Goal: Task Accomplishment & Management: Use online tool/utility

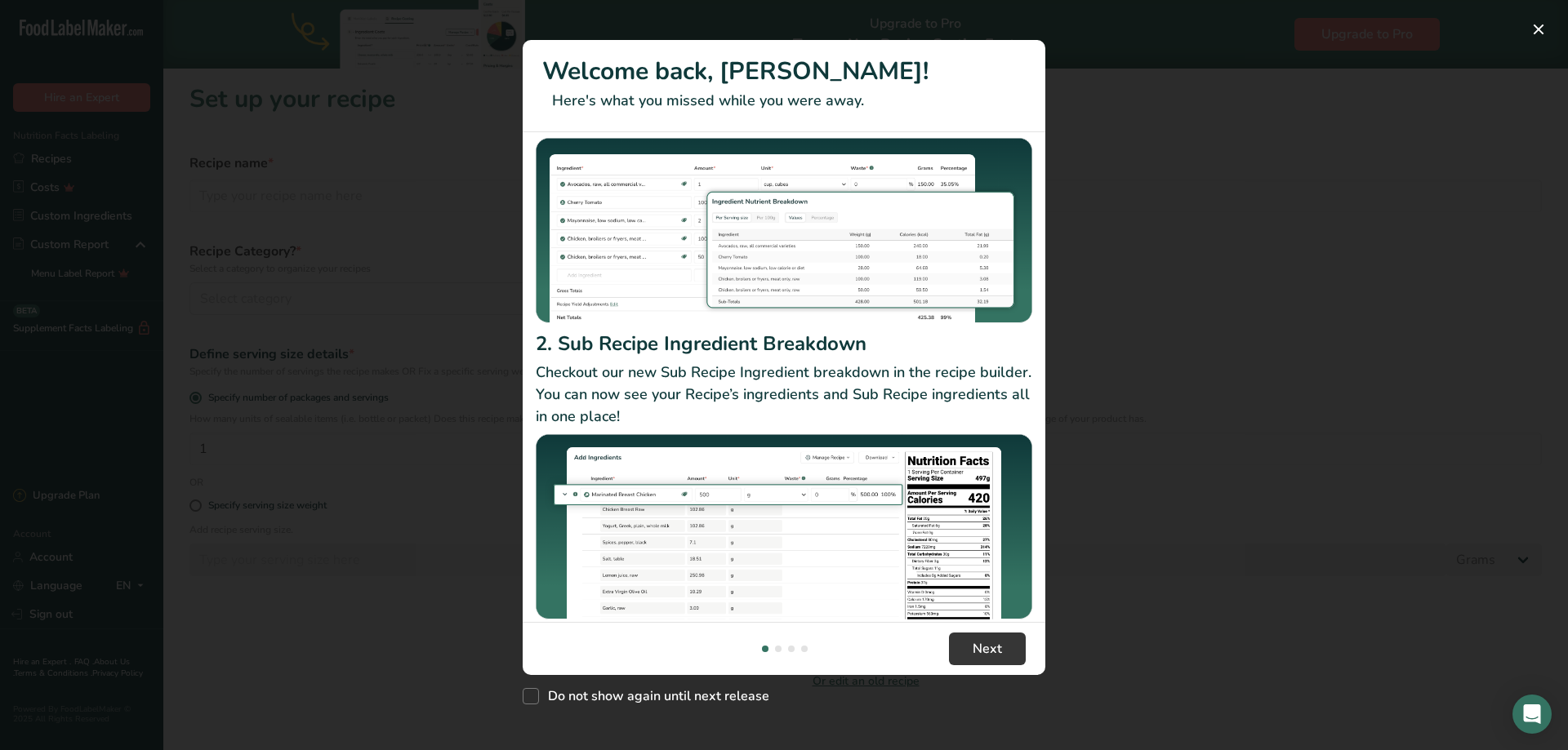
scroll to position [142, 0]
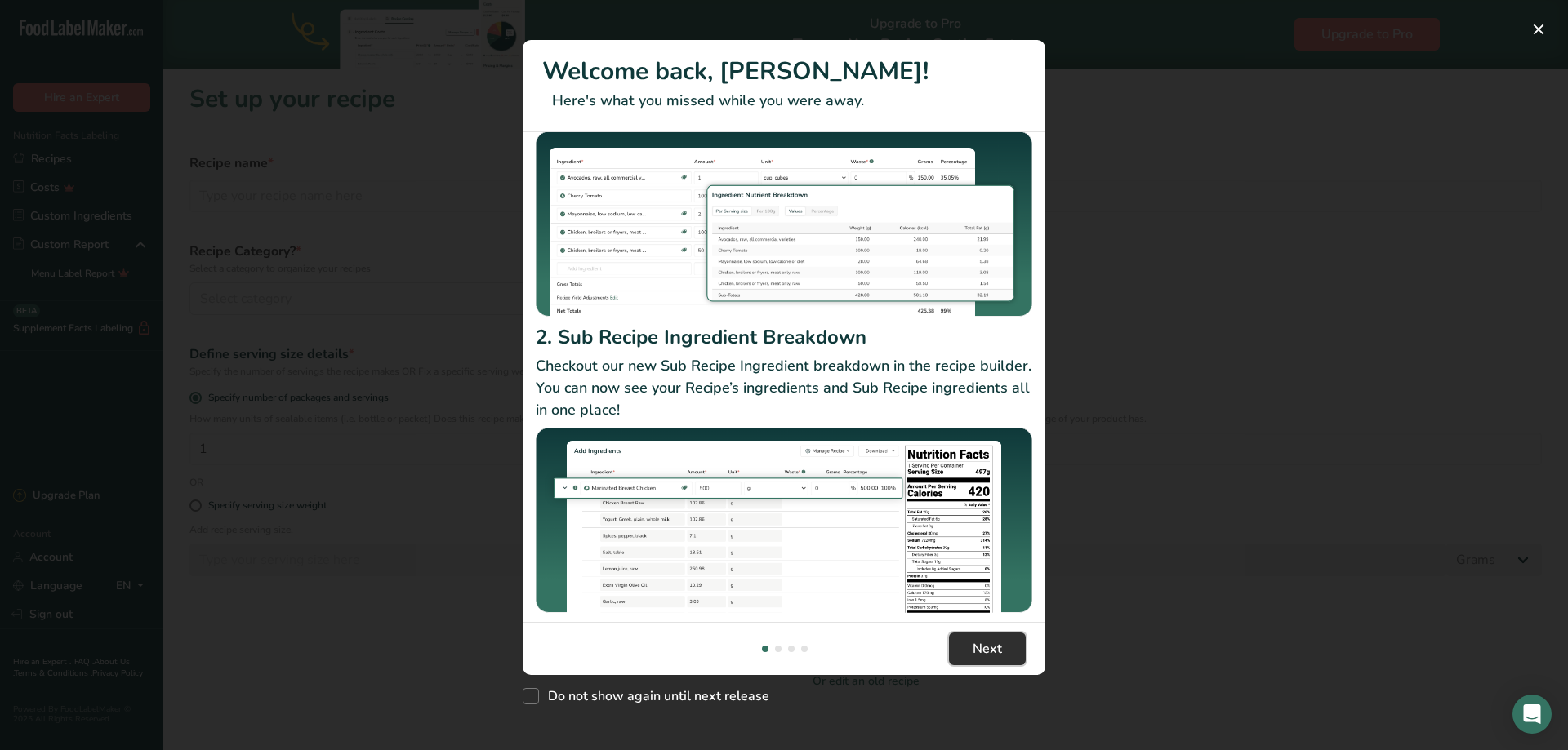
click at [983, 645] on span "Next" at bounding box center [988, 649] width 29 height 20
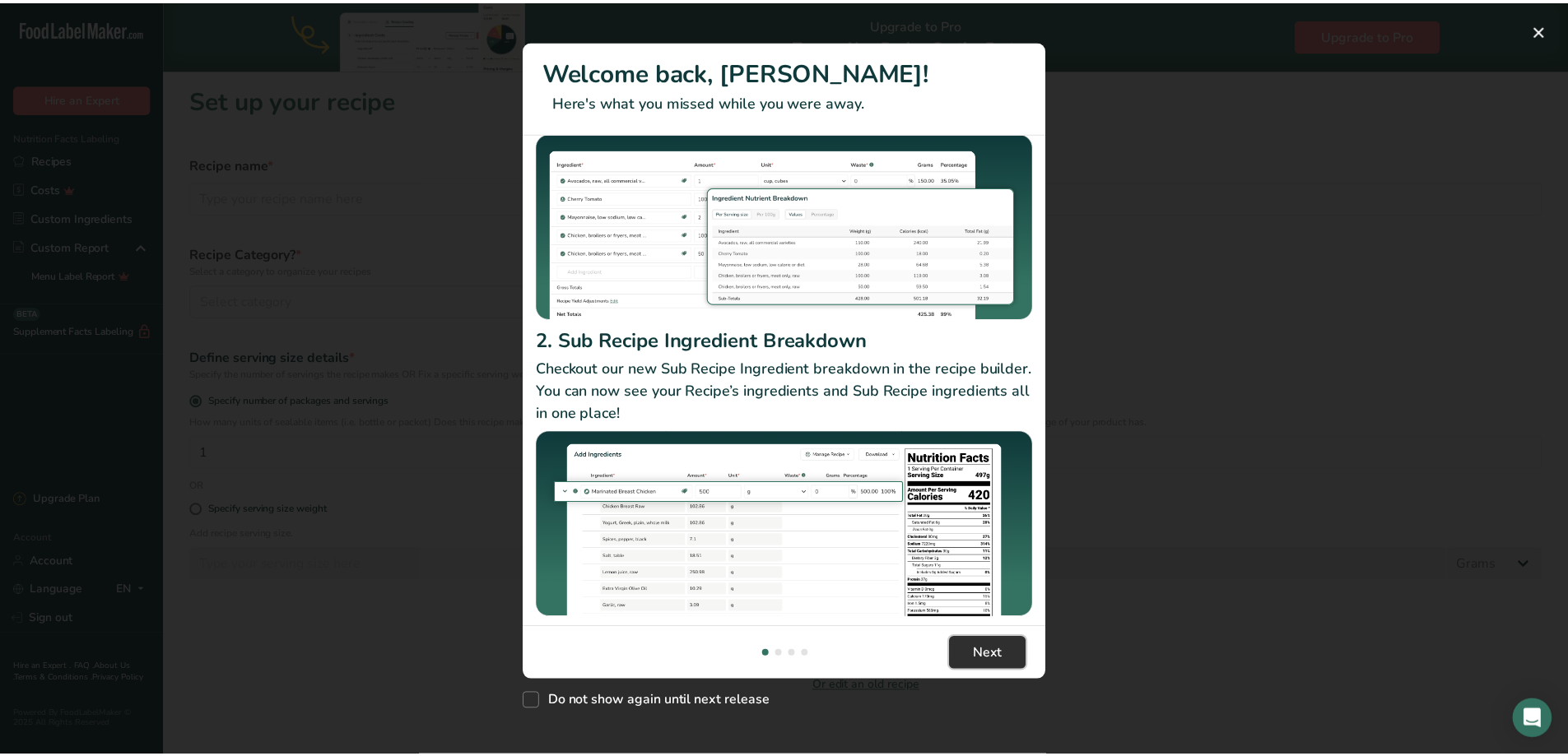
scroll to position [0, 527]
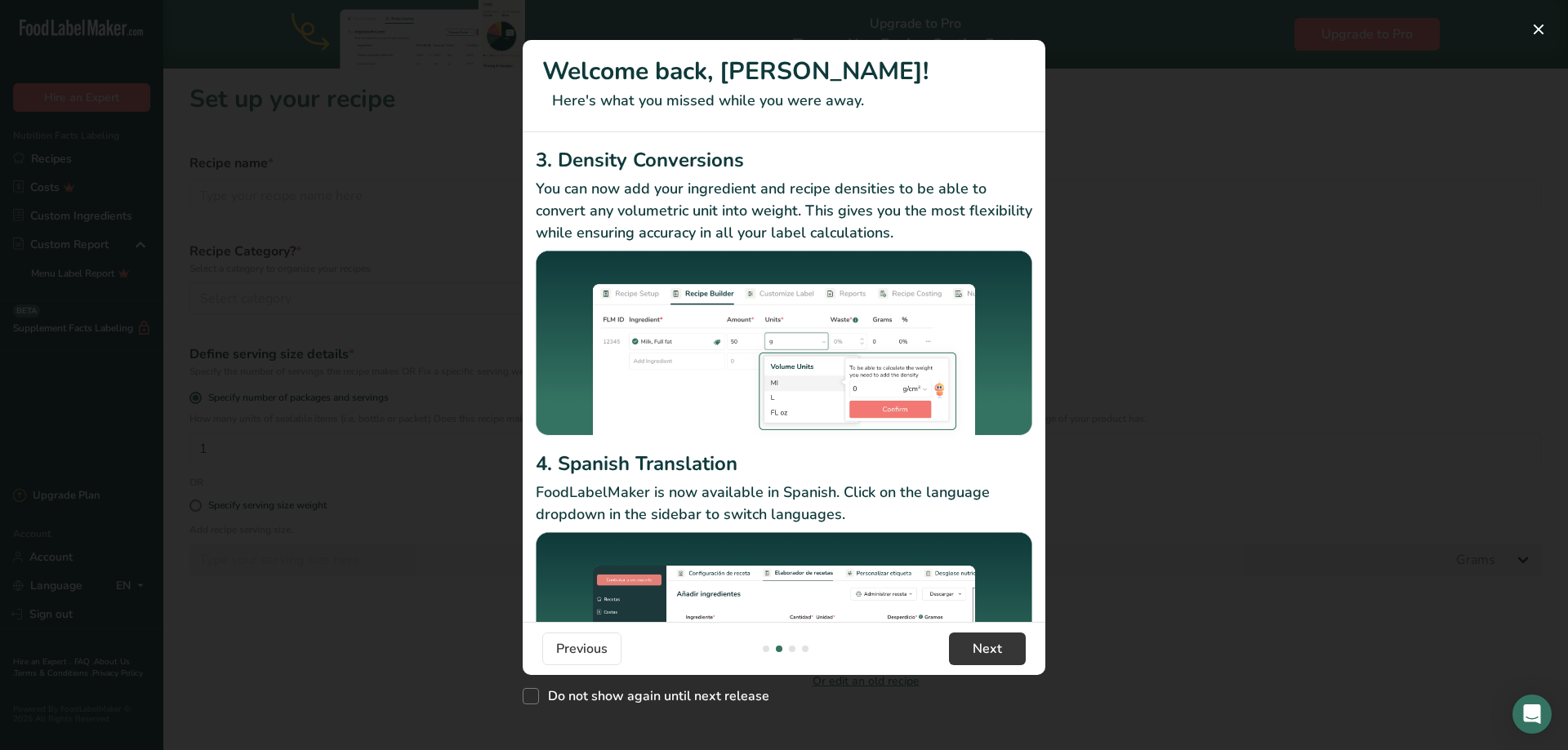
drag, startPoint x: 1149, startPoint y: 556, endPoint x: 1171, endPoint y: 541, distance: 26.6
click at [1157, 555] on div "New Features" at bounding box center [784, 375] width 1568 height 750
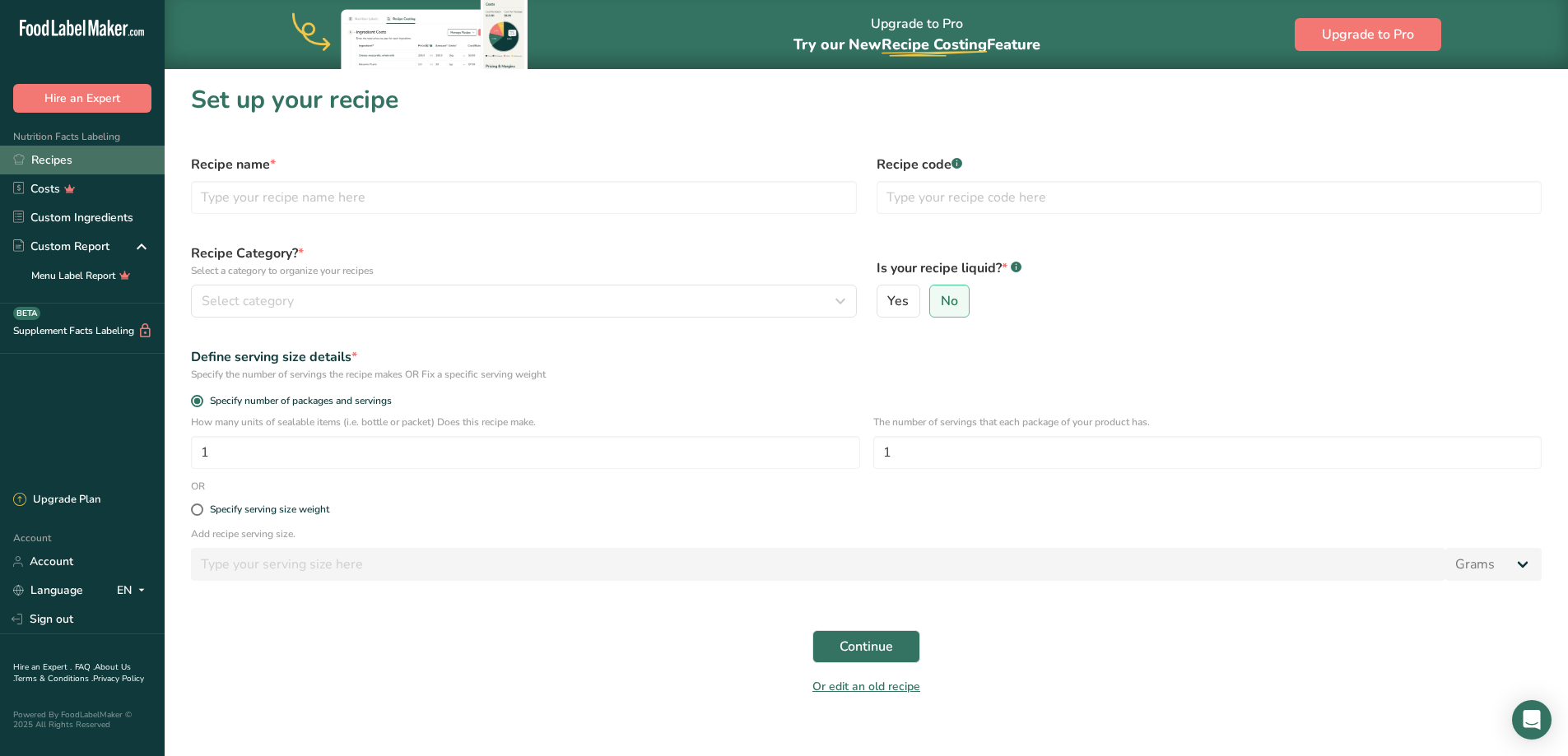
click at [60, 160] on link "Recipes" at bounding box center [82, 159] width 164 height 29
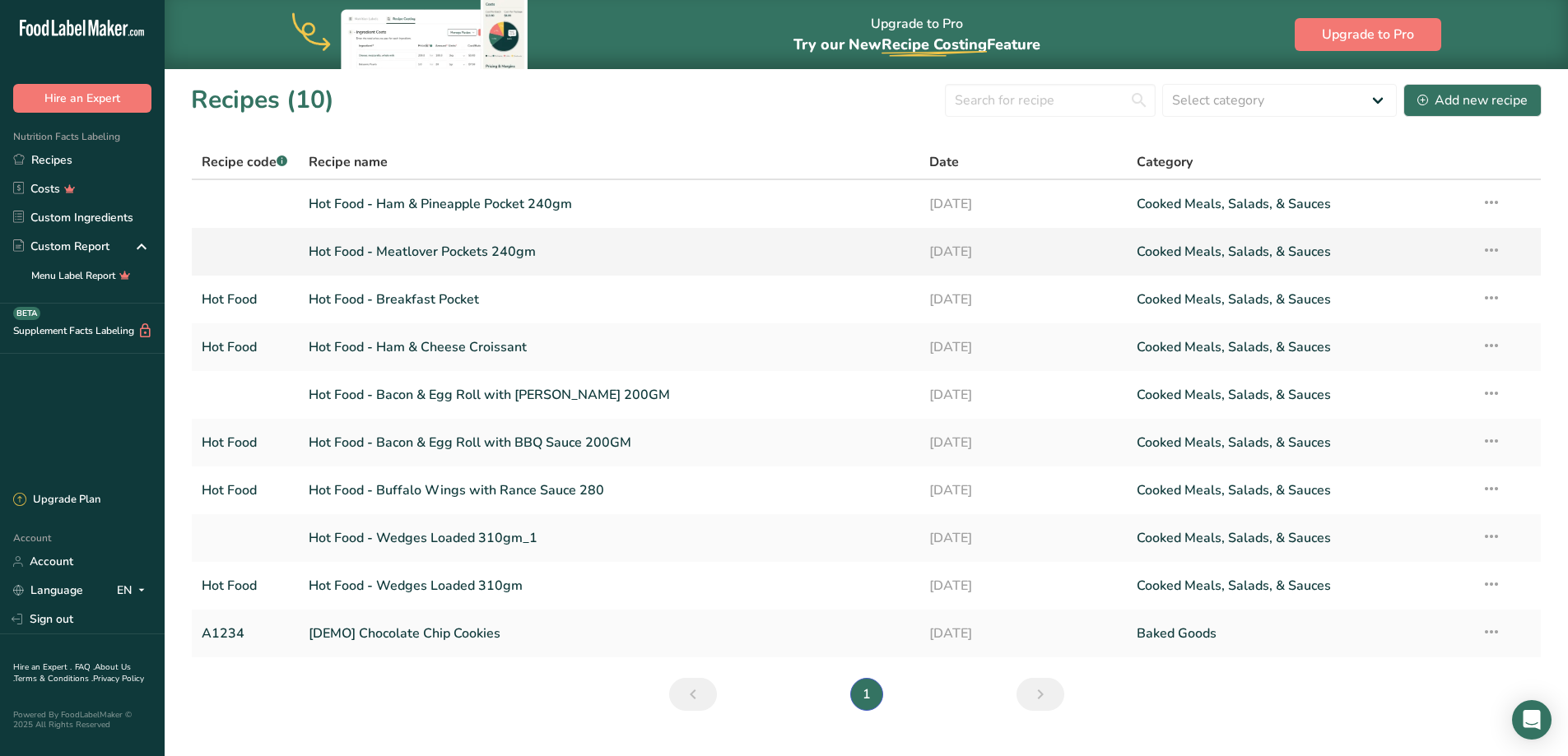
click at [479, 259] on link "Hot Food - Meatlover Pockets 240gm" at bounding box center [609, 251] width 601 height 34
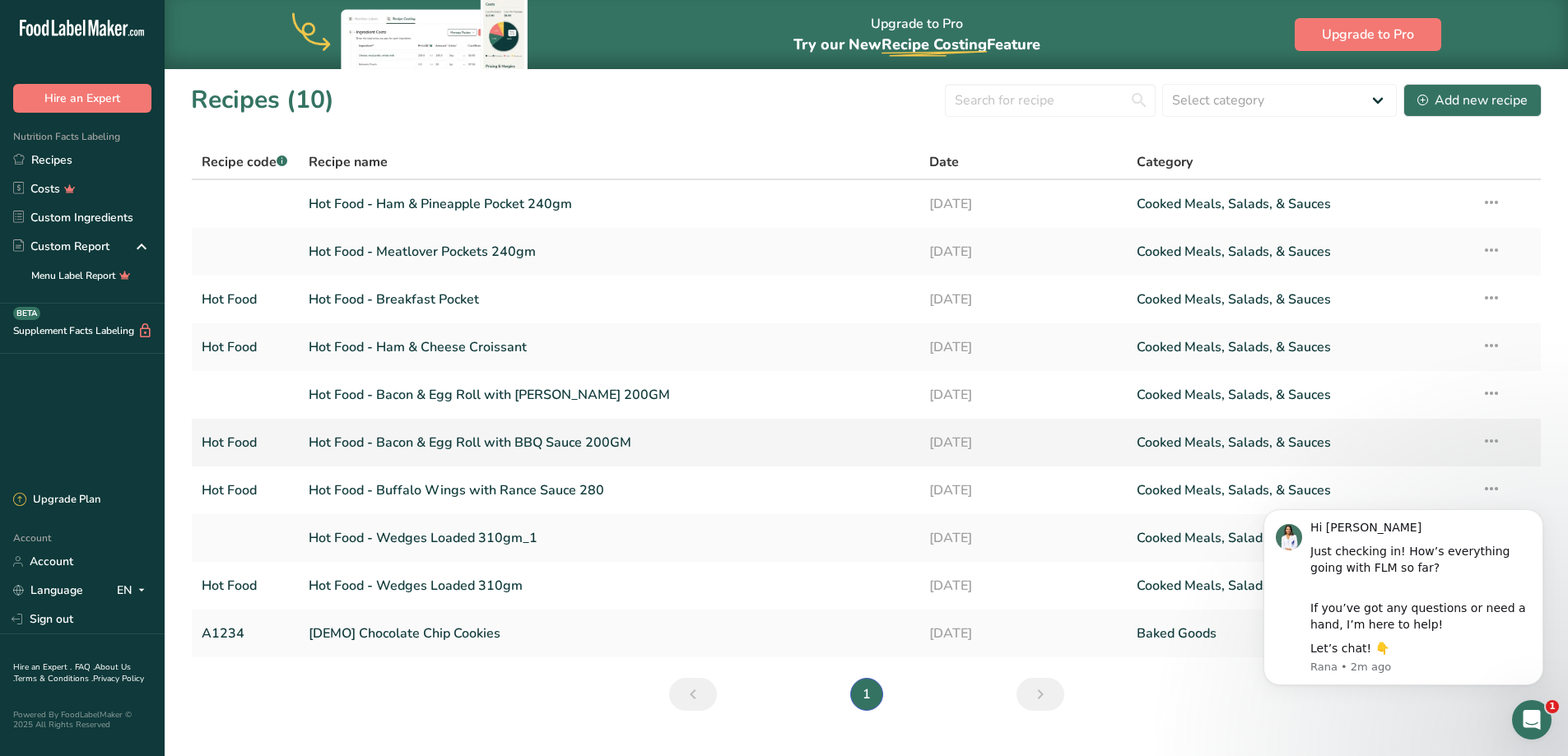
drag, startPoint x: 511, startPoint y: 204, endPoint x: 1268, endPoint y: 420, distance: 787.2
click at [511, 204] on link "Hot Food - Ham & Pineapple Pocket 240gm" at bounding box center [609, 204] width 601 height 34
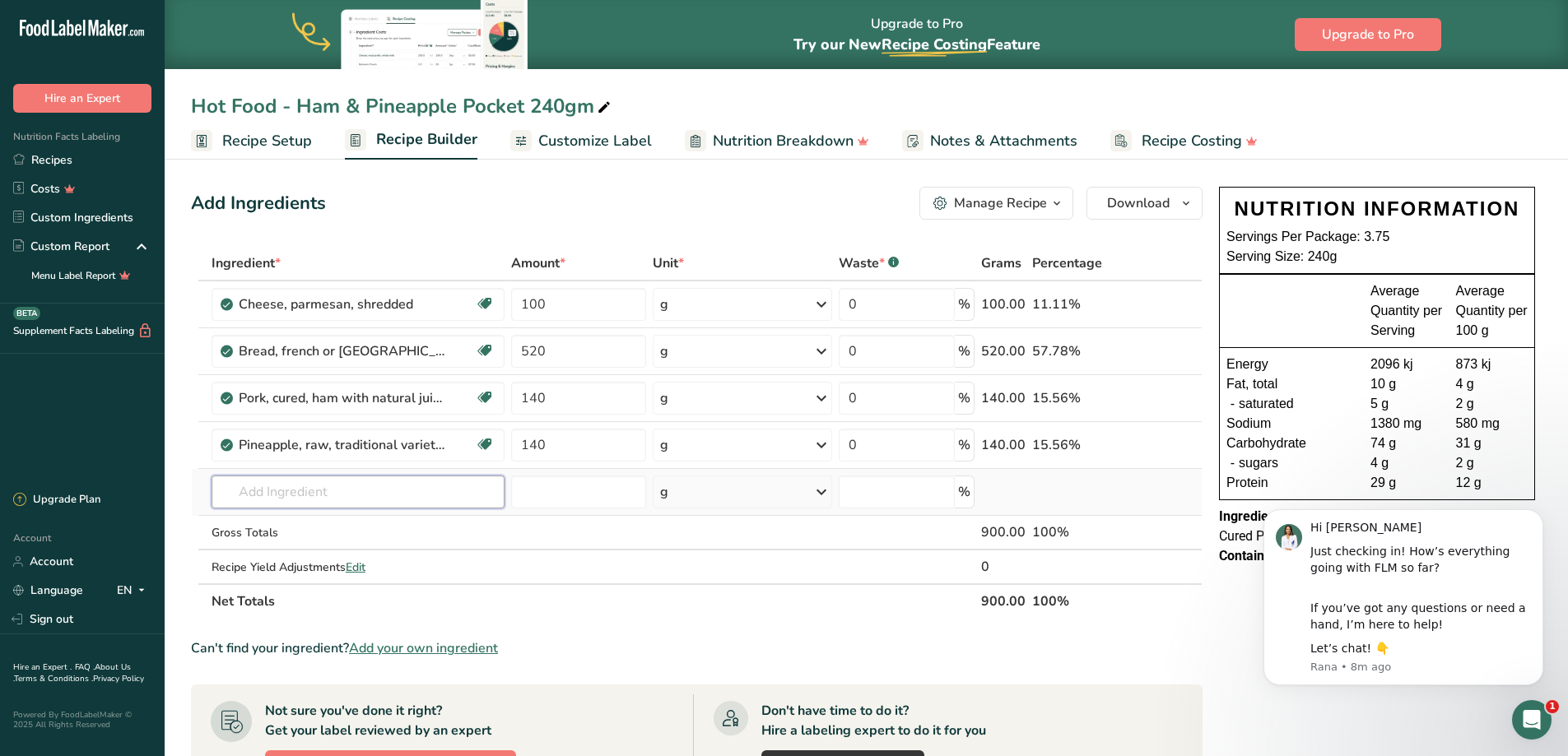
click at [291, 494] on input "text" at bounding box center [358, 491] width 293 height 32
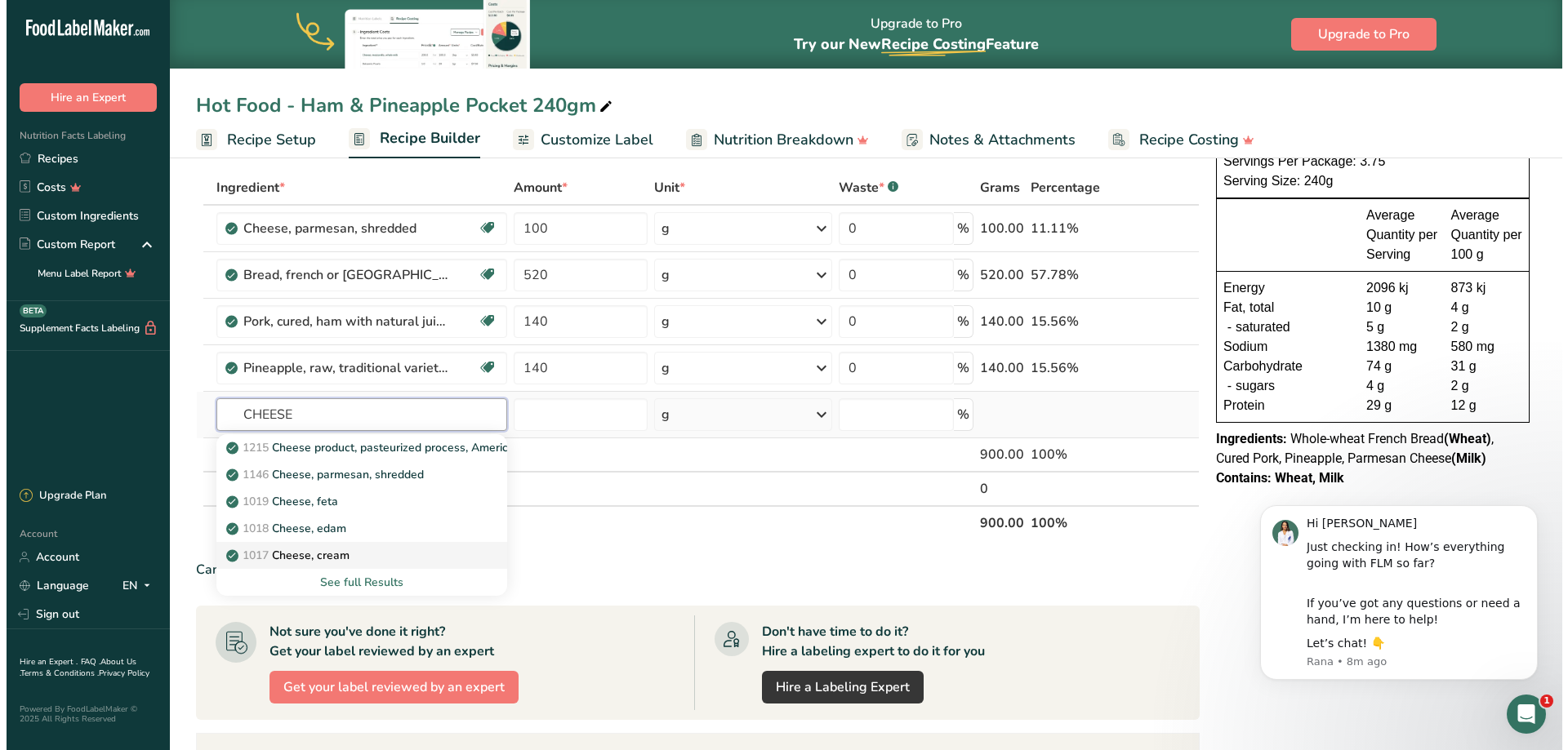
scroll to position [82, 0]
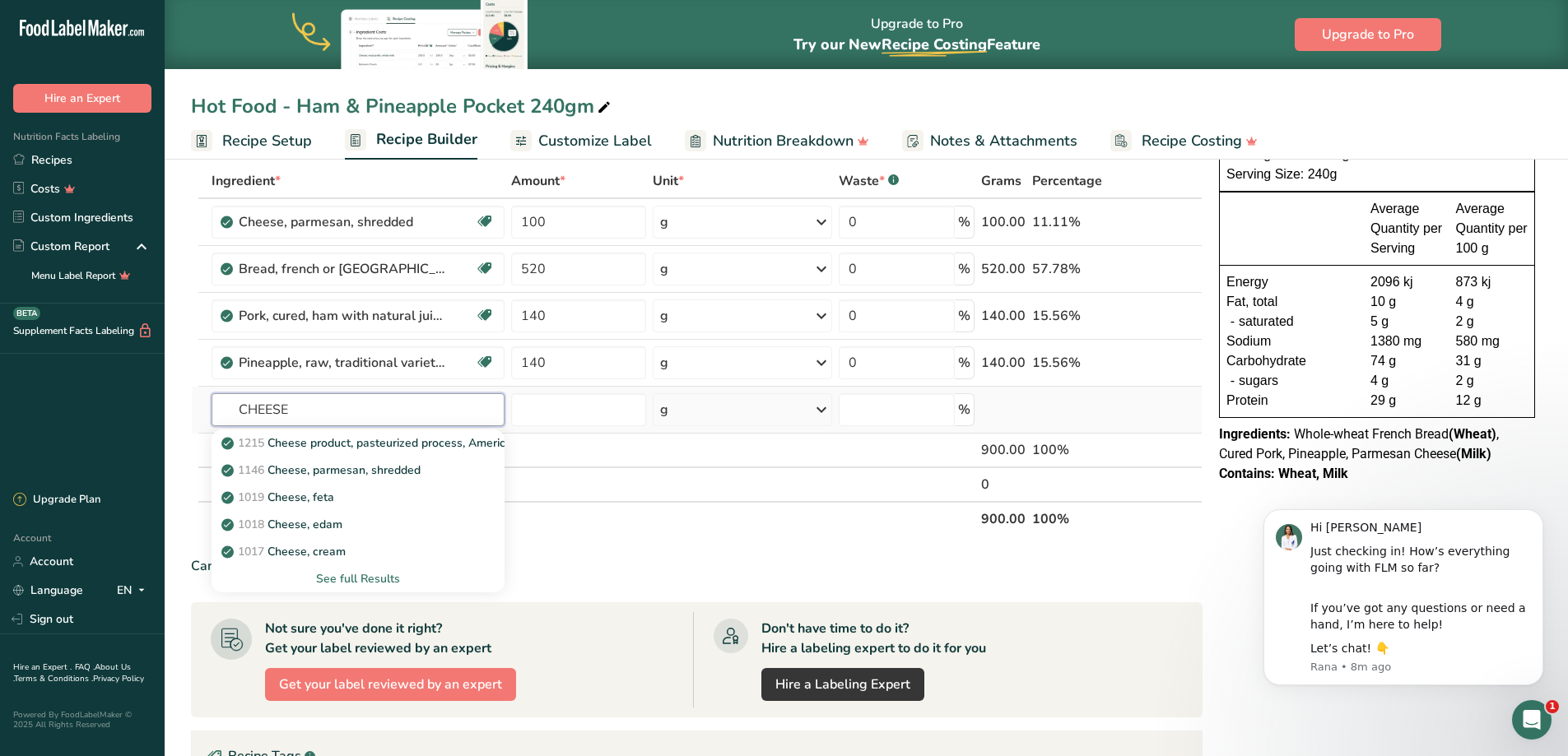
type input "CHEESE"
click at [366, 583] on div "See full Results" at bounding box center [357, 579] width 267 height 18
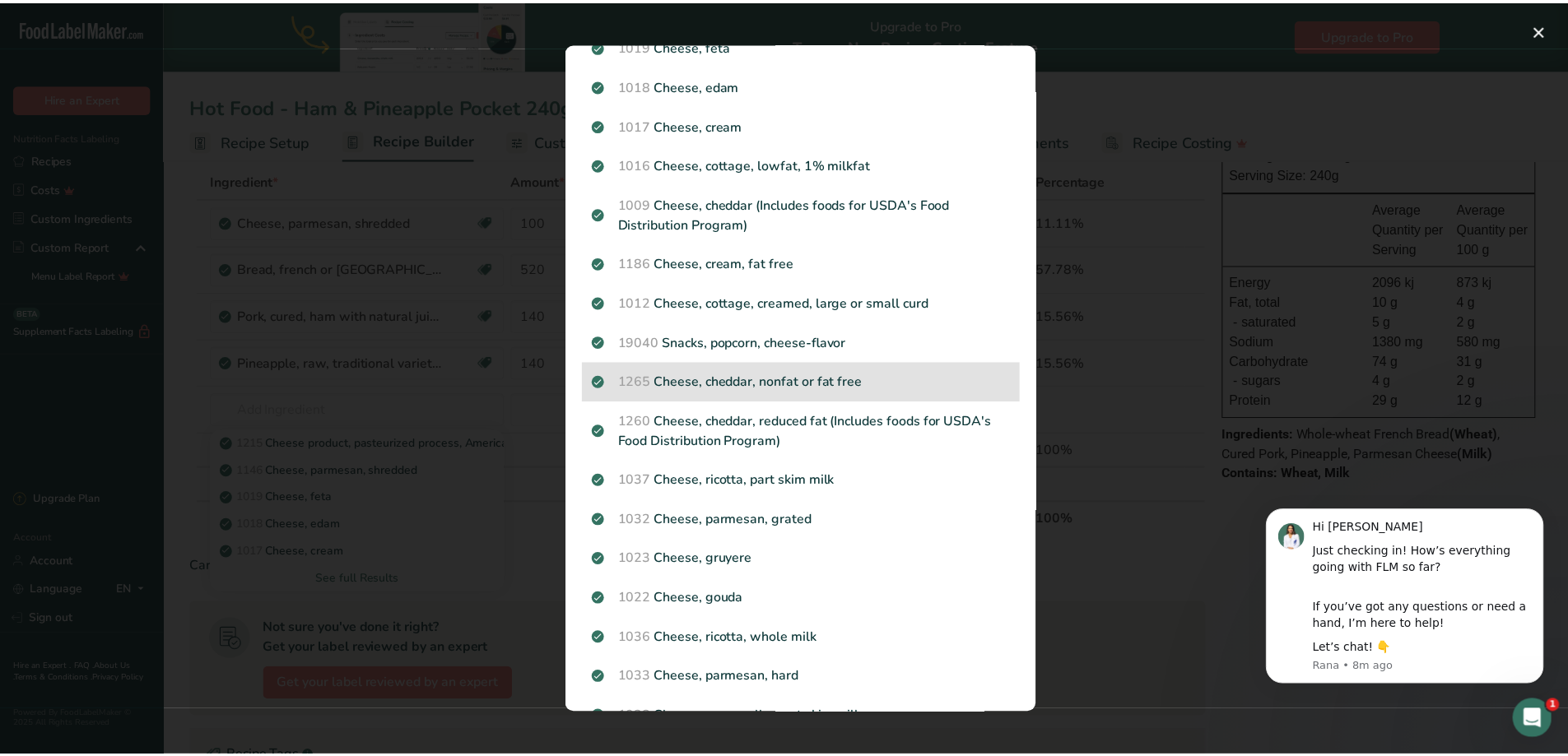
scroll to position [247, 0]
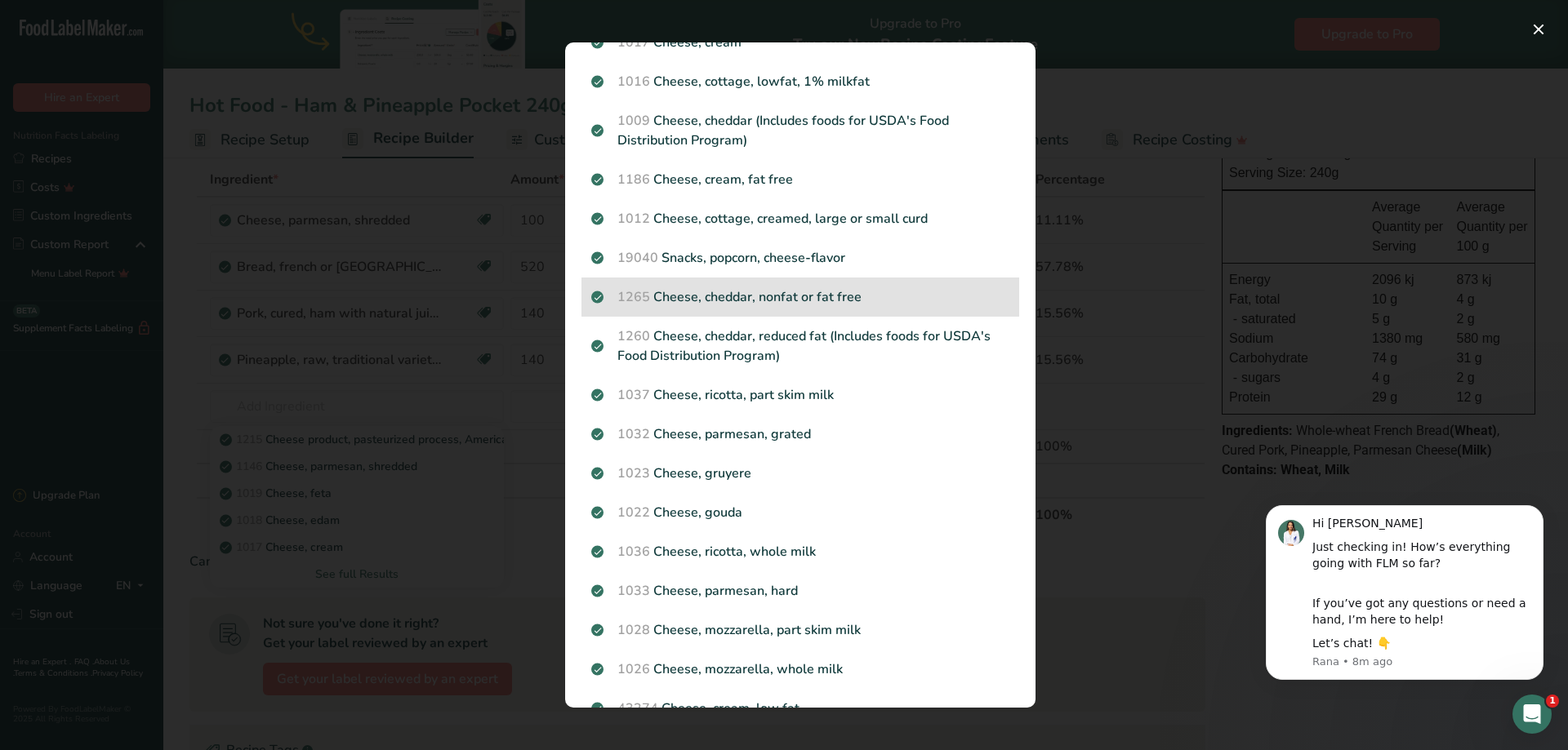
click at [811, 289] on p "1265 Cheese, cheddar, nonfat or fat free" at bounding box center [800, 297] width 418 height 20
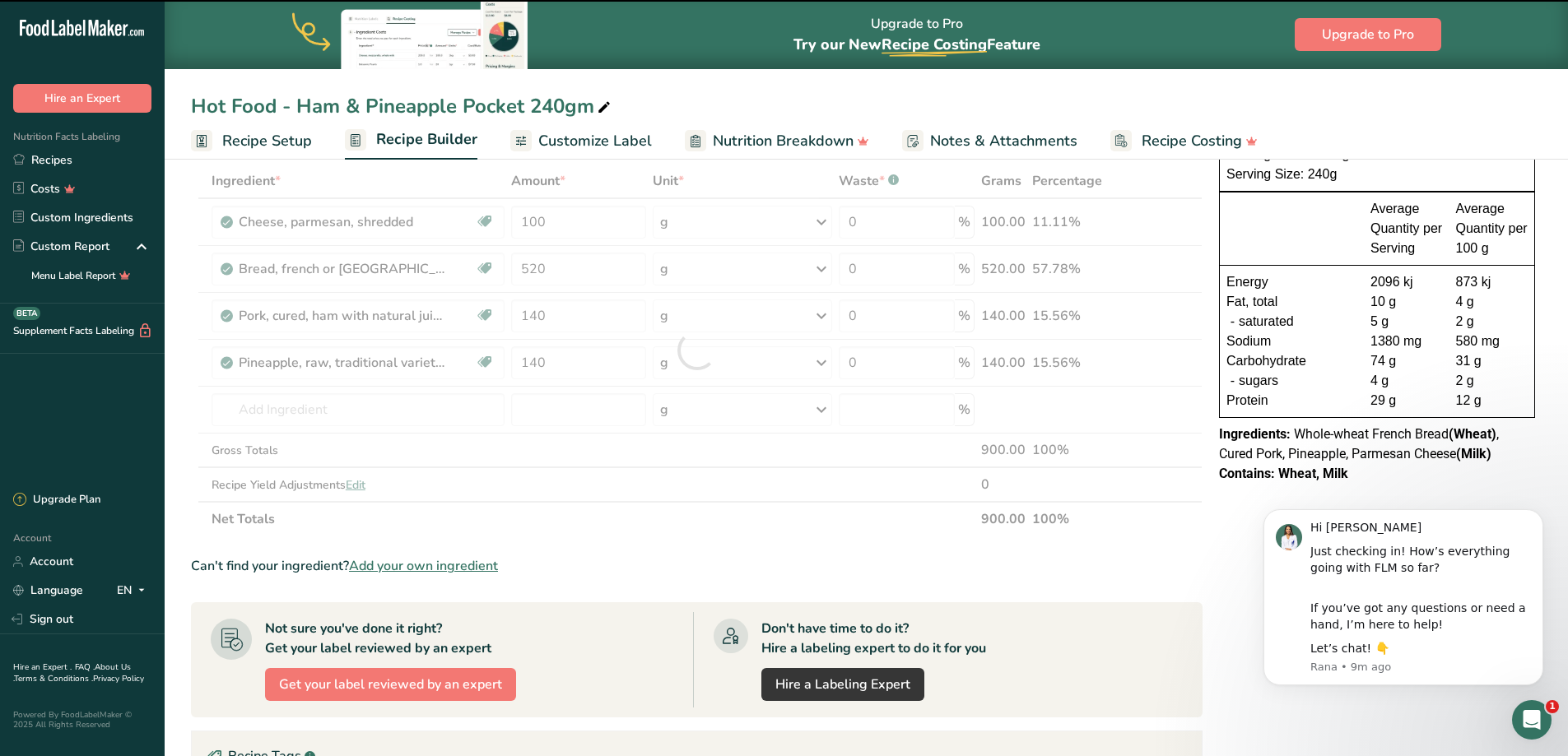
type input "0"
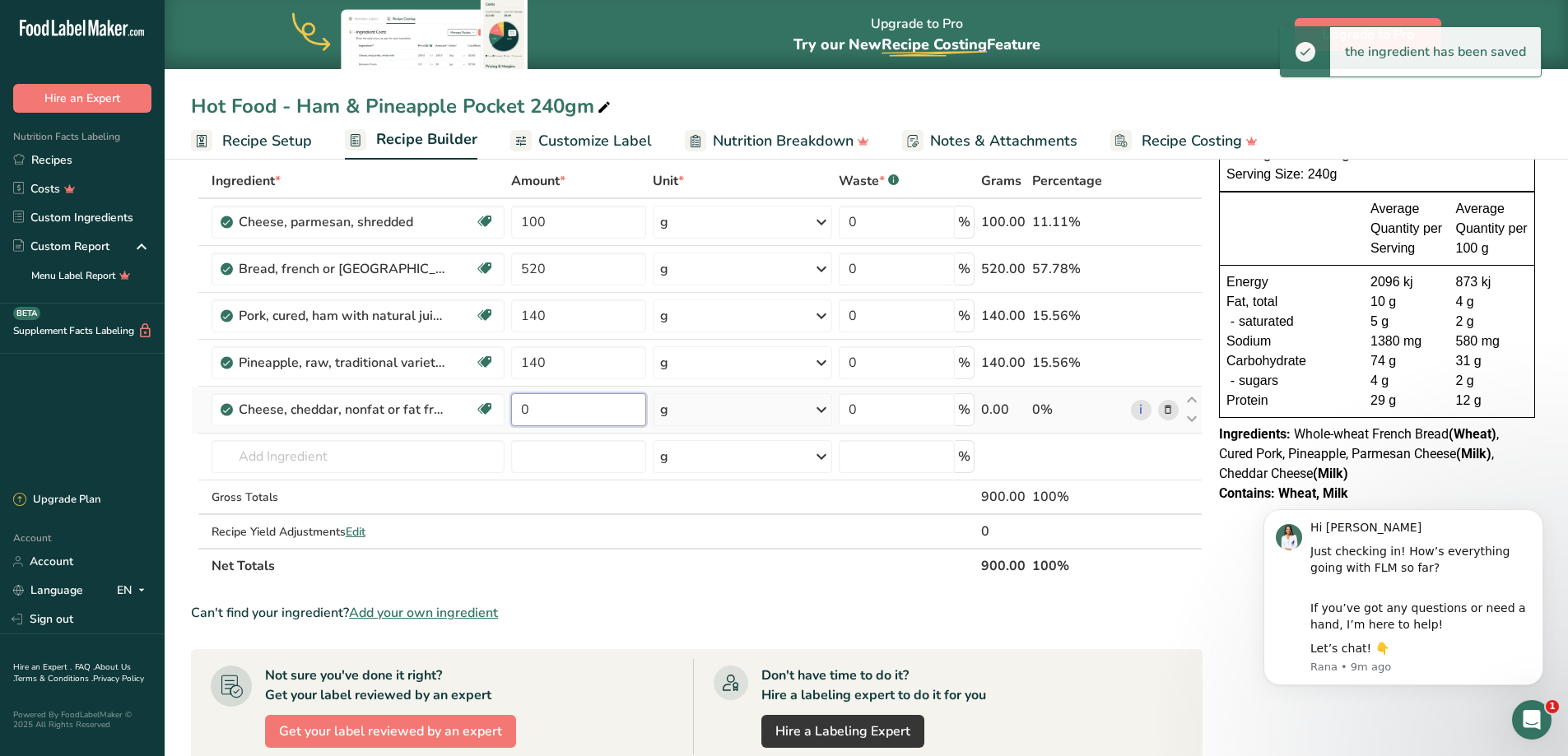
click at [586, 410] on input "0" at bounding box center [579, 410] width 136 height 32
drag, startPoint x: 586, startPoint y: 410, endPoint x: 525, endPoint y: 404, distance: 61.3
click at [529, 406] on input "0" at bounding box center [579, 410] width 136 height 32
drag, startPoint x: 525, startPoint y: 404, endPoint x: 479, endPoint y: 408, distance: 46.2
click at [479, 408] on tr "Cheese, cheddar, nonfat or fat free Gluten free Vegetarian Soy free 0 g Portion…" at bounding box center [697, 410] width 1010 height 47
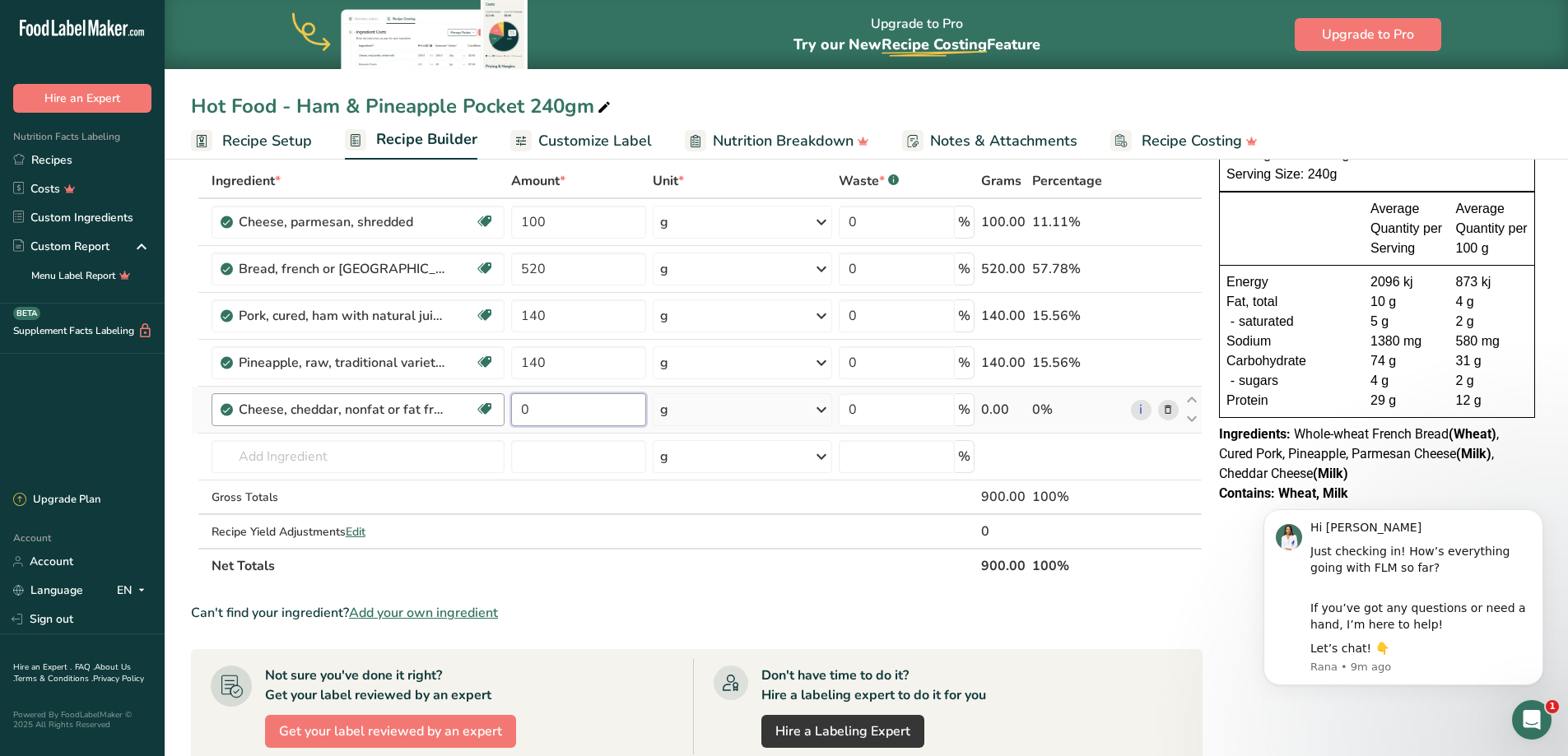
drag, startPoint x: 542, startPoint y: 409, endPoint x: 481, endPoint y: 410, distance: 61.0
click at [481, 410] on tr "Cheese, cheddar, nonfat or fat free Gluten free Vegetarian Soy free 0 g Portion…" at bounding box center [697, 410] width 1010 height 47
type input "100"
click at [667, 568] on div "Ingredient * Amount * Unit * Waste * .a-a{fill:#347362;}.b-a{fill:#fff;} Grams …" at bounding box center [697, 373] width 1012 height 419
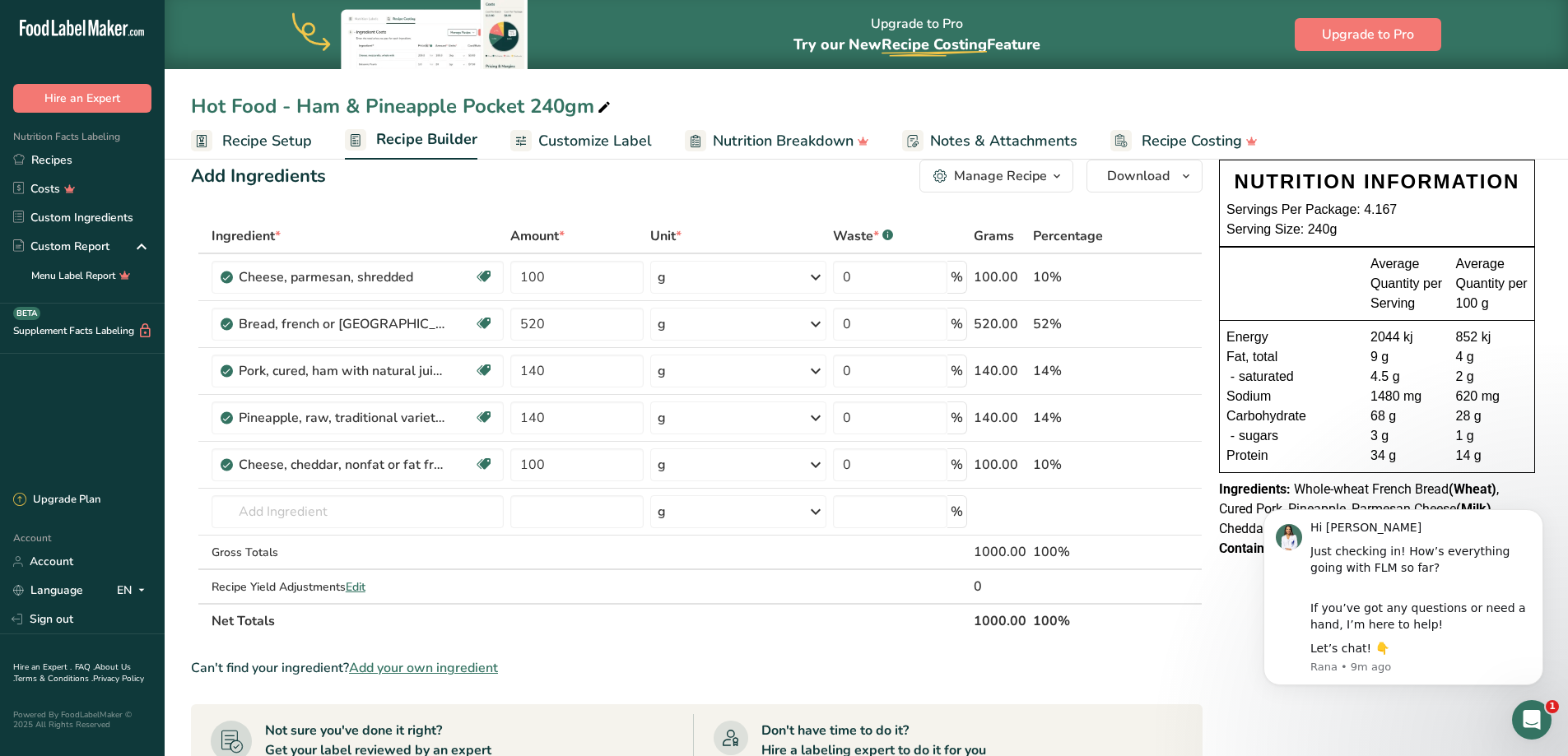
scroll to position [0, 0]
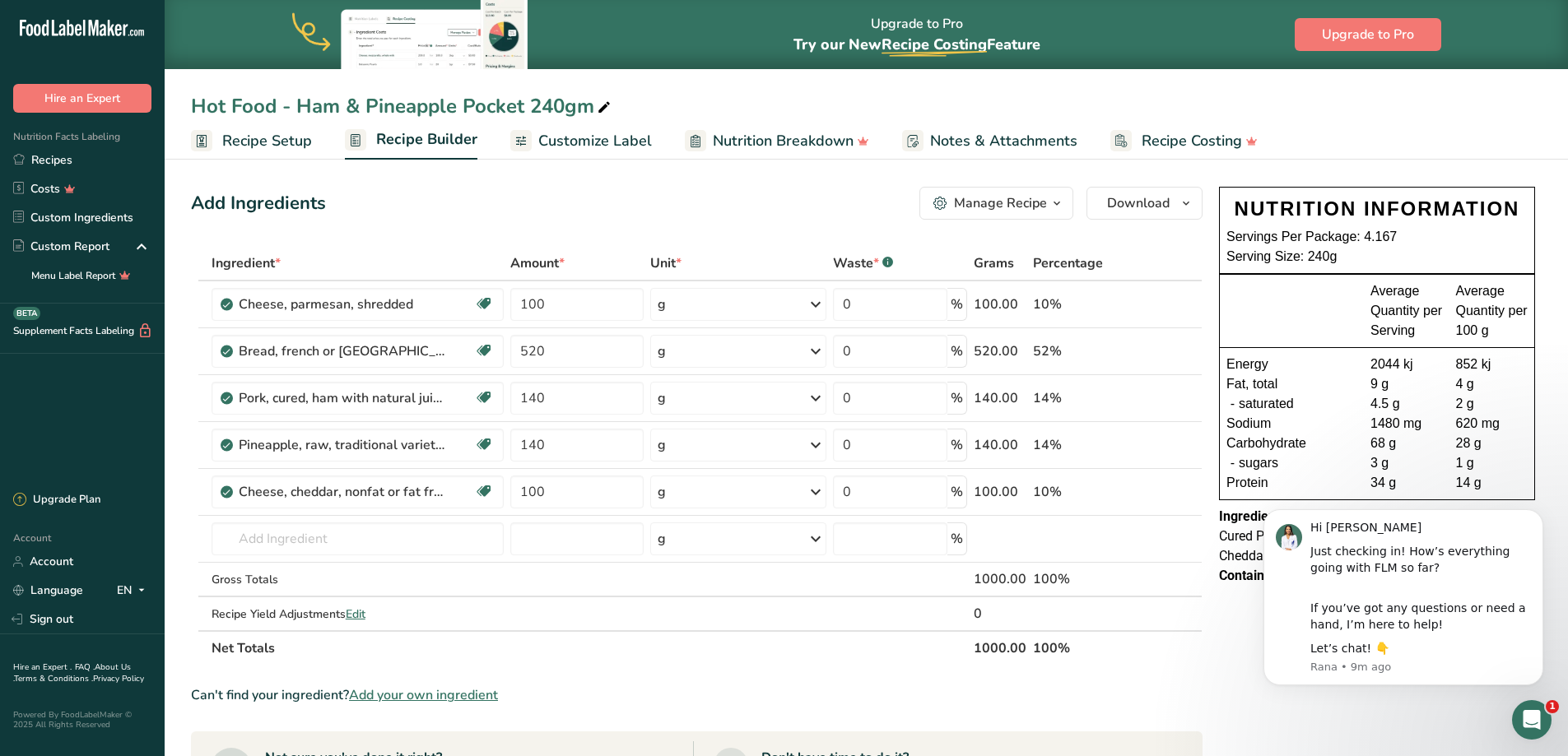
click at [1212, 695] on div "Add Ingredients Manage Recipe Delete Recipe Duplicate Recipe Scale Recipe Save …" at bounding box center [702, 684] width 1022 height 1009
click at [47, 162] on link "Recipes" at bounding box center [82, 159] width 164 height 29
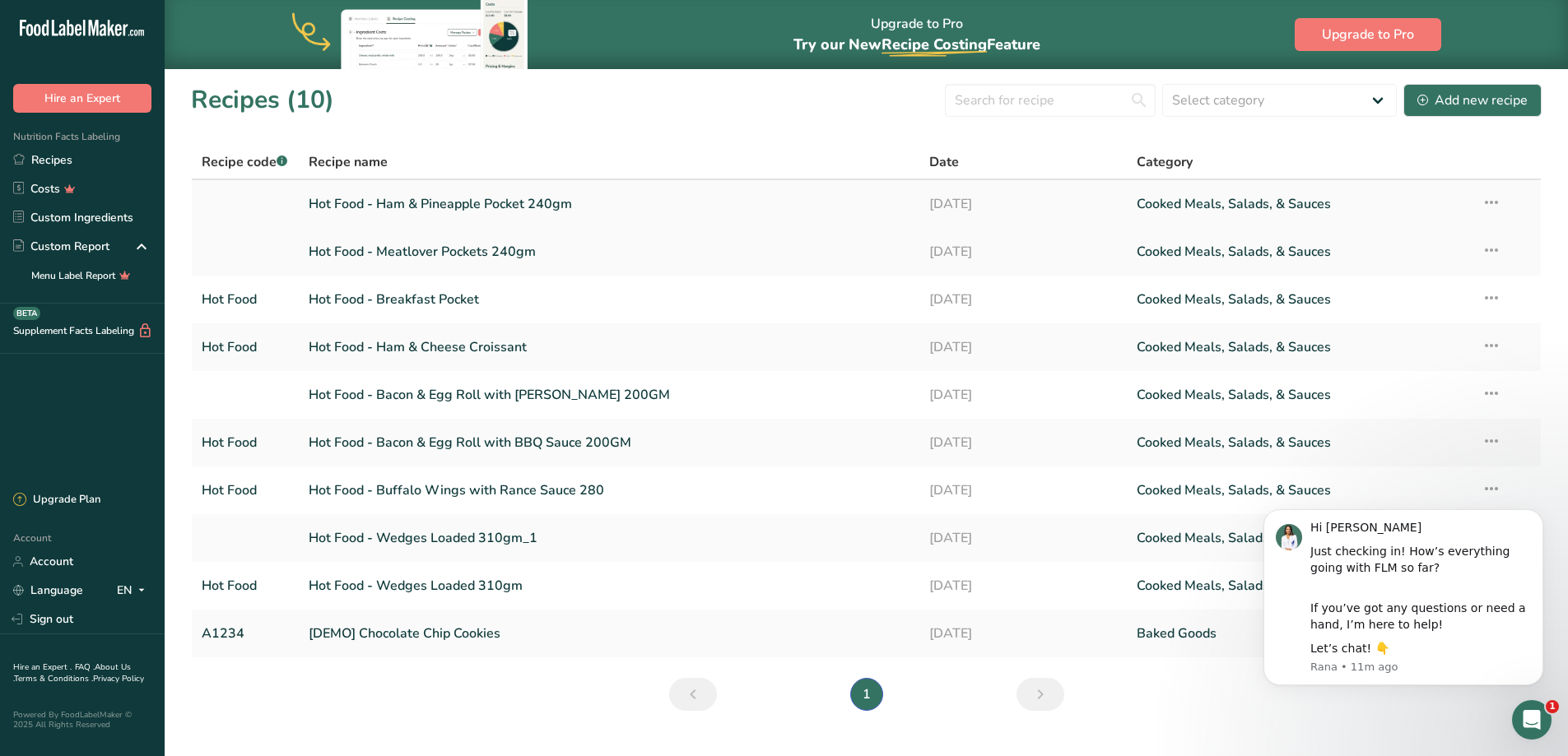
click at [1487, 193] on icon at bounding box center [1491, 203] width 20 height 30
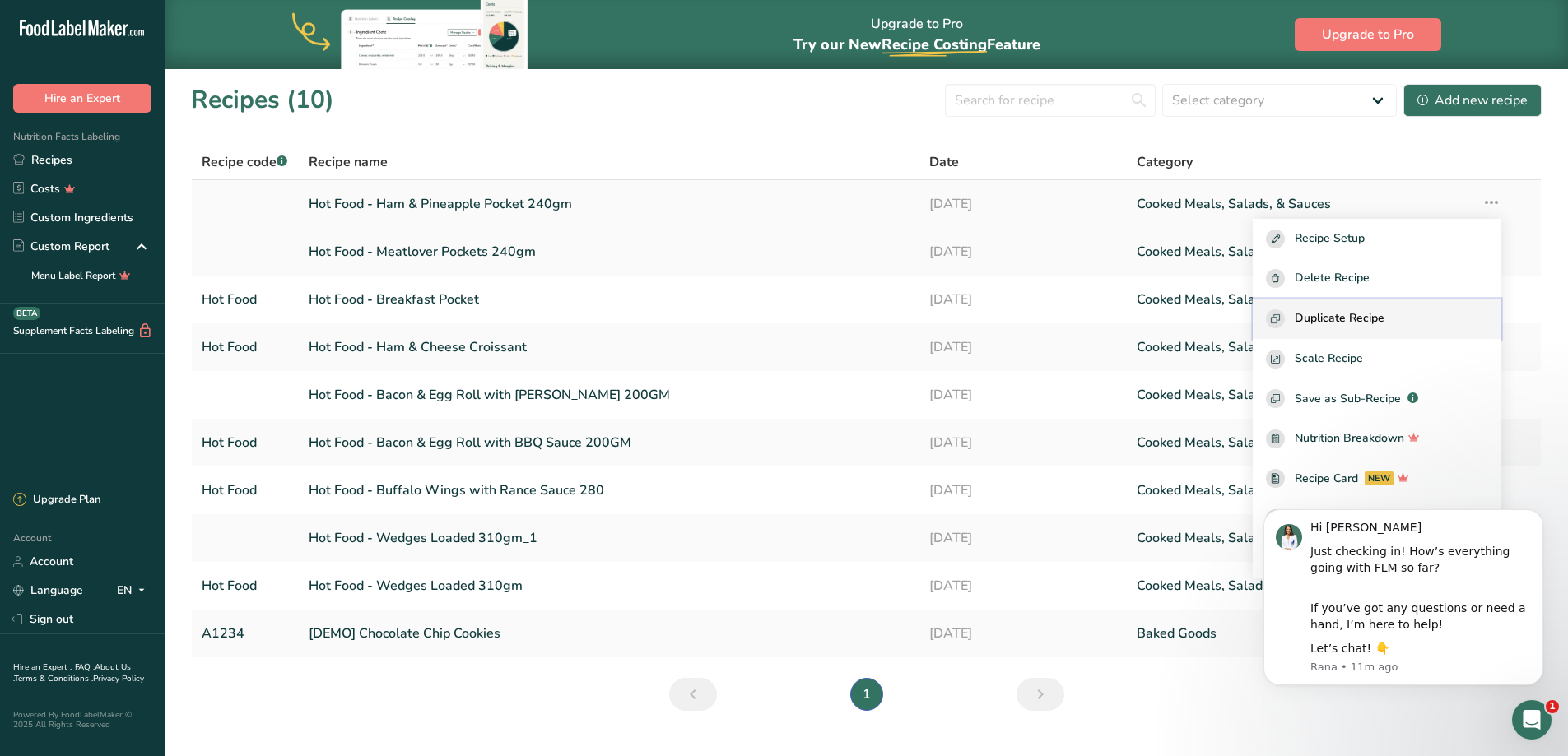
click at [1415, 327] on div "Duplicate Recipe" at bounding box center [1377, 318] width 222 height 19
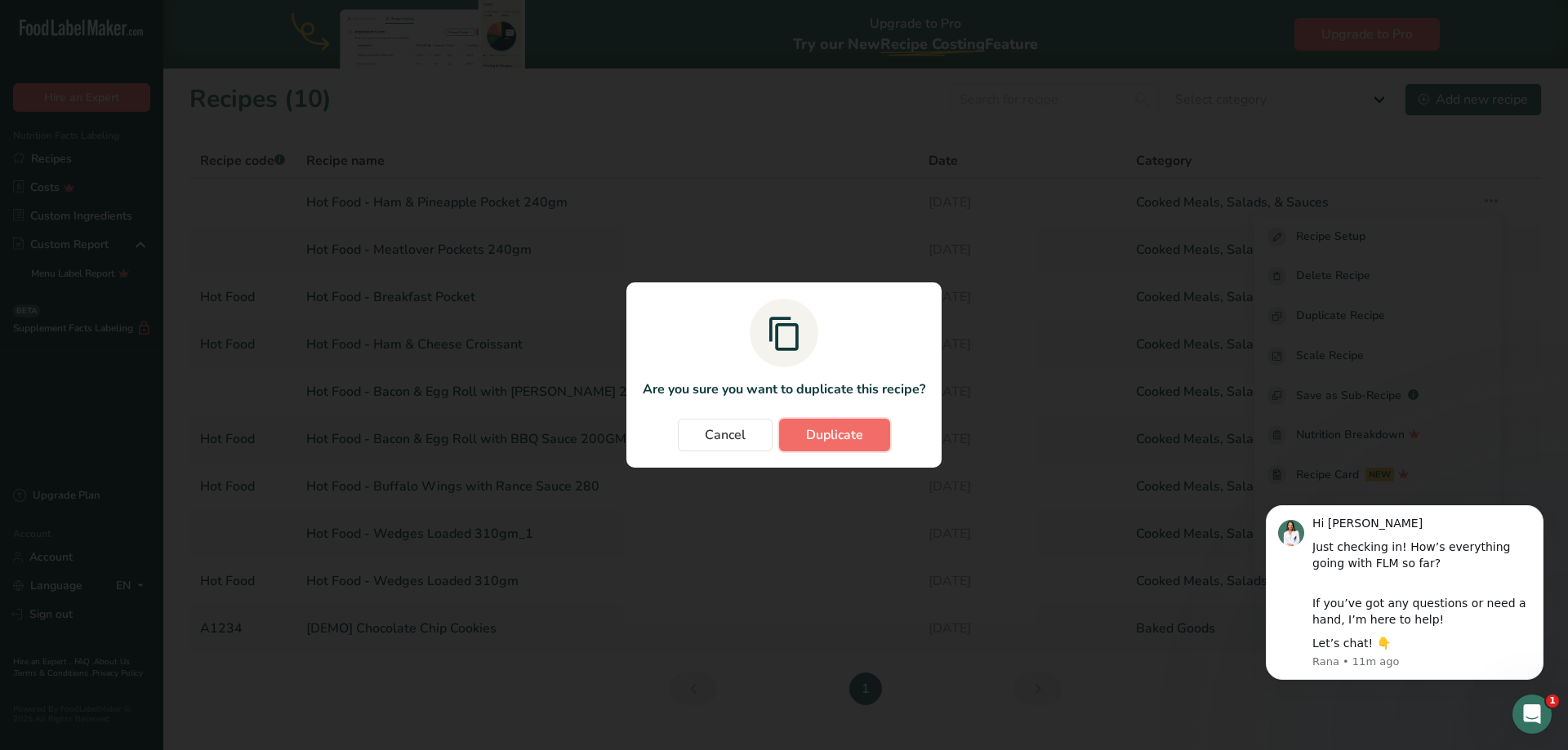
click at [825, 444] on span "Duplicate" at bounding box center [834, 436] width 58 height 20
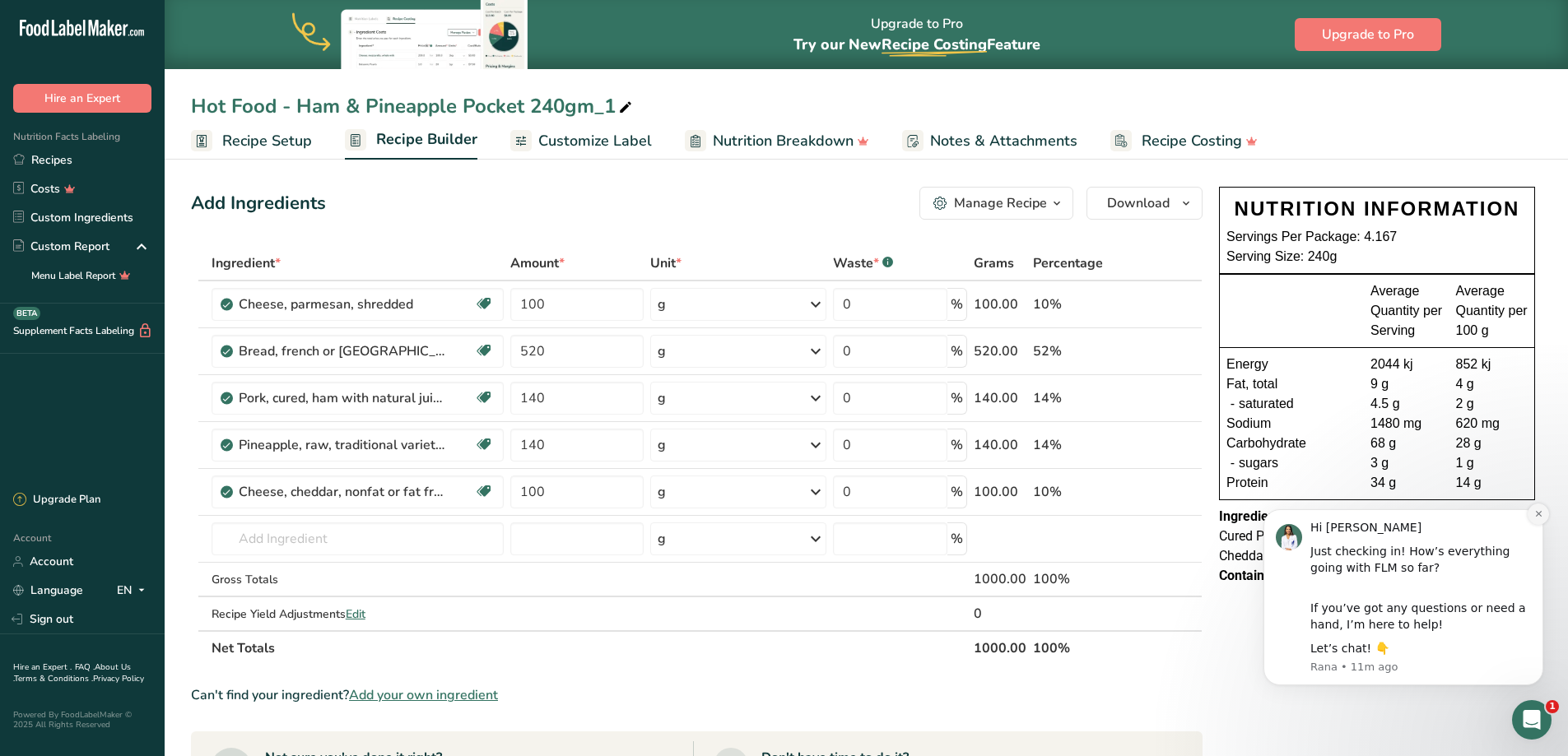
click at [1532, 514] on button "Dismiss notification" at bounding box center [1538, 515] width 22 height 22
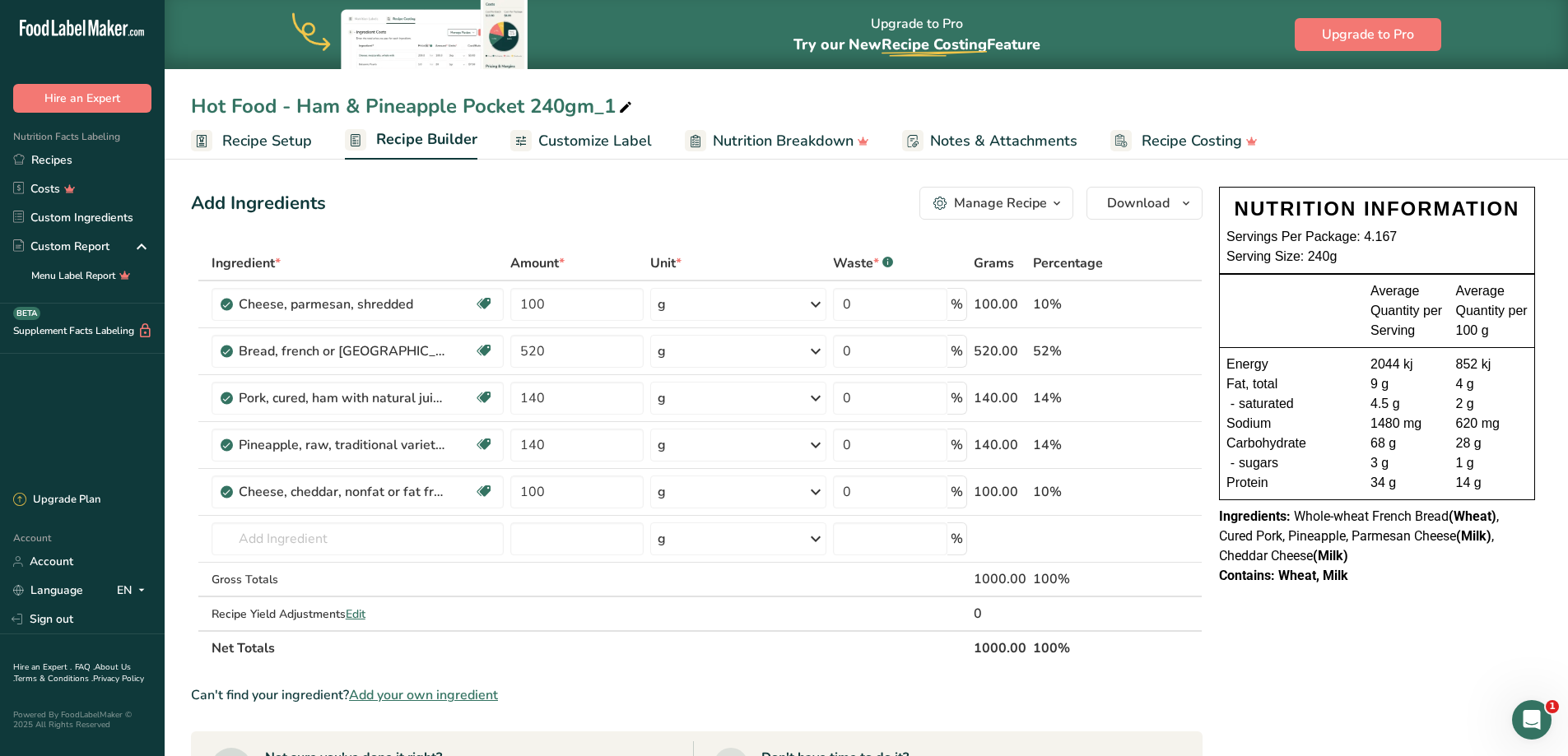
click at [625, 113] on icon at bounding box center [625, 107] width 15 height 23
drag, startPoint x: 595, startPoint y: 106, endPoint x: 662, endPoint y: 106, distance: 67.0
click at [661, 106] on input "Hot Food - Ham & Pineapple Pocket 240gm_1" at bounding box center [866, 106] width 1350 height 30
drag, startPoint x: 525, startPoint y: 104, endPoint x: 297, endPoint y: 108, distance: 228.0
click at [297, 108] on input "Hot Food - Ham & Pineapple Pocket 240gm" at bounding box center [866, 106] width 1350 height 30
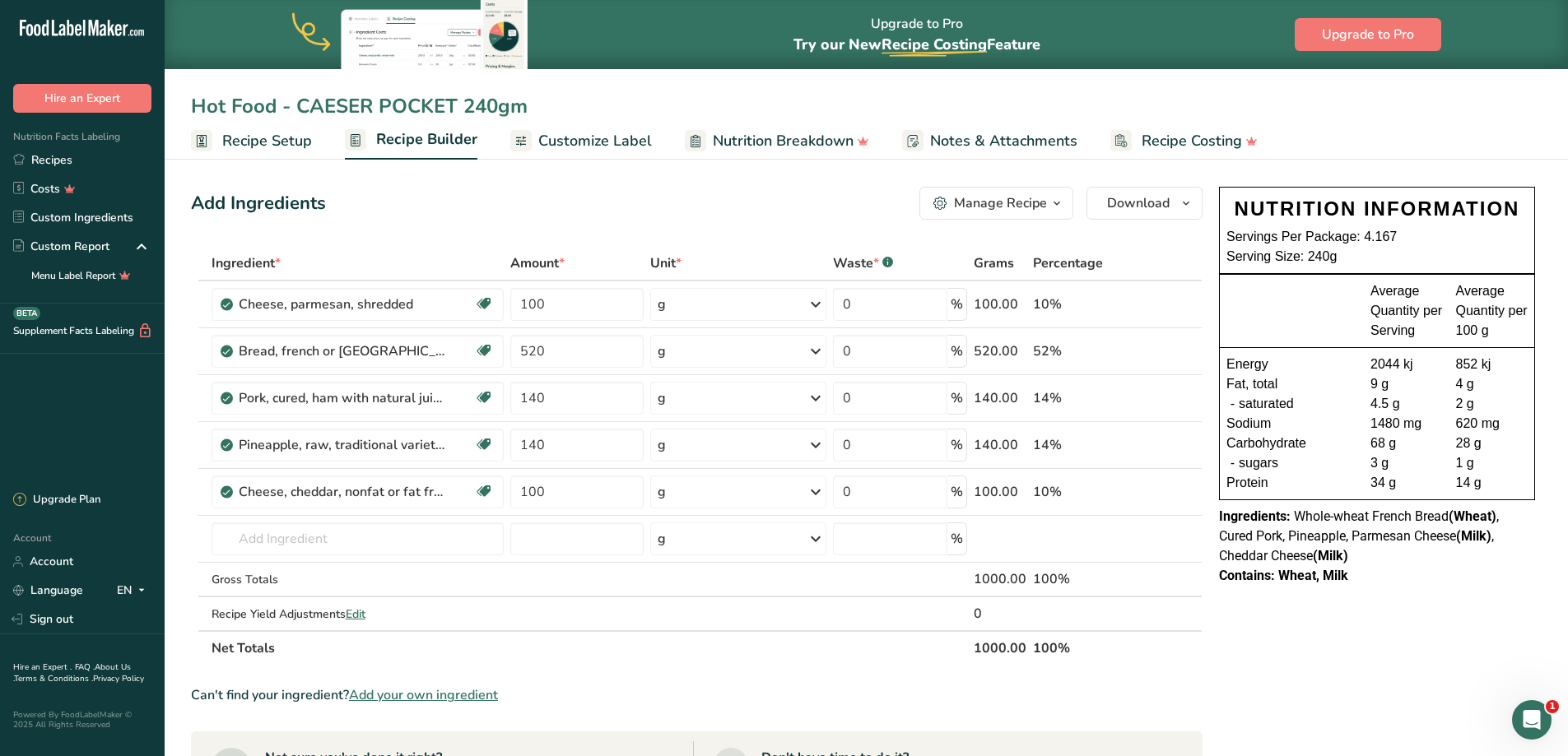
type input "Hot Food - CAESER POCKET 240gm"
click at [615, 206] on div "Add Ingredients Manage Recipe Delete Recipe Duplicate Recipe Scale Recipe Save …" at bounding box center [697, 203] width 1012 height 32
click at [1165, 447] on icon at bounding box center [1168, 446] width 12 height 18
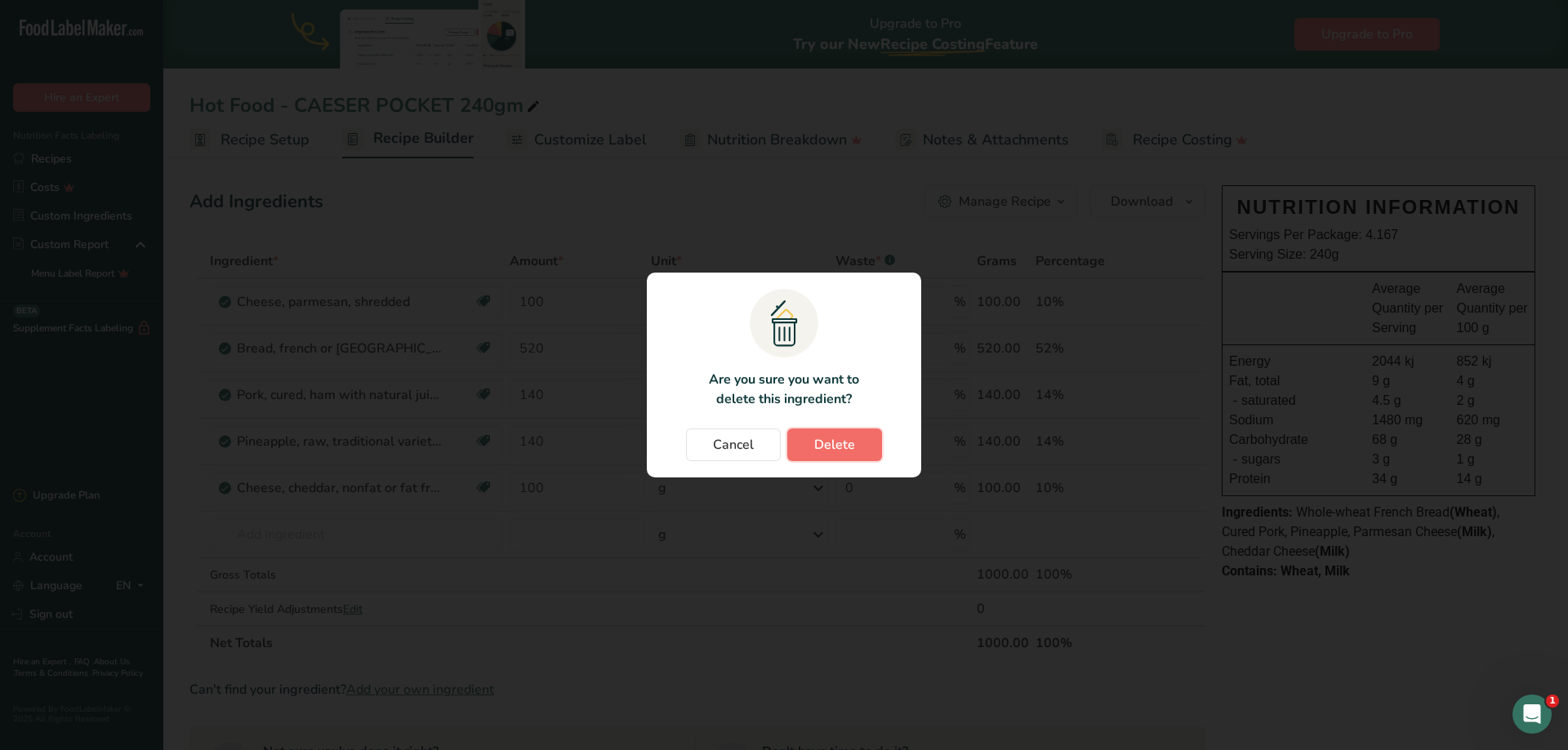
click at [844, 447] on span "Delete" at bounding box center [835, 445] width 41 height 20
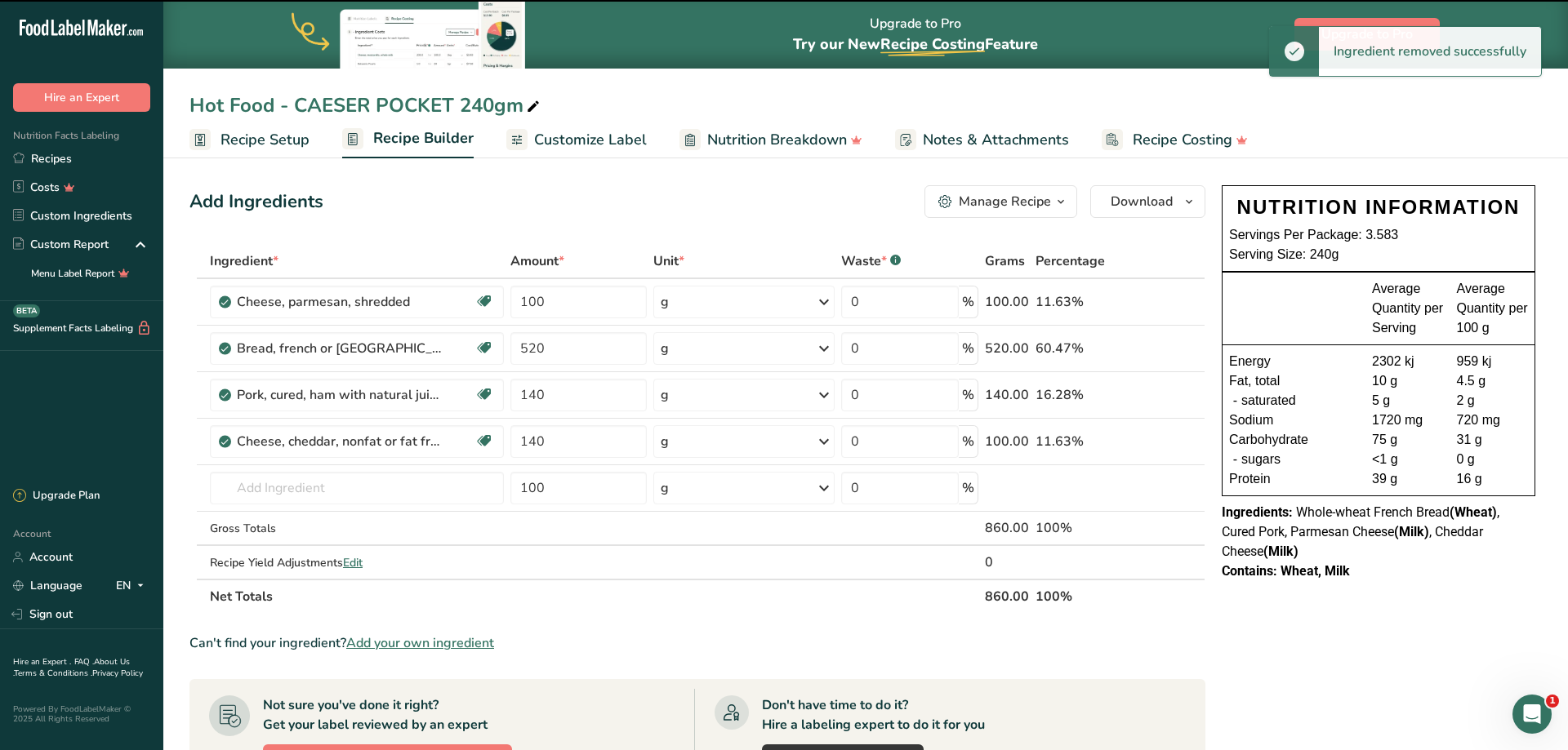
type input "100"
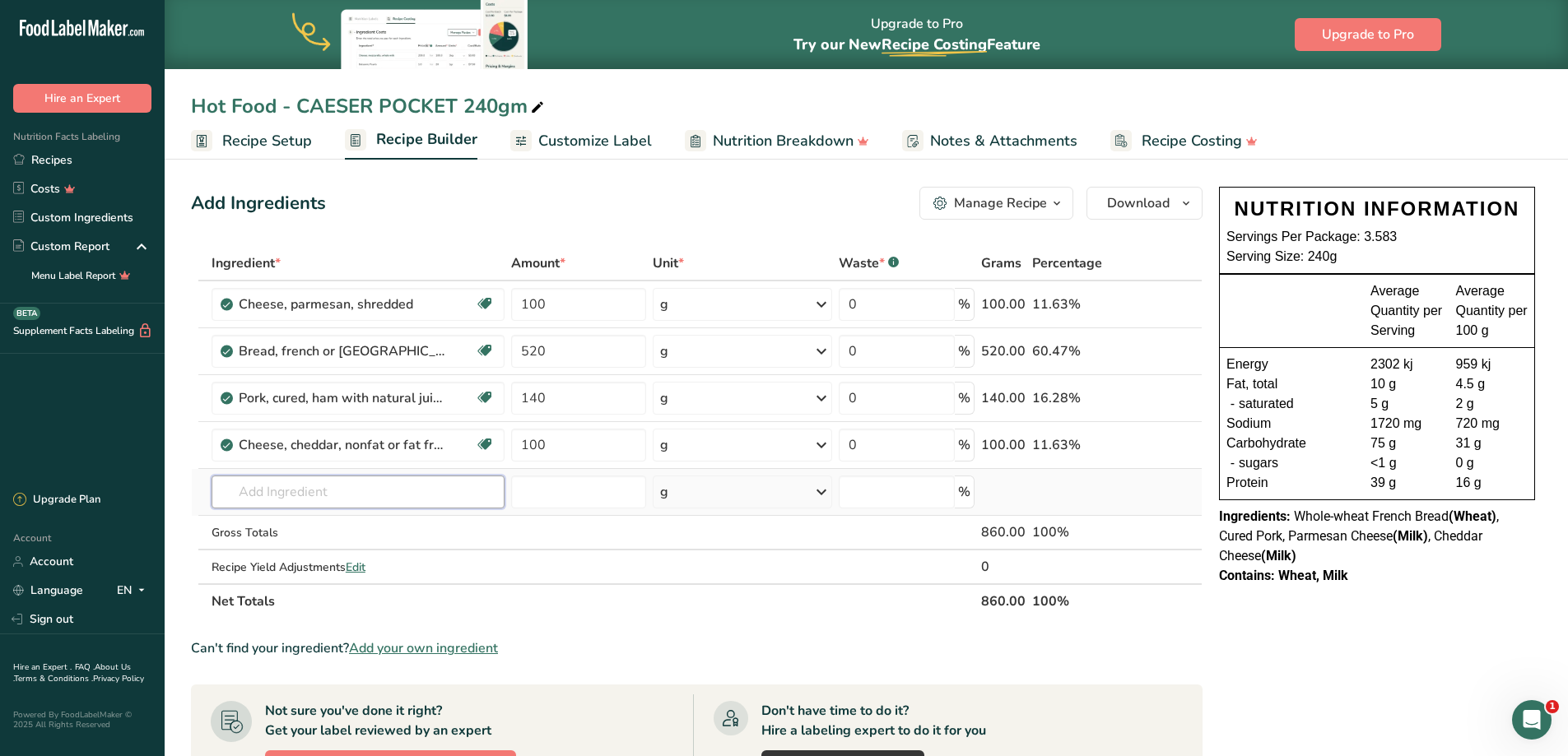
click at [278, 494] on input "text" at bounding box center [358, 491] width 293 height 32
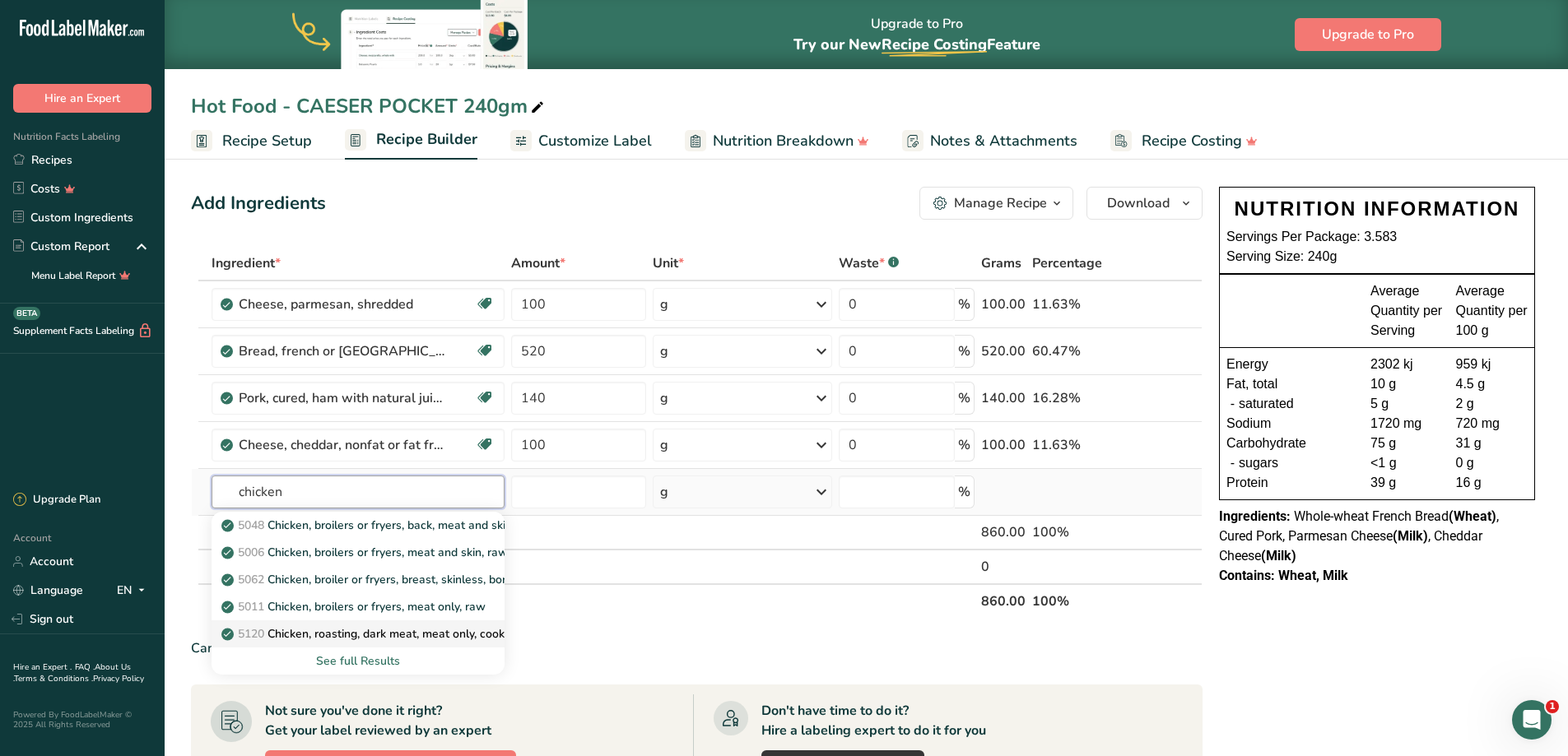
type input "chicken"
click at [426, 636] on p "5120 Chicken, roasting, dark meat, meat only, cooked, roasted" at bounding box center [394, 634] width 339 height 18
type input "Chicken, roasting, dark meat, meat only, cooked, roasted"
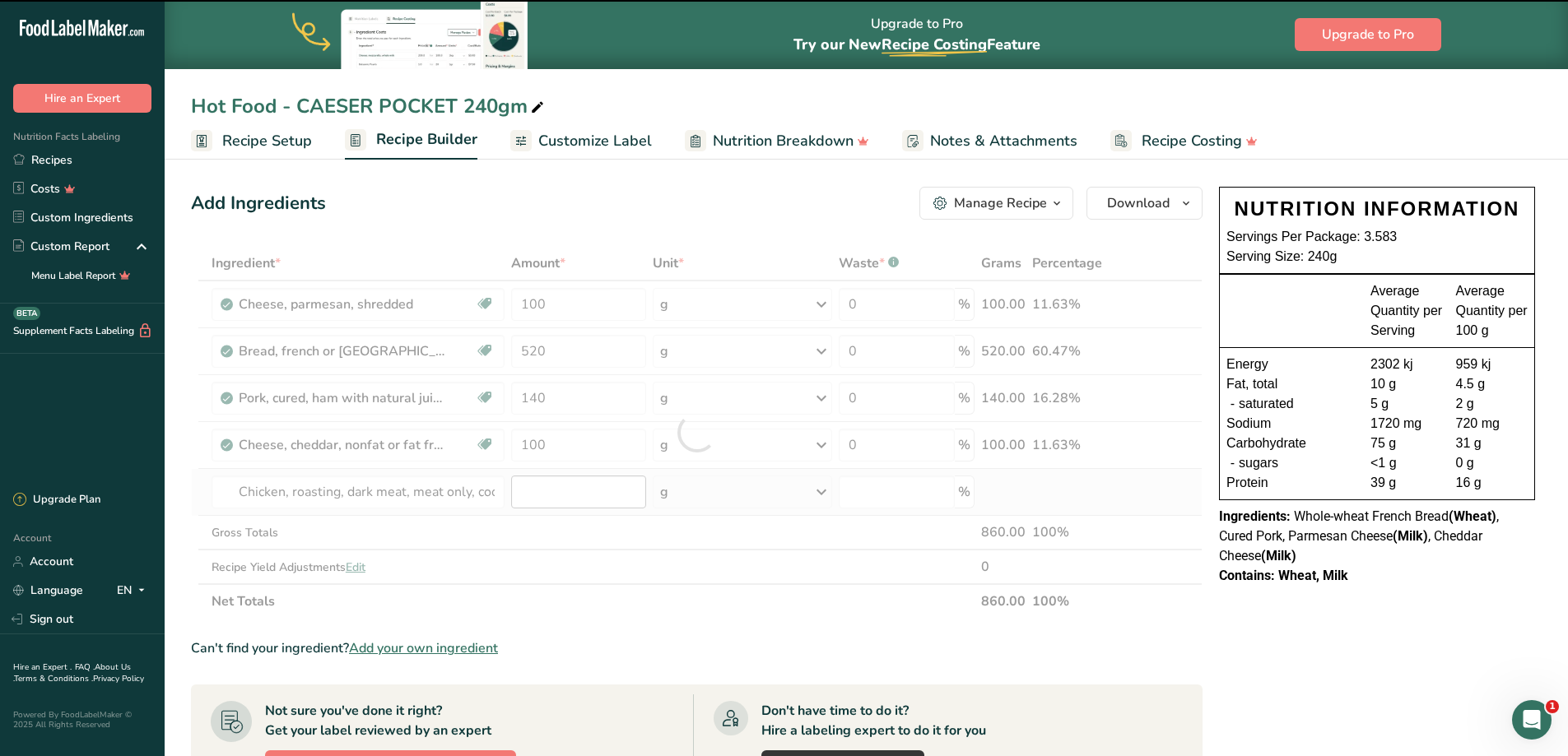
type input "0"
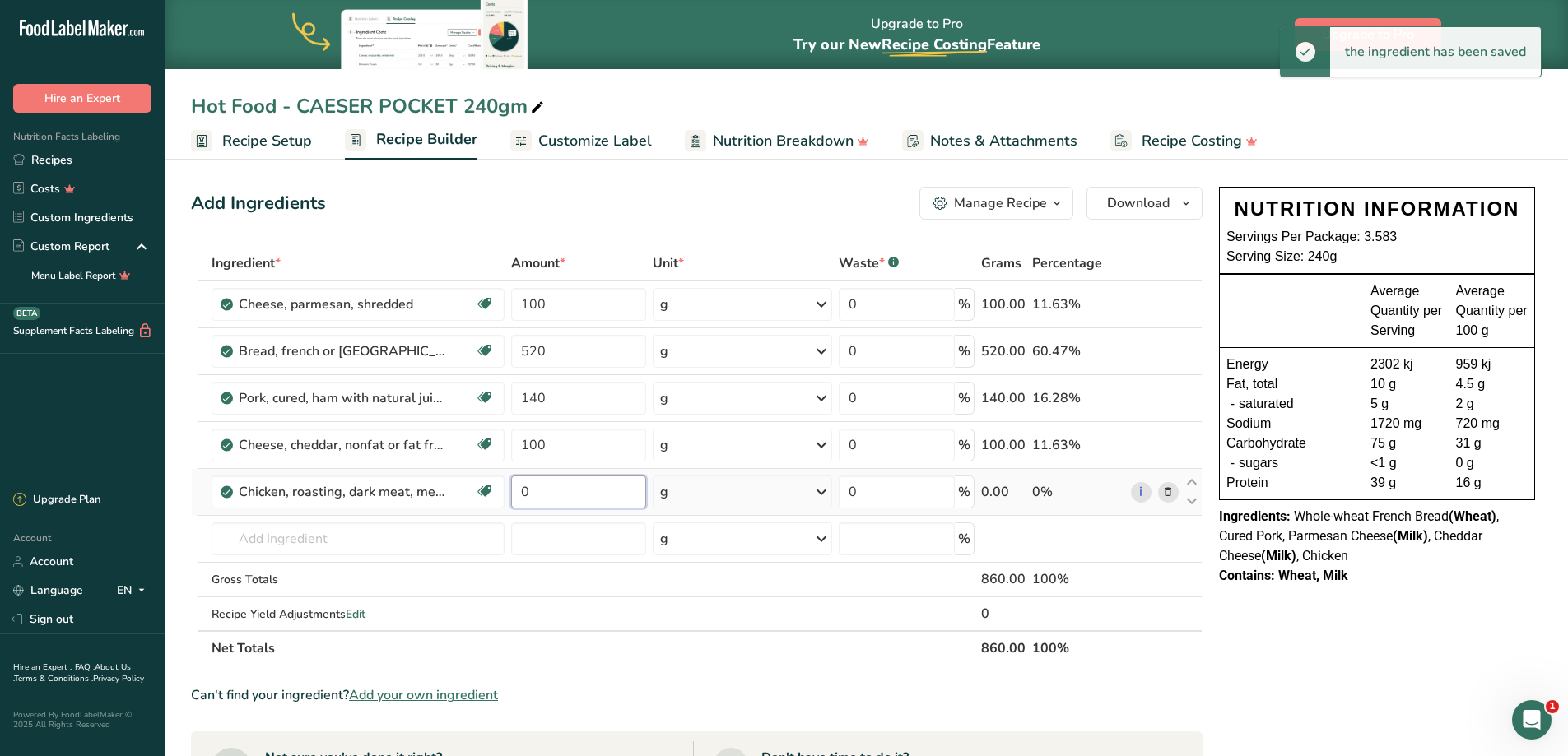
click at [561, 489] on input "0" at bounding box center [579, 491] width 136 height 32
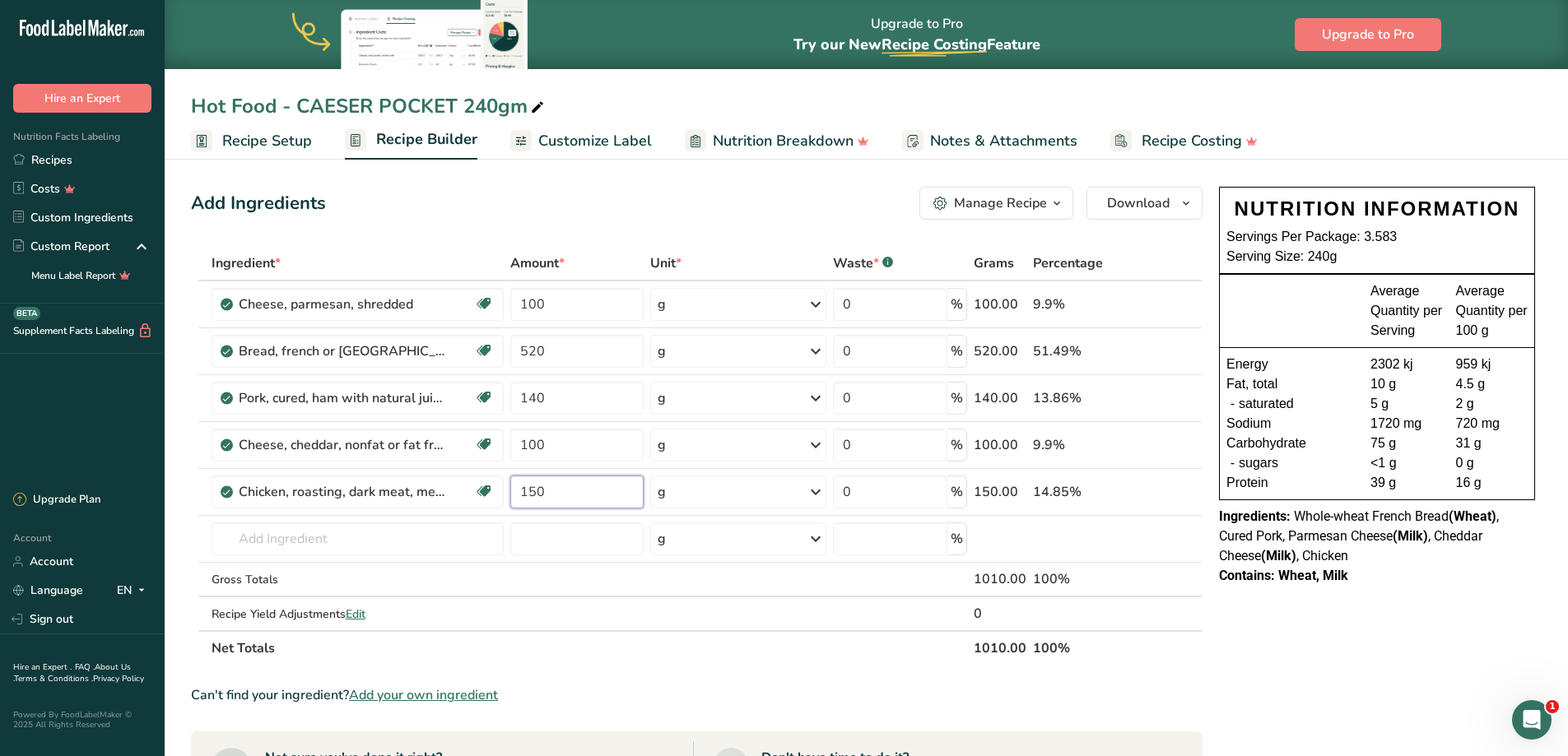
type input "150"
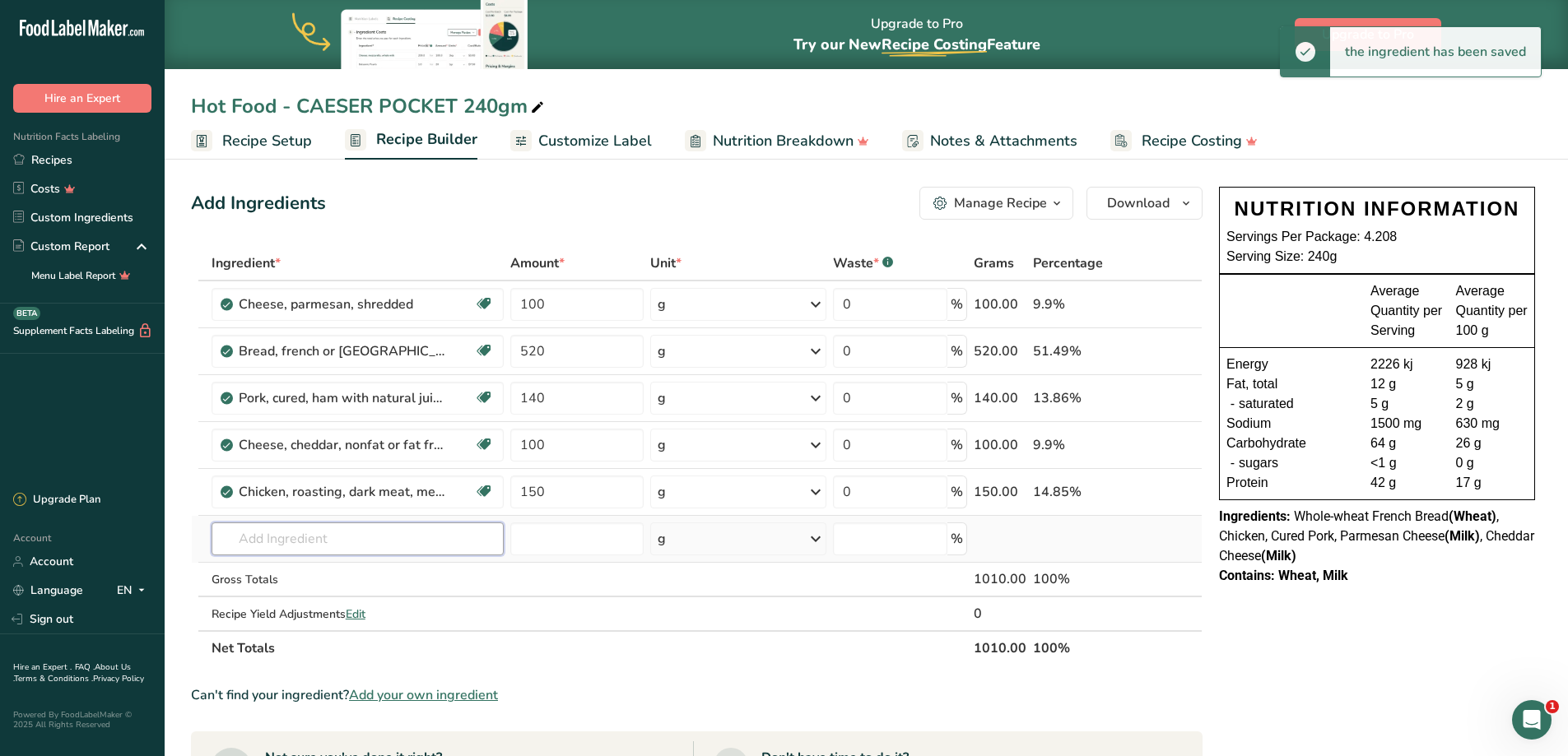
click at [288, 532] on div "Ingredient * Amount * Unit * Waste * .a-a{fill:#347362;}.b-a{fill:#fff;} Grams …" at bounding box center [697, 456] width 1012 height 419
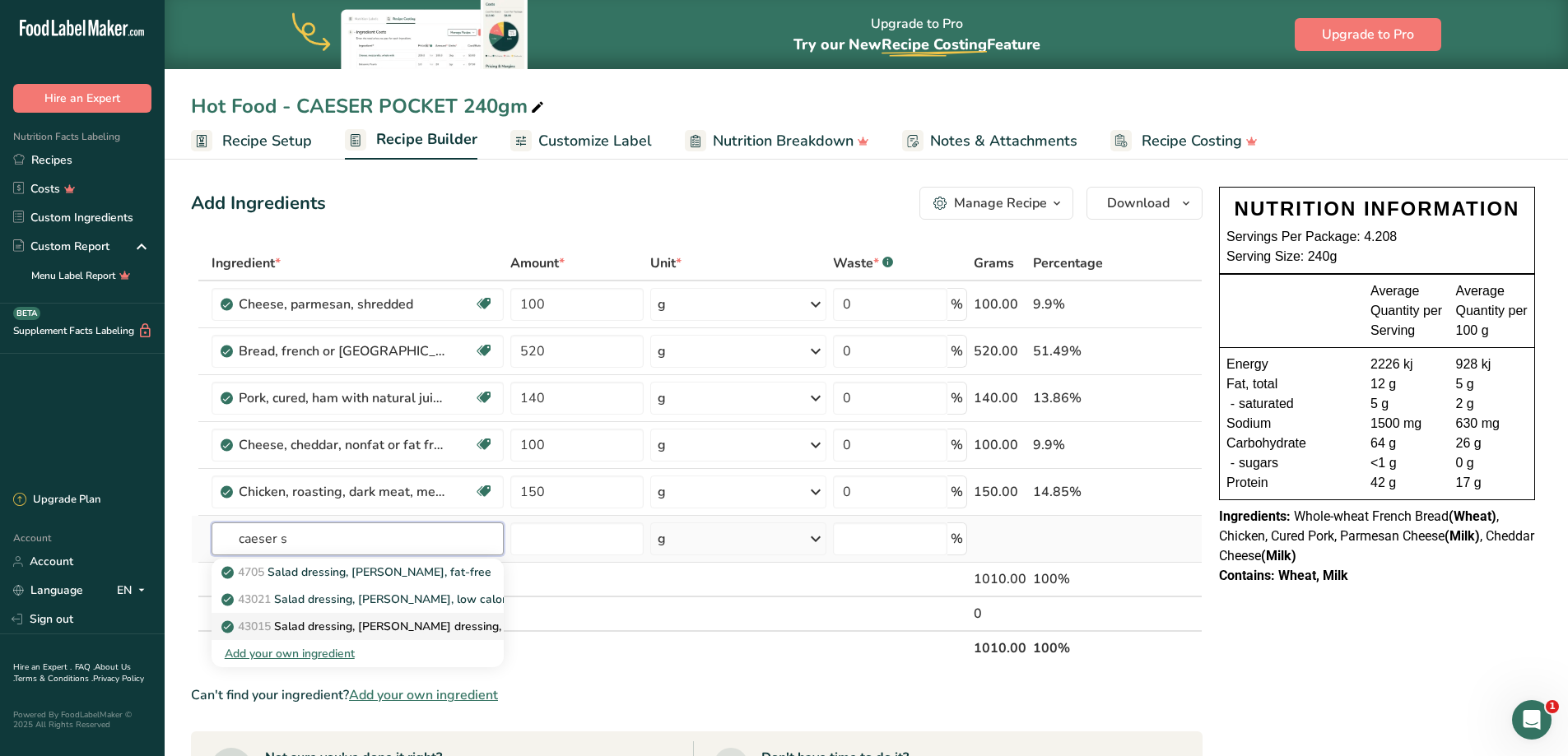
type input "caeser s"
click at [388, 625] on p "43015 Salad dressing, [PERSON_NAME] dressing, regular" at bounding box center [383, 627] width 318 height 18
type input "Salad dressing, [PERSON_NAME] dressing, regular"
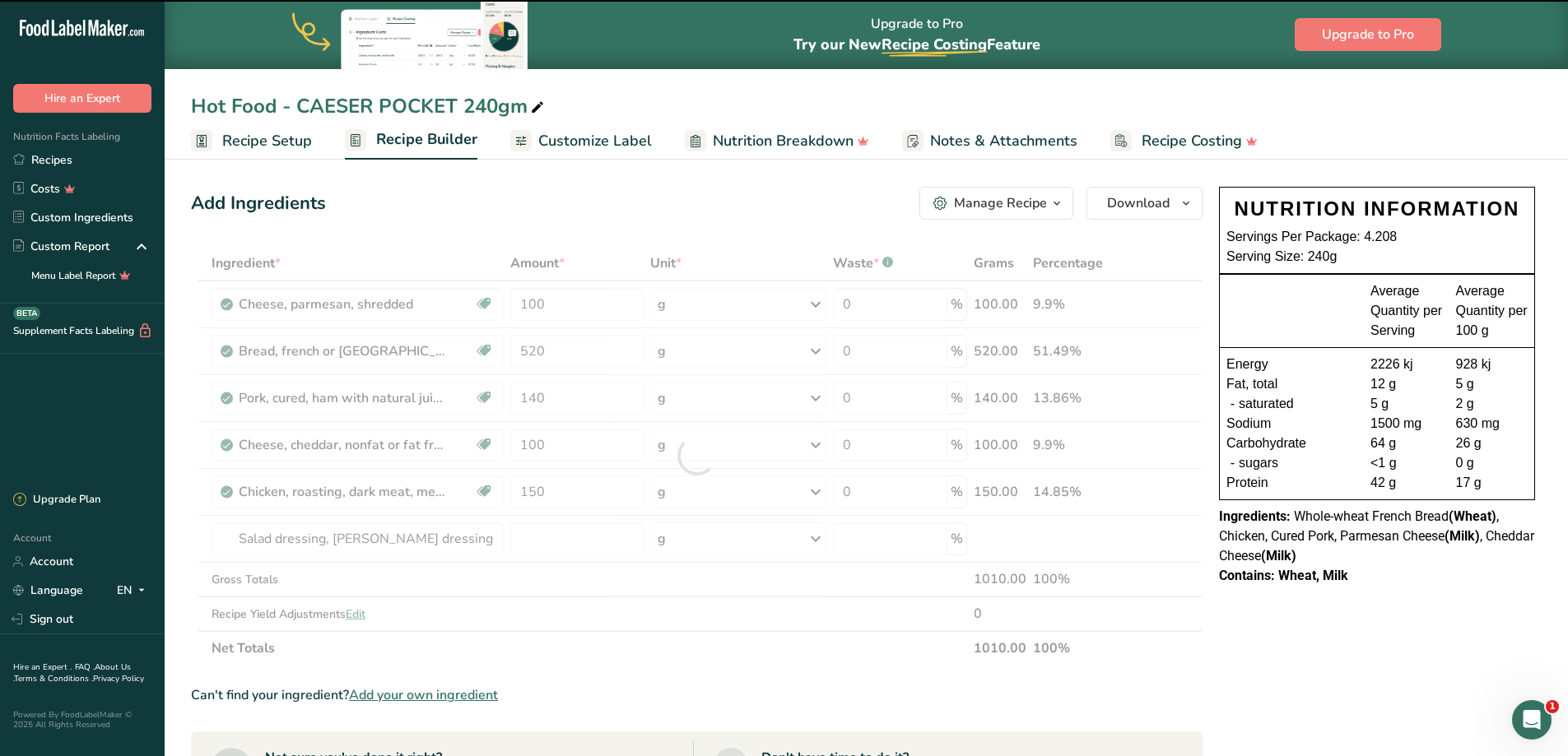
type input "0"
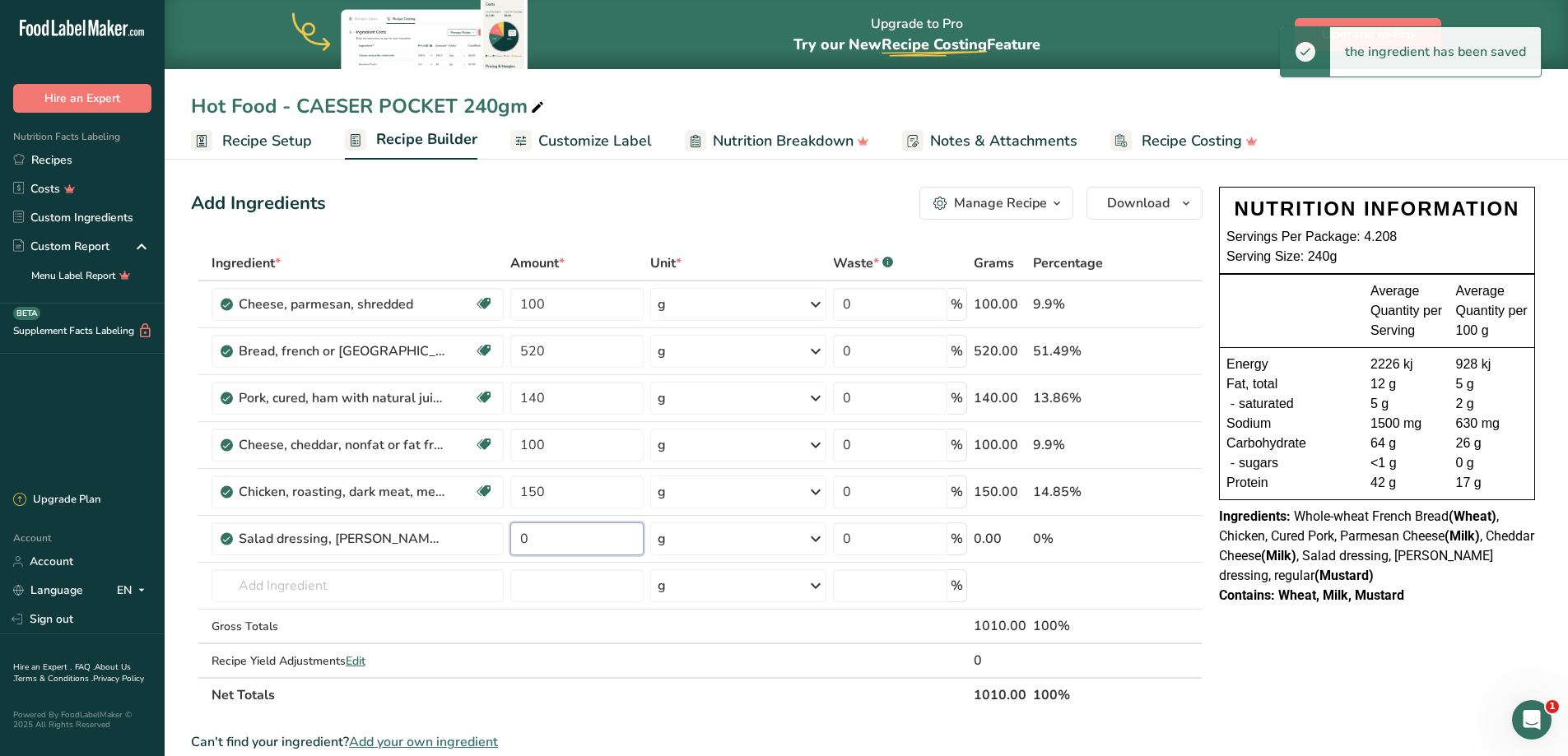
click at [562, 532] on input "0" at bounding box center [576, 538] width 133 height 32
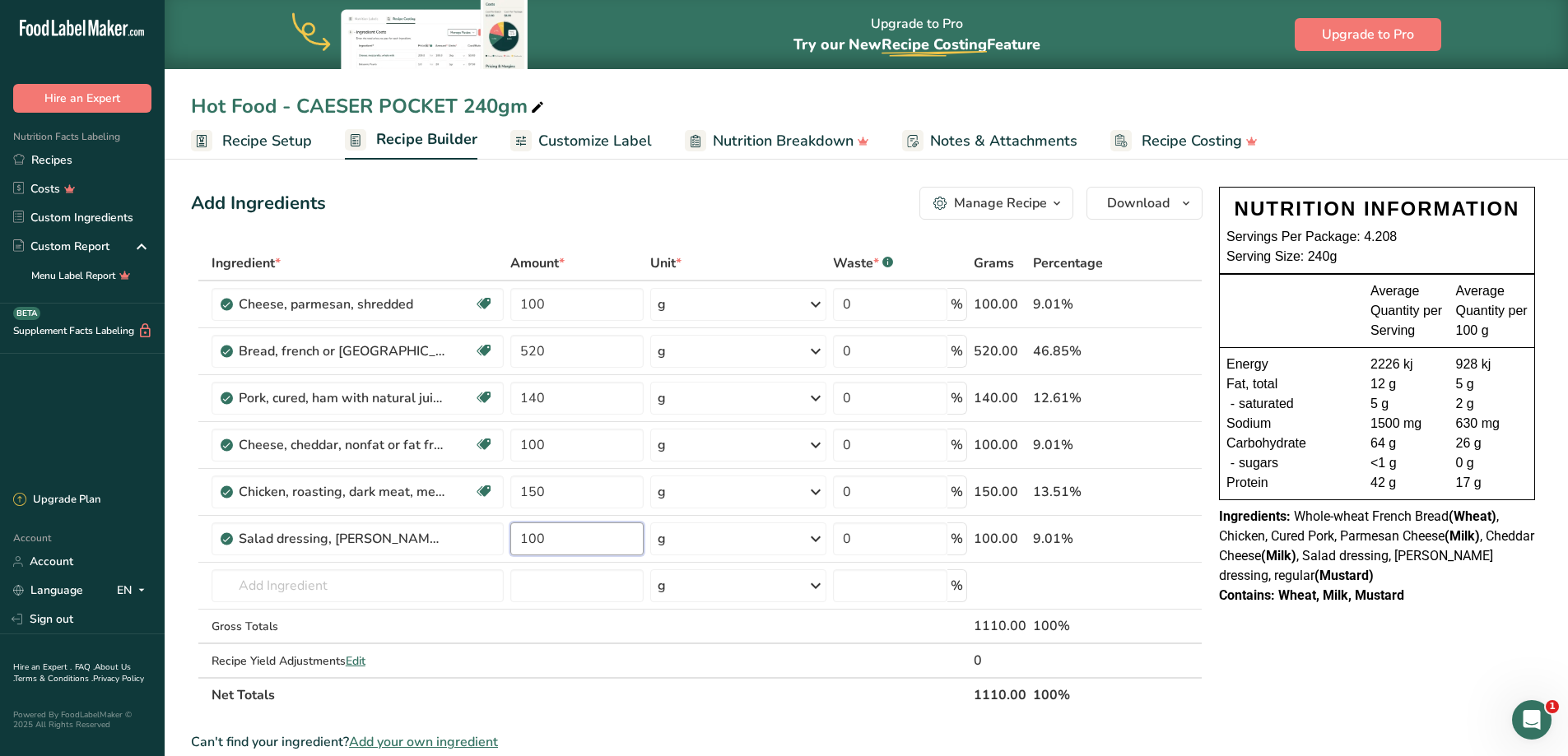
type input "100"
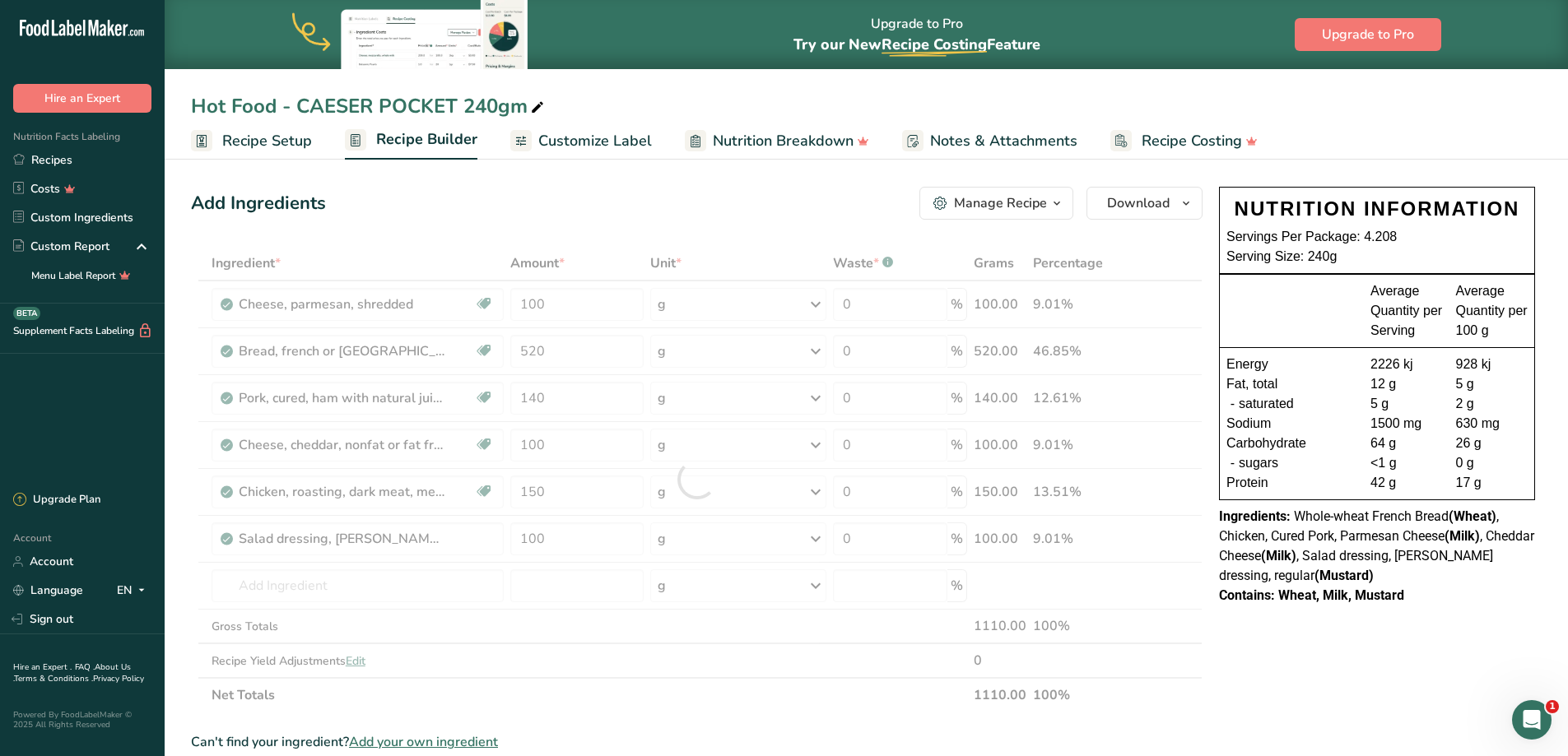
click at [847, 684] on div "Ingredient * Amount * Unit * Waste * .a-a{fill:#347362;}.b-a{fill:#fff;} Grams …" at bounding box center [697, 479] width 1012 height 467
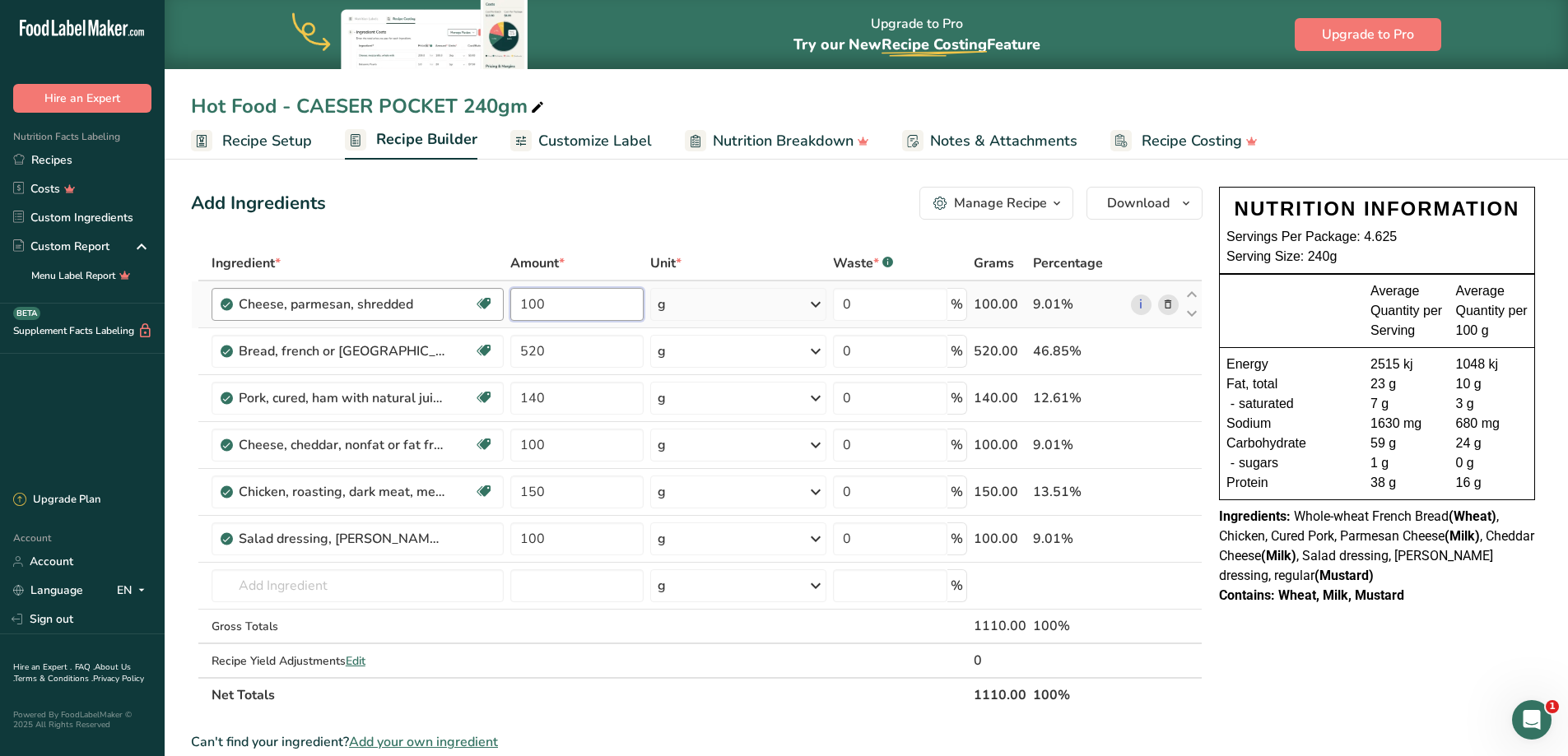
drag, startPoint x: 575, startPoint y: 311, endPoint x: 494, endPoint y: 309, distance: 81.0
click at [494, 309] on tr "Cheese, parmesan, shredded Gluten free Vegetarian Soy free 100 g Portions 1 tbs…" at bounding box center [697, 305] width 1010 height 47
type input "50"
click at [574, 346] on div "Ingredient * Amount * Unit * Waste * .a-a{fill:#347362;}.b-a{fill:#fff;} Grams …" at bounding box center [697, 479] width 1012 height 467
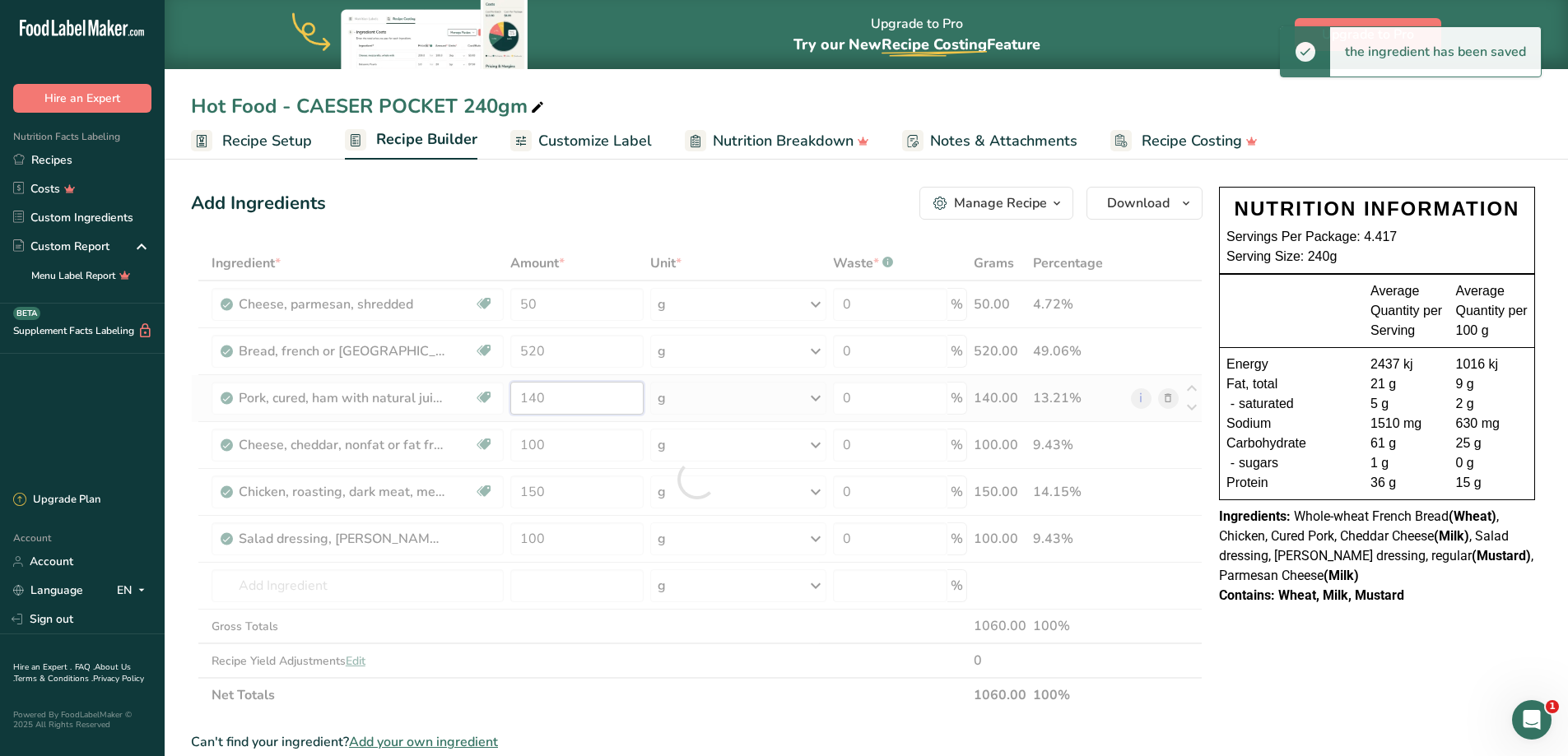
click at [575, 400] on div "Ingredient * Amount * Unit * Waste * .a-a{fill:#347362;}.b-a{fill:#fff;} Grams …" at bounding box center [697, 479] width 1012 height 467
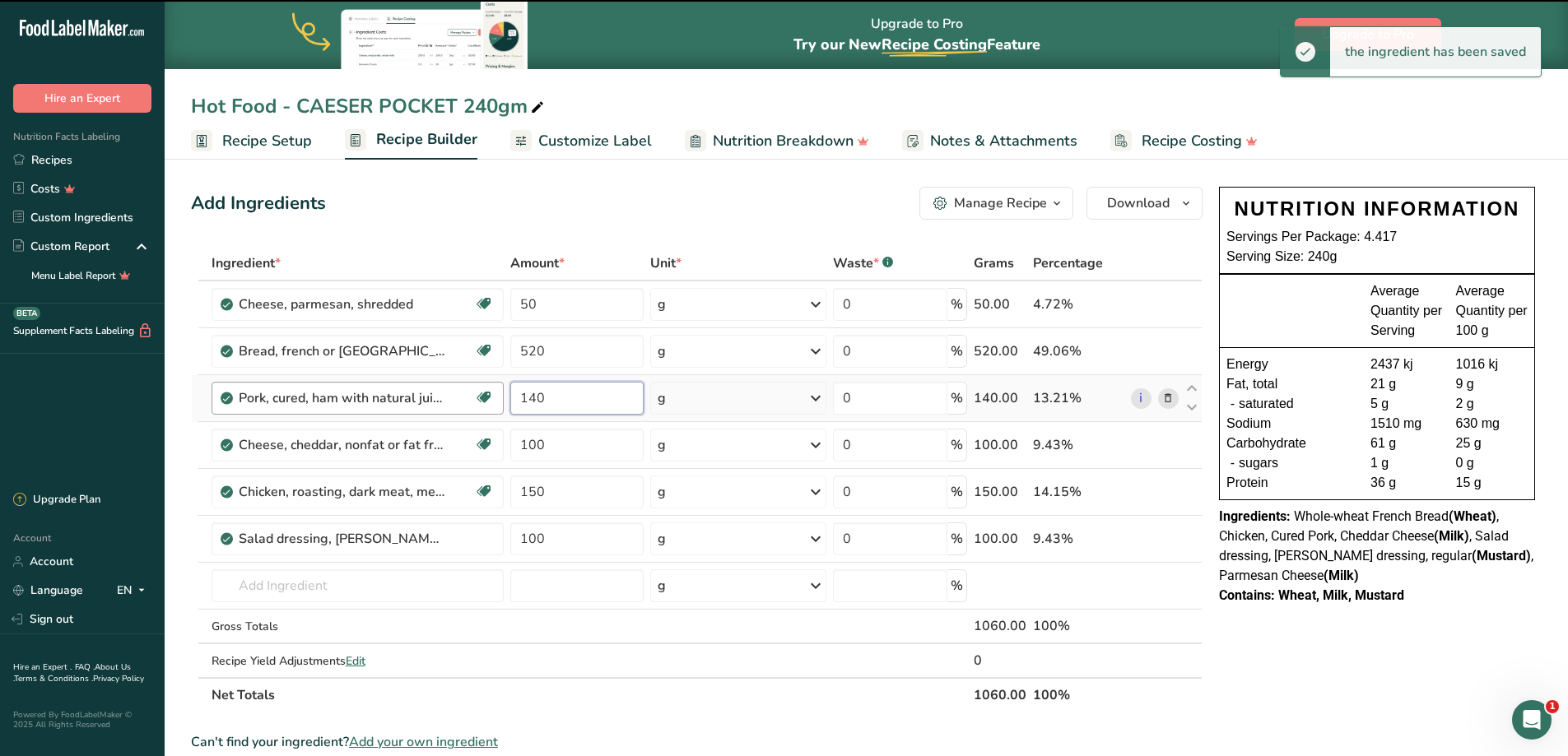
drag, startPoint x: 575, startPoint y: 400, endPoint x: 415, endPoint y: 398, distance: 160.0
click at [415, 398] on tr "Pork, cured, ham with natural juices, whole, boneless, separable lean and fat, …" at bounding box center [697, 399] width 1010 height 47
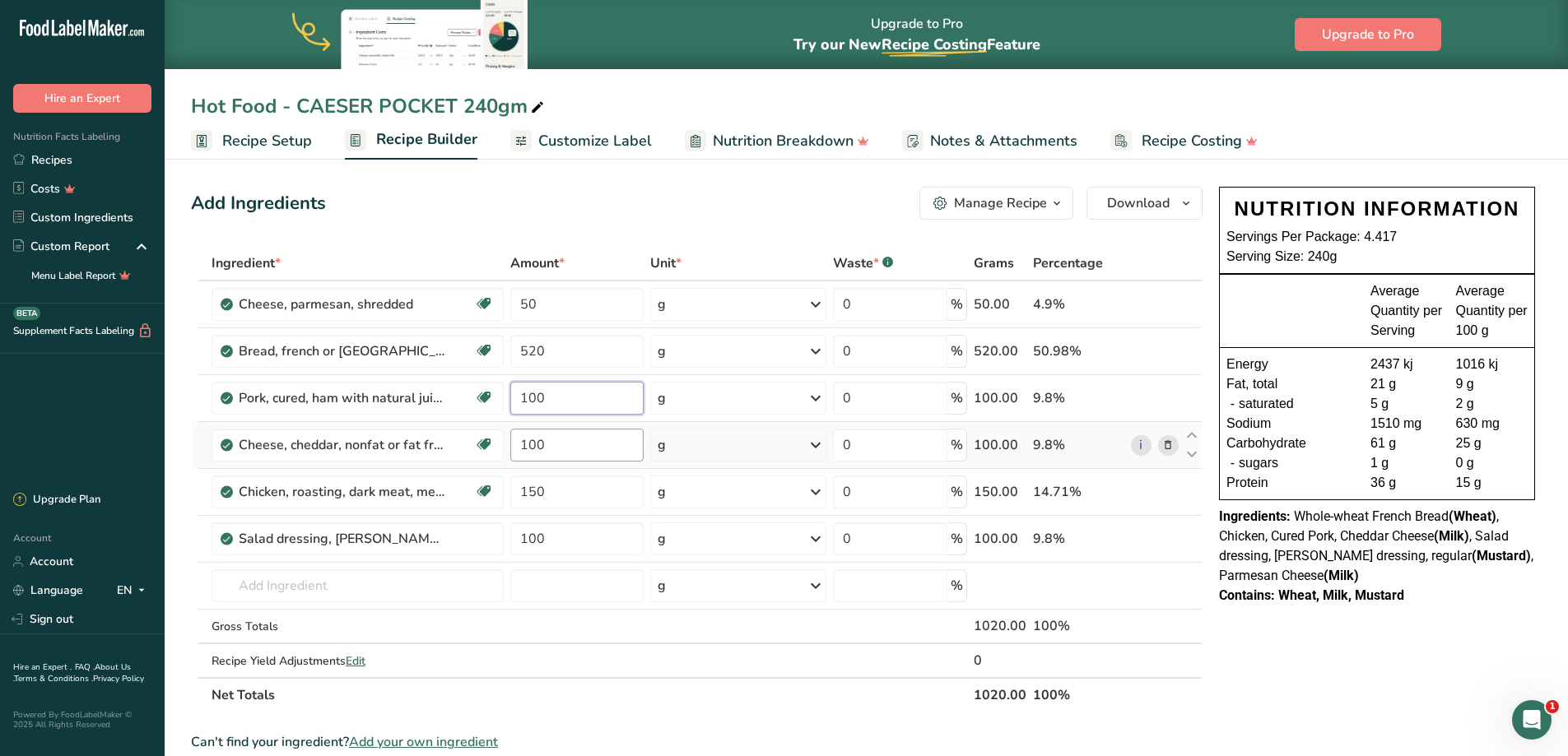
type input "100"
click at [605, 449] on div "Ingredient * Amount * Unit * Waste * .a-a{fill:#347362;}.b-a{fill:#fff;} Grams …" at bounding box center [697, 479] width 1012 height 467
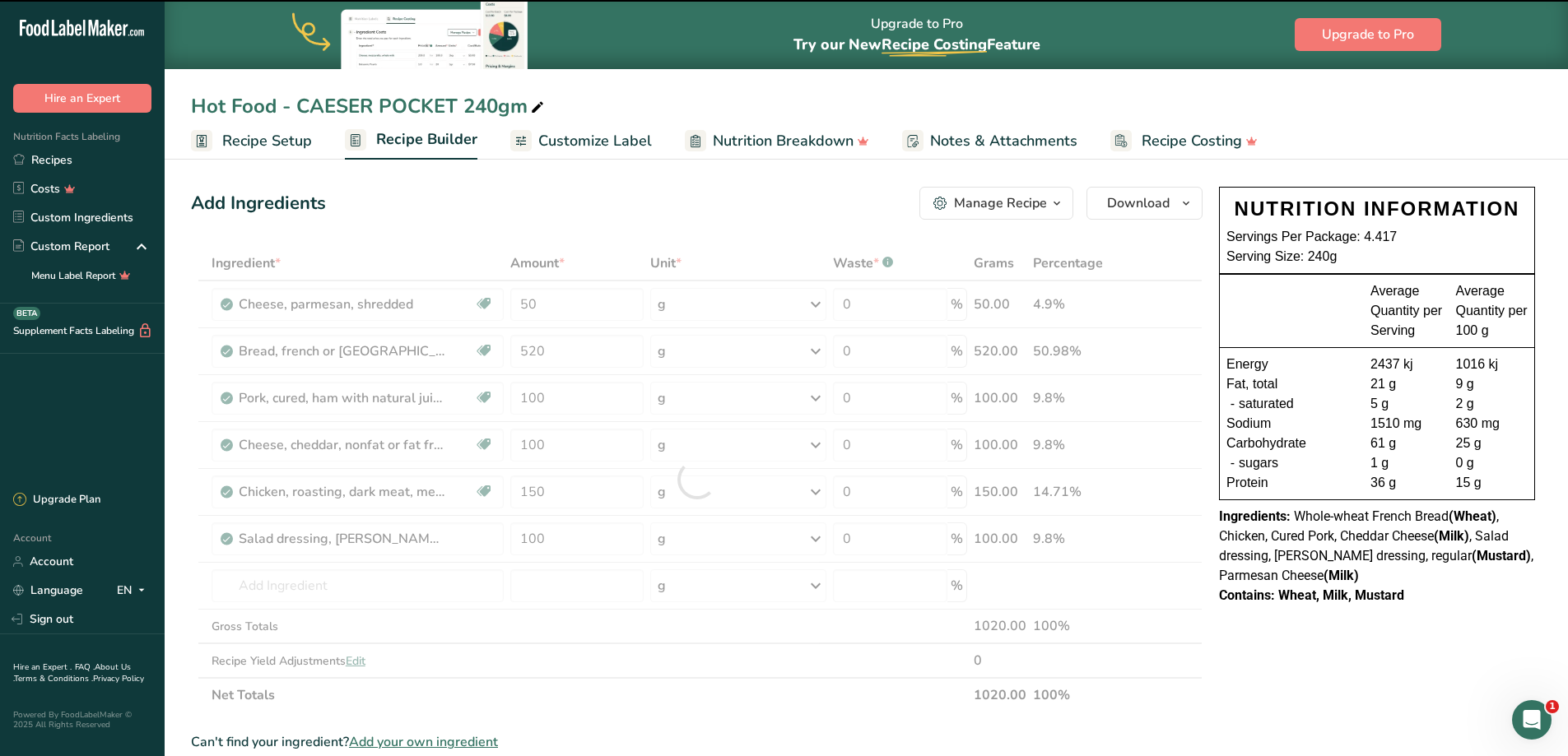
drag, startPoint x: 605, startPoint y: 449, endPoint x: 495, endPoint y: 439, distance: 110.5
click at [495, 439] on div at bounding box center [697, 479] width 1012 height 467
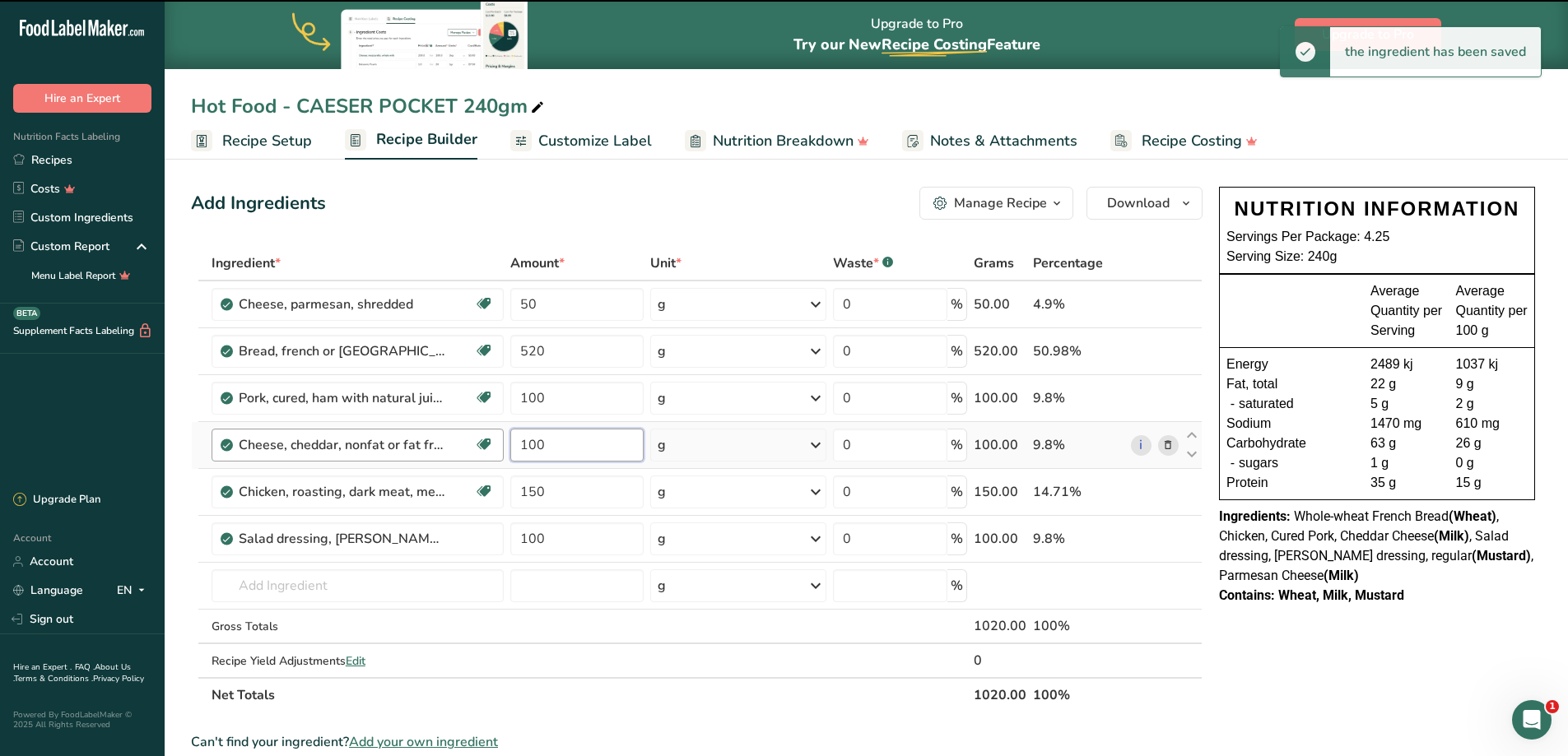
drag, startPoint x: 550, startPoint y: 449, endPoint x: 502, endPoint y: 443, distance: 48.4
click at [502, 443] on tr "Cheese, cheddar, nonfat or fat free Gluten free Vegetarian Soy free 100 g Porti…" at bounding box center [697, 446] width 1010 height 47
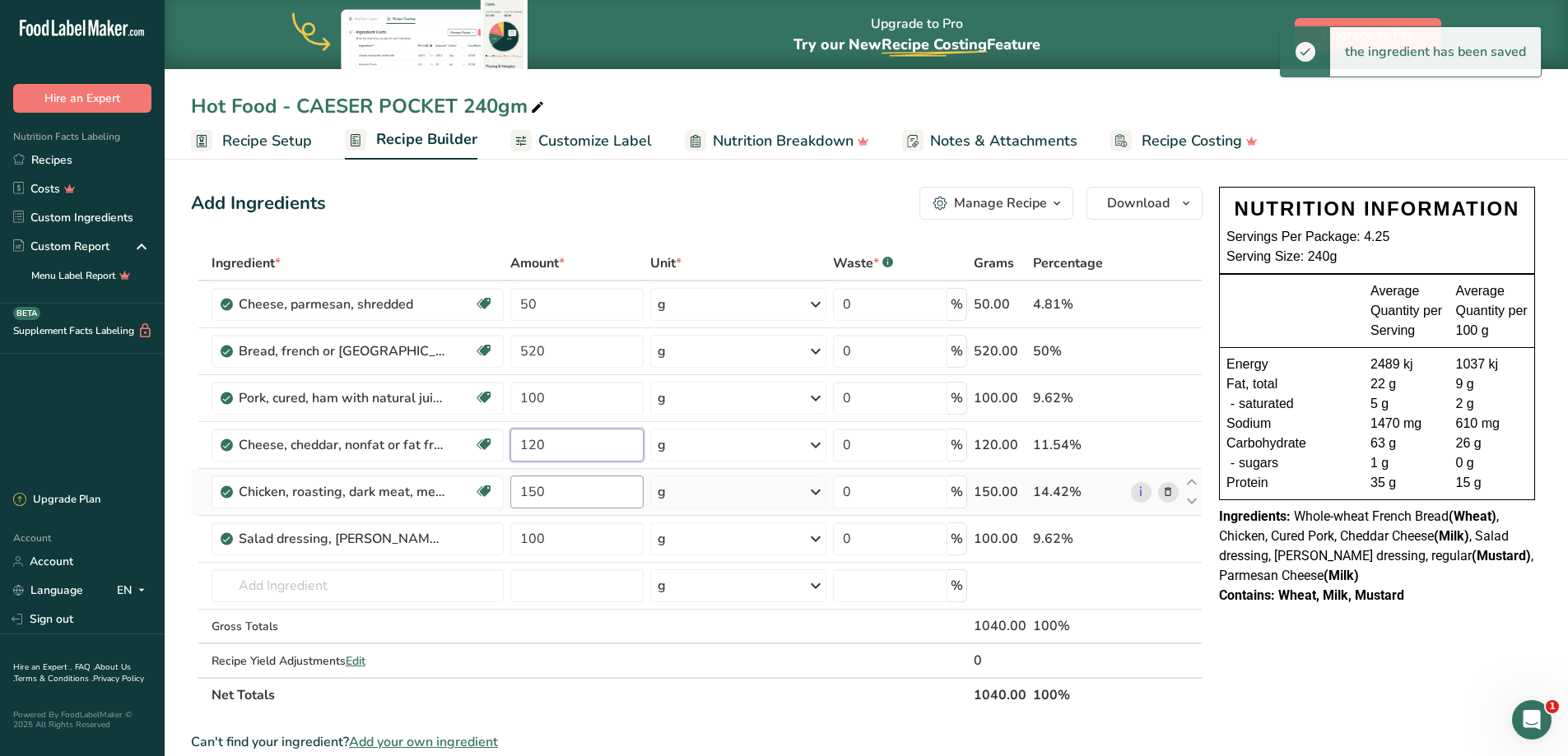
type input "120"
click at [567, 480] on div "Ingredient * Amount * Unit * Waste * .a-a{fill:#347362;}.b-a{fill:#fff;} Grams …" at bounding box center [697, 479] width 1012 height 467
click at [568, 544] on div "Ingredient * Amount * Unit * Waste * .a-a{fill:#347362;}.b-a{fill:#fff;} Grams …" at bounding box center [697, 479] width 1012 height 467
click at [1143, 208] on span "Download" at bounding box center [1139, 203] width 63 height 20
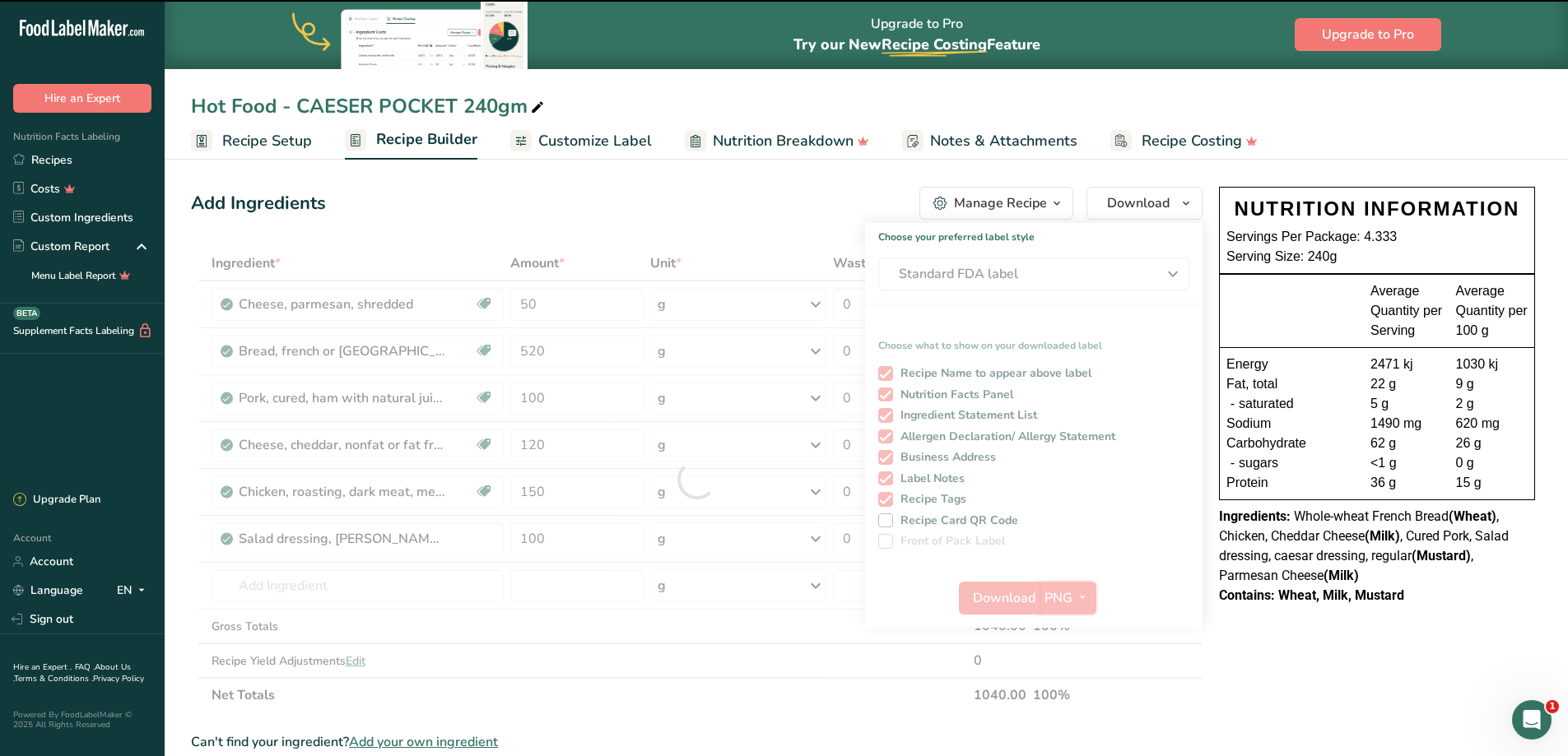
click at [1074, 604] on span "button" at bounding box center [1082, 598] width 20 height 20
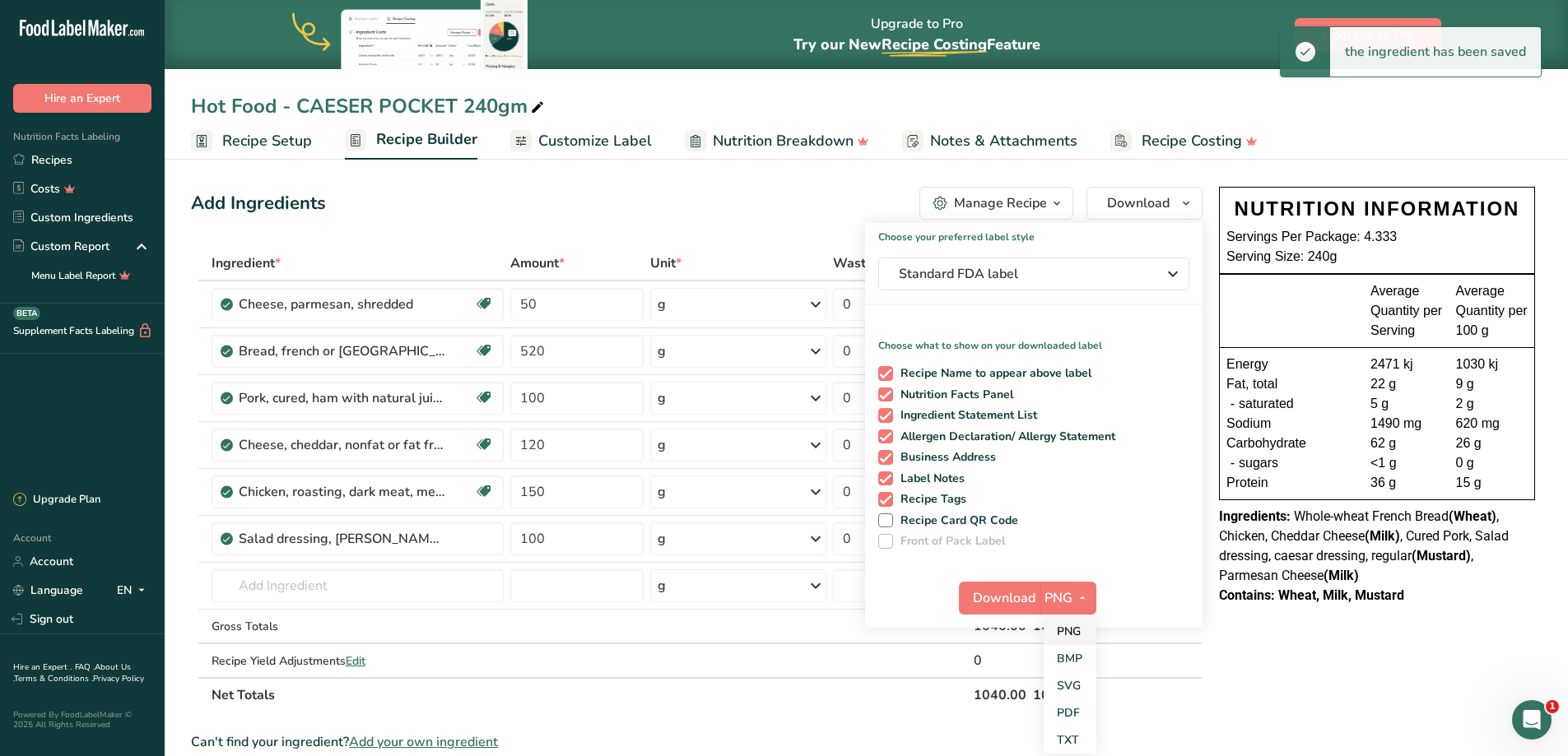
click at [1074, 630] on link "PNG" at bounding box center [1070, 632] width 53 height 28
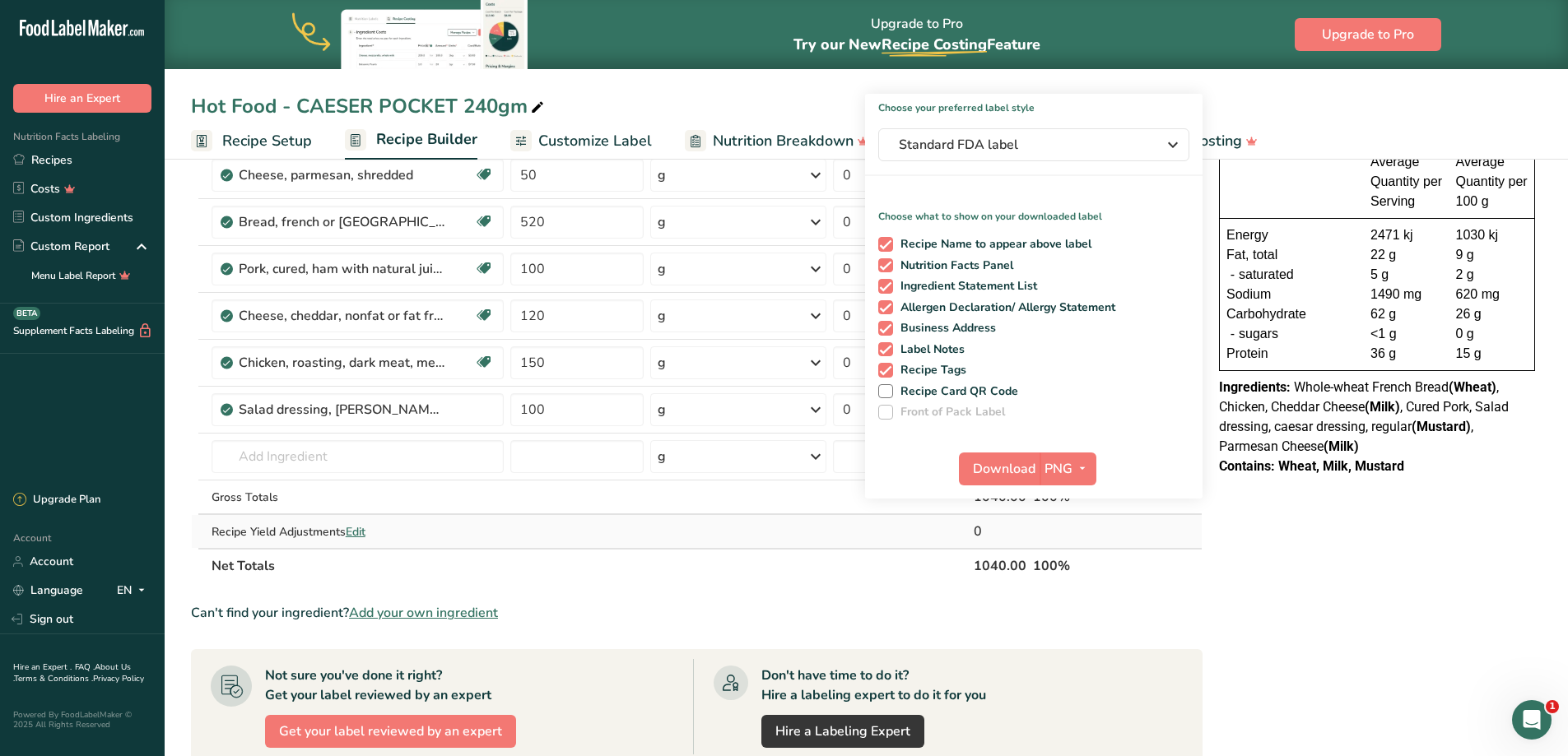
scroll to position [164, 0]
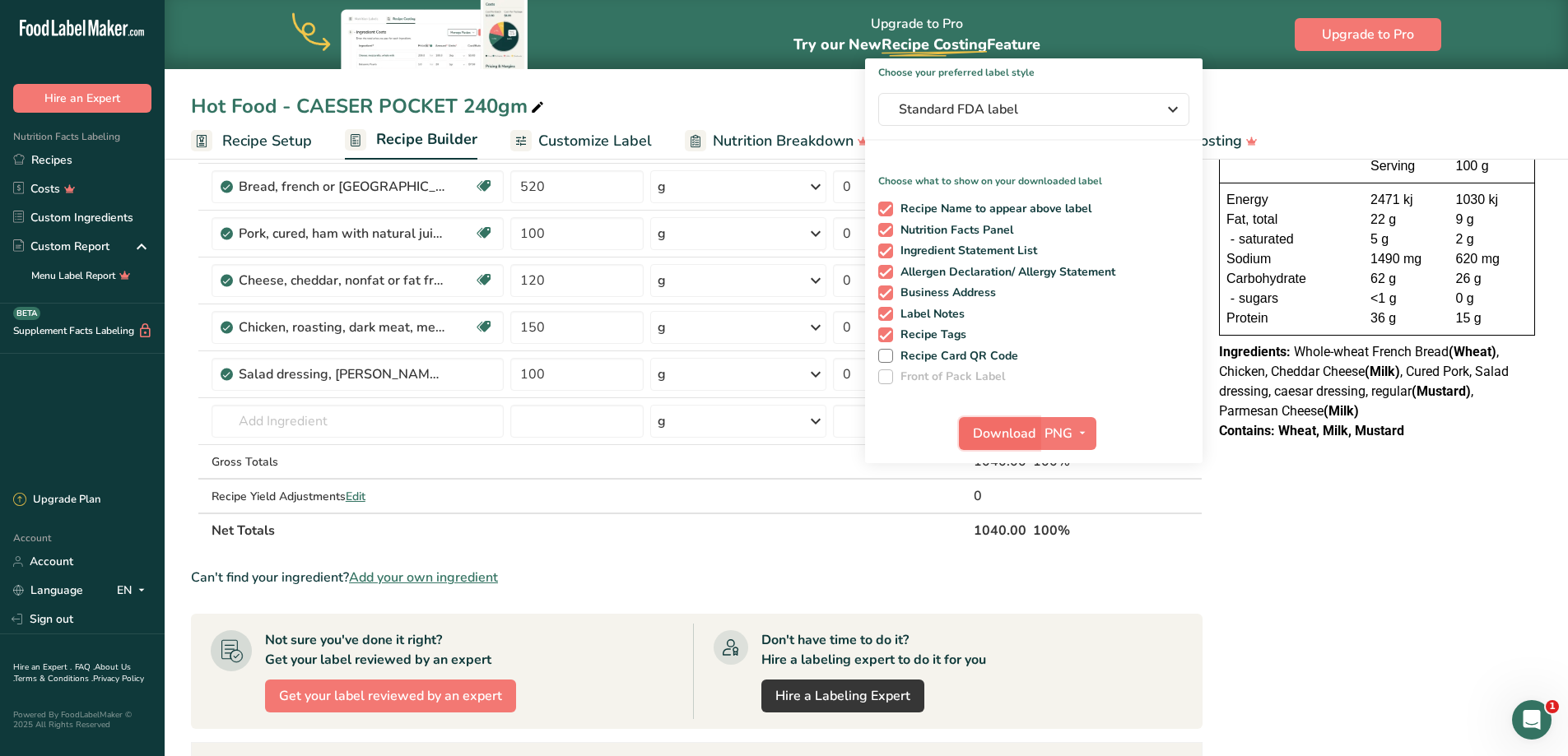
click at [1017, 432] on span "Download" at bounding box center [1004, 434] width 63 height 20
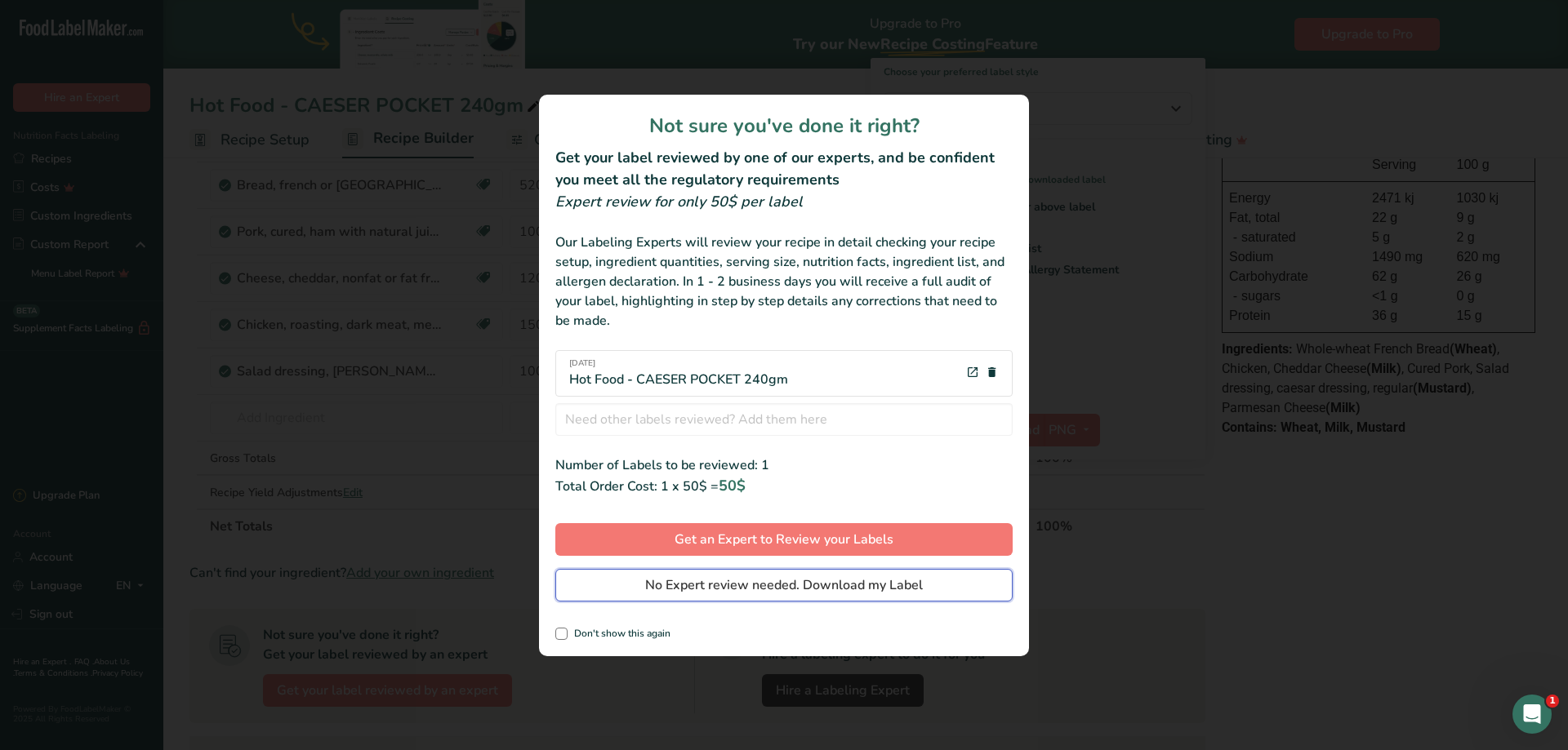
click at [705, 587] on span "No Expert review needed. Download my Label" at bounding box center [784, 585] width 277 height 20
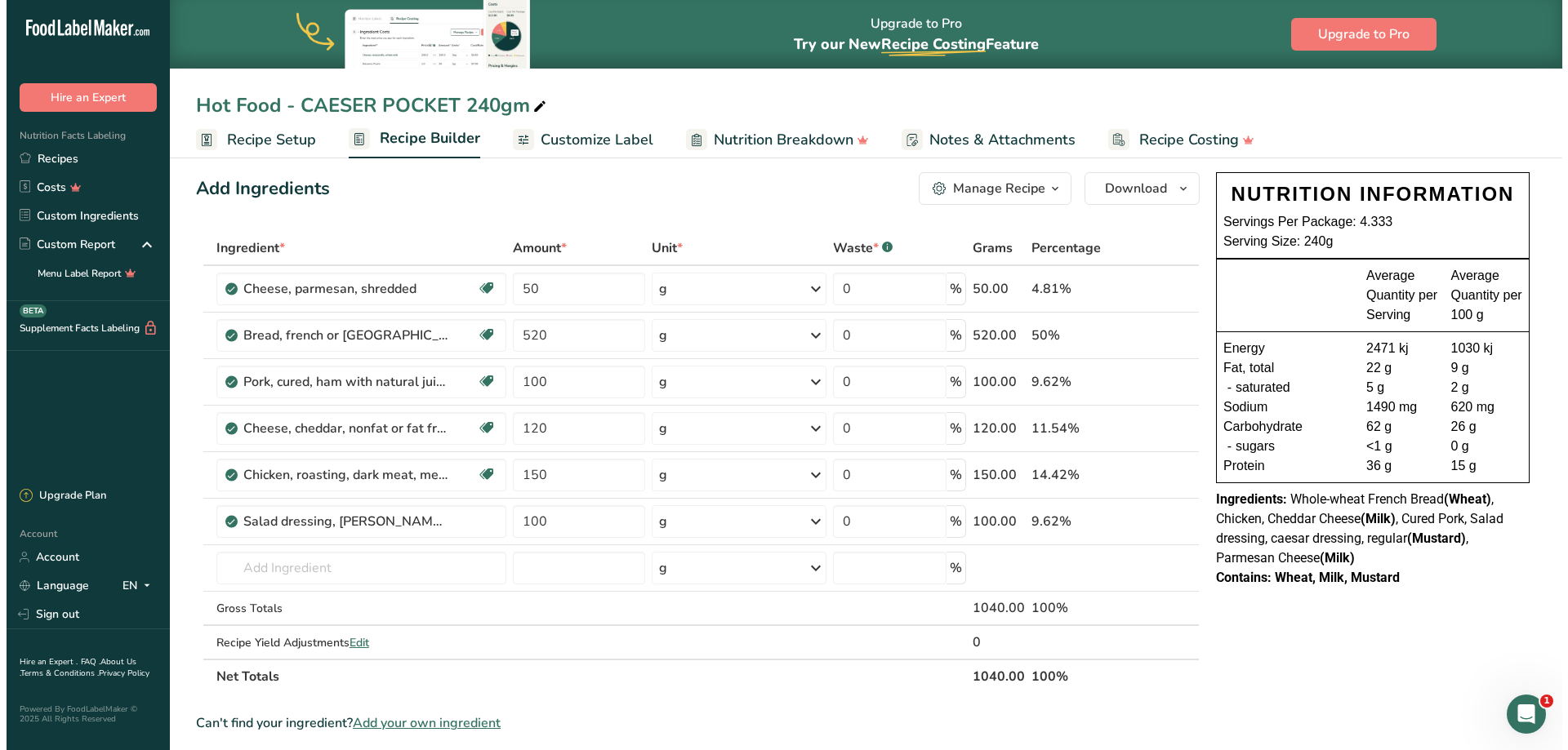
scroll to position [0, 0]
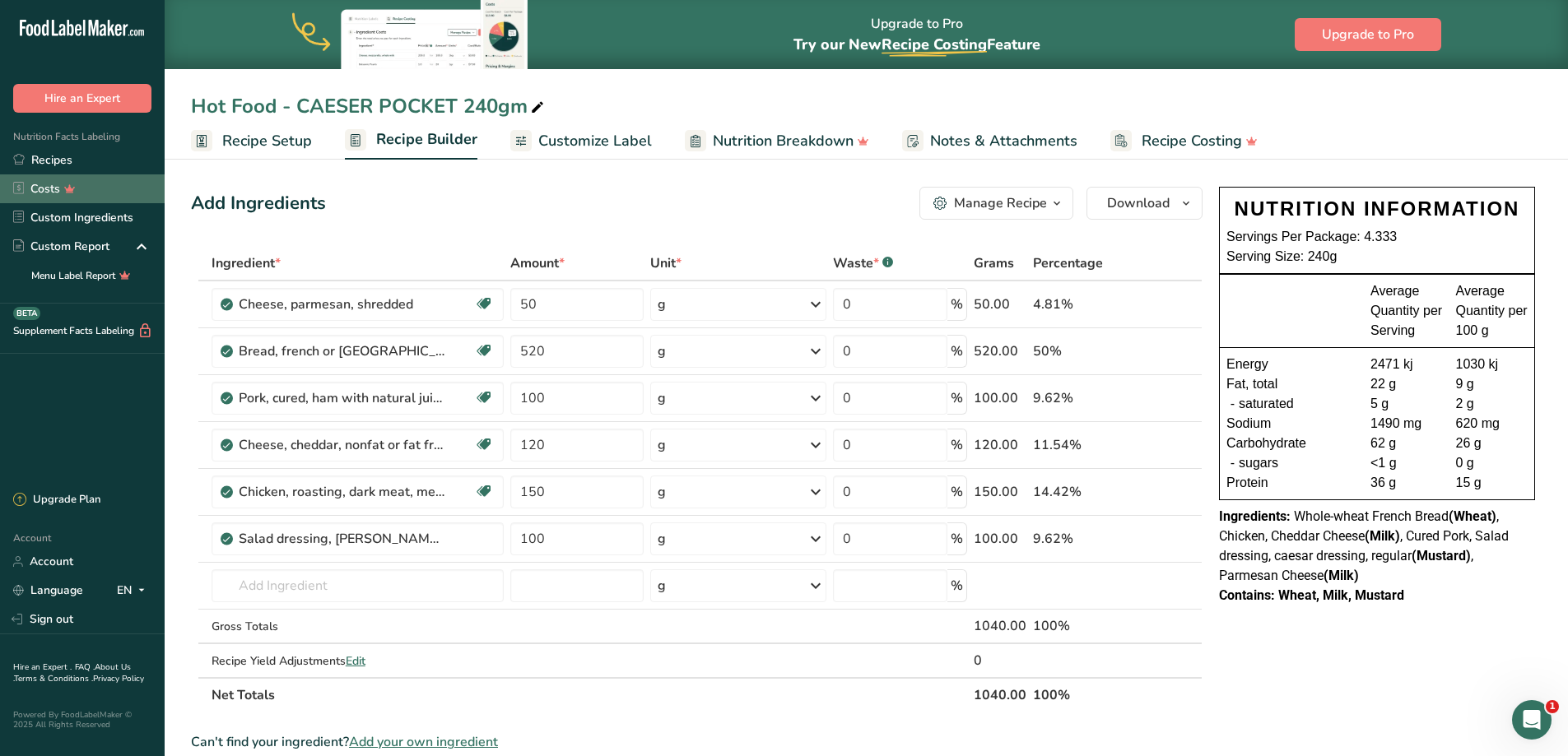
click at [89, 167] on link "Recipes" at bounding box center [82, 159] width 164 height 29
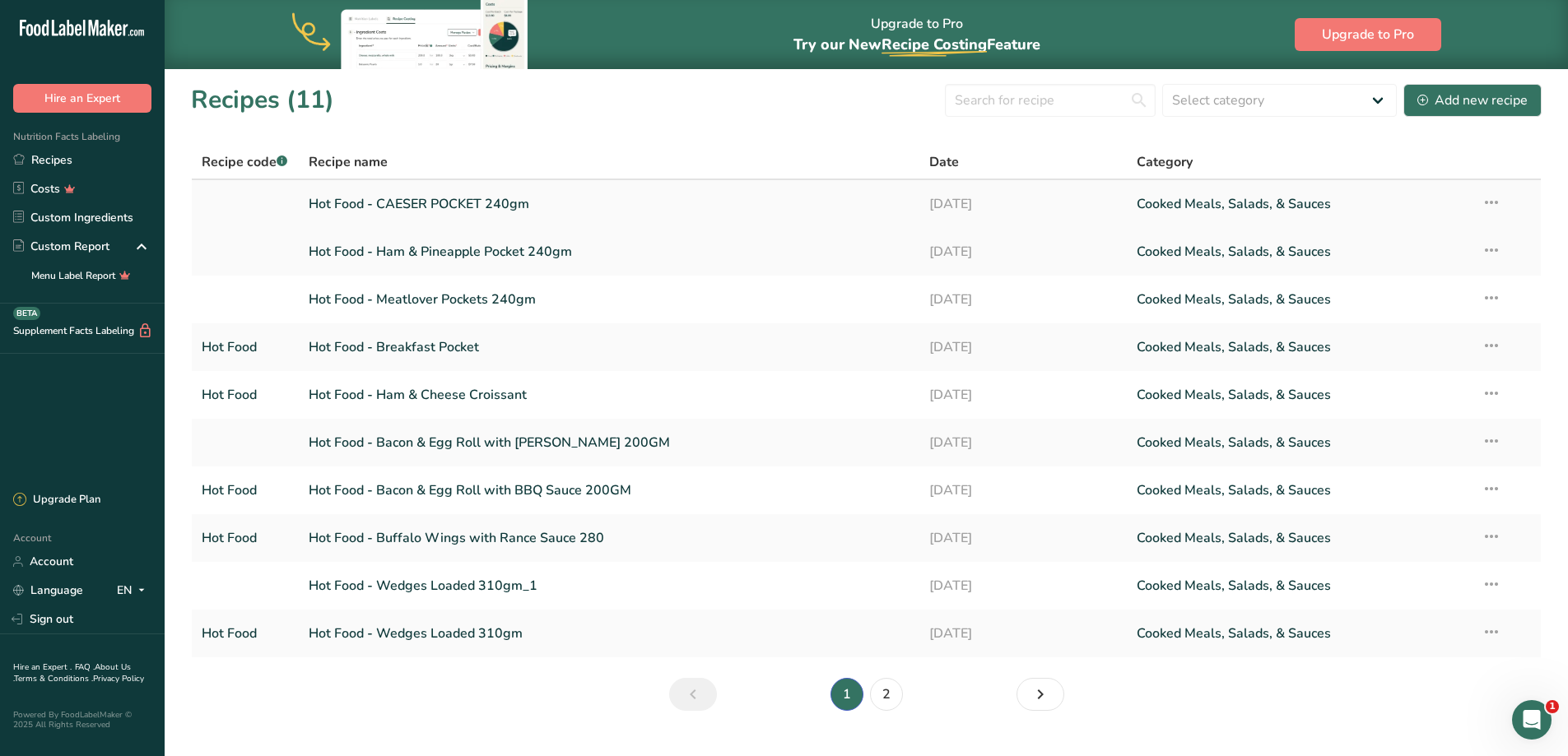
click at [1488, 204] on icon at bounding box center [1491, 203] width 20 height 30
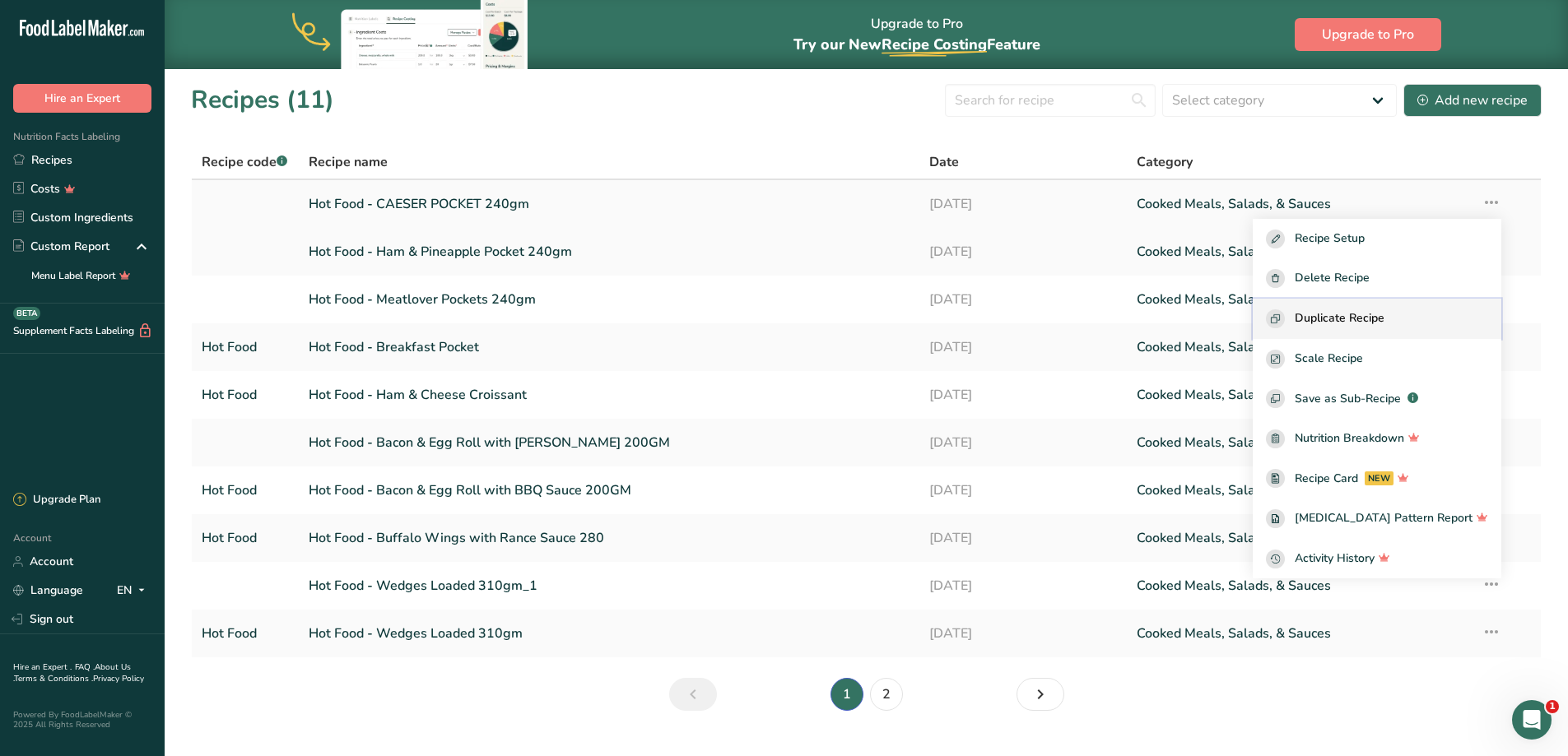
click at [1384, 315] on span "Duplicate Recipe" at bounding box center [1339, 318] width 90 height 19
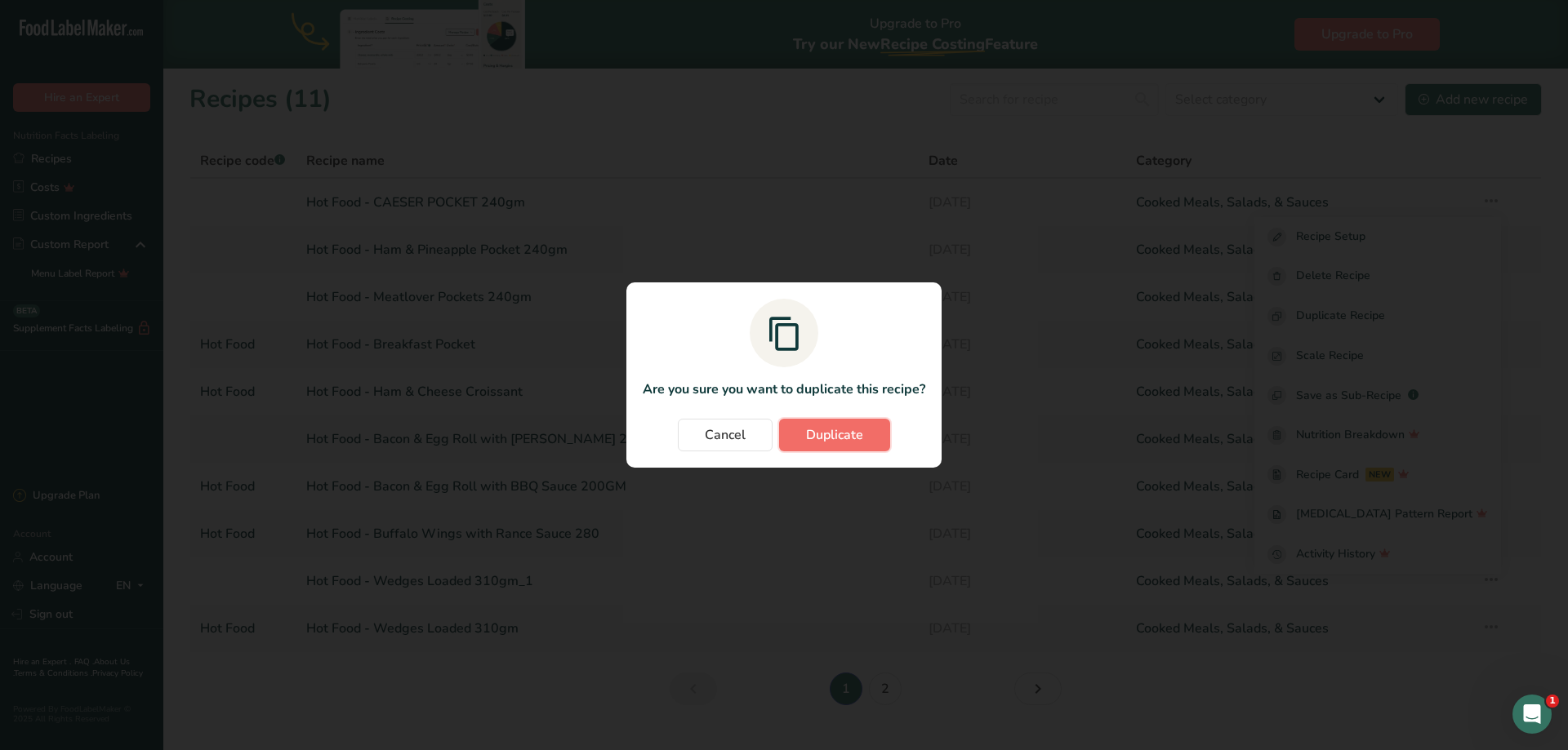
click at [844, 431] on span "Duplicate" at bounding box center [834, 436] width 58 height 20
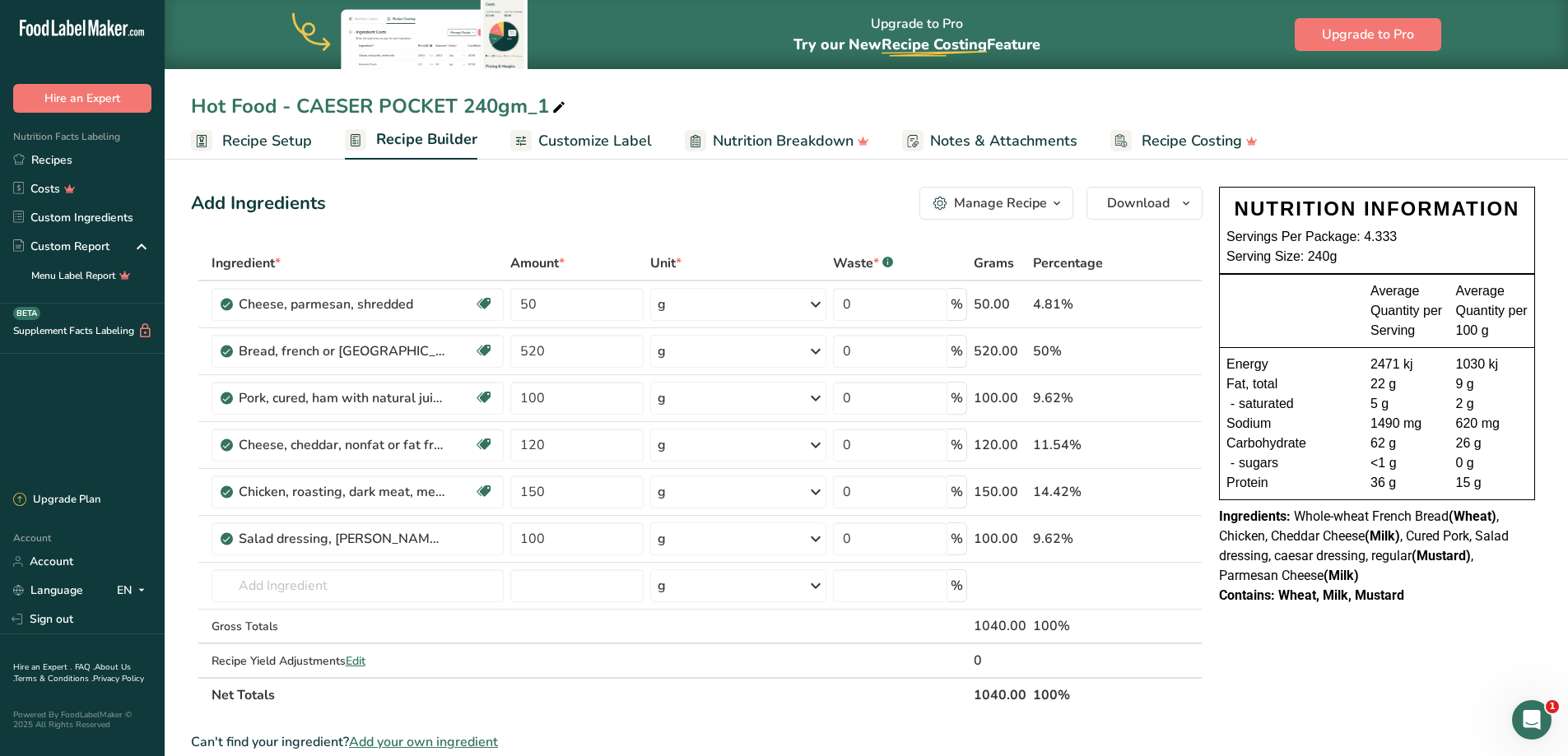
click at [564, 105] on icon at bounding box center [558, 107] width 15 height 23
drag, startPoint x: 300, startPoint y: 106, endPoint x: 555, endPoint y: 108, distance: 255.0
click at [555, 108] on input "Hot Food - CAESER POCKET 240gm_1" at bounding box center [866, 106] width 1350 height 30
click at [298, 105] on input "Hot Food - Pork & Apple 240gm" at bounding box center [866, 106] width 1350 height 30
click at [414, 103] on input "Hot Food - Pork & Apple 240gm" at bounding box center [866, 106] width 1350 height 30
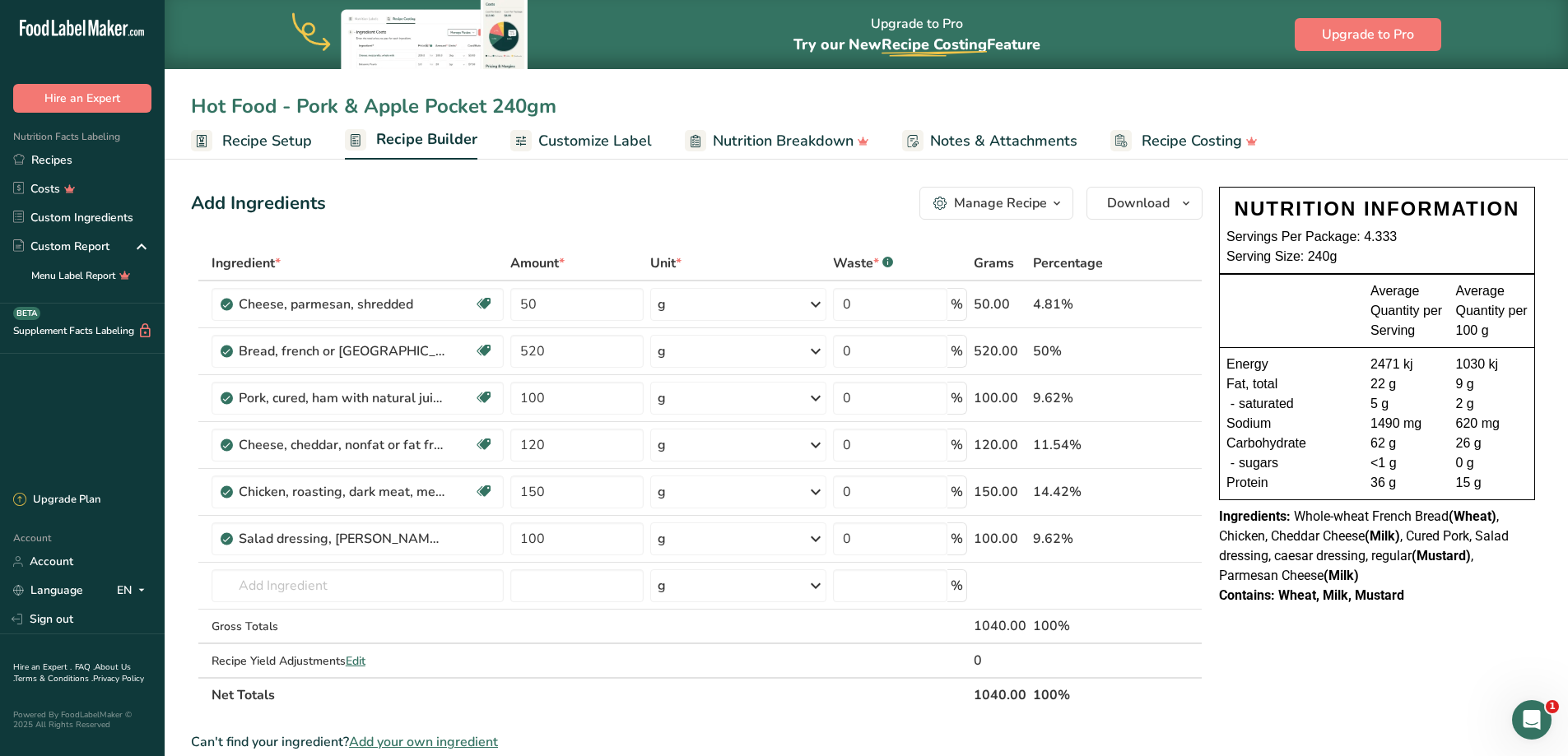
type input "Hot Food - Pork & Apple Pocket 240gm"
click at [1167, 398] on icon at bounding box center [1168, 399] width 12 height 18
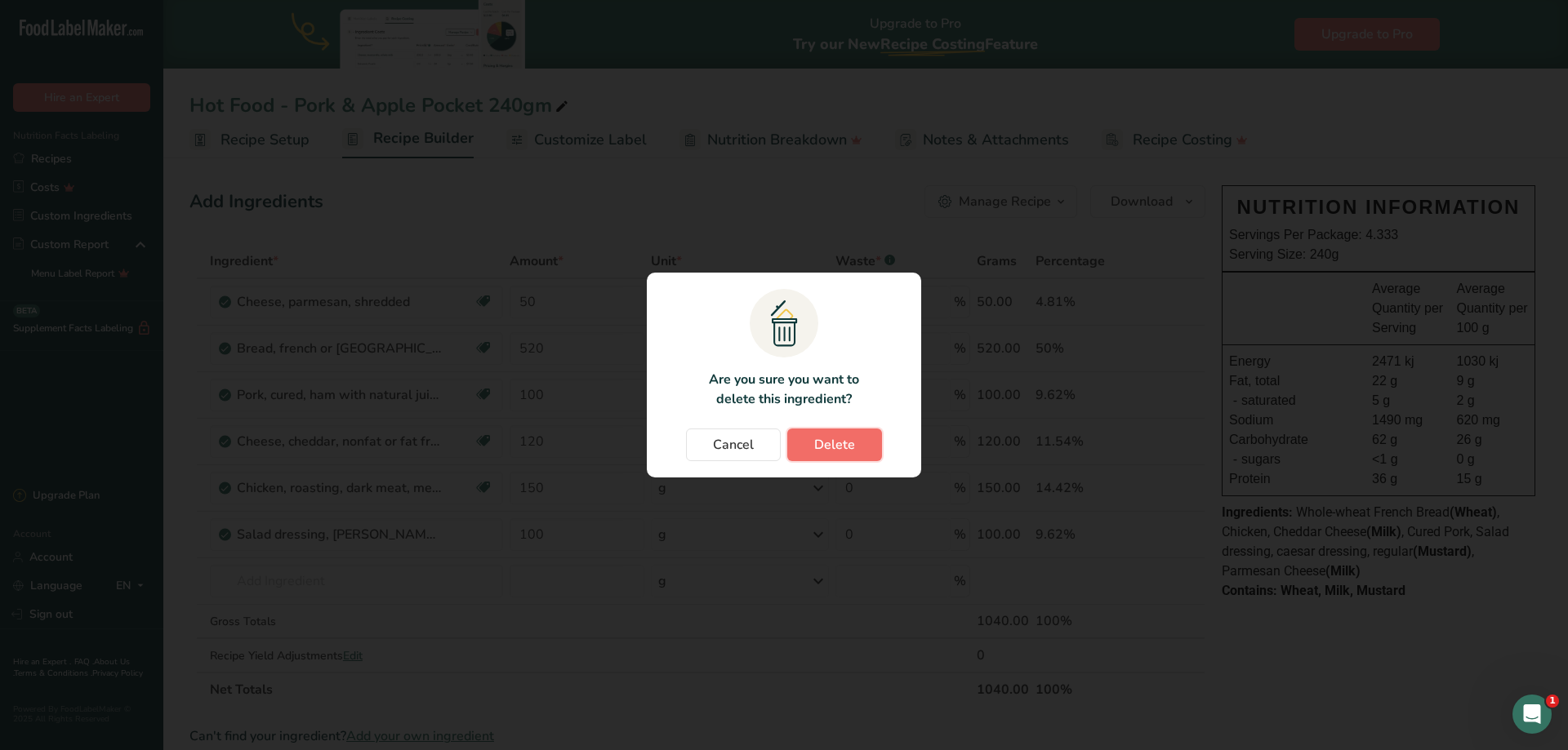
click at [860, 441] on button "Delete" at bounding box center [834, 444] width 95 height 32
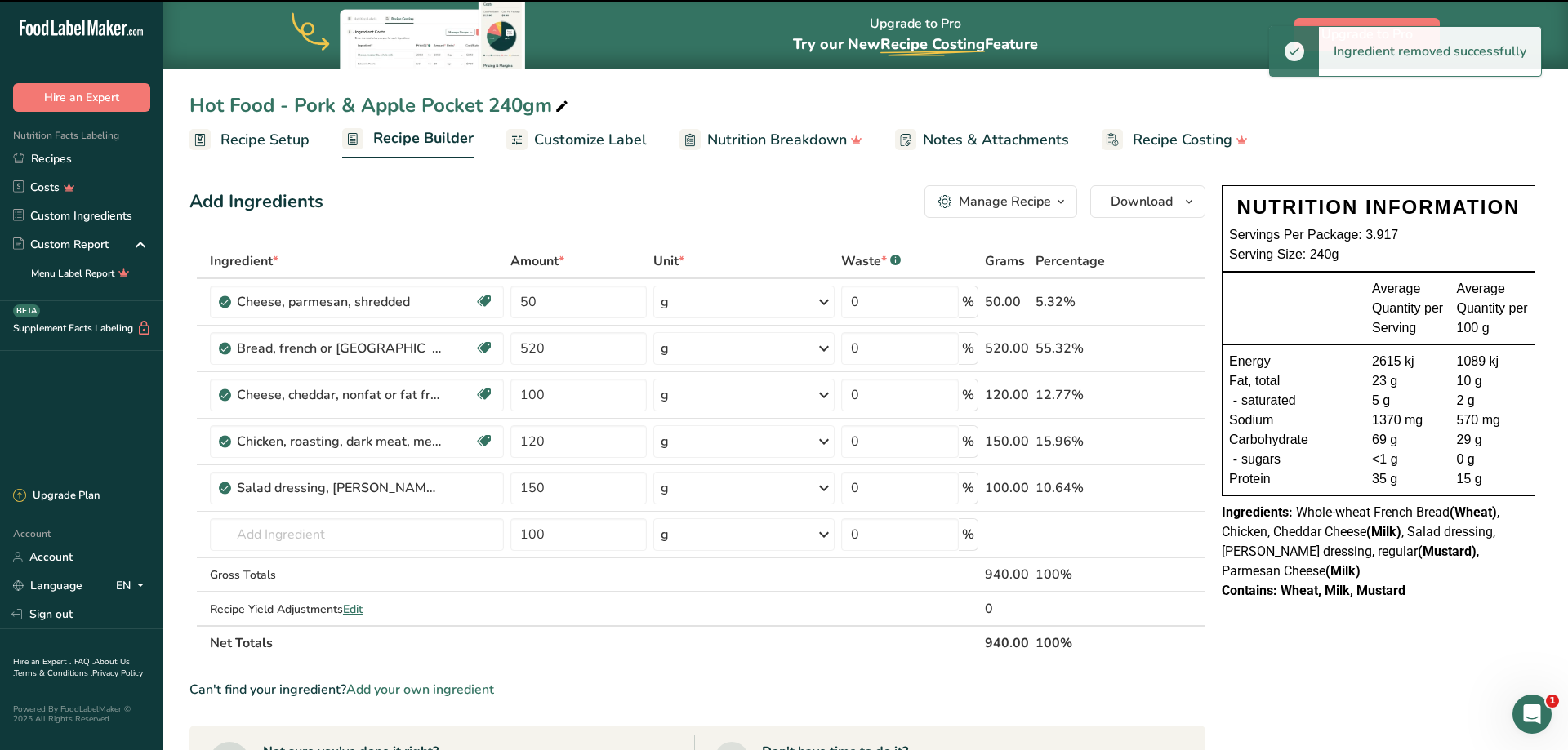
type input "120"
type input "150"
type input "100"
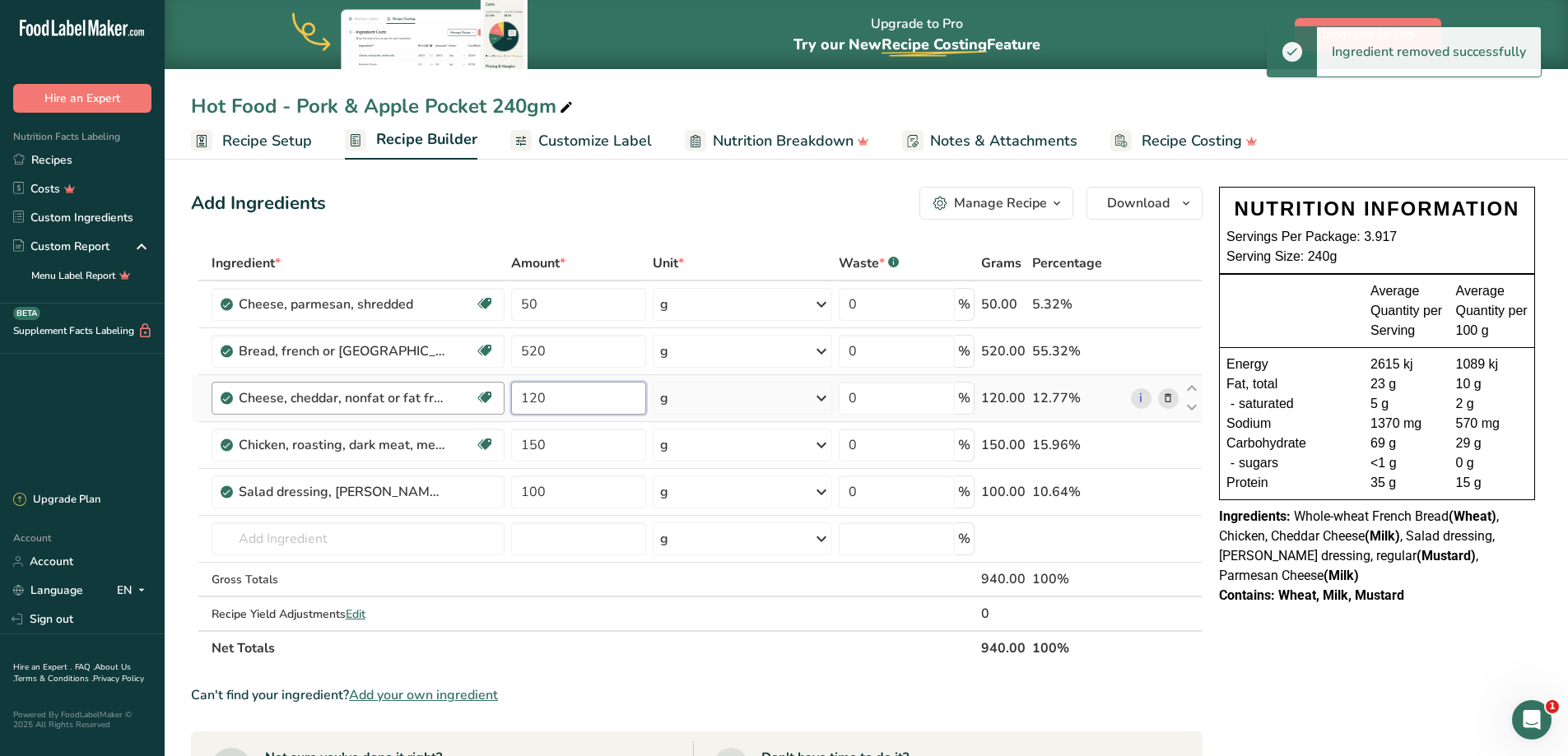
drag, startPoint x: 544, startPoint y: 400, endPoint x: 496, endPoint y: 395, distance: 48.3
click at [496, 395] on tr "Cheese, cheddar, nonfat or fat free Gluten free Vegetarian Soy free 120 g Porti…" at bounding box center [697, 399] width 1010 height 47
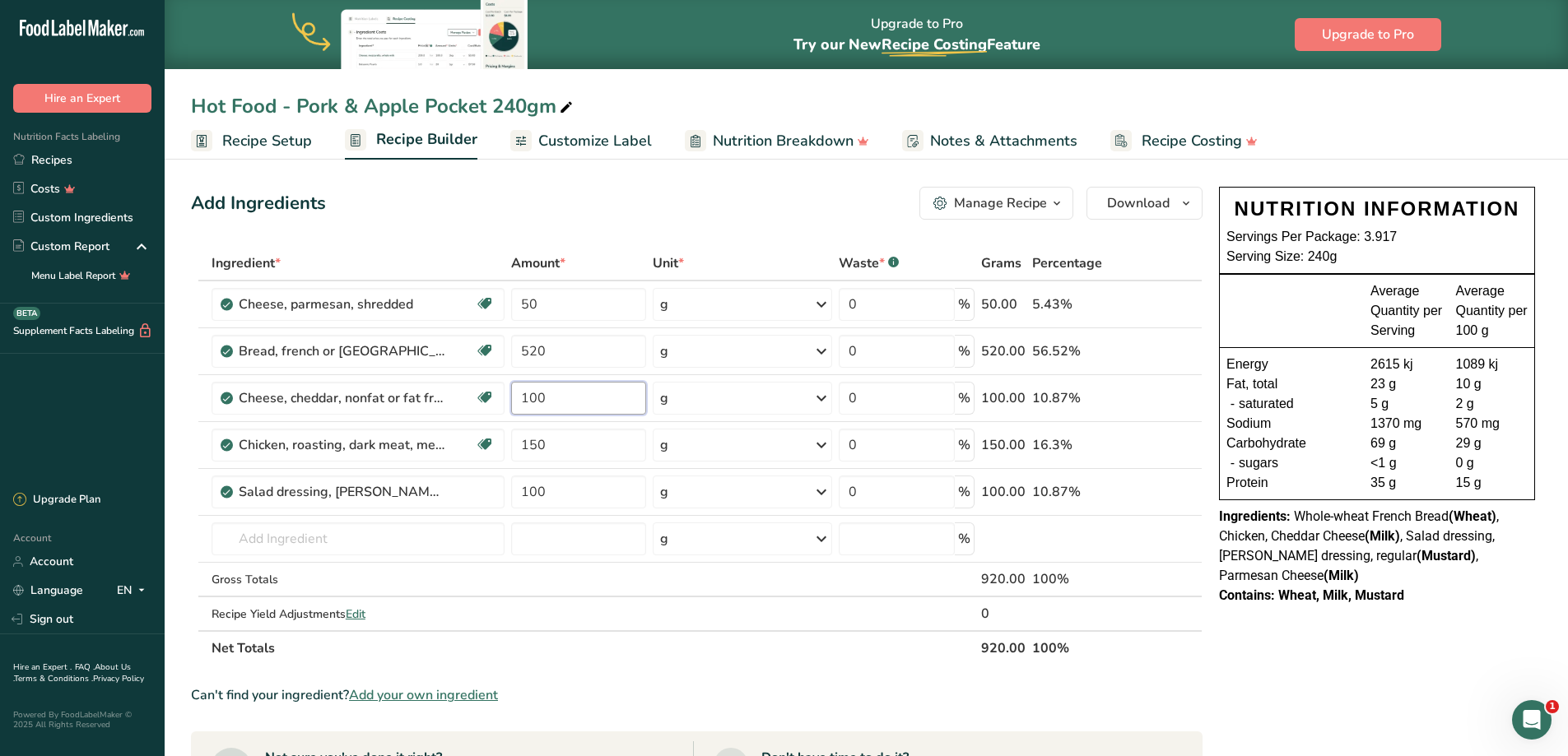
type input "100"
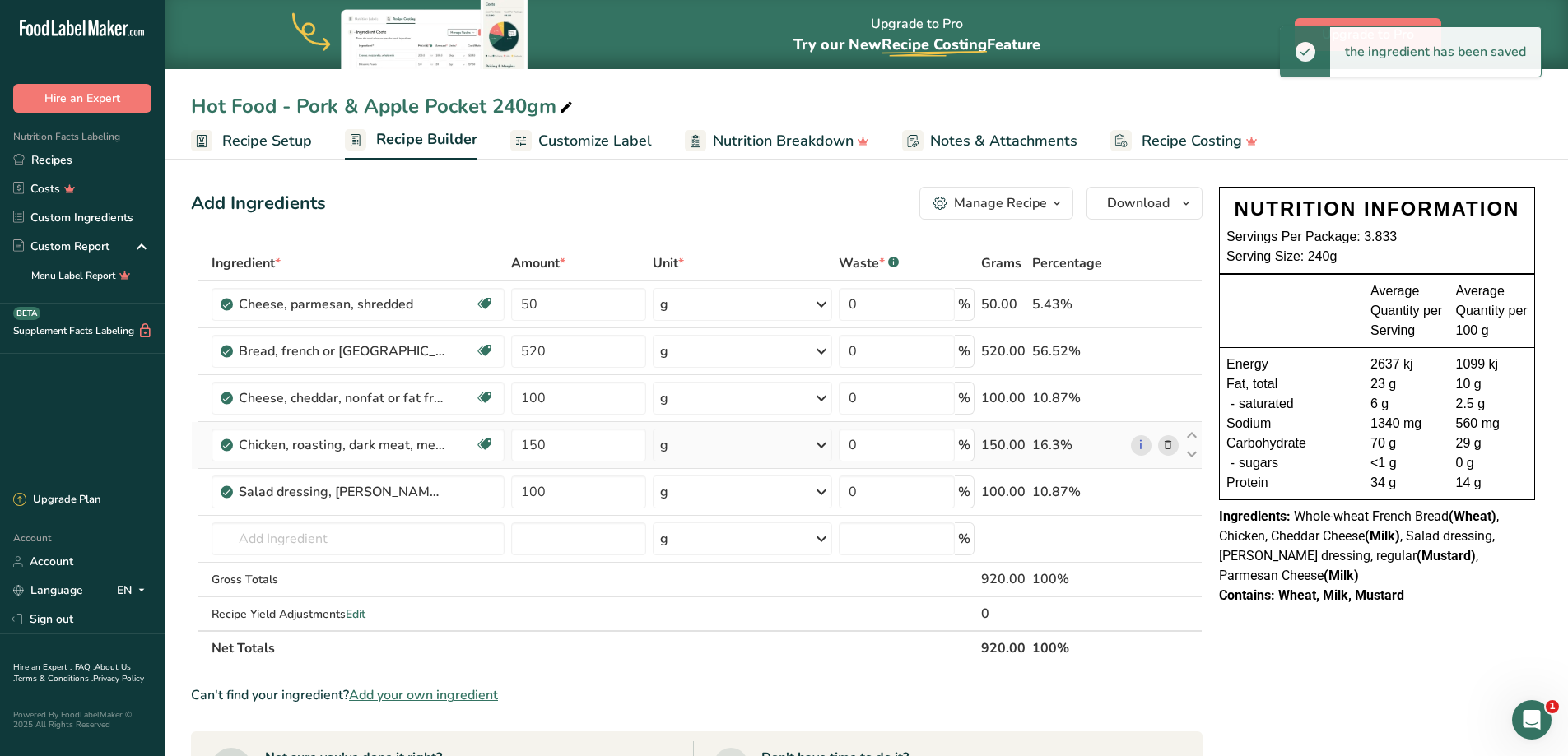
click at [1169, 440] on div "Ingredient * Amount * Unit * Waste * .a-a{fill:#347362;}.b-a{fill:#fff;} Grams …" at bounding box center [697, 456] width 1012 height 419
click at [1171, 489] on icon at bounding box center [1168, 493] width 12 height 18
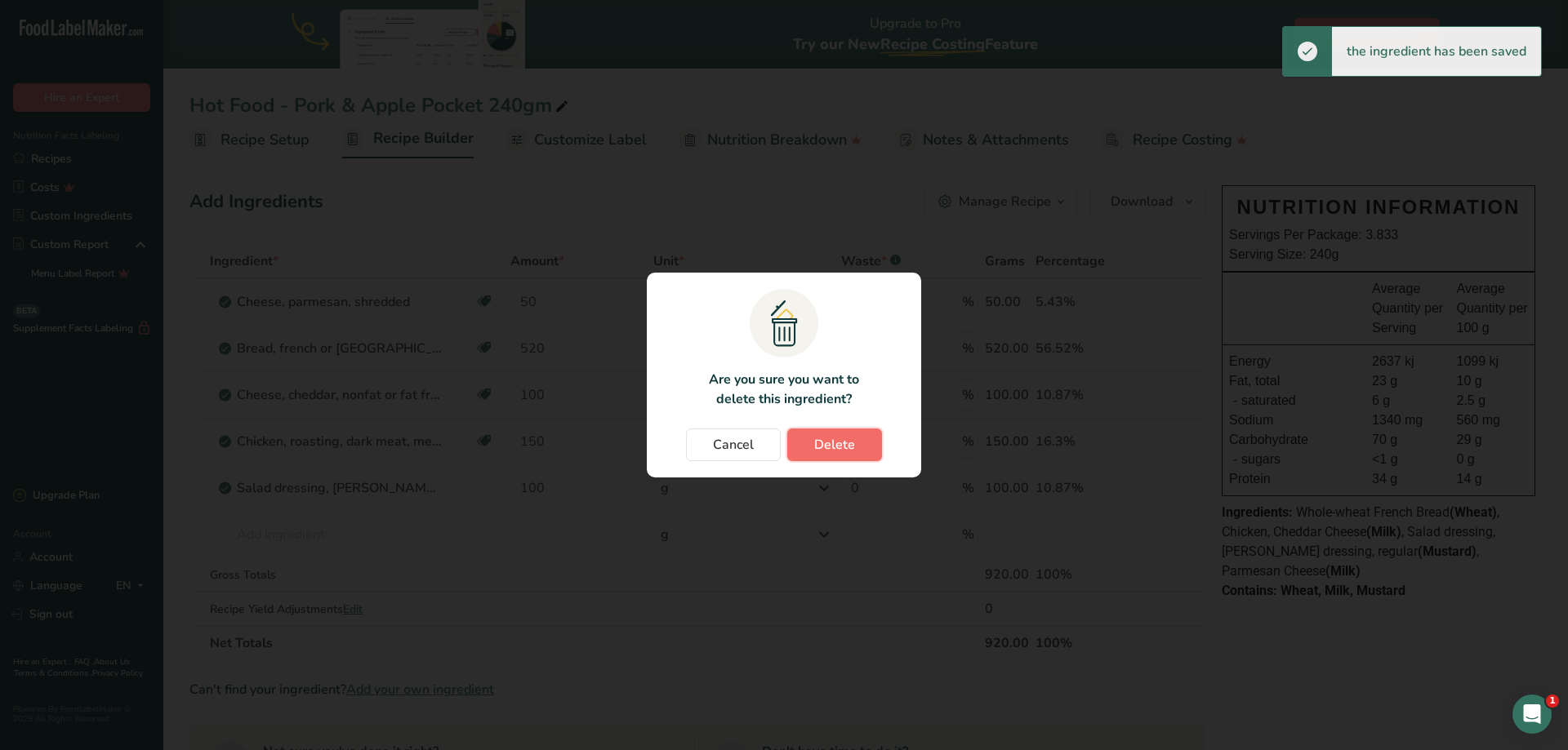
click at [852, 440] on span "Delete" at bounding box center [835, 445] width 41 height 20
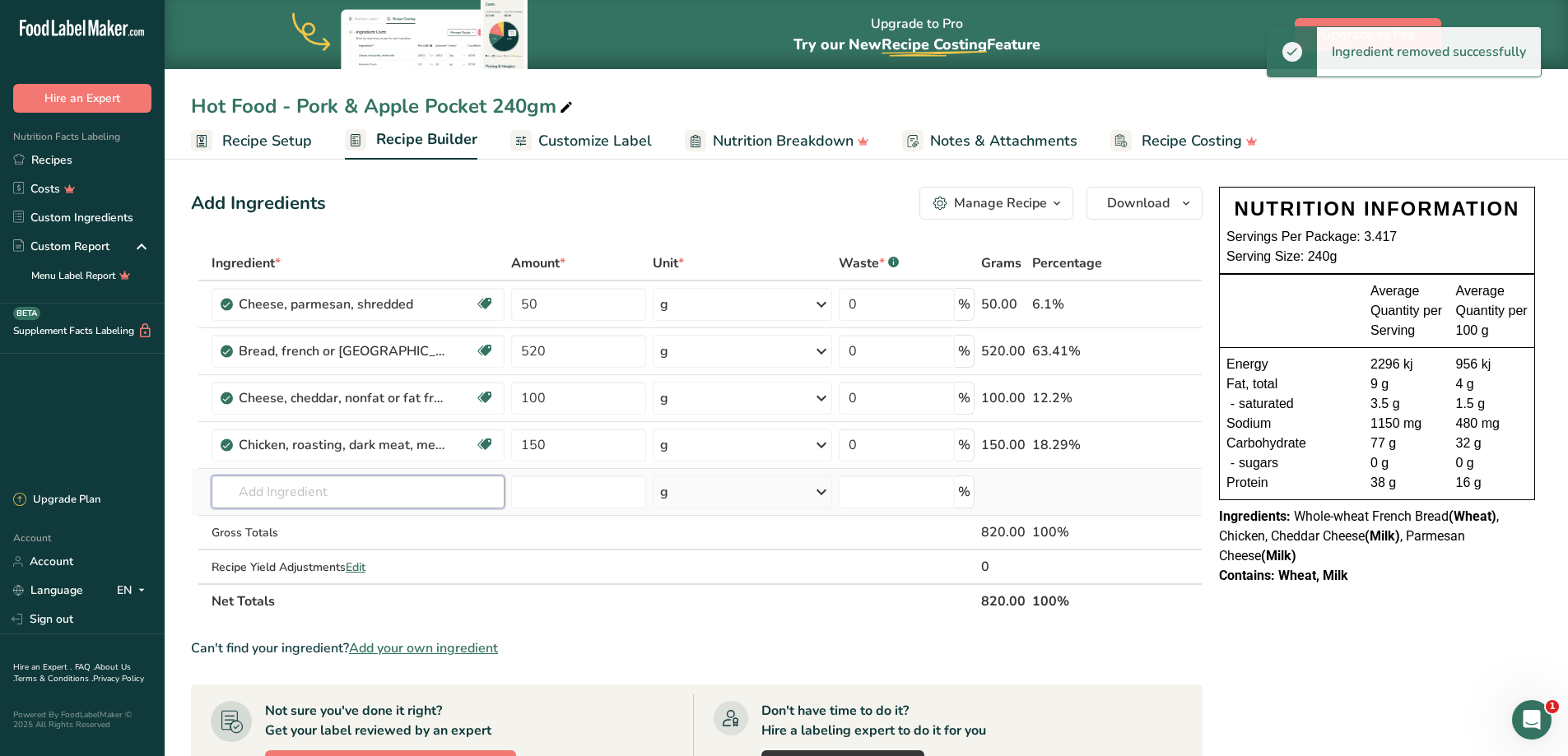
click at [318, 483] on input "text" at bounding box center [358, 491] width 293 height 32
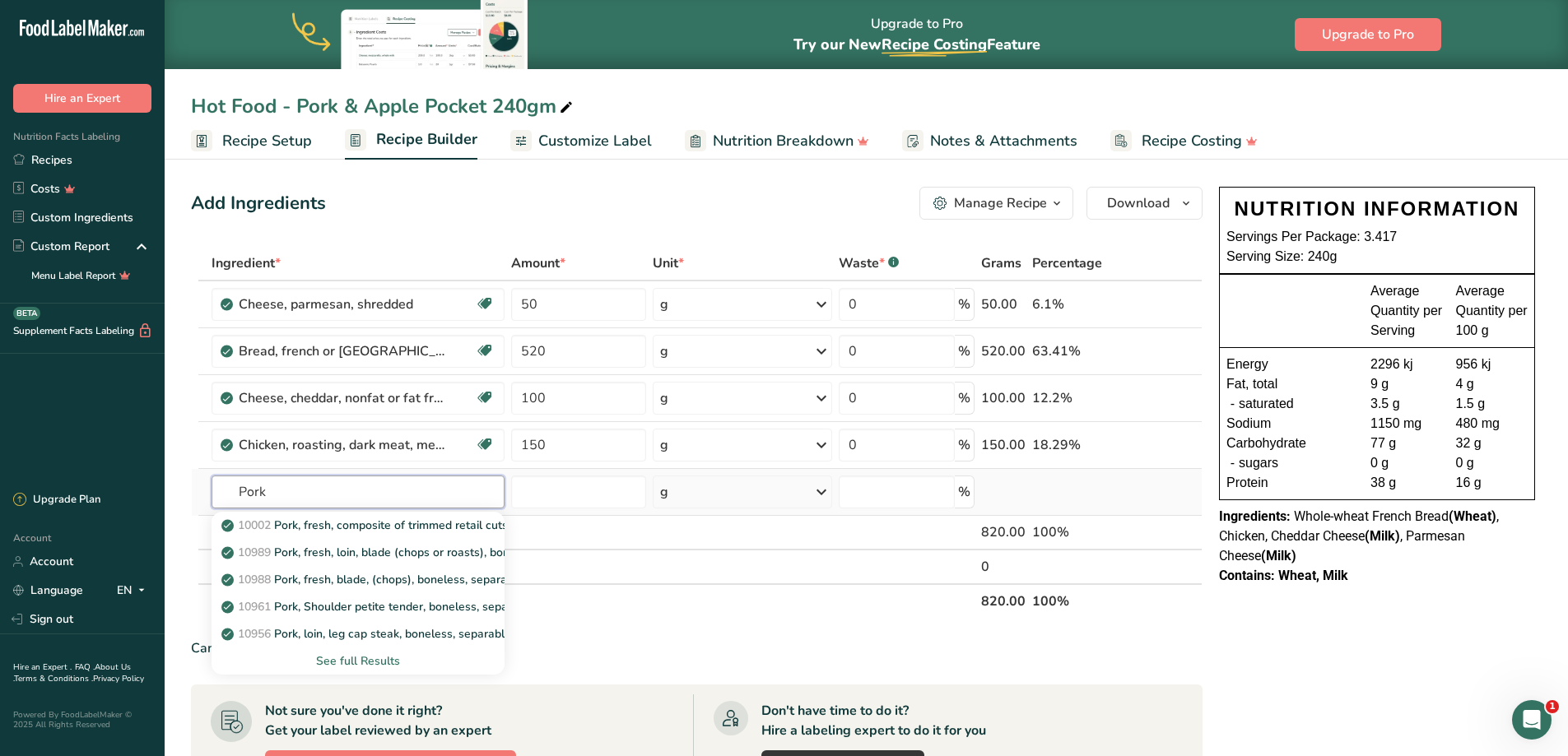
type input "Pork"
click at [370, 664] on div "See full Results" at bounding box center [357, 662] width 267 height 18
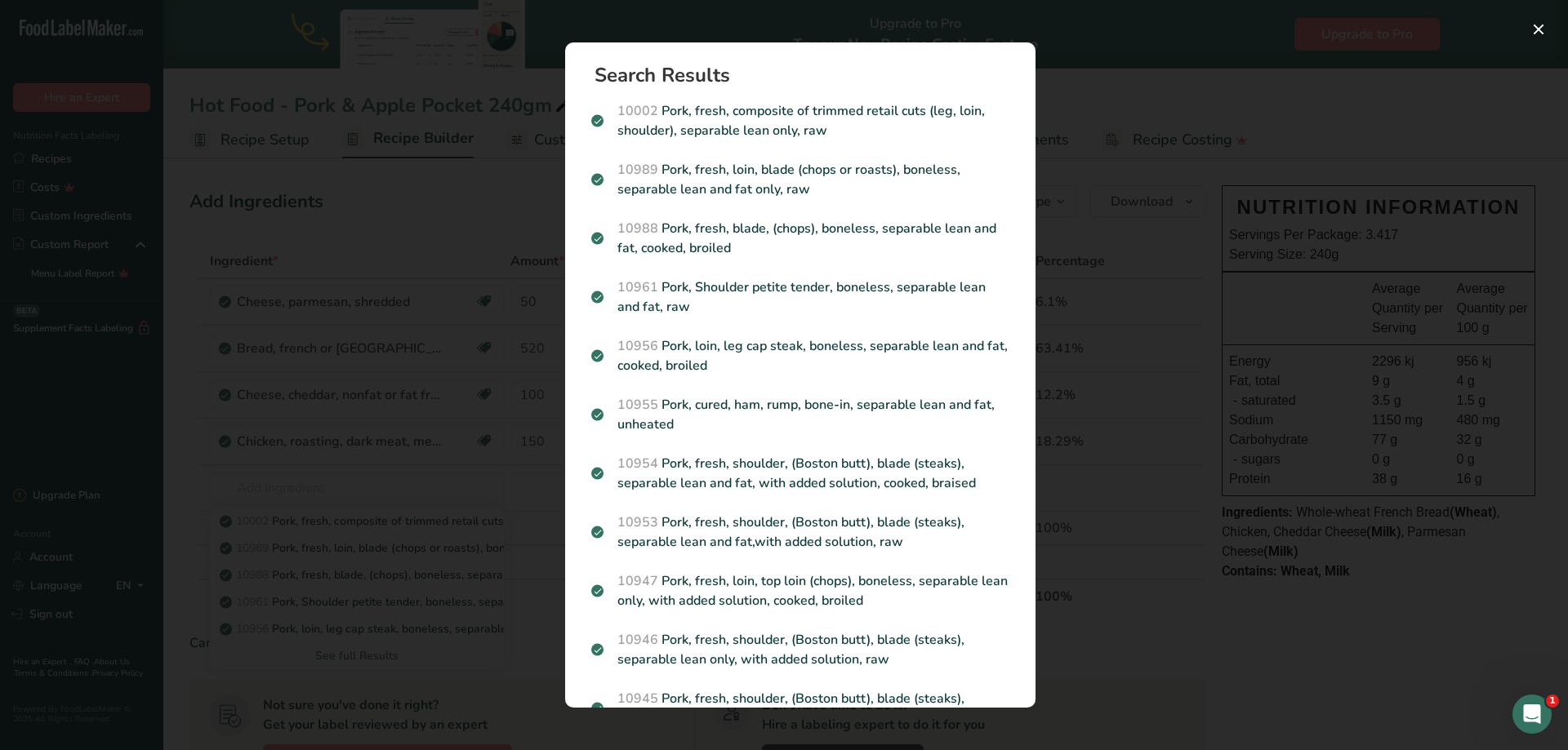
click at [1162, 287] on div "Search results modal" at bounding box center [784, 375] width 1568 height 750
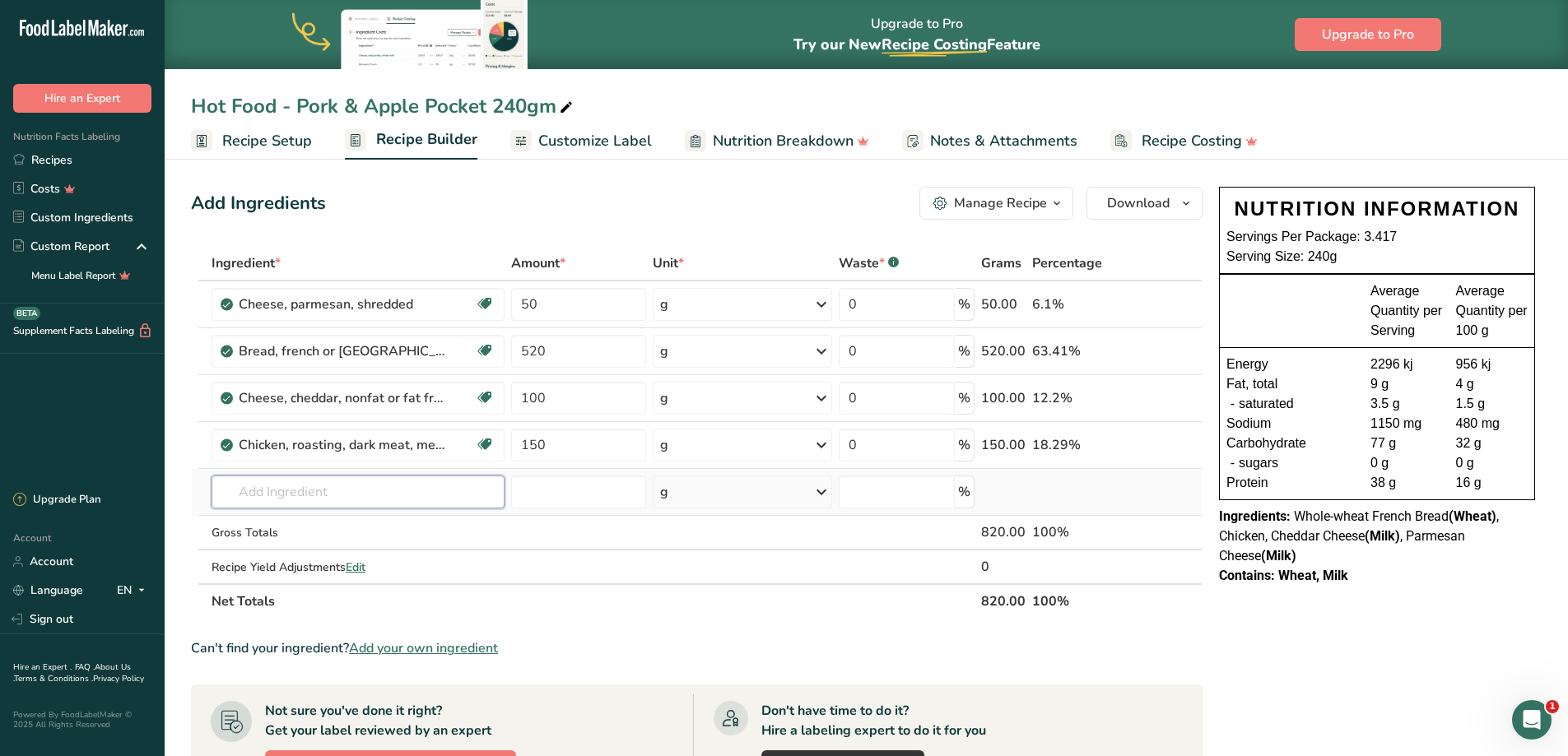
click at [300, 481] on input "text" at bounding box center [358, 491] width 293 height 32
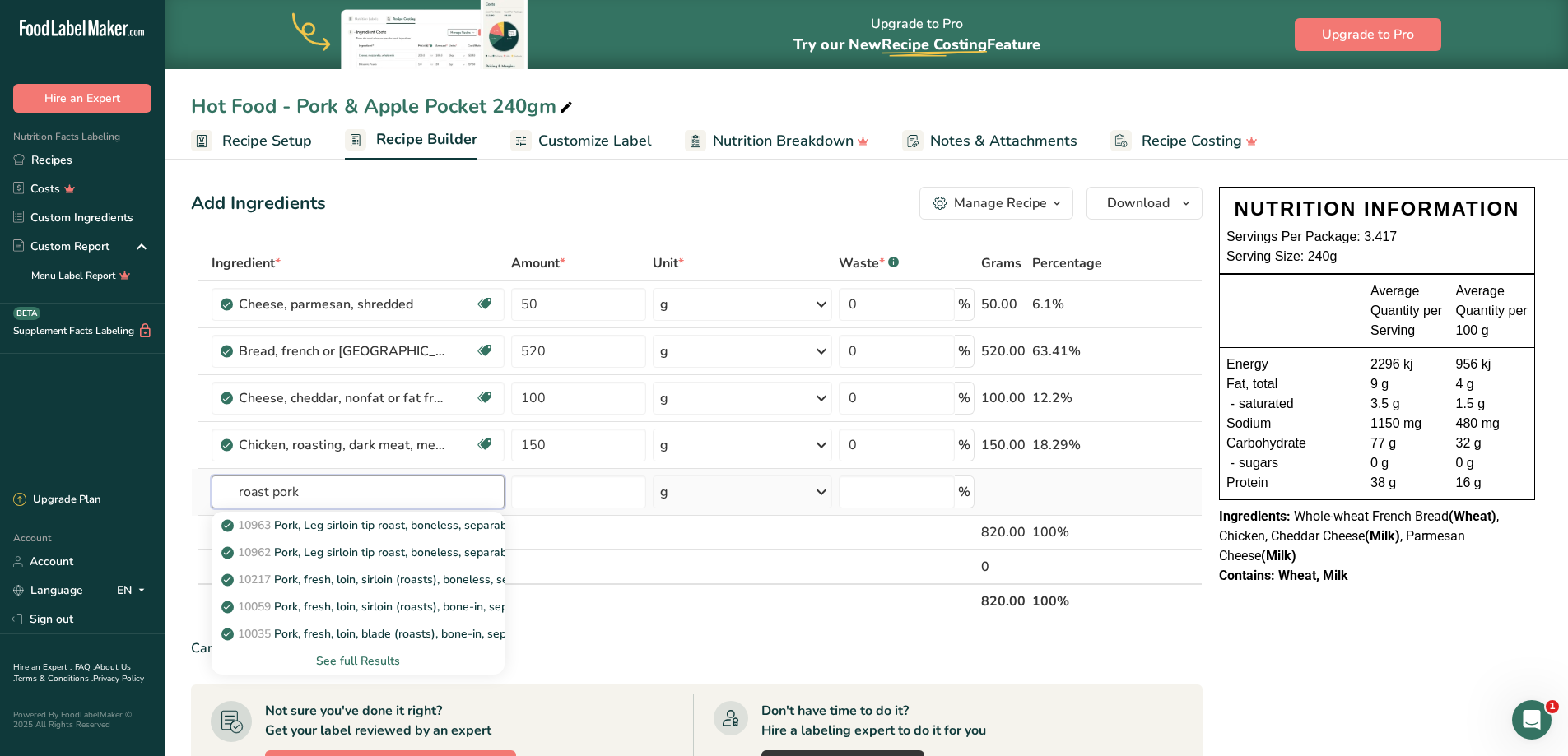
type input "roast pork"
click at [378, 662] on div "See full Results" at bounding box center [357, 662] width 267 height 18
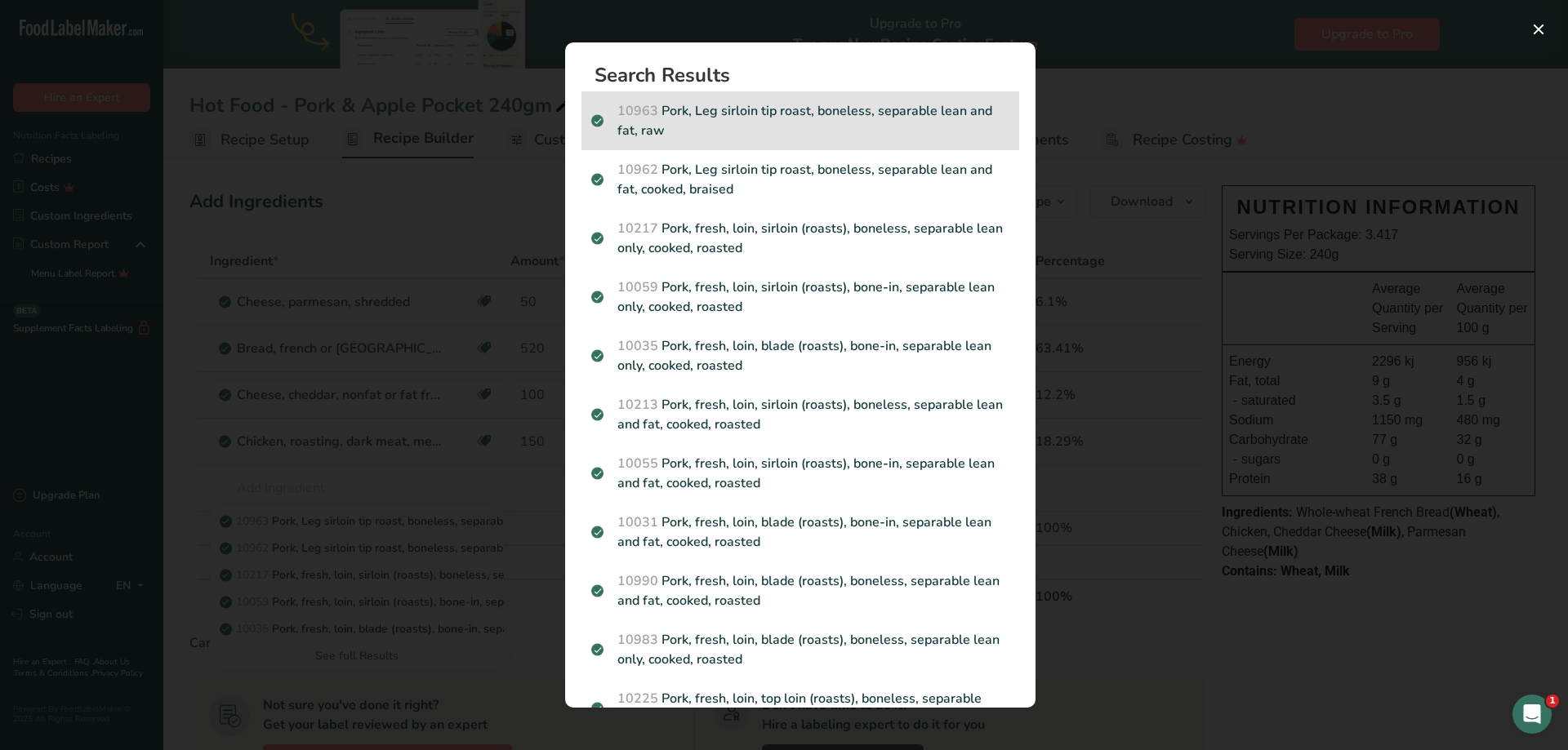
click at [819, 117] on p "10963 Pork, Leg sirloin tip roast, boneless, separable lean and fat, raw" at bounding box center [800, 121] width 418 height 39
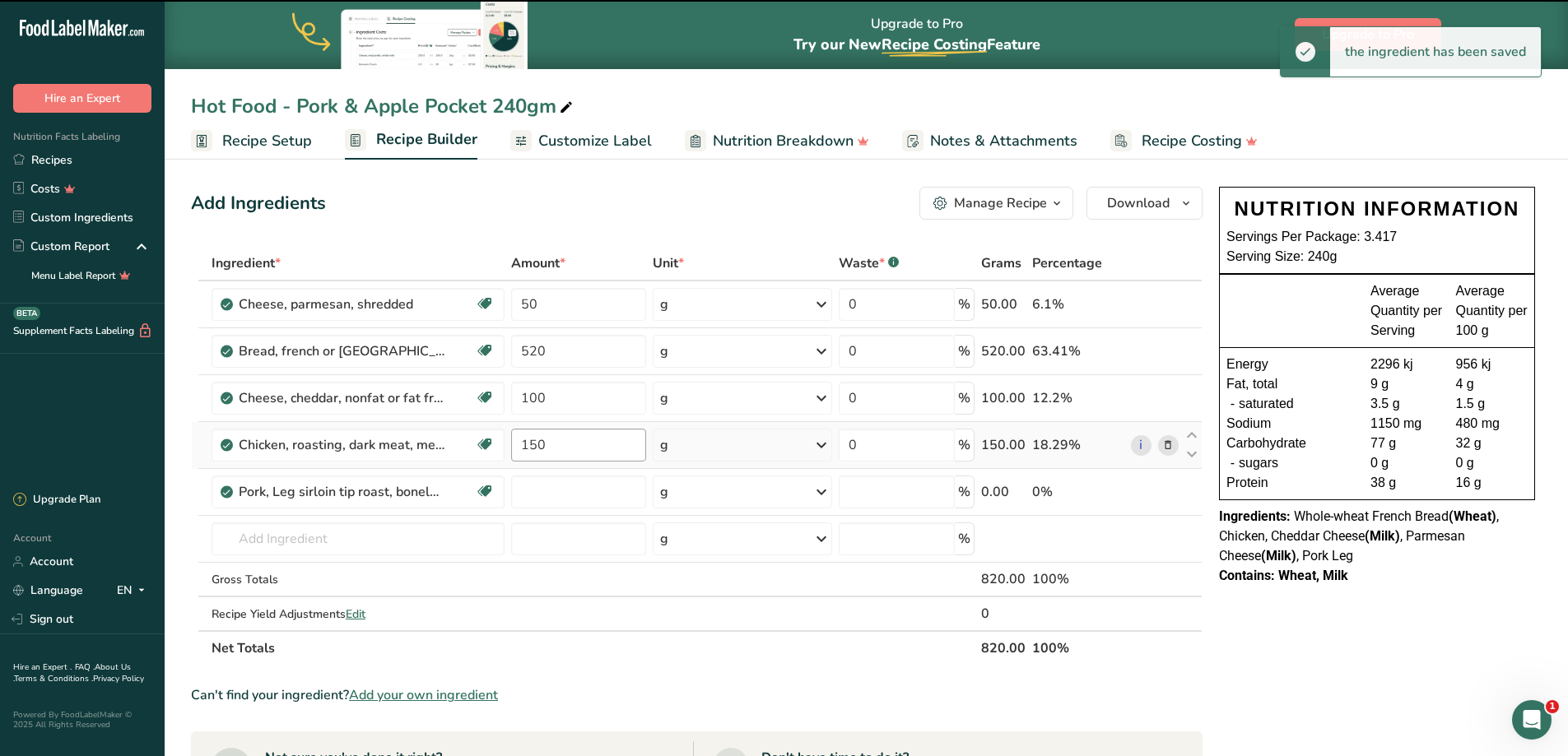
type input "0"
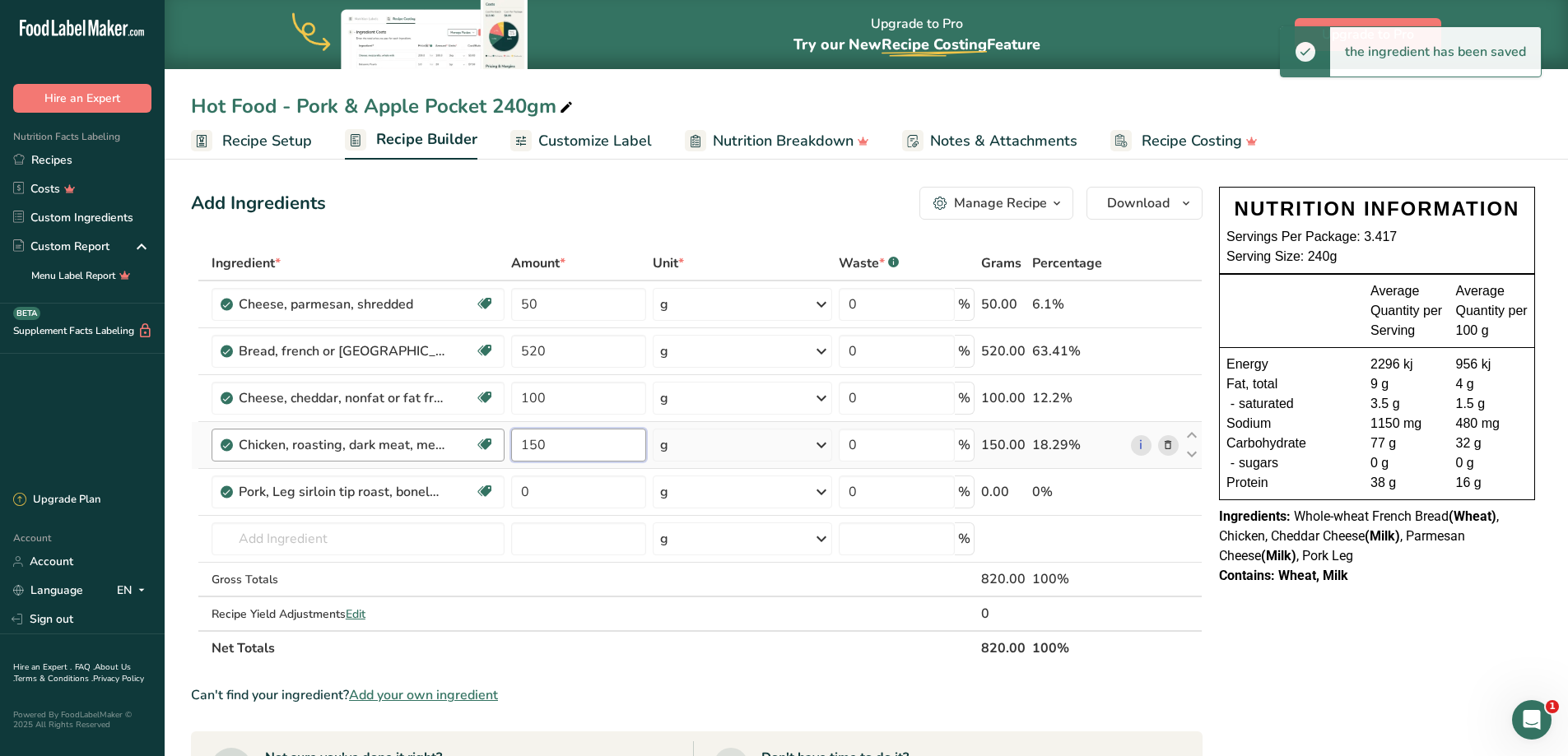
drag, startPoint x: 592, startPoint y: 446, endPoint x: 426, endPoint y: 434, distance: 166.4
click at [421, 432] on tr "Chicken, roasting, dark meat, meat only, cooked, roasted Dairy free Gluten free…" at bounding box center [697, 446] width 1010 height 47
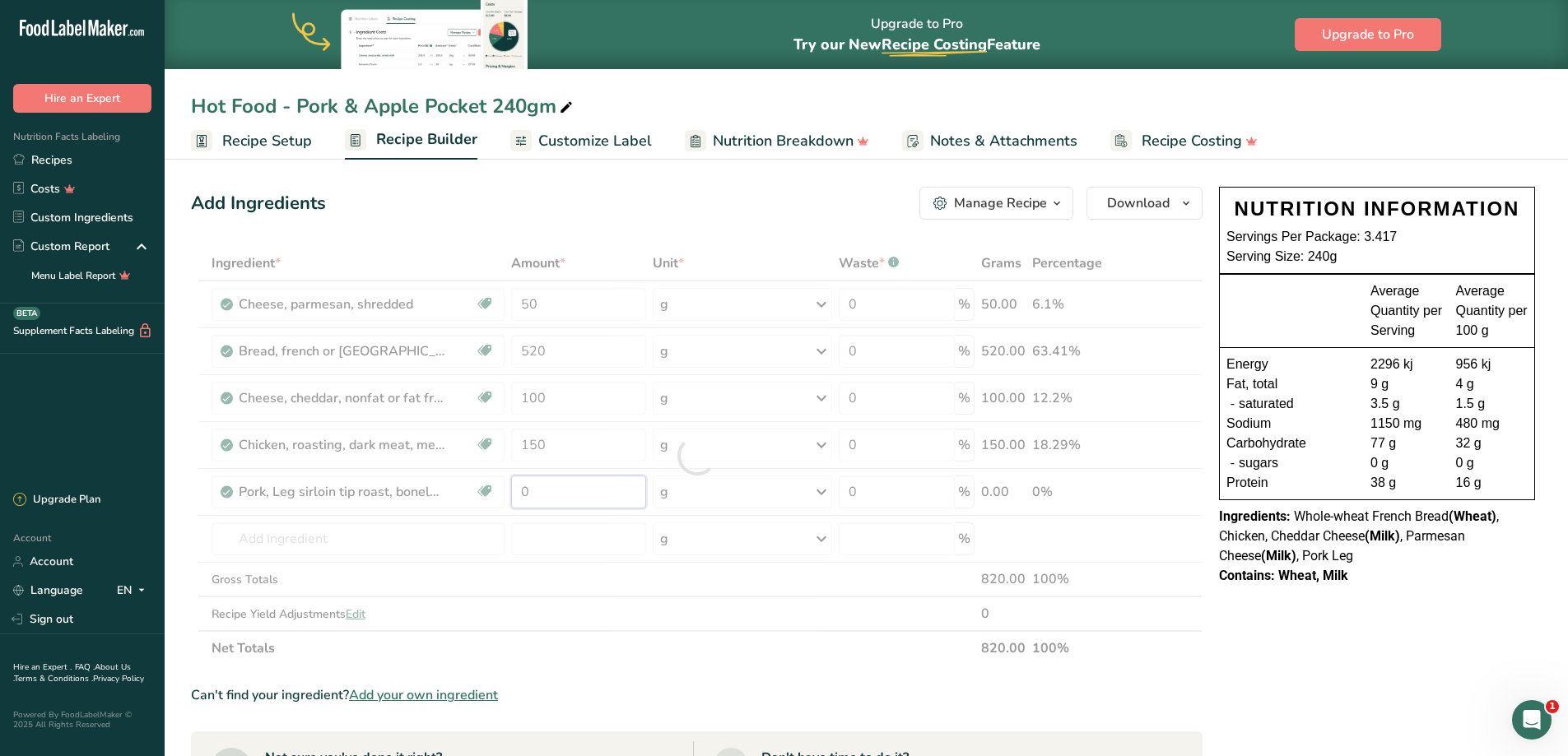
drag, startPoint x: 587, startPoint y: 490, endPoint x: 487, endPoint y: 487, distance: 100.0
click at [479, 487] on div "Ingredient * Amount * Unit * Waste * .a-a{fill:#347362;}.b-a{fill:#fff;} Grams …" at bounding box center [697, 456] width 1012 height 419
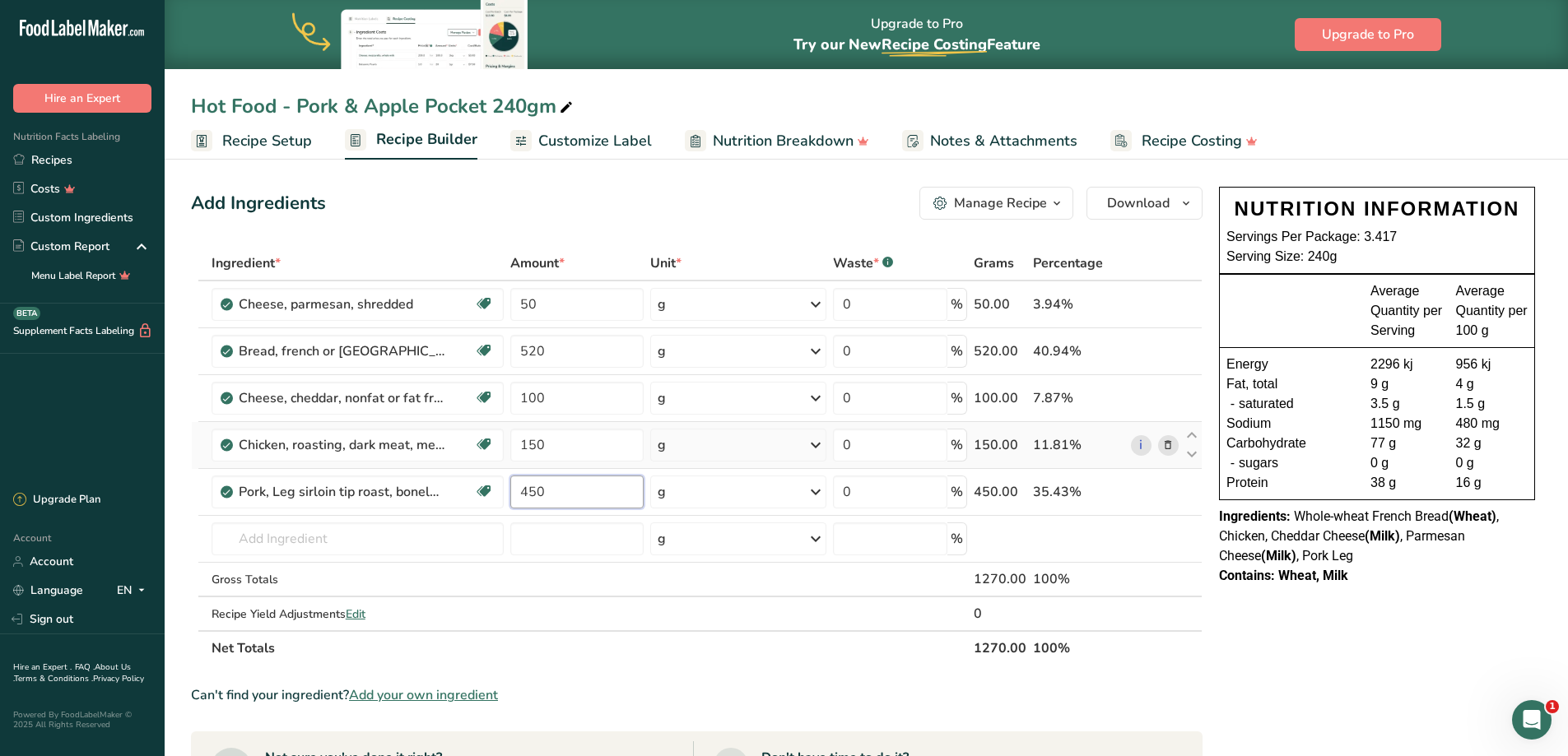
type input "450"
click at [1171, 444] on div "Ingredient * Amount * Unit * Waste * .a-a{fill:#347362;}.b-a{fill:#fff;} Grams …" at bounding box center [697, 456] width 1012 height 419
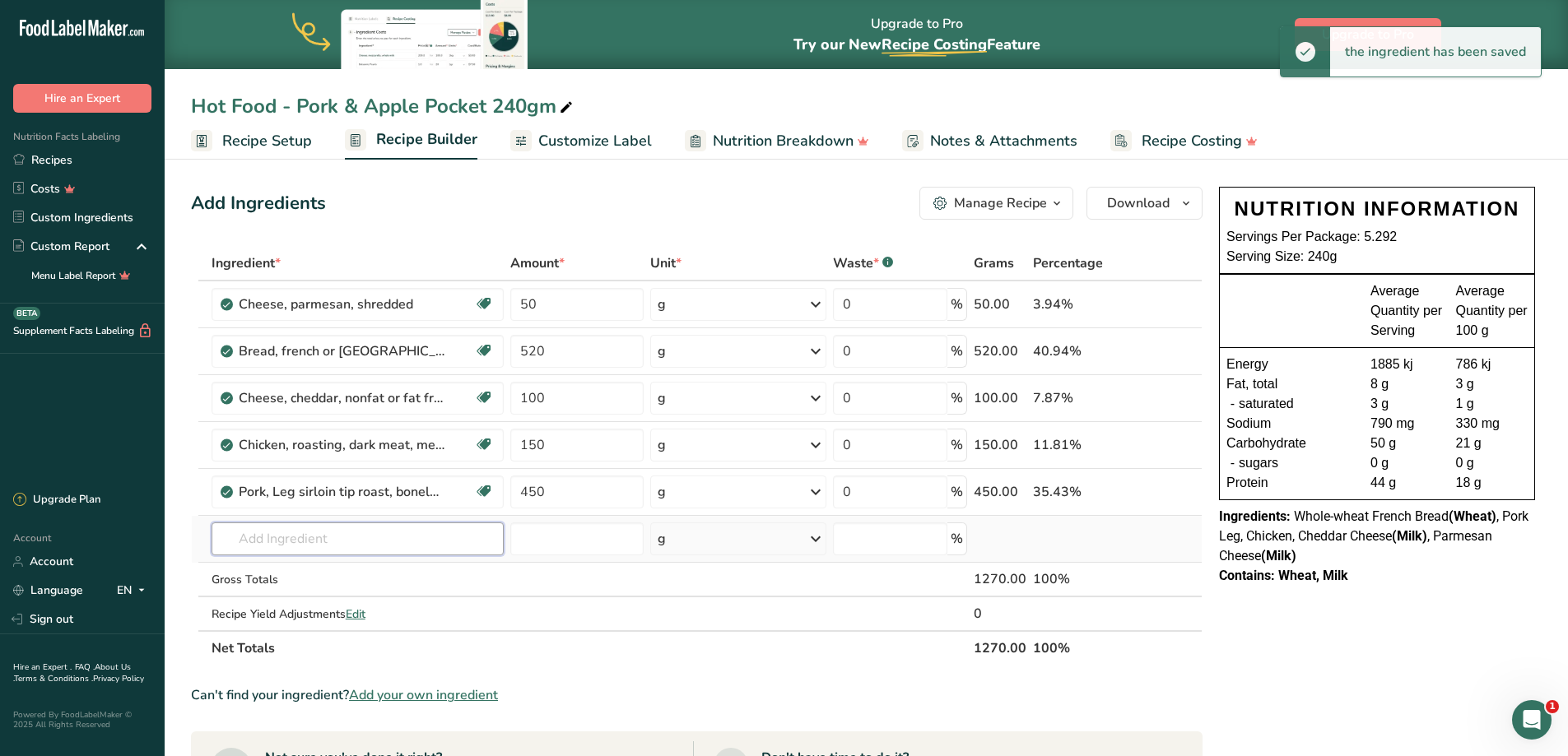
click at [323, 541] on input "text" at bounding box center [357, 538] width 292 height 32
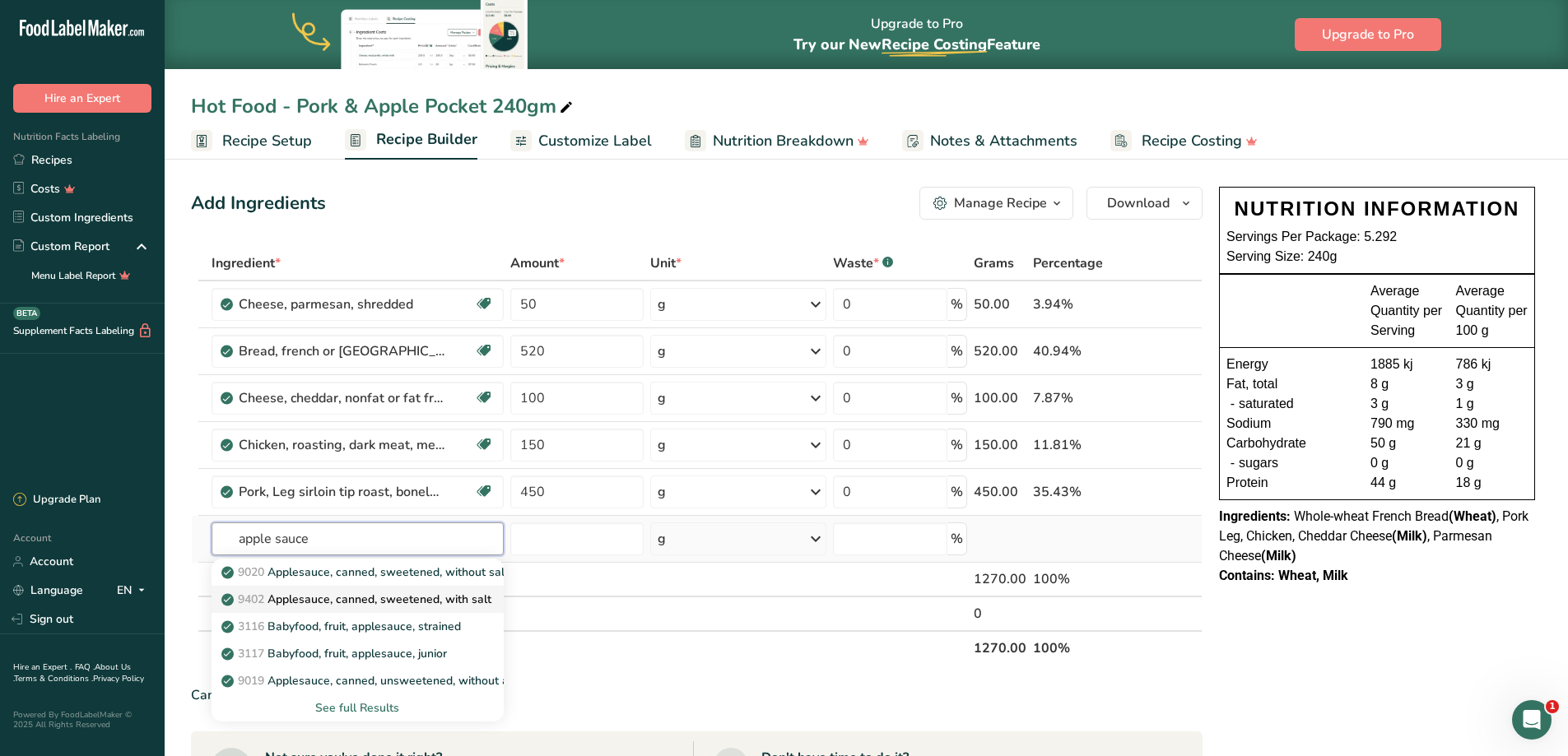
type input "apple sauce"
click at [394, 598] on p "9402 Applesauce, canned, sweetened, with salt" at bounding box center [357, 599] width 267 height 18
type input "Applesauce, canned, sweetened, with salt"
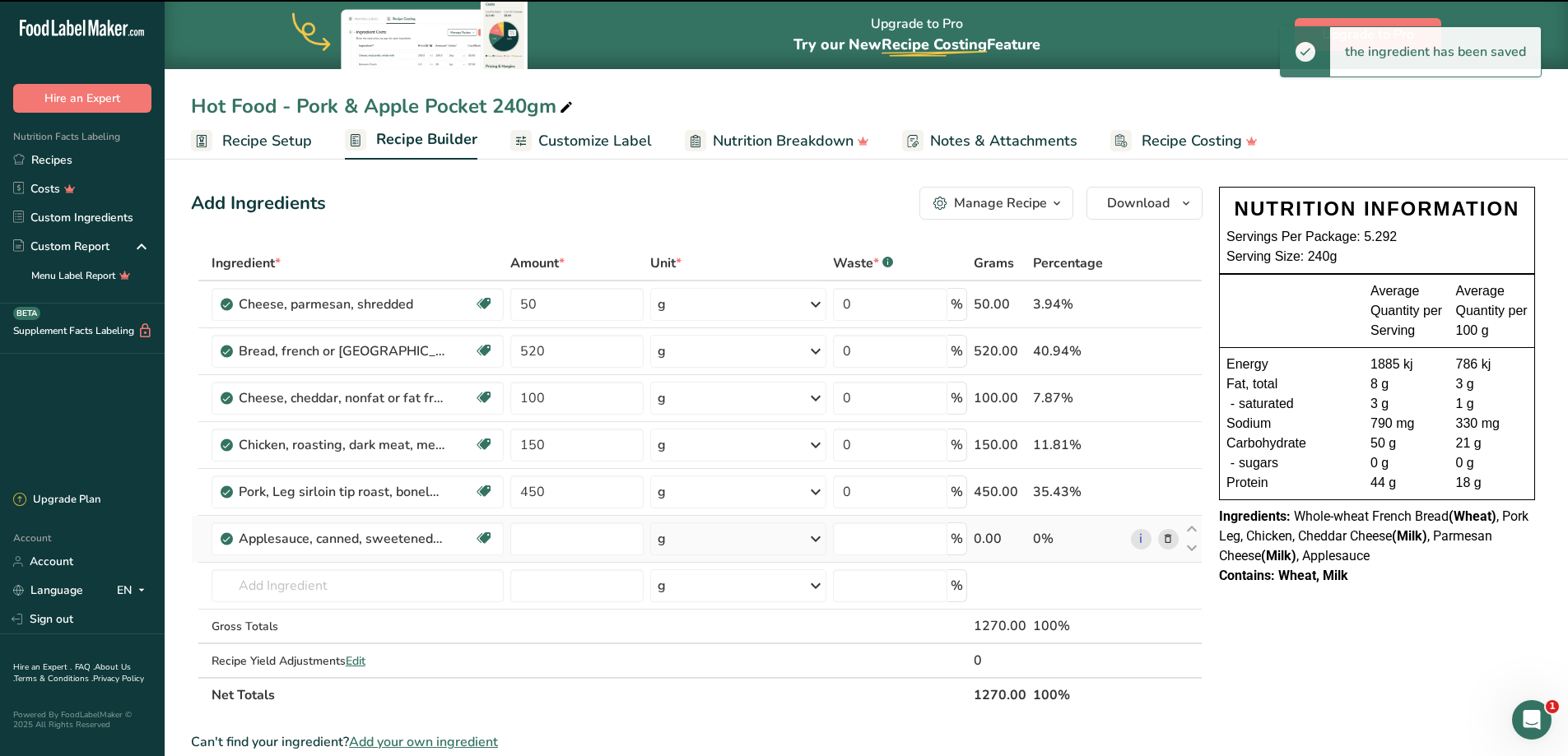
type input "0"
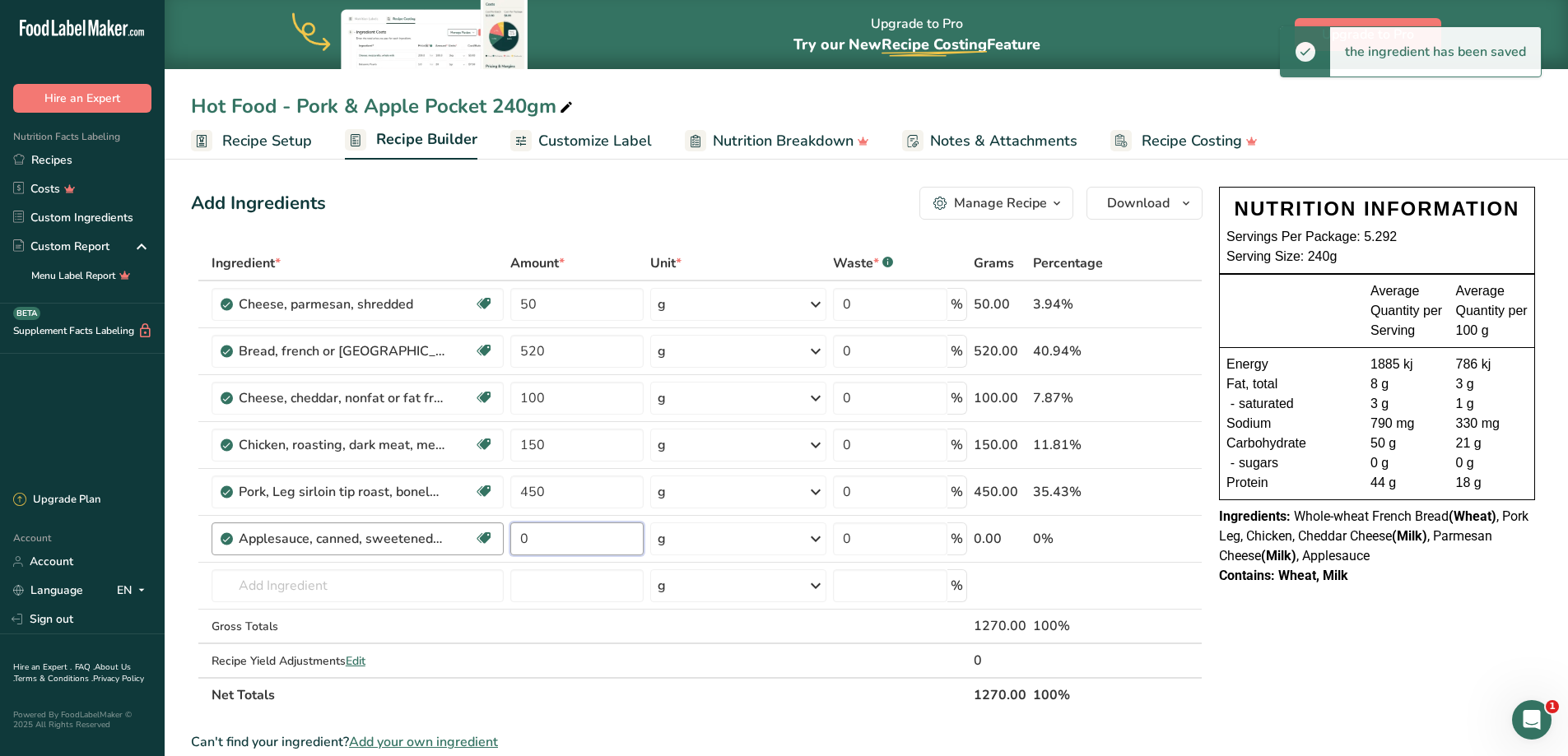
drag, startPoint x: 588, startPoint y: 542, endPoint x: 486, endPoint y: 541, distance: 102.0
click at [486, 541] on tr "Applesauce, canned, sweetened, with salt Dairy free Gluten free Vegan Vegetaria…" at bounding box center [697, 539] width 1010 height 47
type input "150"
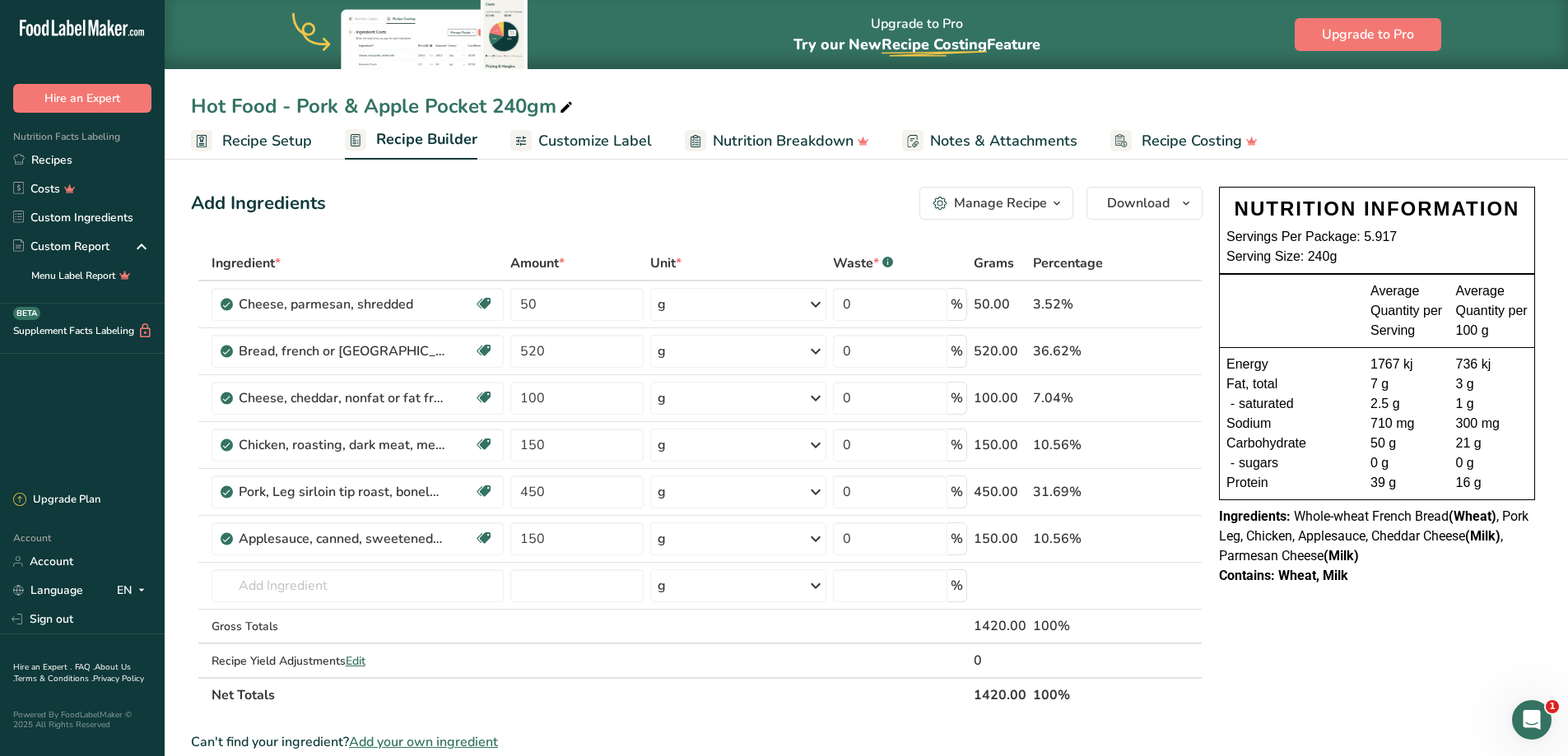
scroll to position [83, 0]
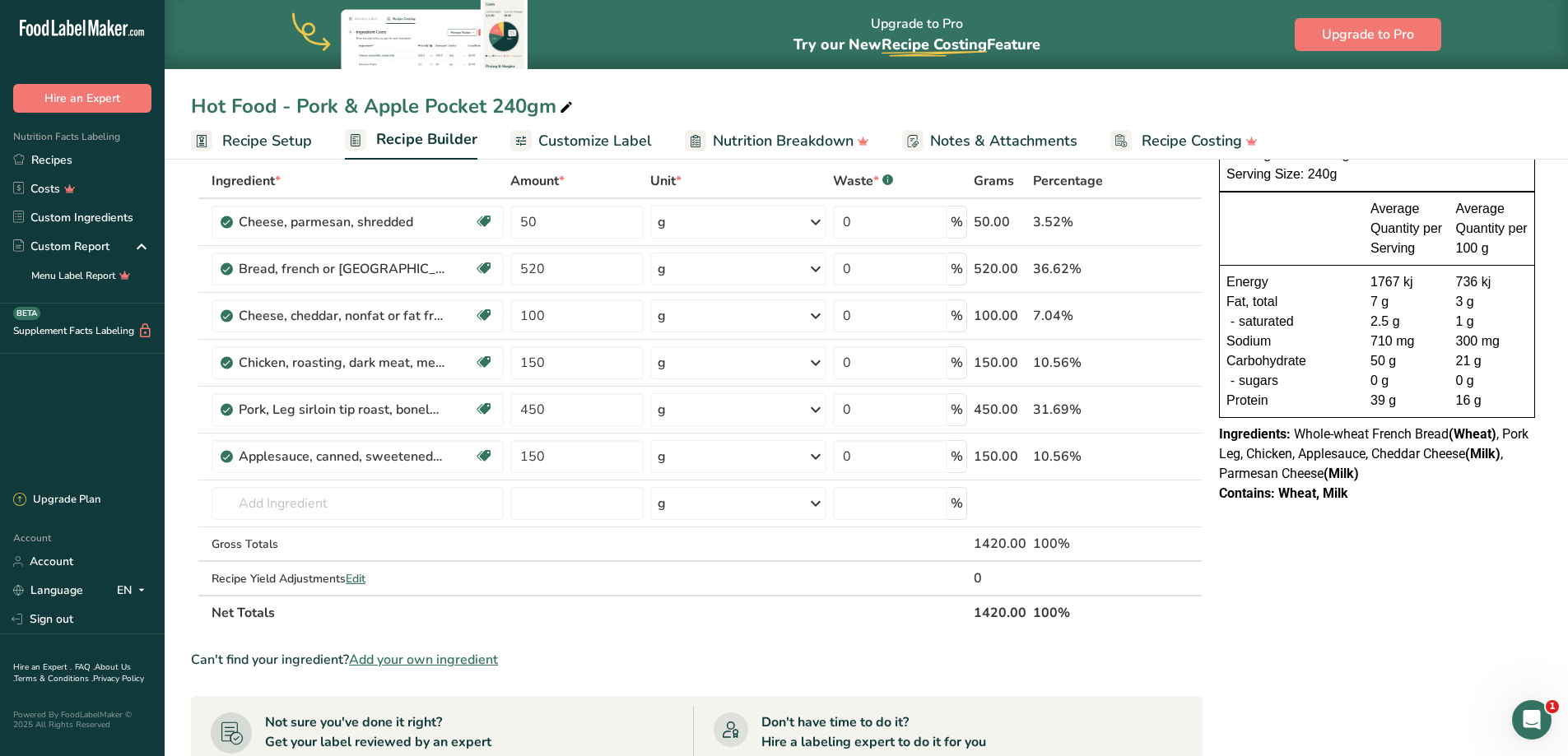
drag, startPoint x: 269, startPoint y: 143, endPoint x: 278, endPoint y: 149, distance: 10.8
click at [269, 143] on span "Recipe Setup" at bounding box center [267, 141] width 90 height 23
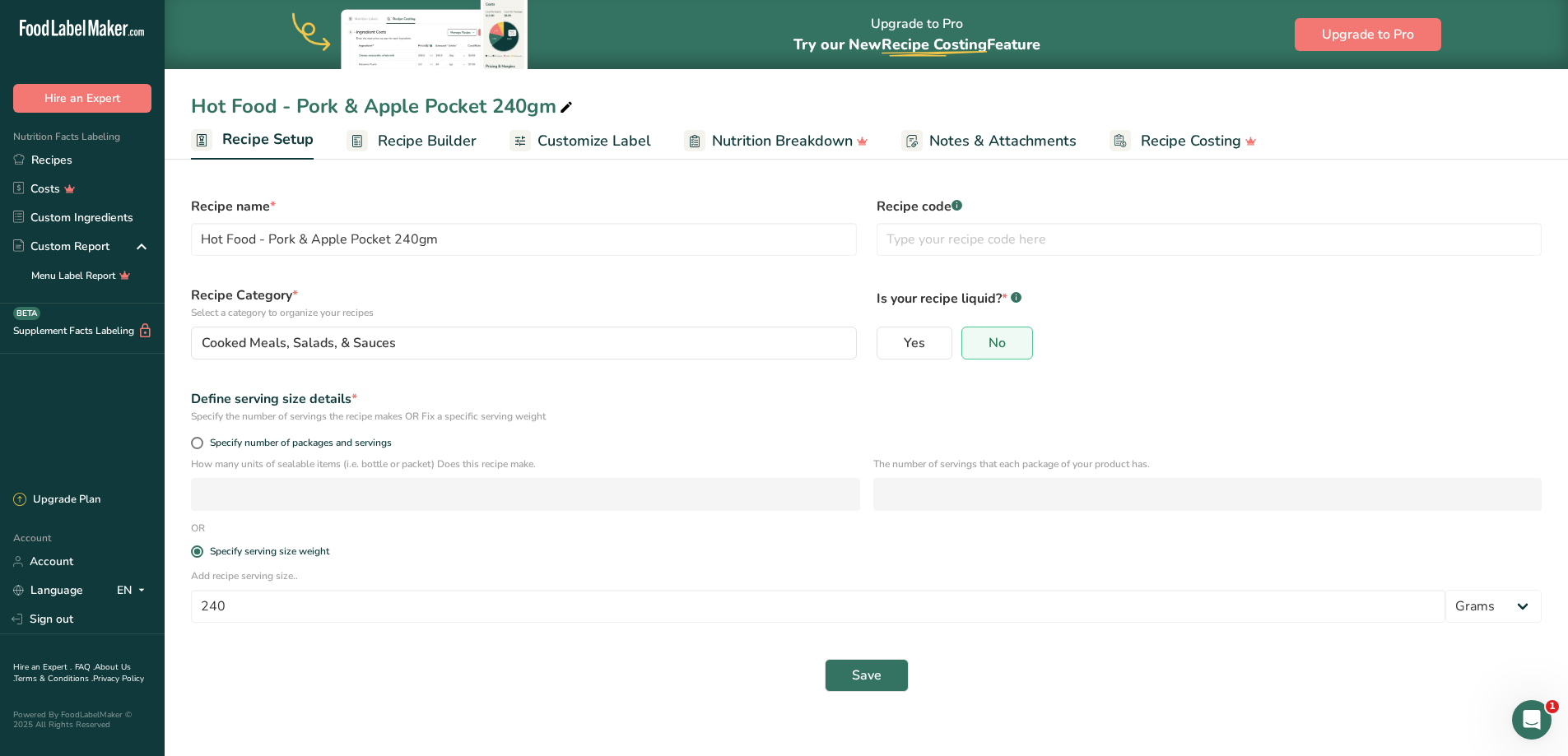
click at [190, 445] on div "Specify number of packages and servings" at bounding box center [866, 445] width 1370 height 23
click at [195, 445] on span at bounding box center [197, 443] width 13 height 13
click at [195, 445] on input "Specify number of packages and servings" at bounding box center [196, 443] width 11 height 11
radio input "true"
radio input "false"
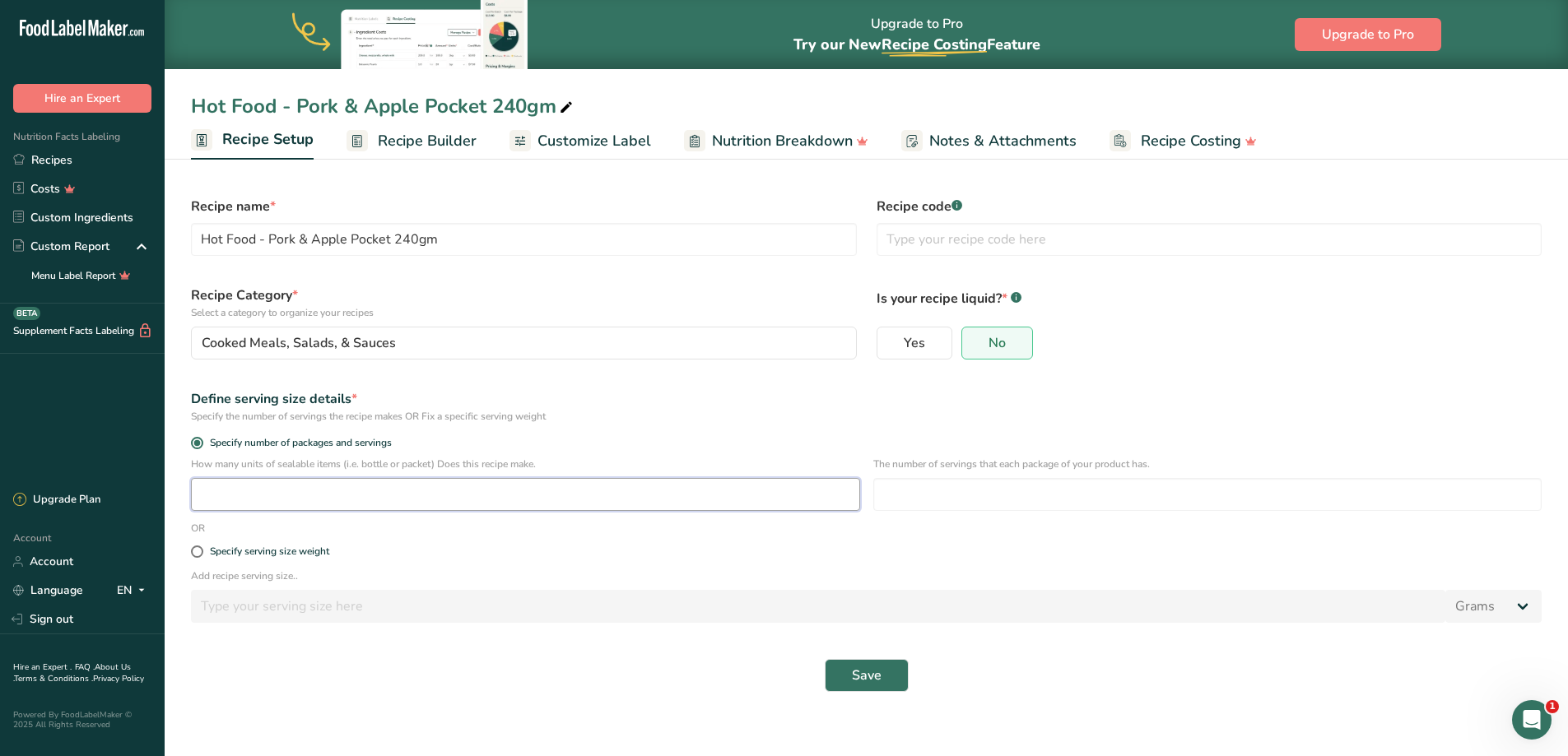
click at [243, 496] on input "number" at bounding box center [526, 494] width 669 height 32
type input "5"
click at [908, 484] on input "number" at bounding box center [1208, 494] width 669 height 32
click at [873, 675] on span "Save" at bounding box center [866, 675] width 30 height 20
click at [998, 495] on input "number" at bounding box center [1208, 494] width 669 height 32
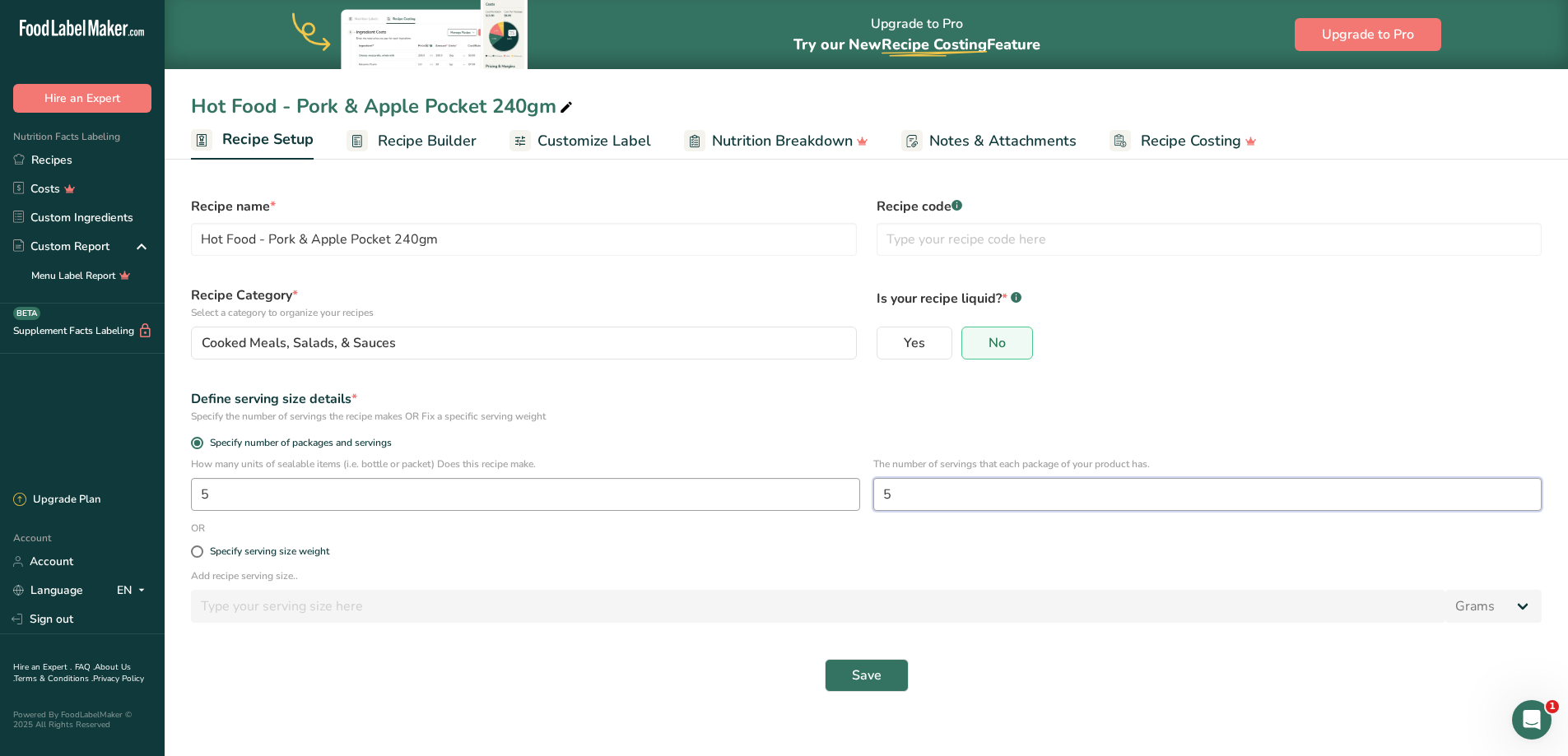
type input "5"
drag, startPoint x: 369, startPoint y: 499, endPoint x: 186, endPoint y: 496, distance: 183.0
click at [186, 496] on div "How many units of sealable items (i.e. bottle or packet) Does this recipe make.…" at bounding box center [866, 488] width 1370 height 64
click at [844, 680] on button "Save" at bounding box center [866, 675] width 84 height 32
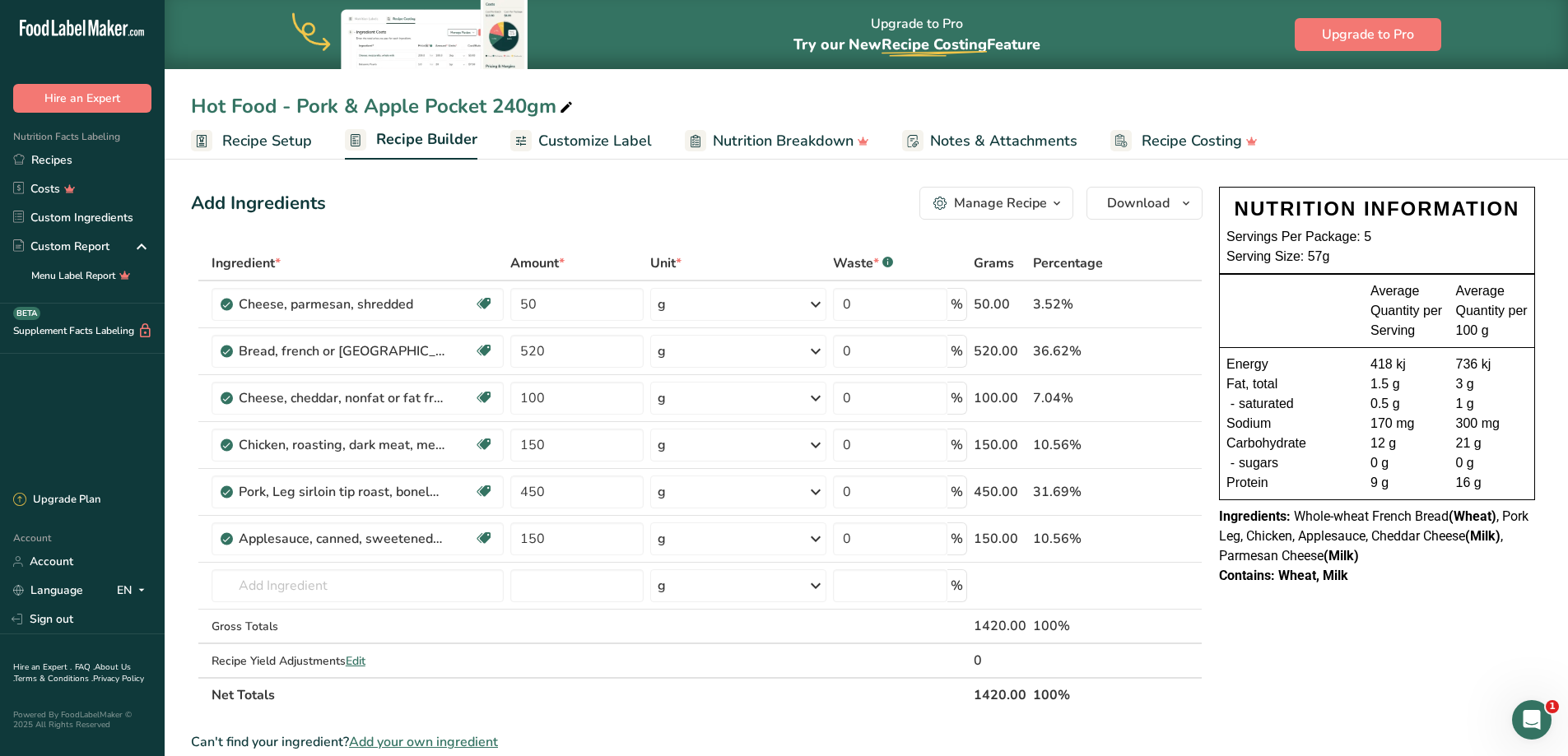
click at [273, 134] on span "Recipe Setup" at bounding box center [267, 141] width 90 height 23
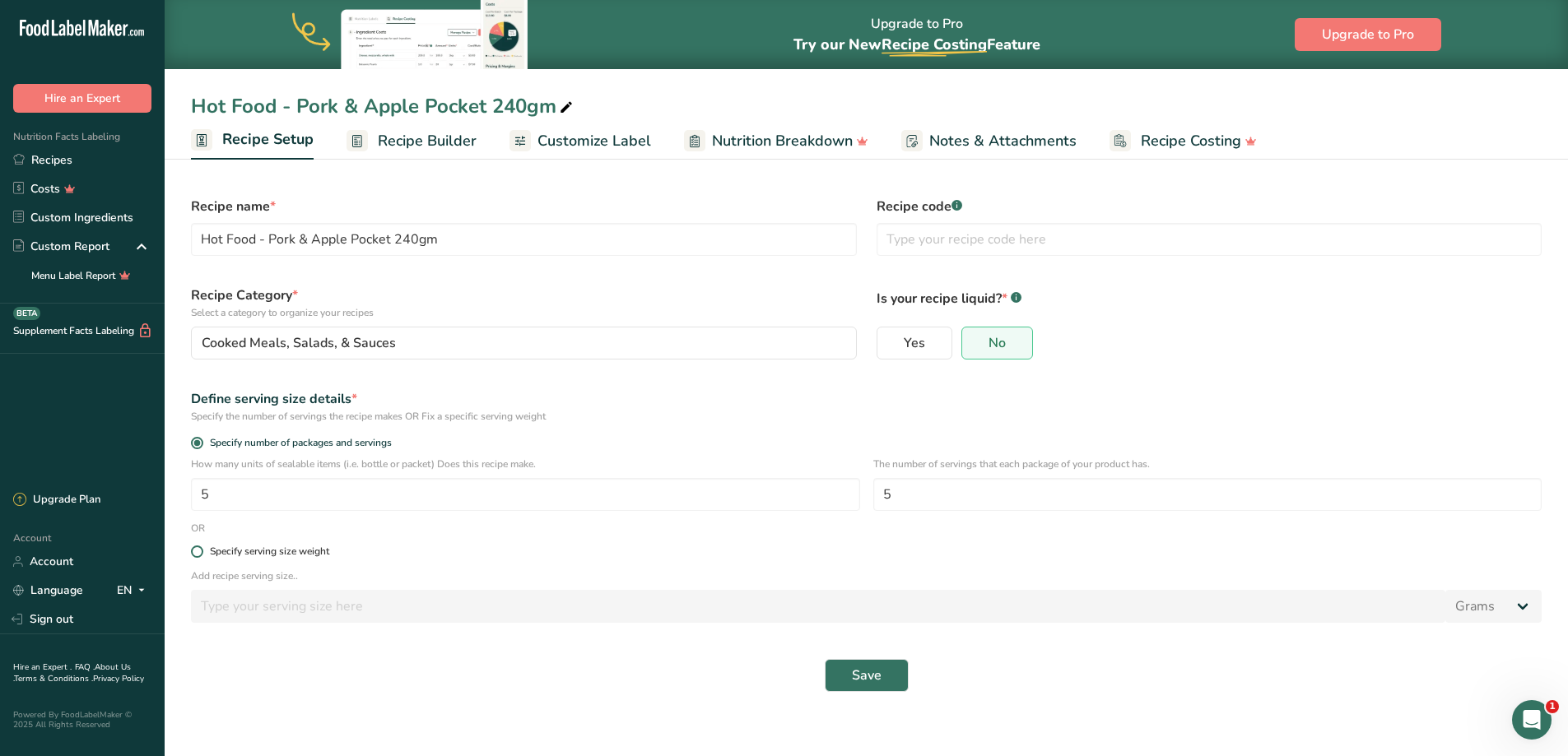
click at [194, 553] on span at bounding box center [197, 551] width 13 height 13
click at [194, 553] on input "Specify serving size weight" at bounding box center [196, 551] width 11 height 11
radio input "true"
radio input "false"
click at [247, 610] on input "number" at bounding box center [818, 605] width 1254 height 32
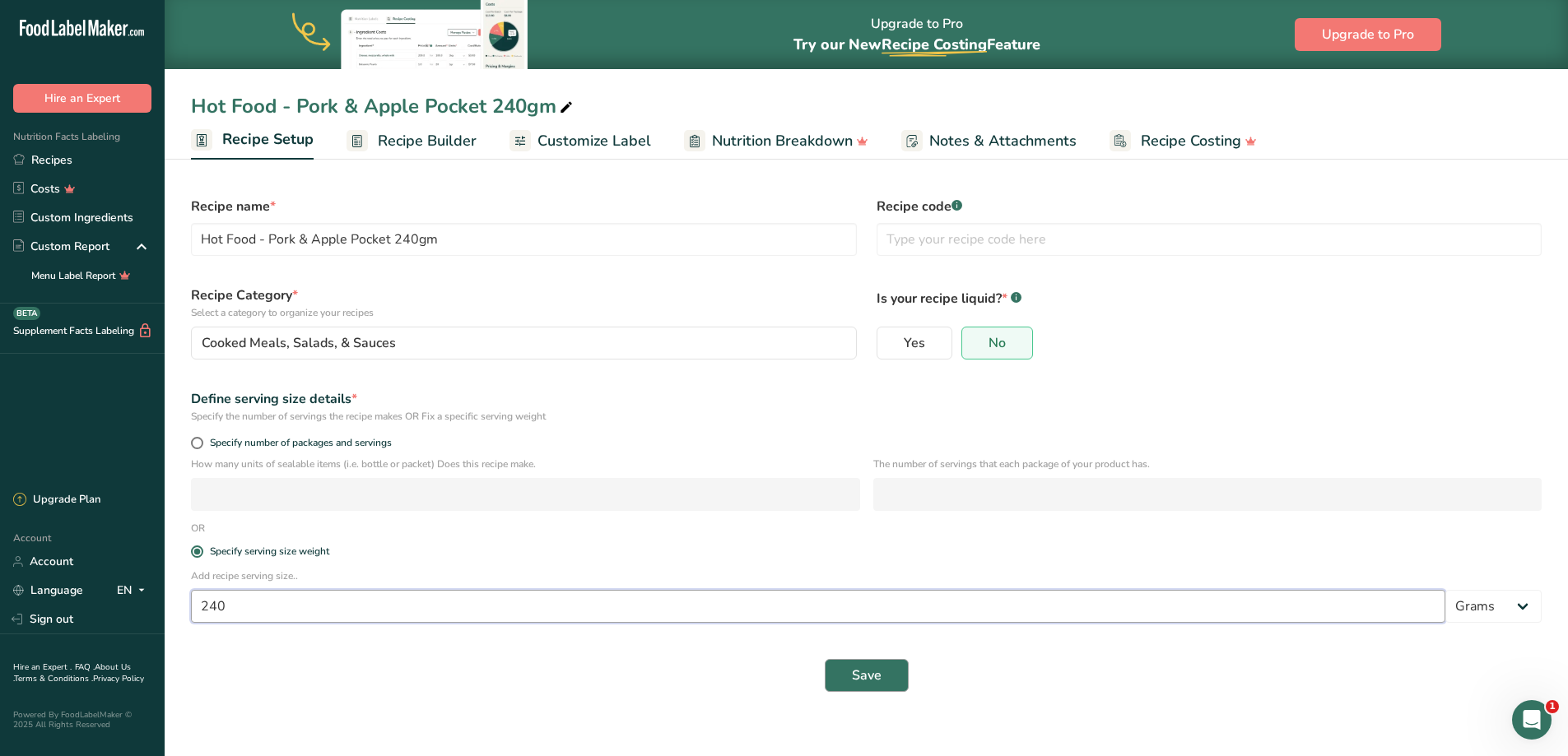
type input "240"
click at [870, 682] on span "Save" at bounding box center [866, 675] width 30 height 20
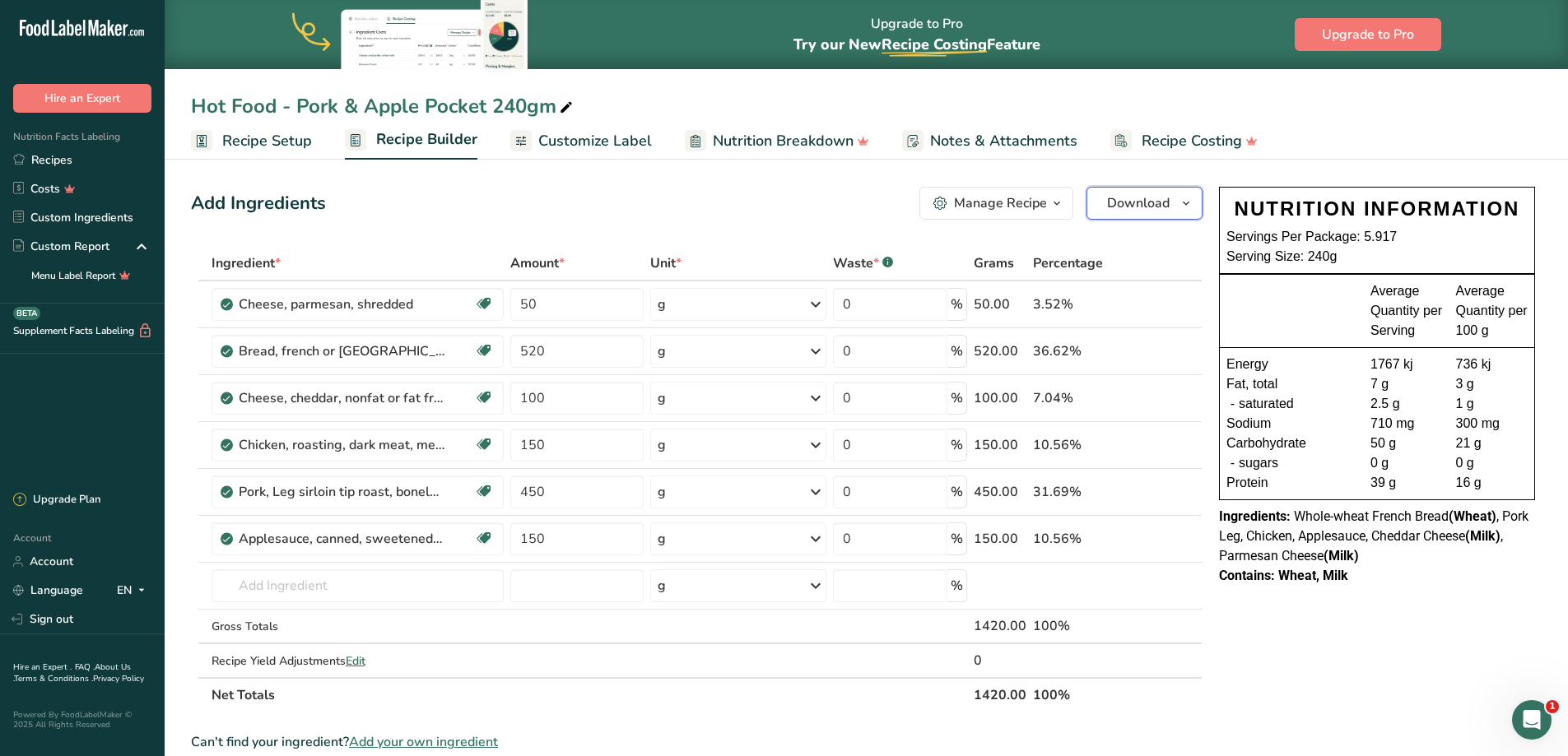
click at [1100, 198] on button "Download" at bounding box center [1145, 203] width 116 height 32
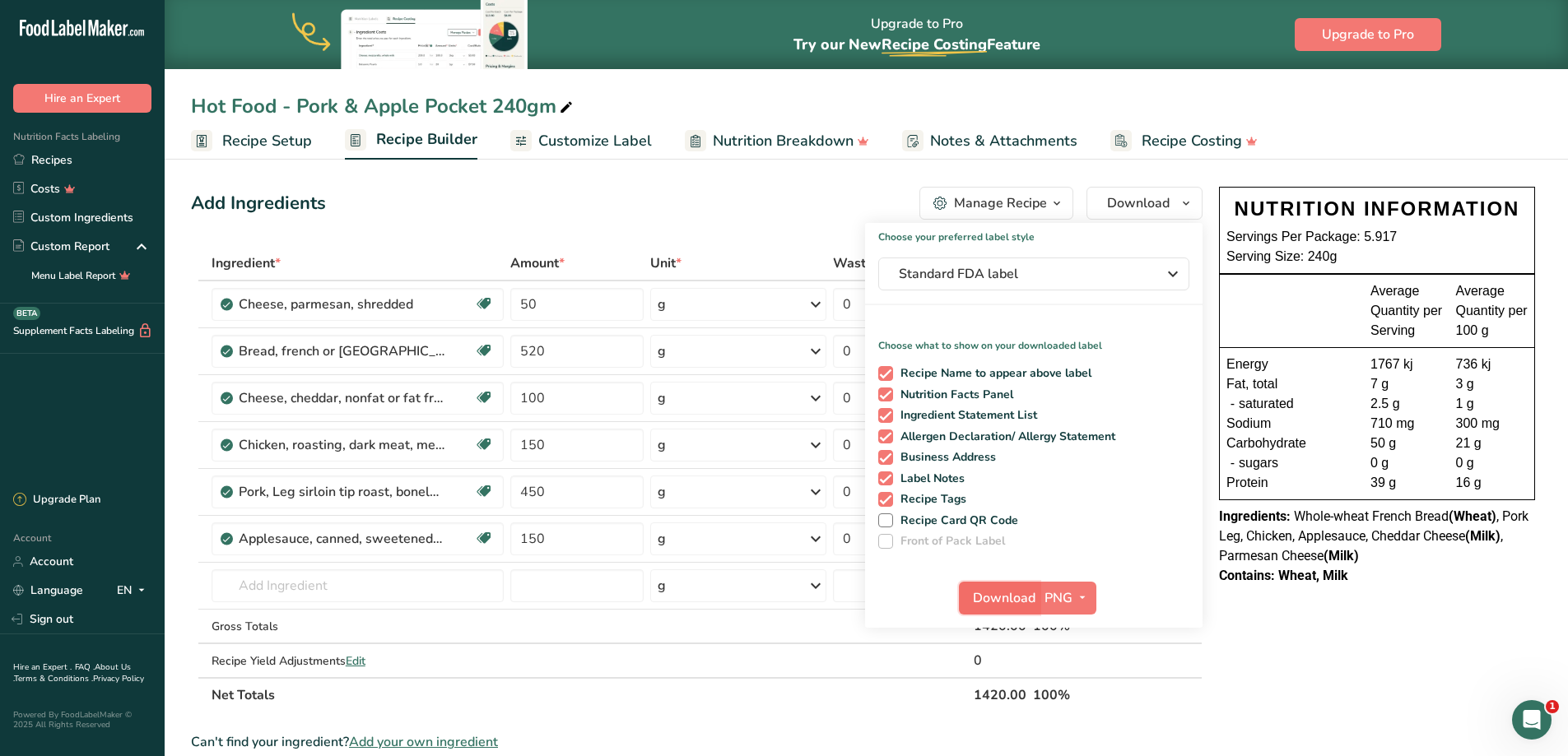
click at [983, 595] on span "Download" at bounding box center [1004, 598] width 63 height 20
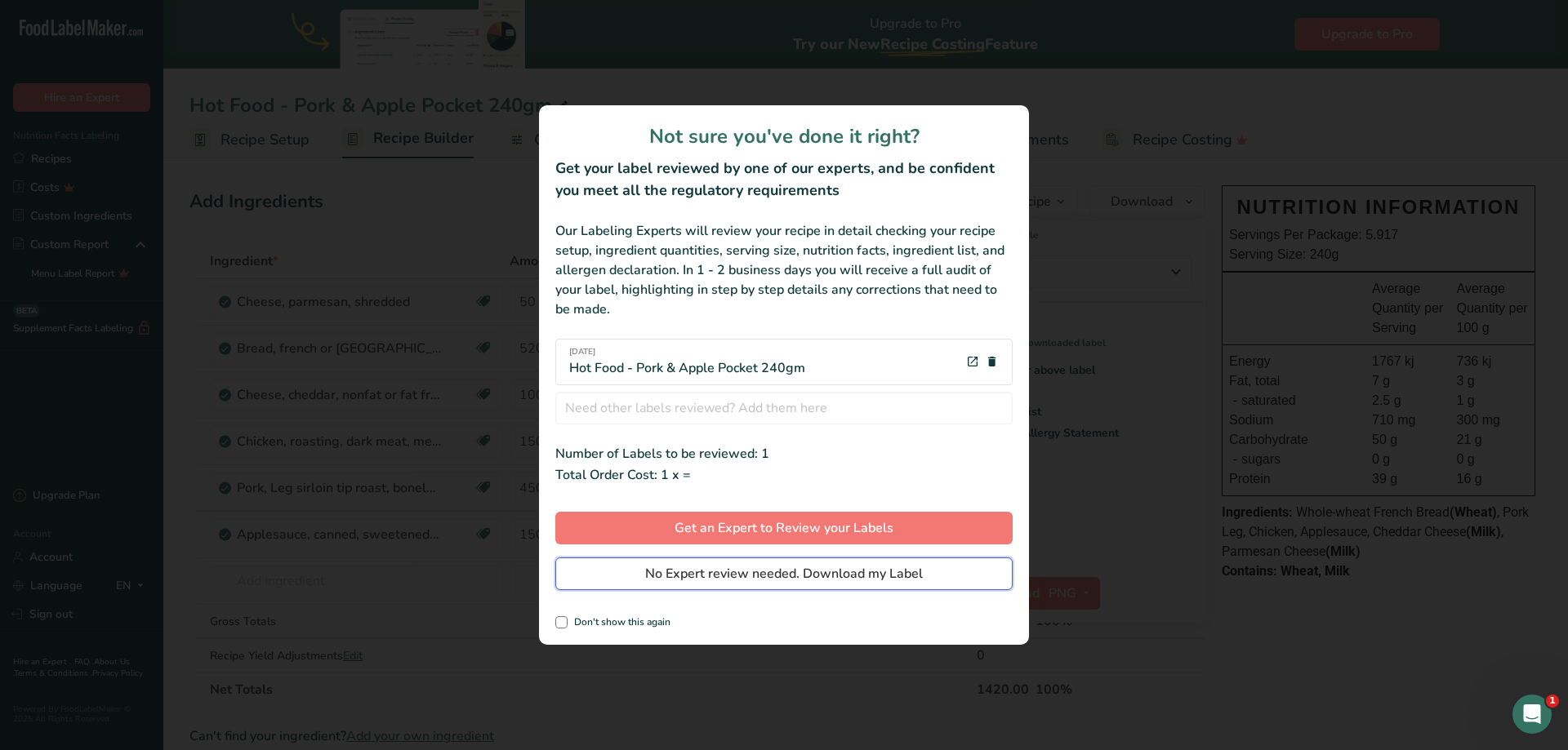
click at [703, 574] on button "No Expert review needed. Download my Label" at bounding box center [784, 573] width 457 height 32
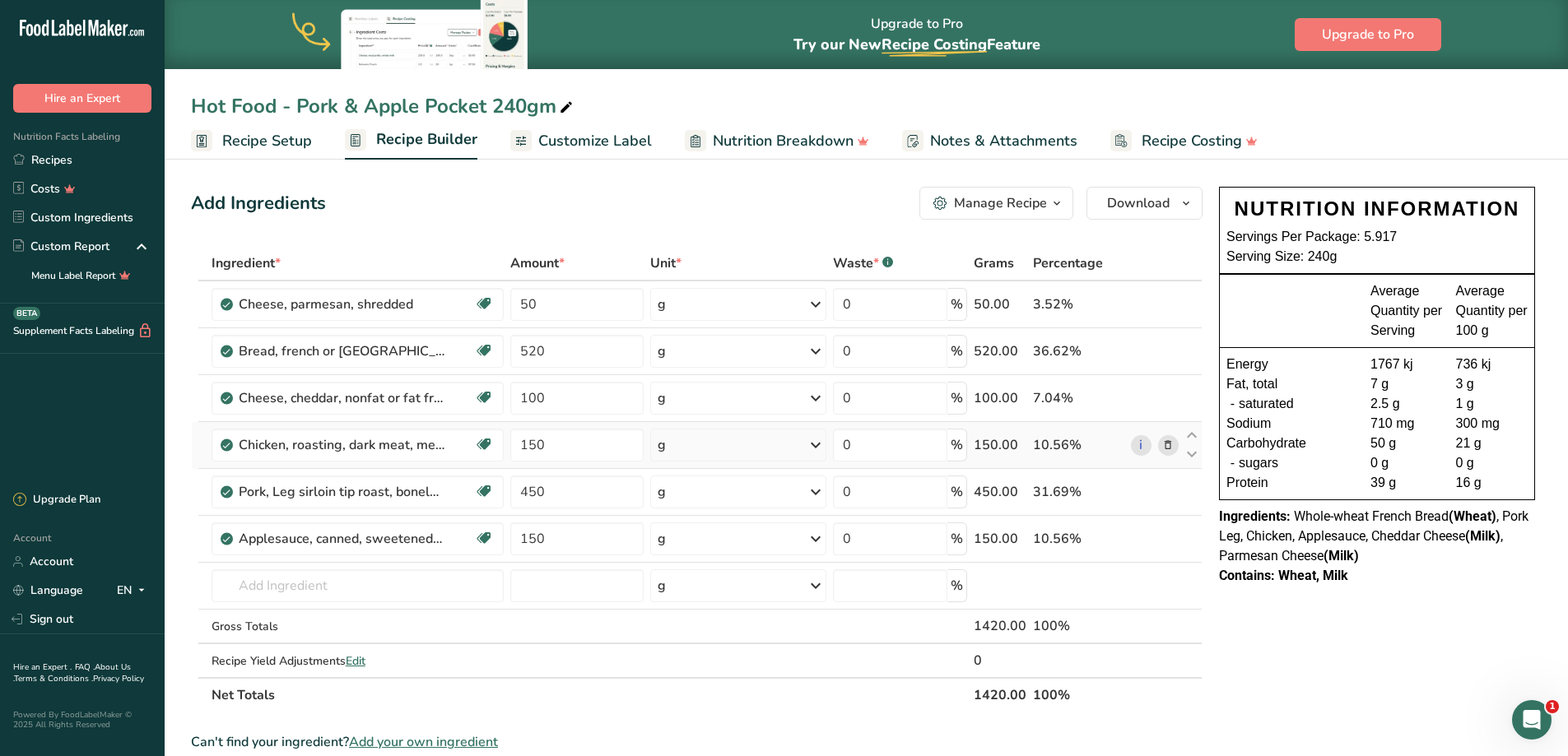
click at [1166, 445] on icon at bounding box center [1168, 446] width 12 height 18
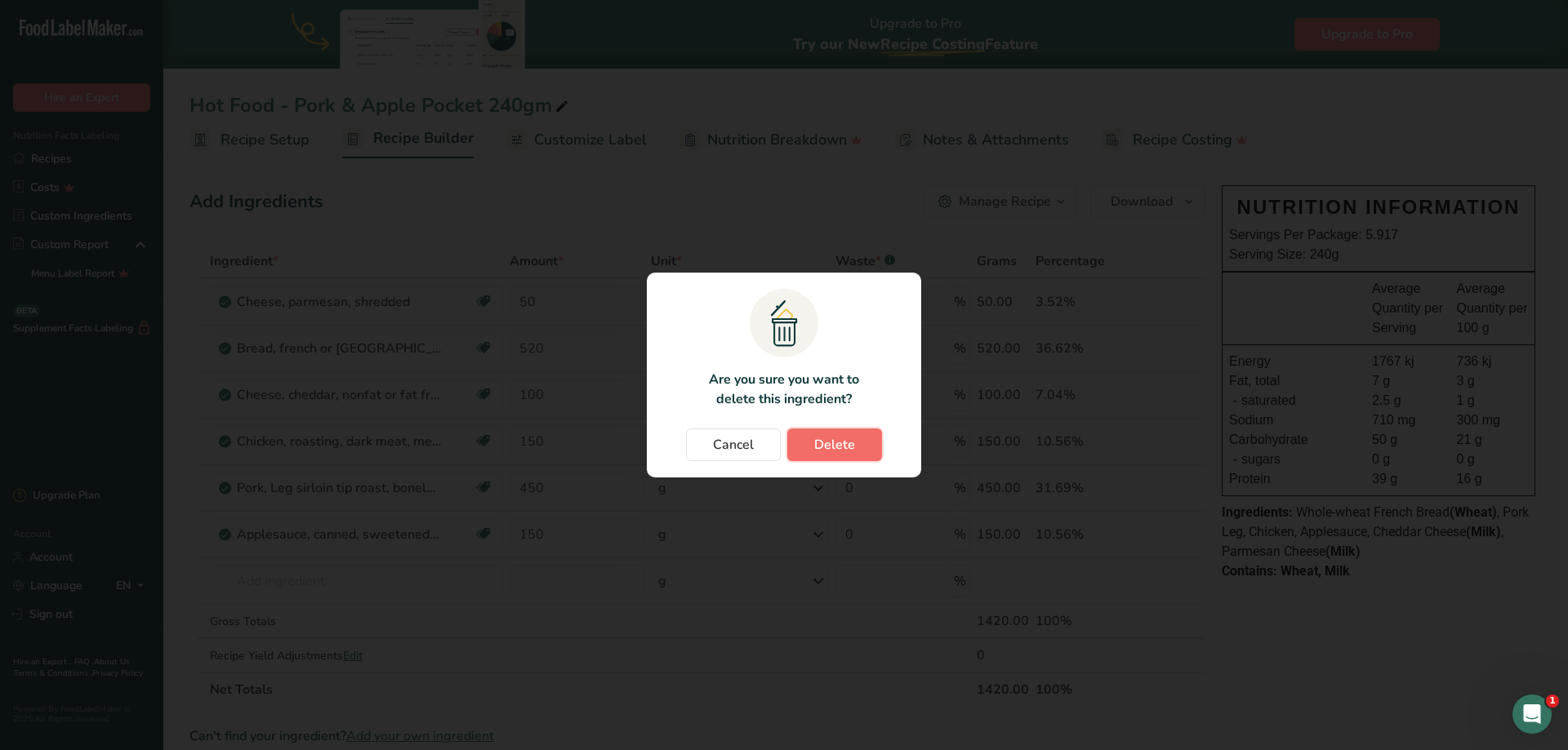
click at [830, 445] on span "Delete" at bounding box center [835, 445] width 41 height 20
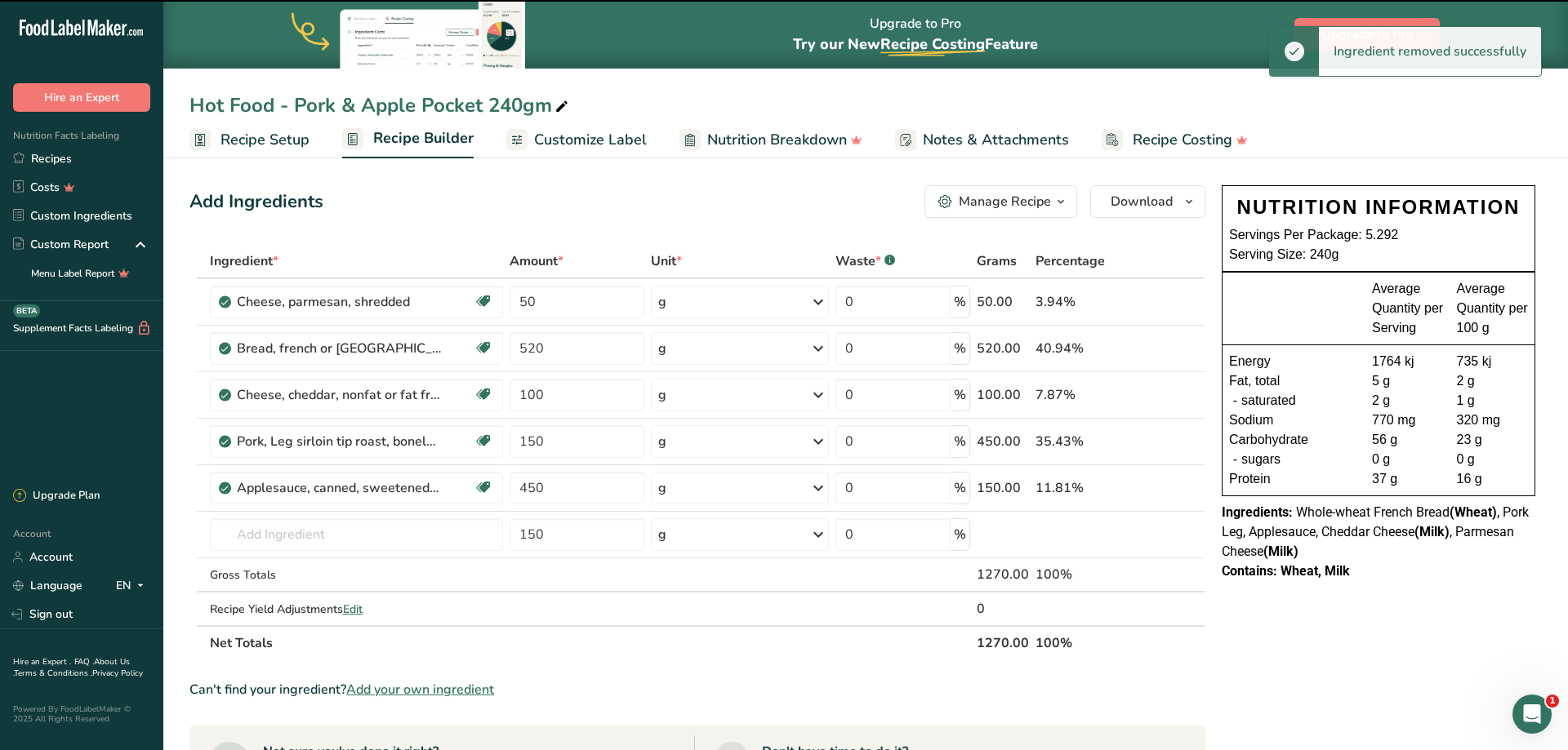
type input "450"
type input "150"
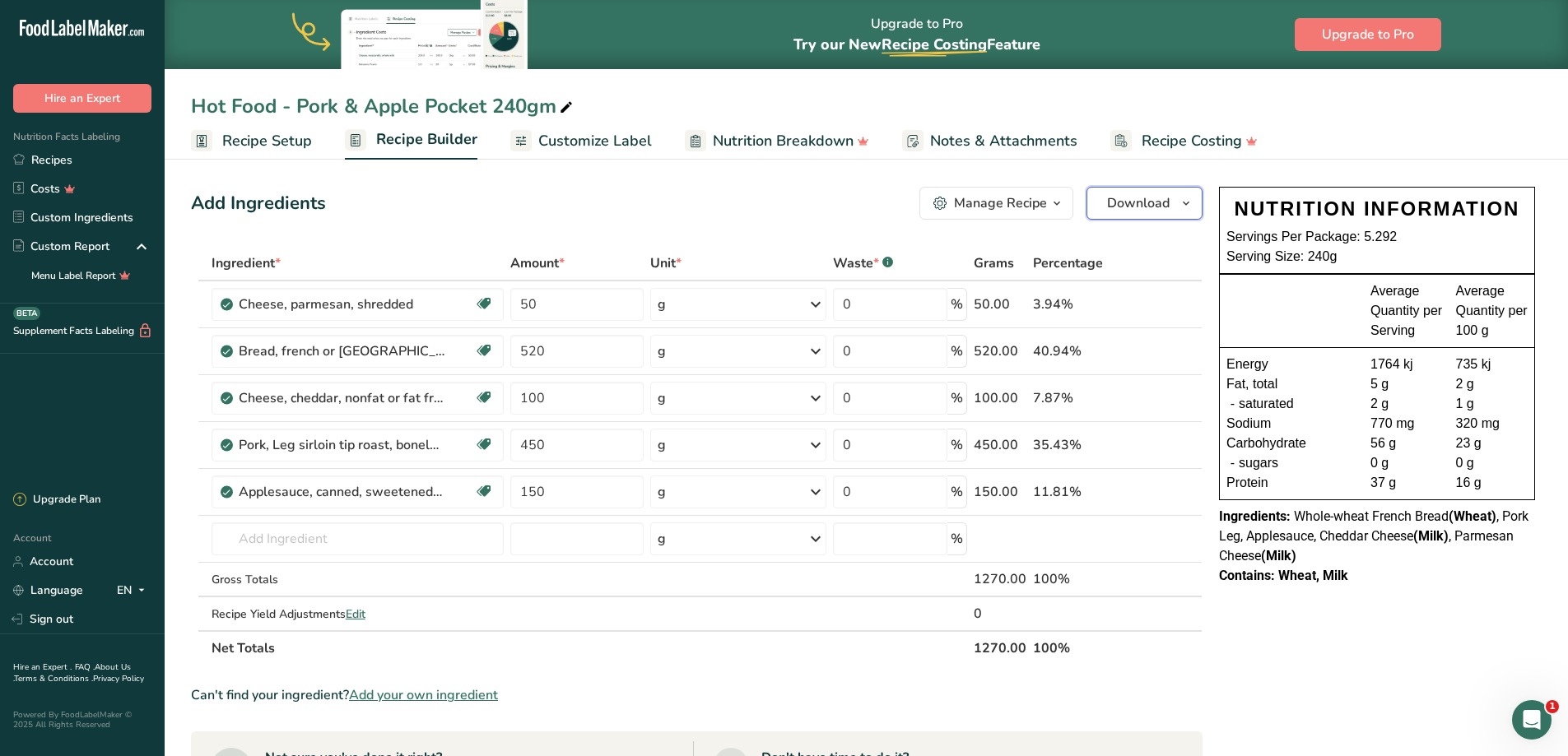
click at [1113, 202] on span "Download" at bounding box center [1139, 203] width 63 height 20
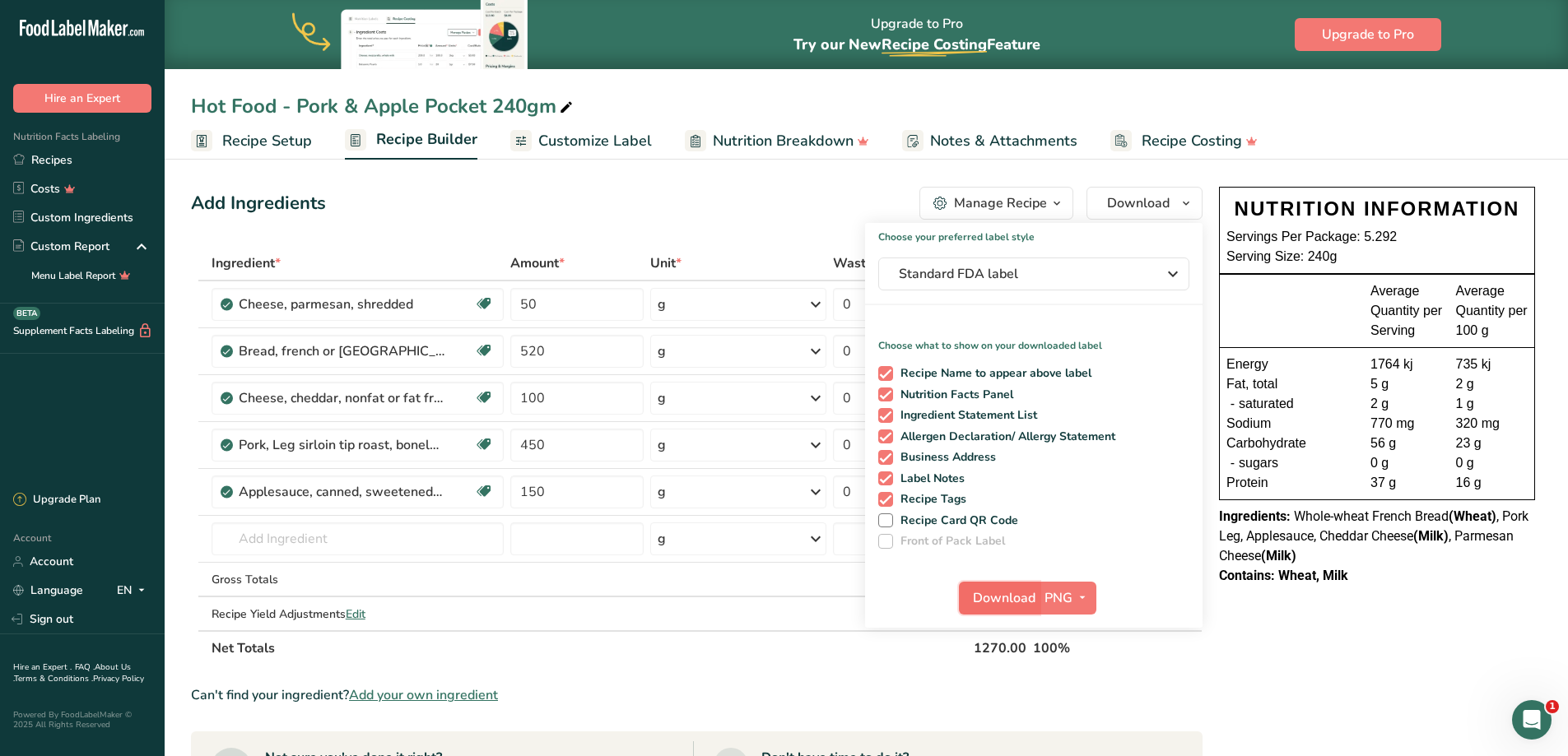
click at [981, 605] on span "Download" at bounding box center [1004, 598] width 63 height 20
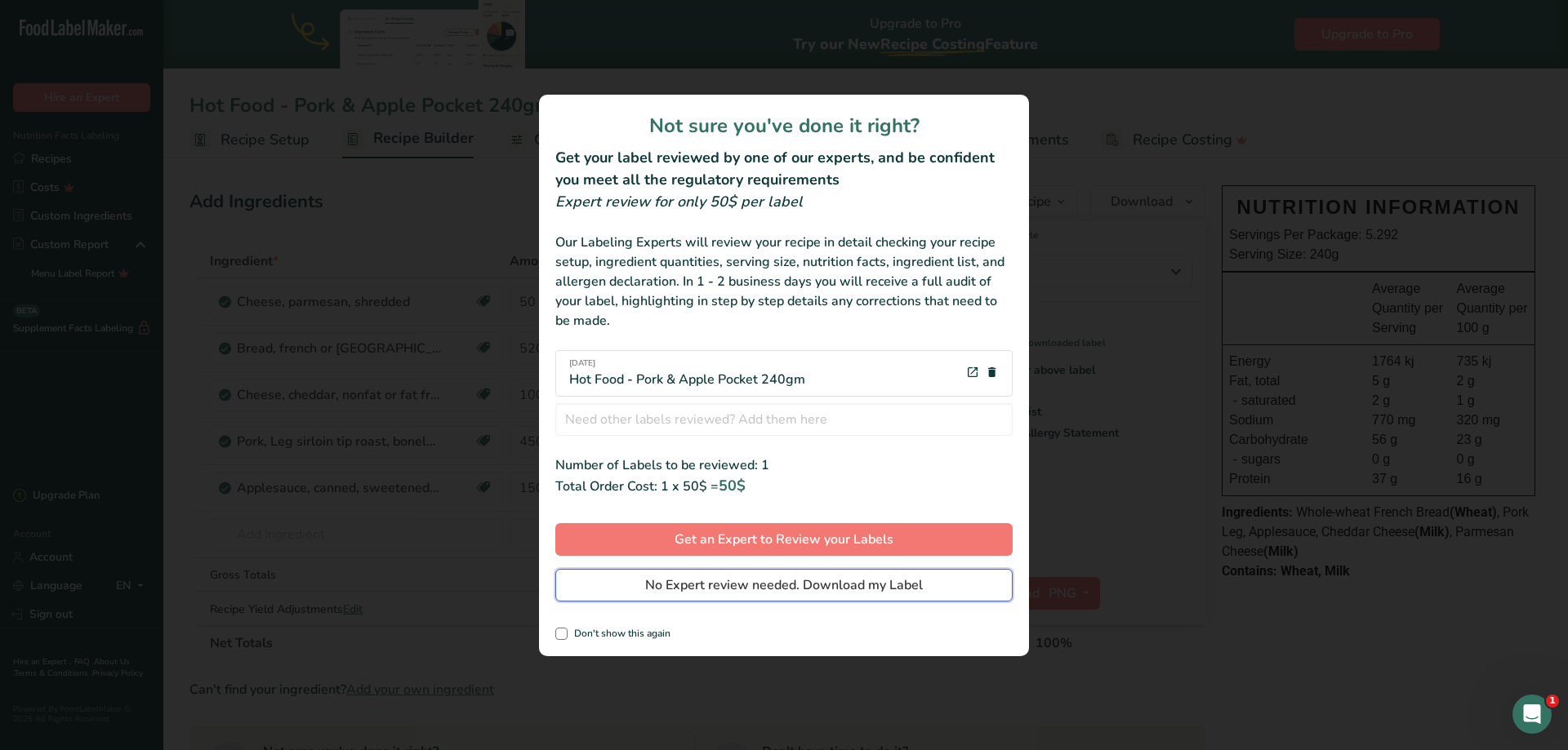
click at [725, 588] on span "No Expert review needed. Download my Label" at bounding box center [784, 585] width 277 height 20
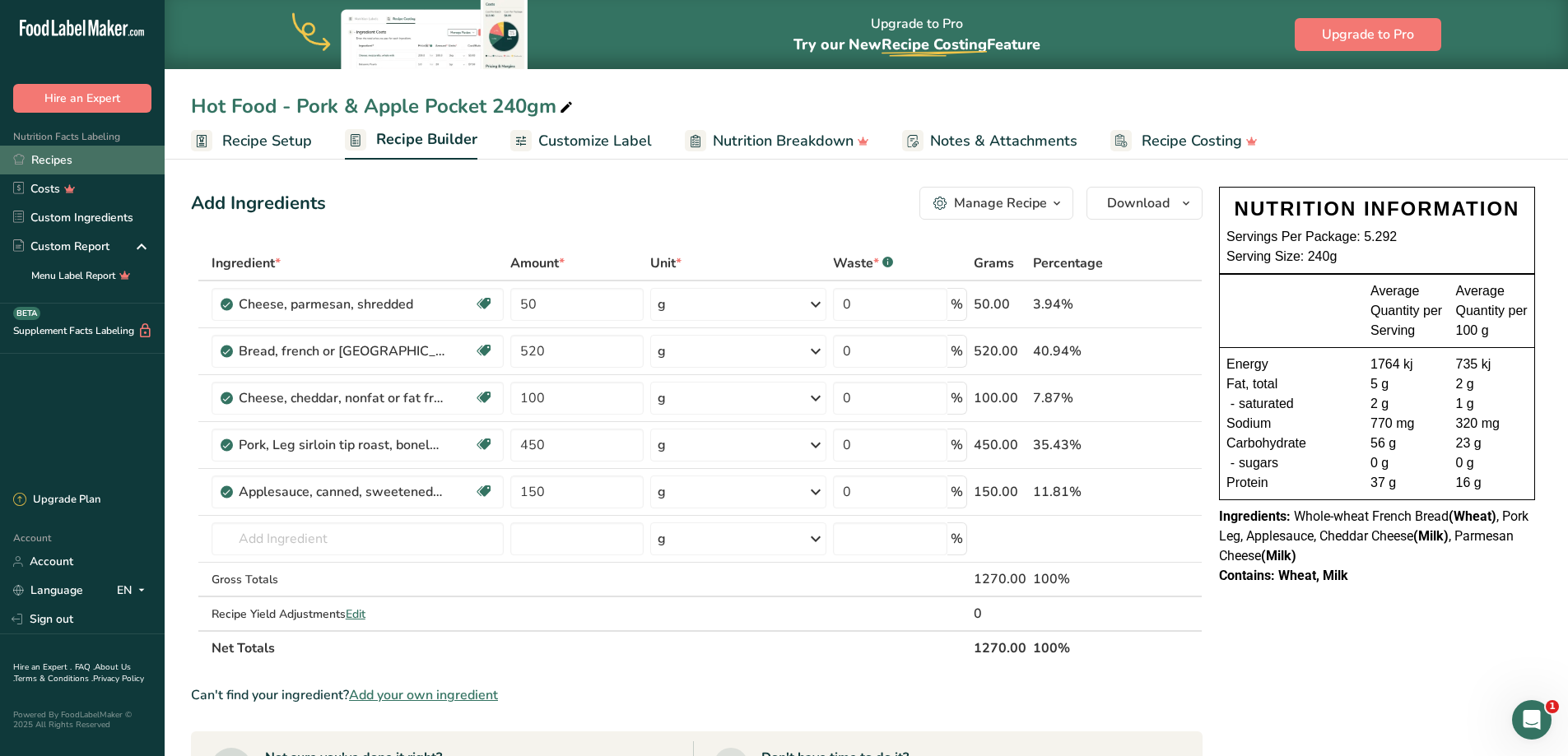
click at [46, 168] on link "Recipes" at bounding box center [82, 159] width 164 height 29
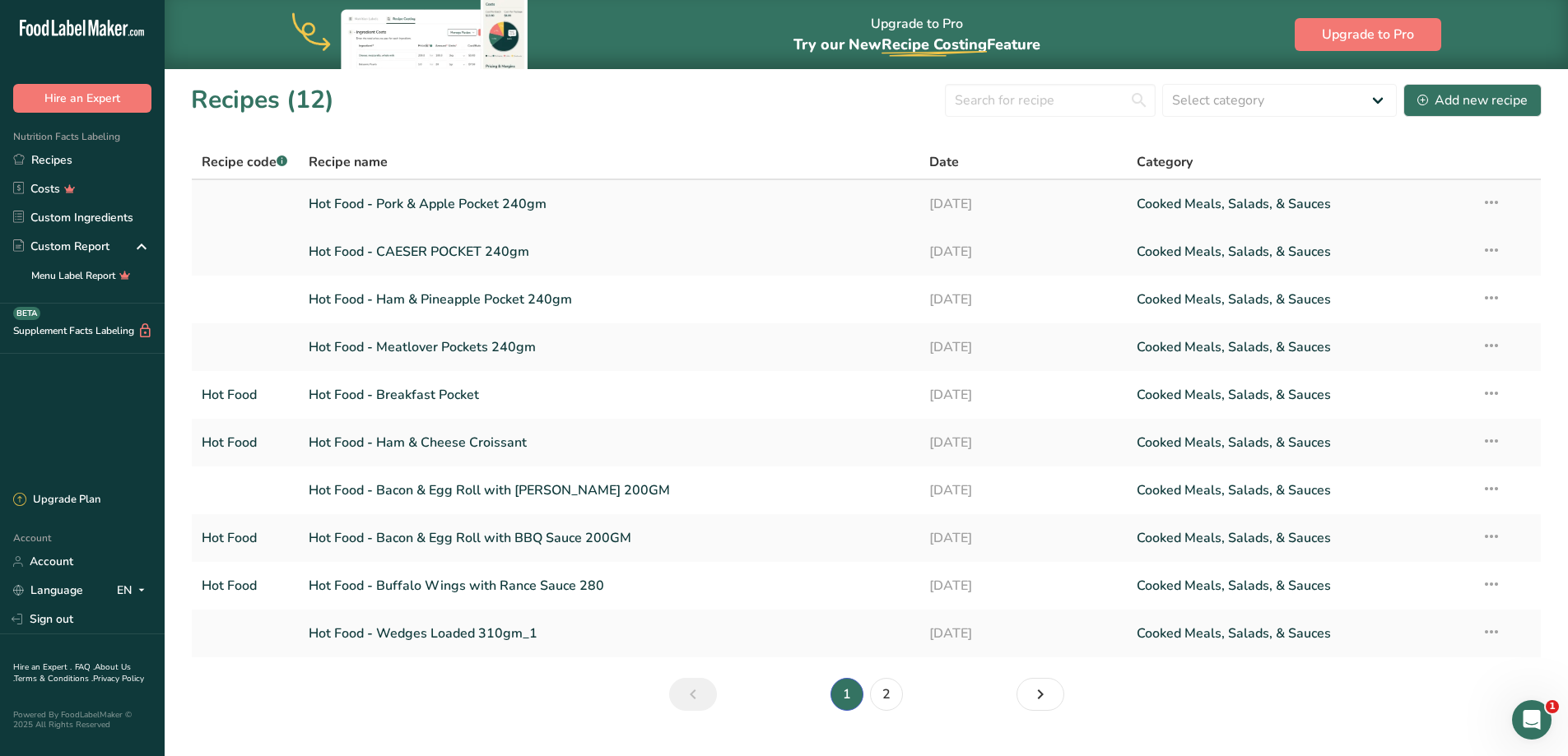
click at [1492, 207] on icon at bounding box center [1491, 203] width 20 height 30
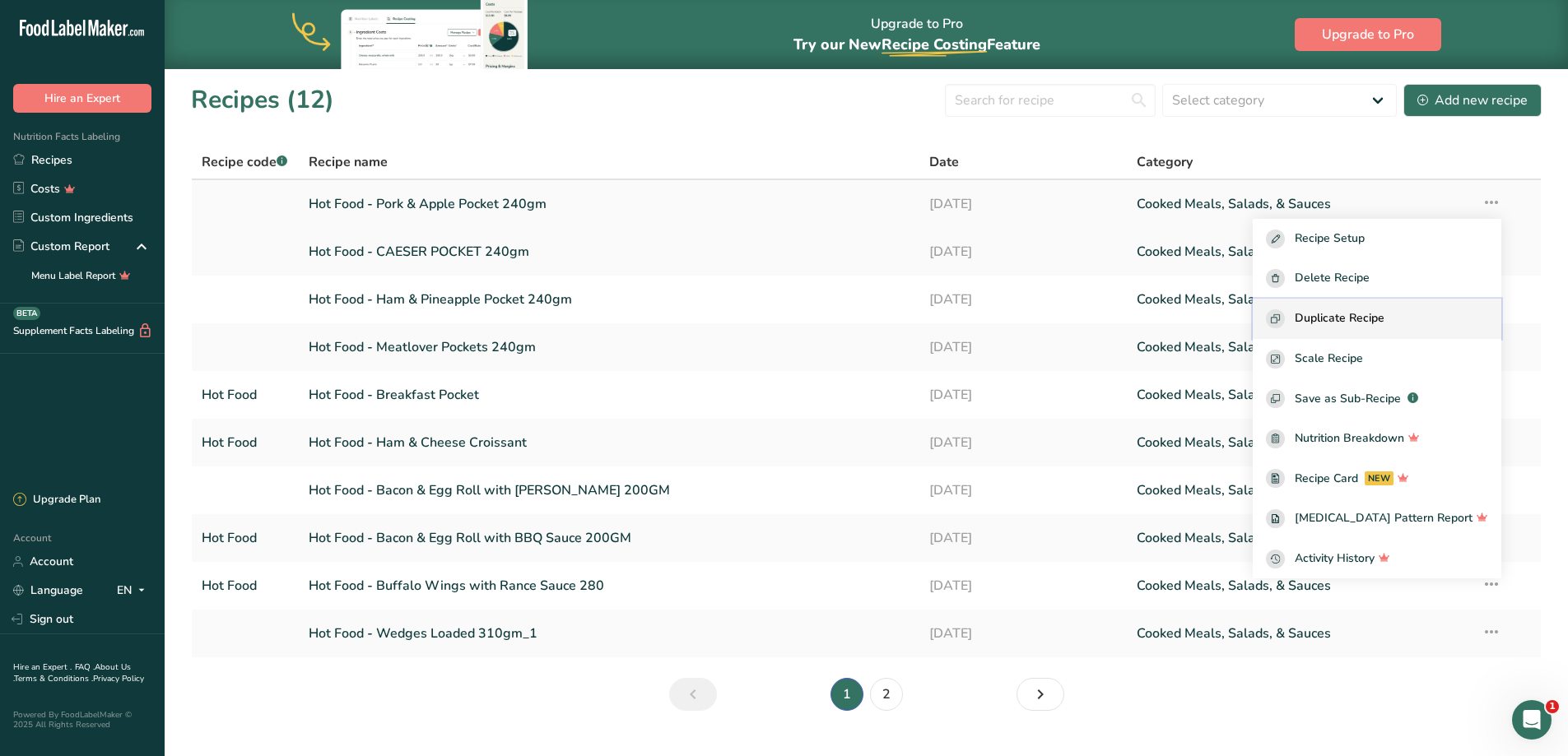
click at [1351, 315] on span "Duplicate Recipe" at bounding box center [1339, 318] width 90 height 19
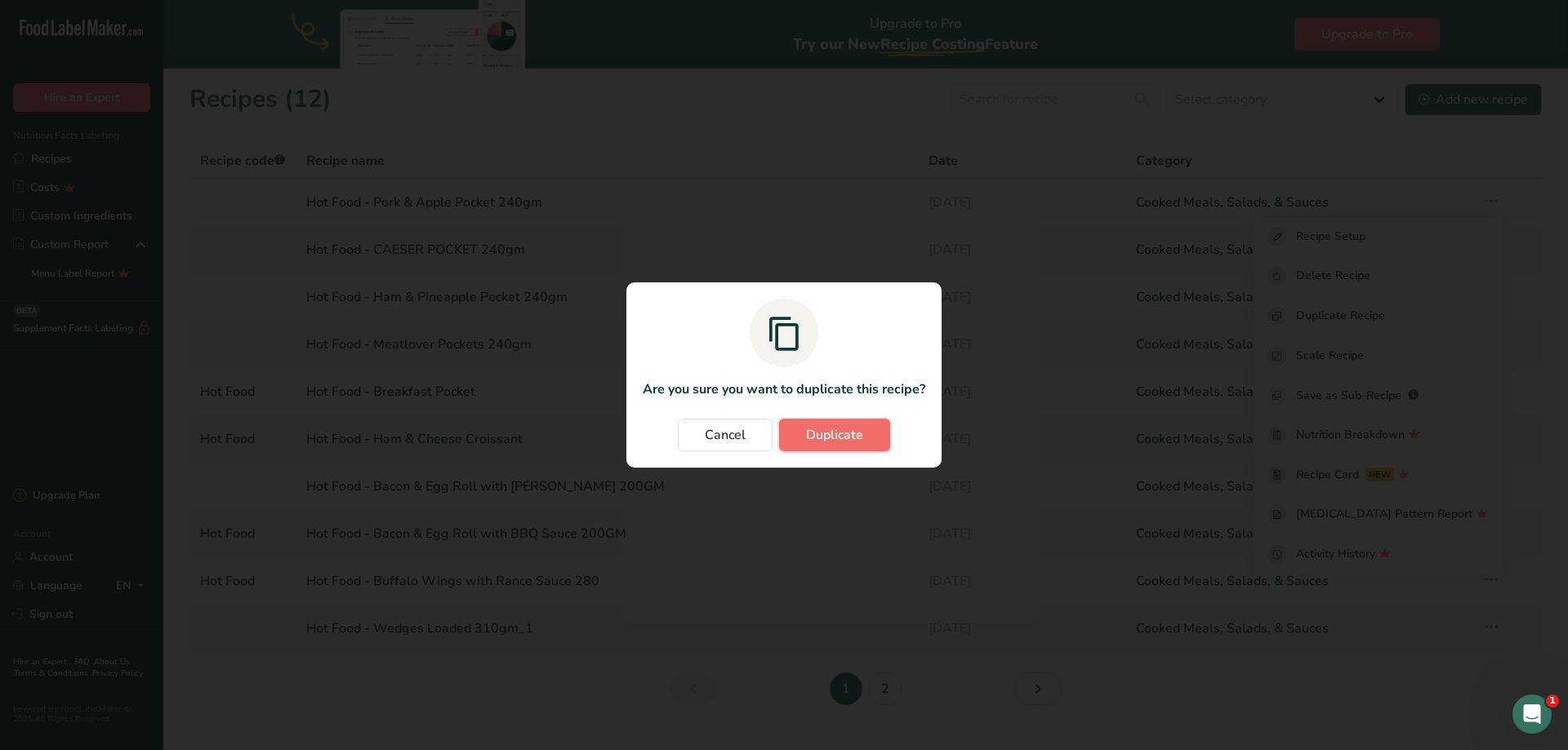
click at [837, 436] on span "Duplicate" at bounding box center [834, 436] width 58 height 20
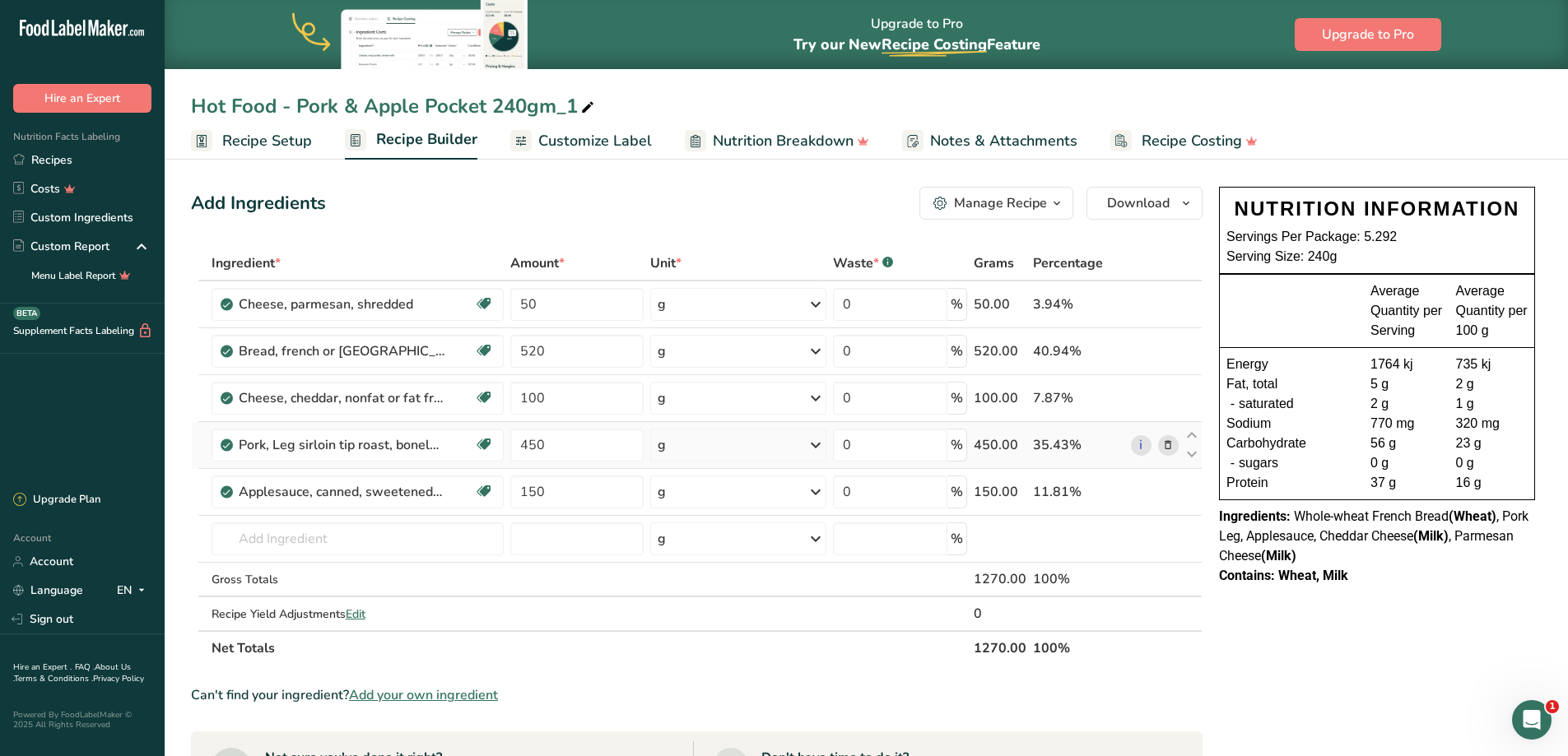
click at [1167, 447] on icon at bounding box center [1168, 446] width 12 height 18
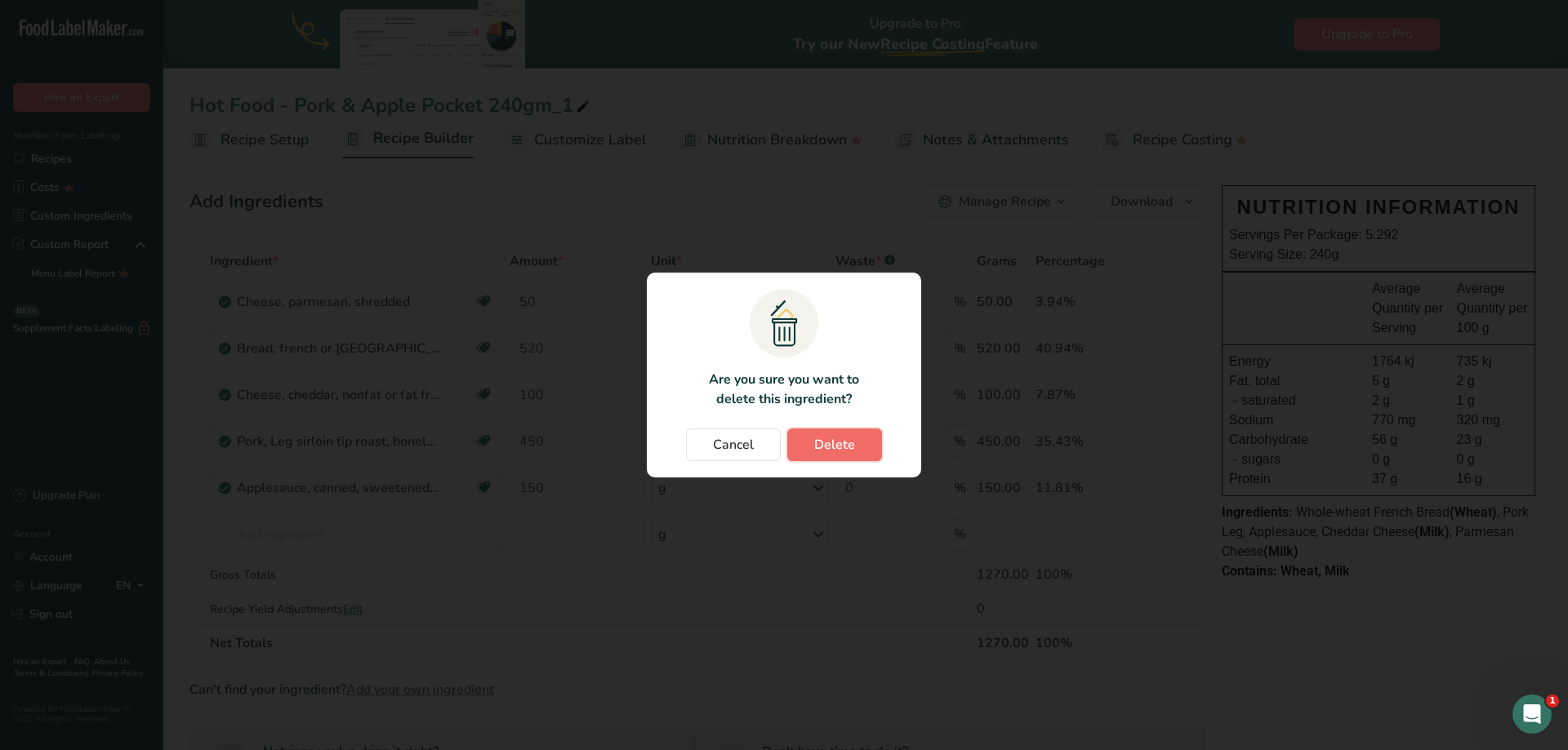
click at [840, 440] on span "Delete" at bounding box center [835, 445] width 41 height 20
type input "150"
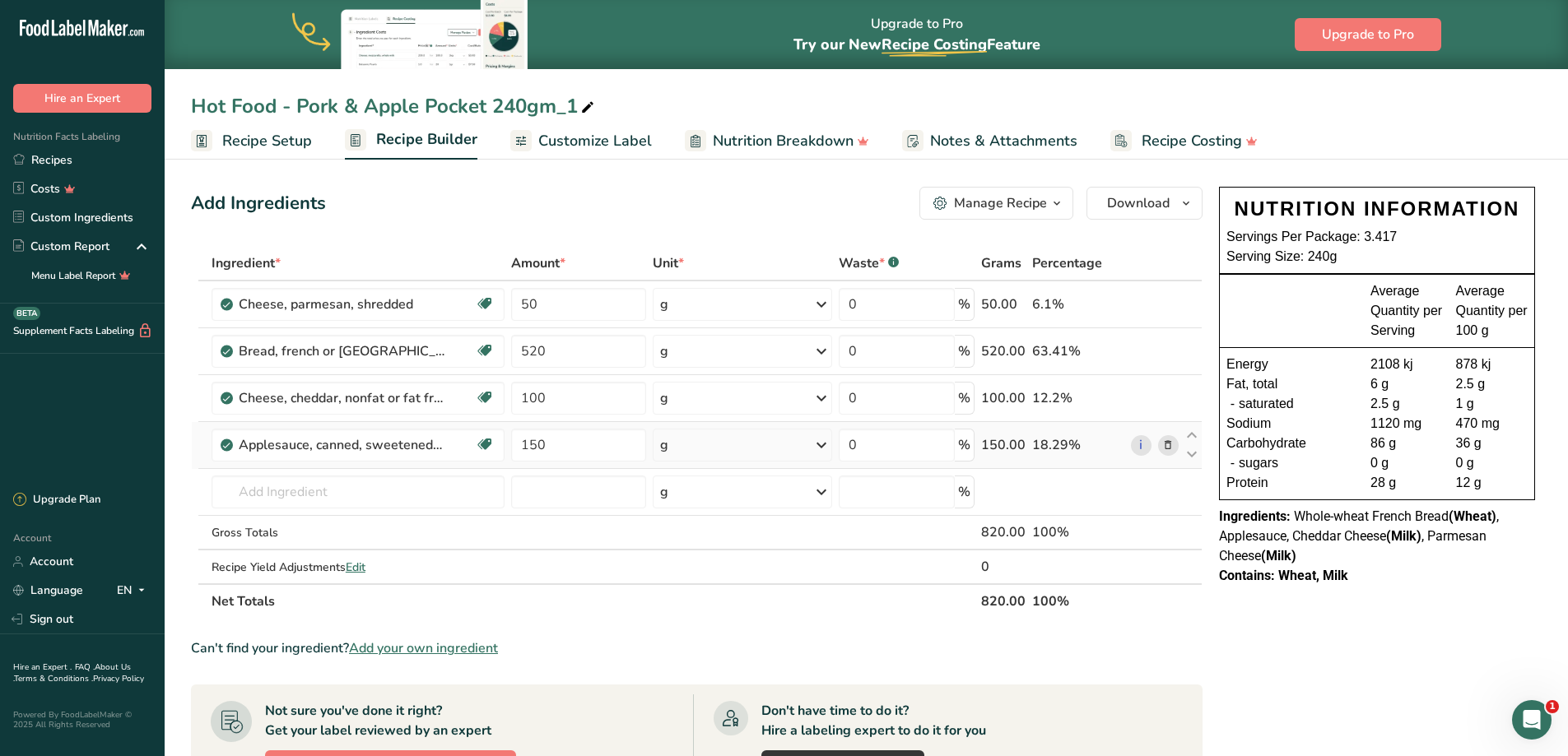
click at [1167, 446] on icon at bounding box center [1168, 446] width 12 height 18
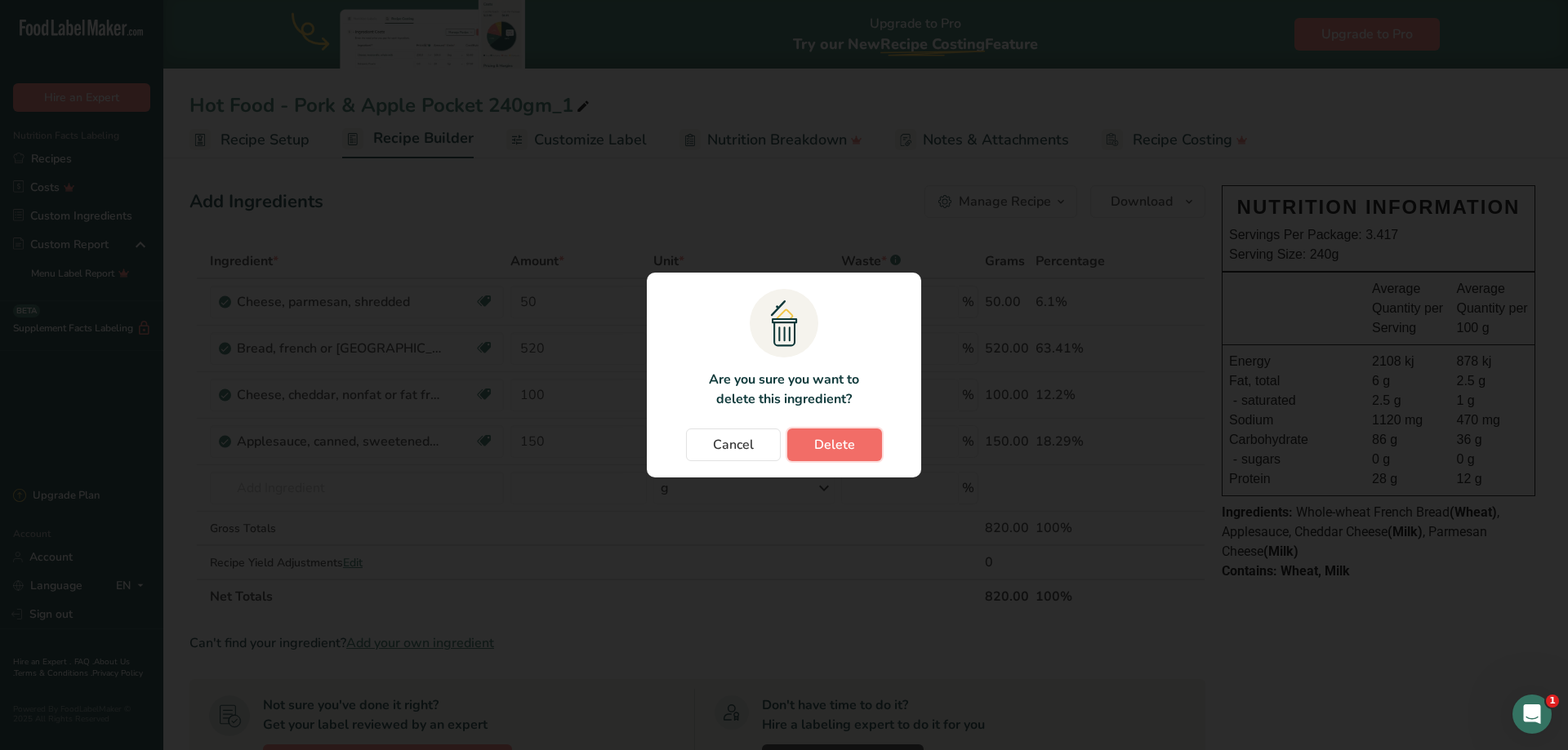
click at [811, 449] on button "Delete" at bounding box center [834, 444] width 95 height 32
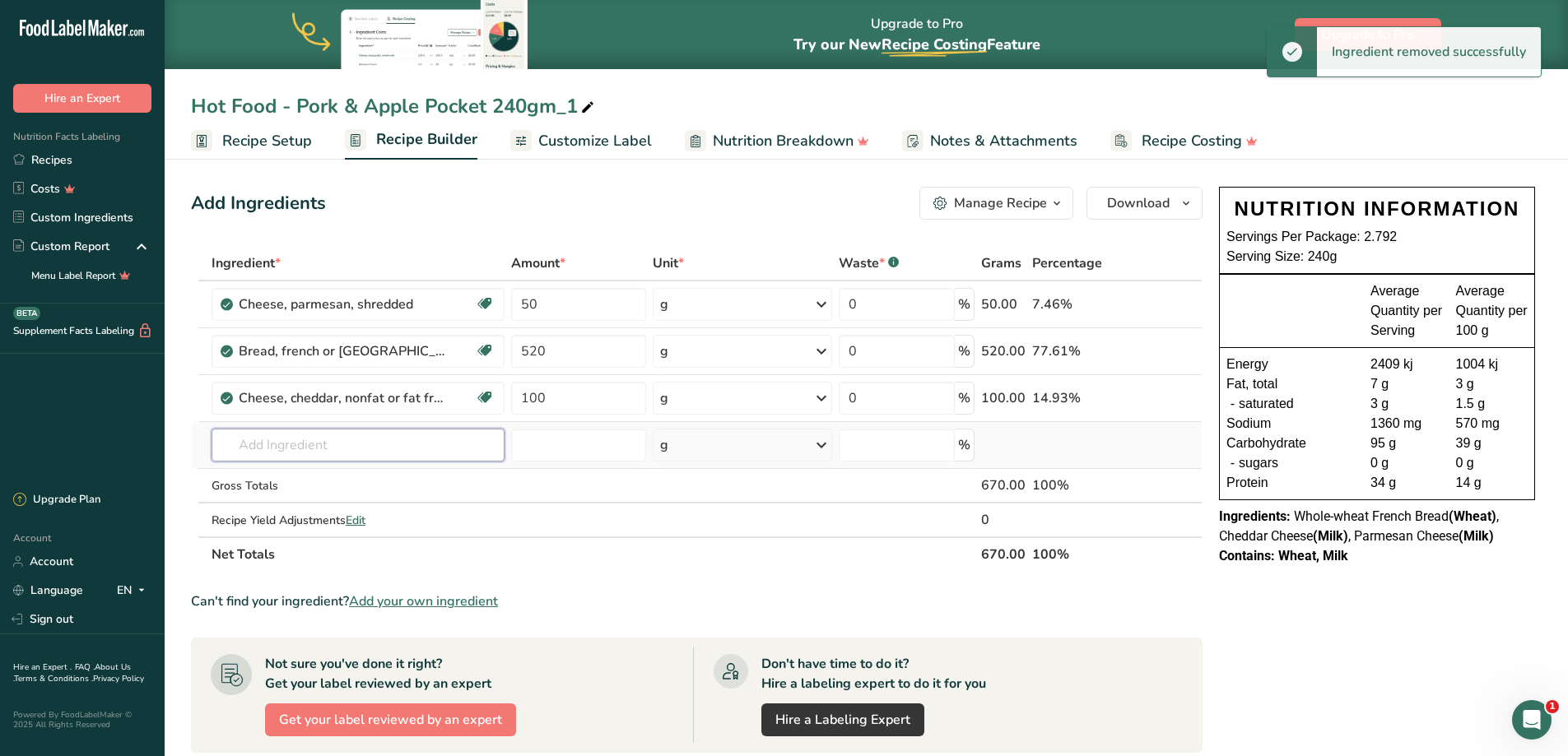
click at [308, 443] on input "text" at bounding box center [358, 445] width 293 height 32
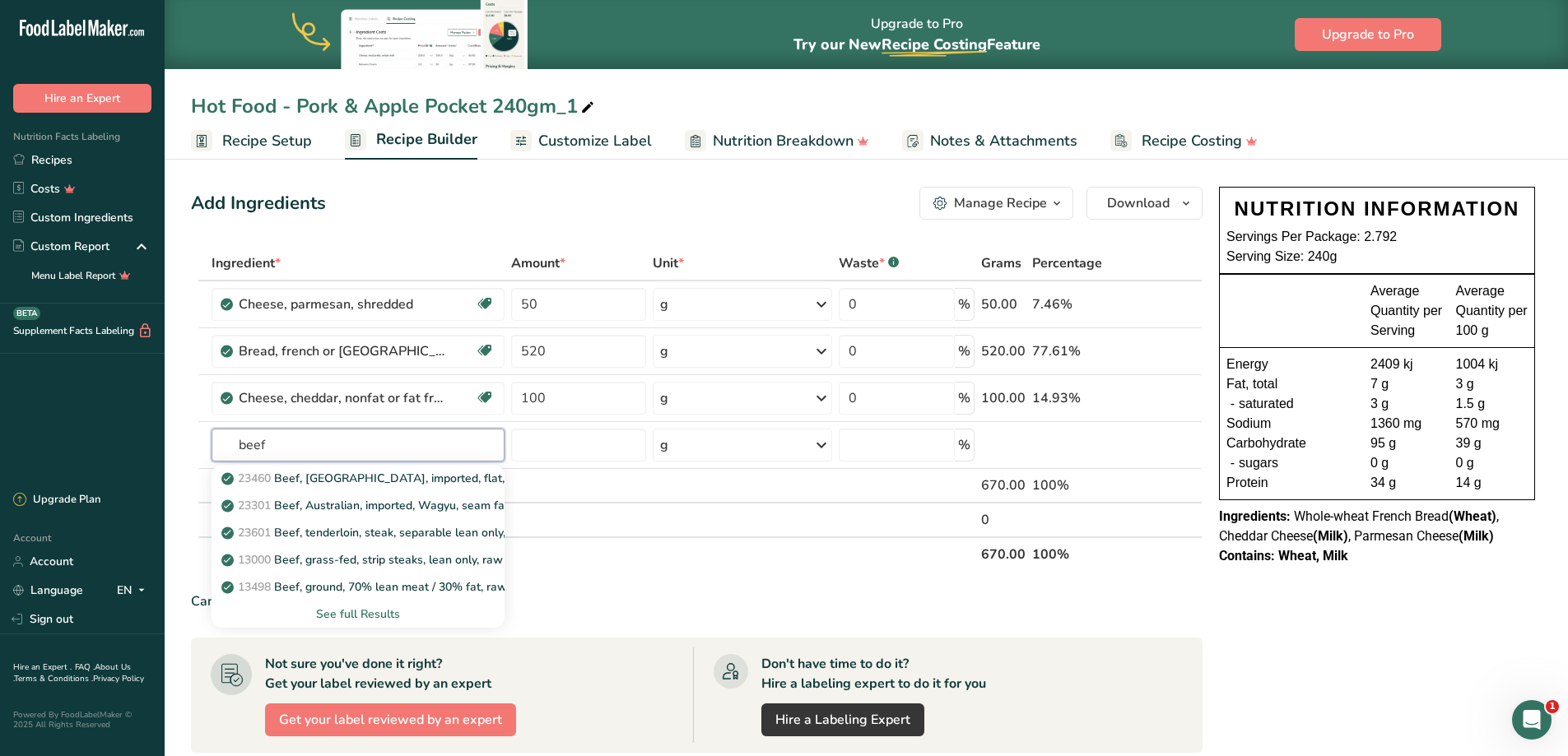
type input "beef"
click at [286, 435] on input "text" at bounding box center [358, 445] width 293 height 32
type input "blade beef"
click at [341, 614] on div "See full Results" at bounding box center [357, 614] width 267 height 18
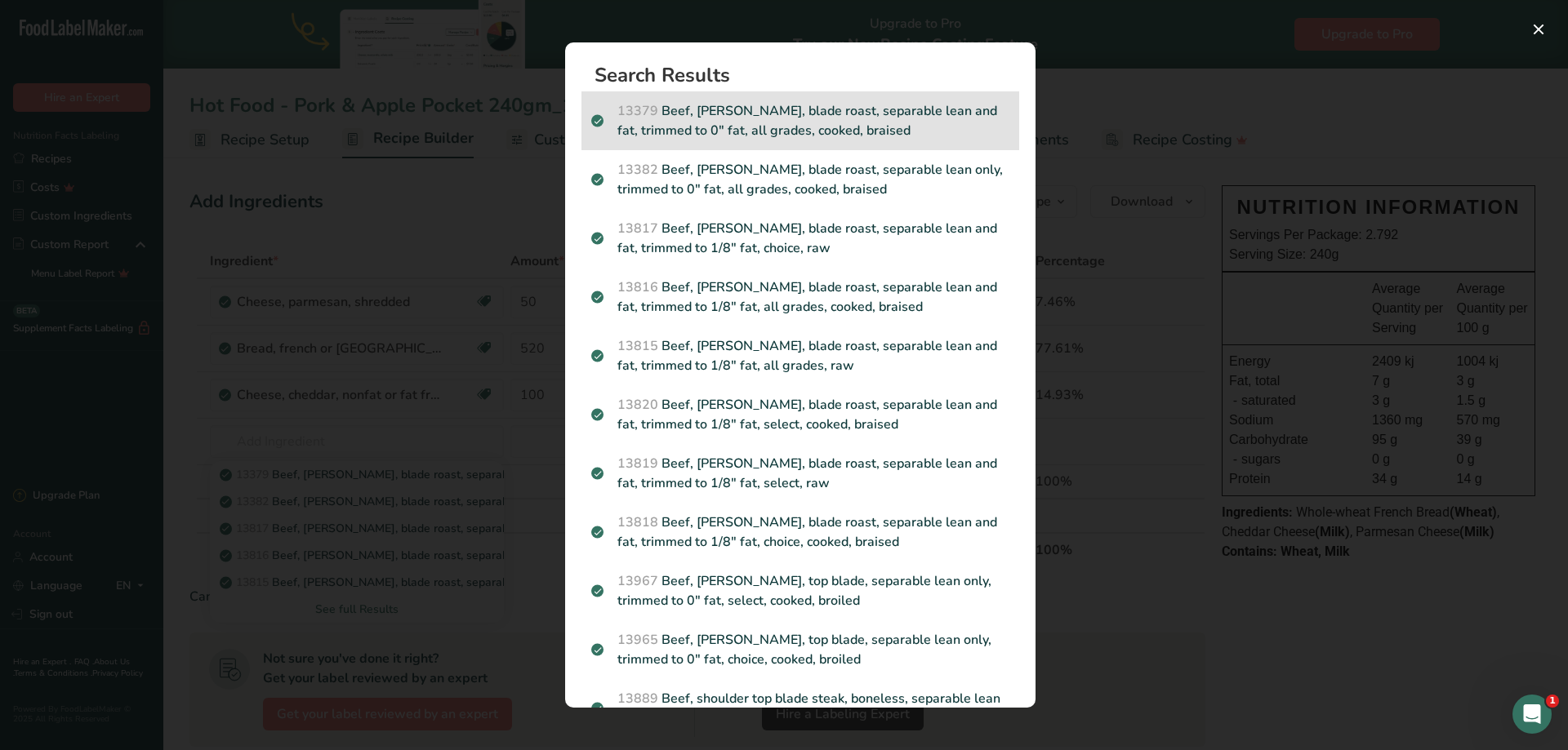
click at [863, 128] on p "13379 Beef, [PERSON_NAME], blade roast, separable lean and fat, trimmed to 0" f…" at bounding box center [800, 121] width 418 height 39
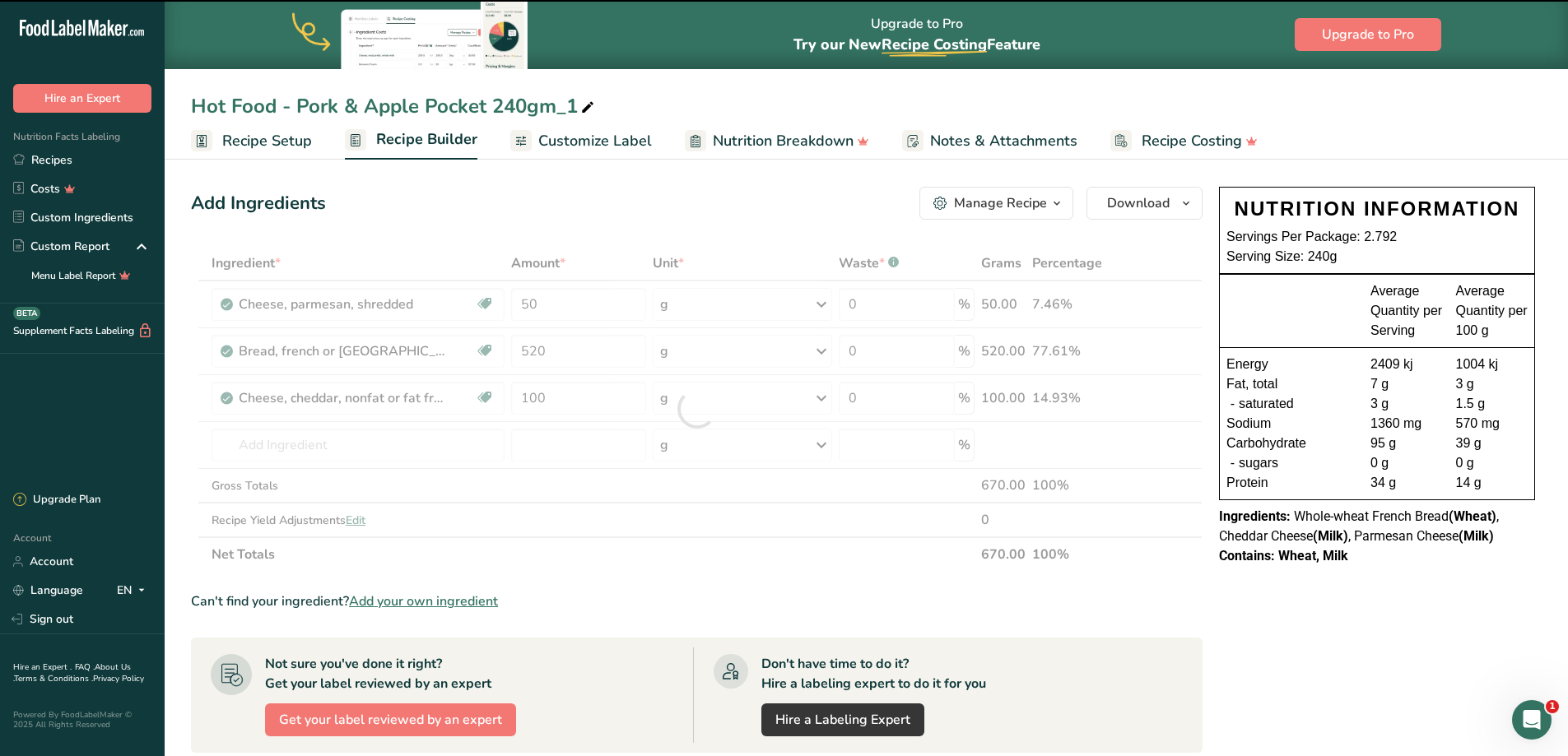
type input "0"
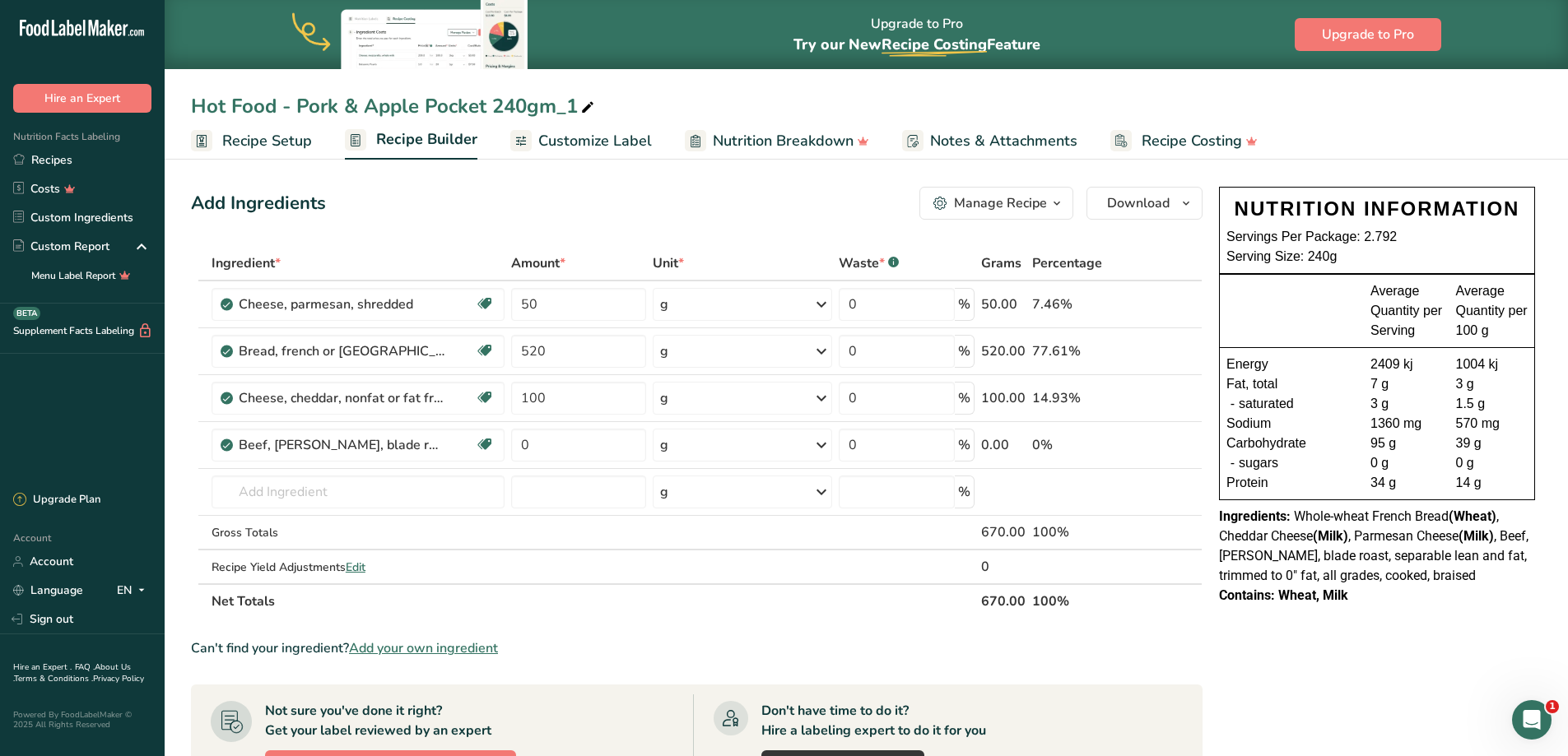
click at [588, 111] on icon at bounding box center [587, 107] width 15 height 23
drag, startPoint x: 298, startPoint y: 107, endPoint x: 907, endPoint y: 95, distance: 609.1
click at [907, 95] on input "Hot Food - Pork & Apple Pocket 240gm_1" at bounding box center [866, 106] width 1350 height 30
type input "Hot Food - Beef & Gravy Pocket 240gm"
click at [591, 206] on div "Add Ingredients Manage Recipe Delete Recipe Duplicate Recipe Scale Recipe Save …" at bounding box center [697, 203] width 1012 height 32
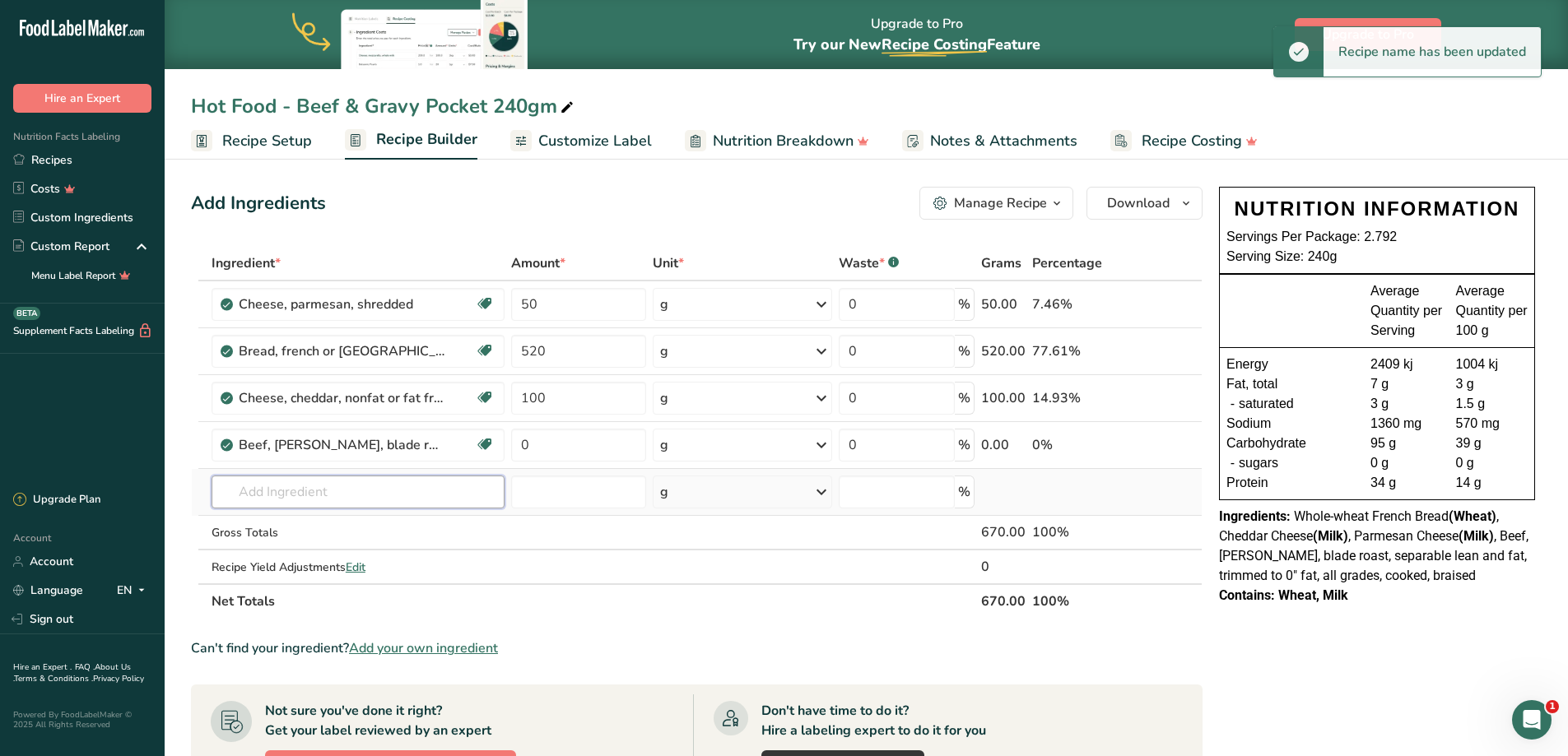
click at [337, 489] on input "text" at bounding box center [358, 491] width 293 height 32
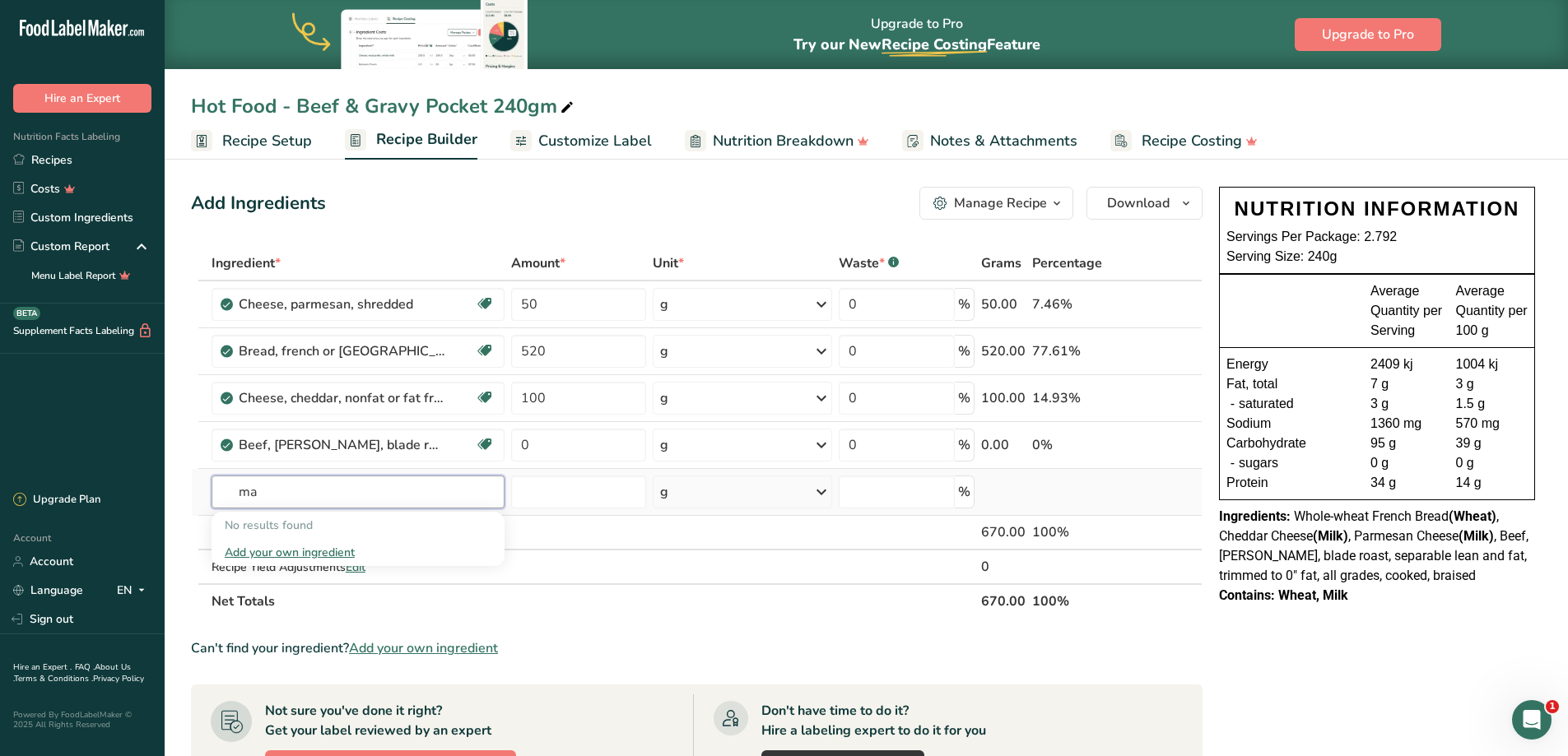
type input "m"
drag, startPoint x: 337, startPoint y: 489, endPoint x: 118, endPoint y: 493, distance: 219.0
click at [118, 493] on div ".a-20{fill:#fff;} Hire an Expert Nutrition Facts Labeling Recipes Costs Custom …" at bounding box center [784, 584] width 1568 height 1168
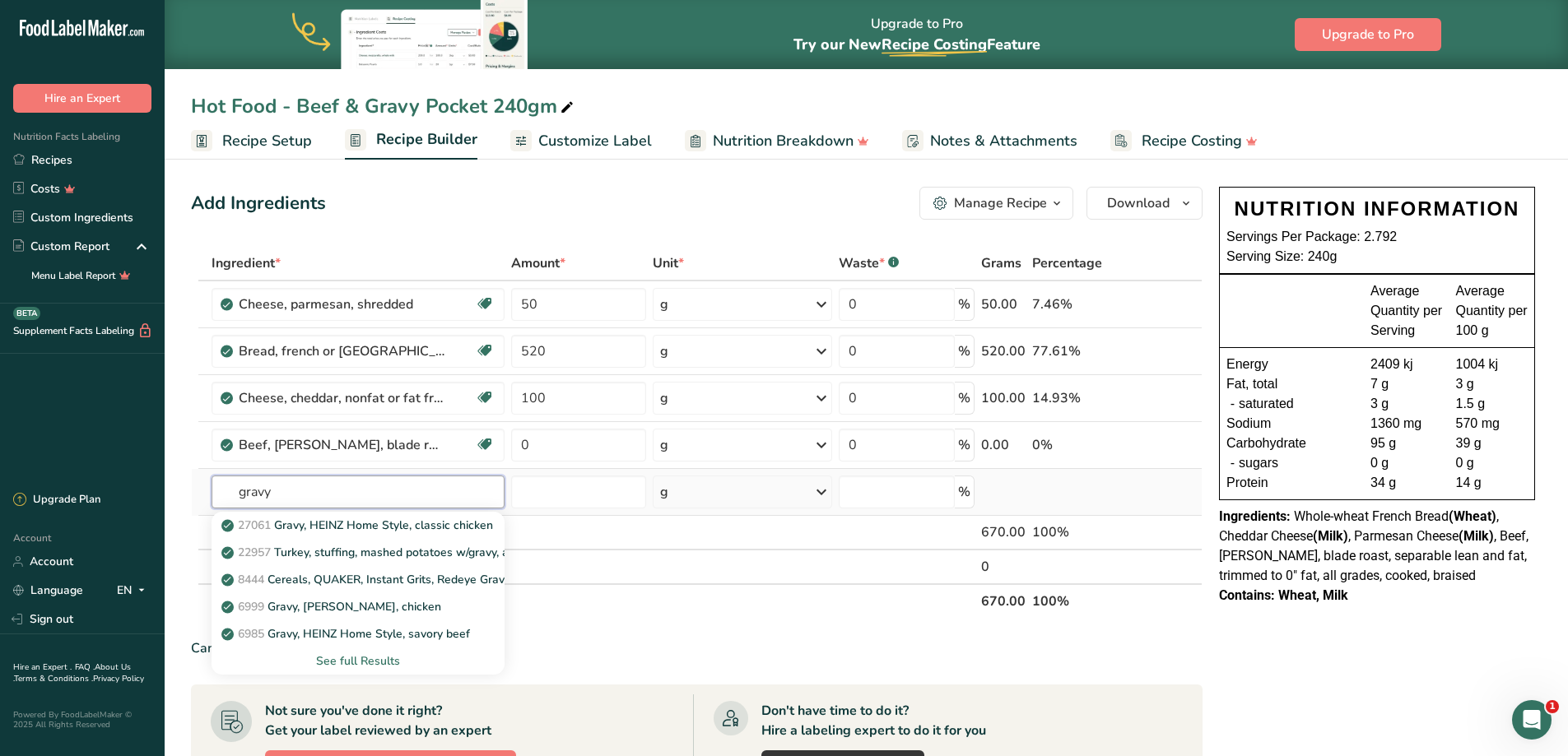
type input "gravy"
click at [381, 659] on div "See full Results" at bounding box center [357, 662] width 267 height 18
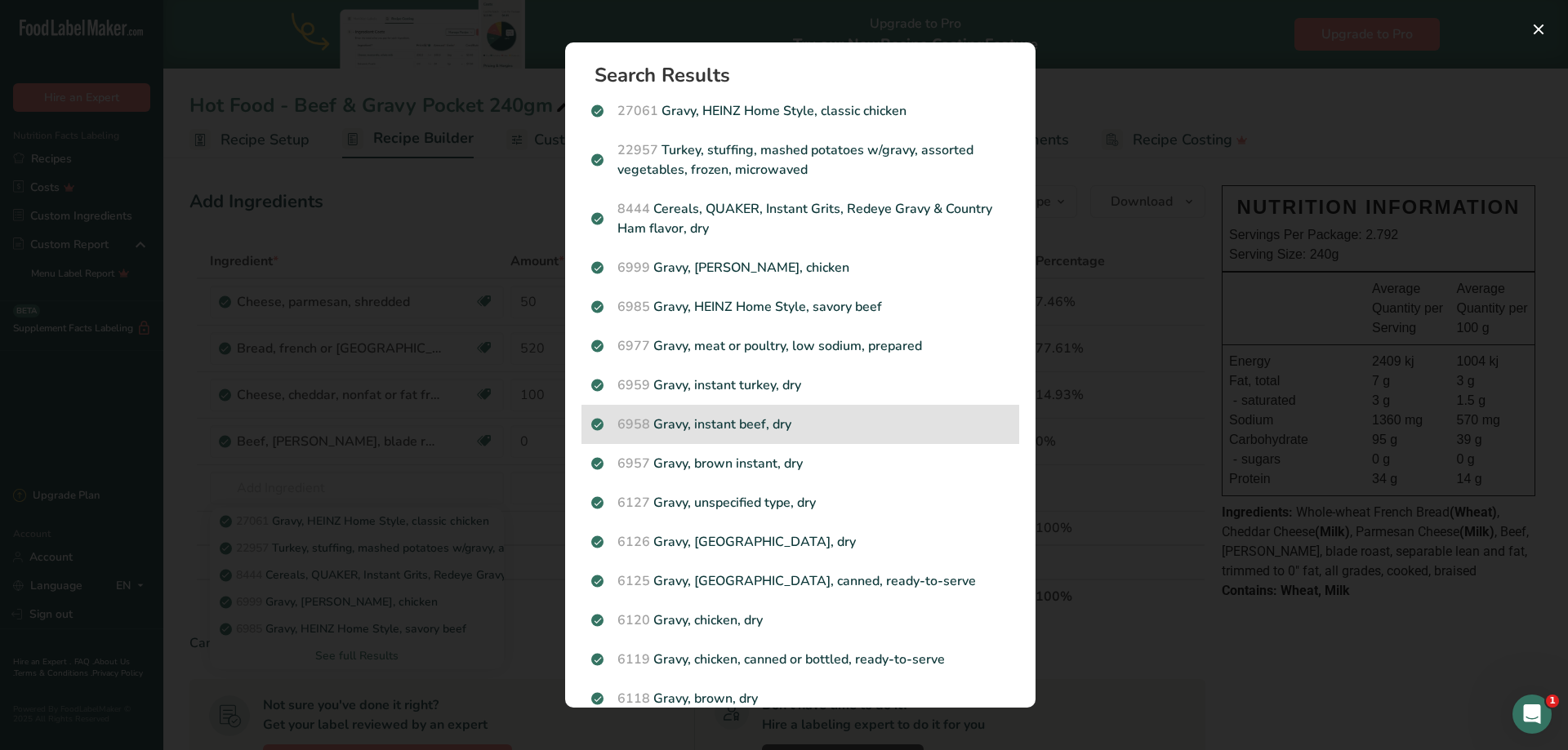
click at [851, 421] on p "6958 Gravy, instant beef, dry" at bounding box center [800, 425] width 418 height 20
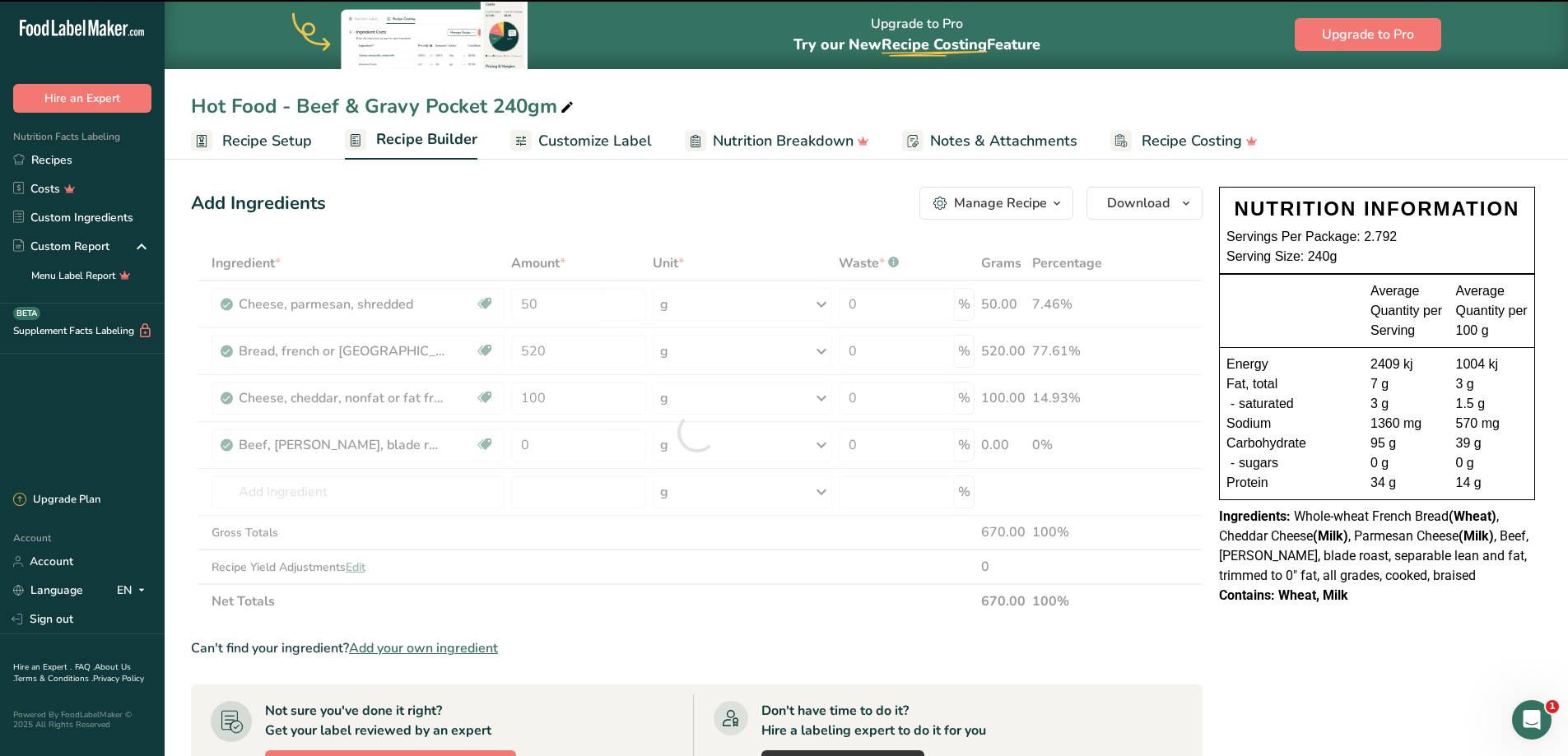
type input "0"
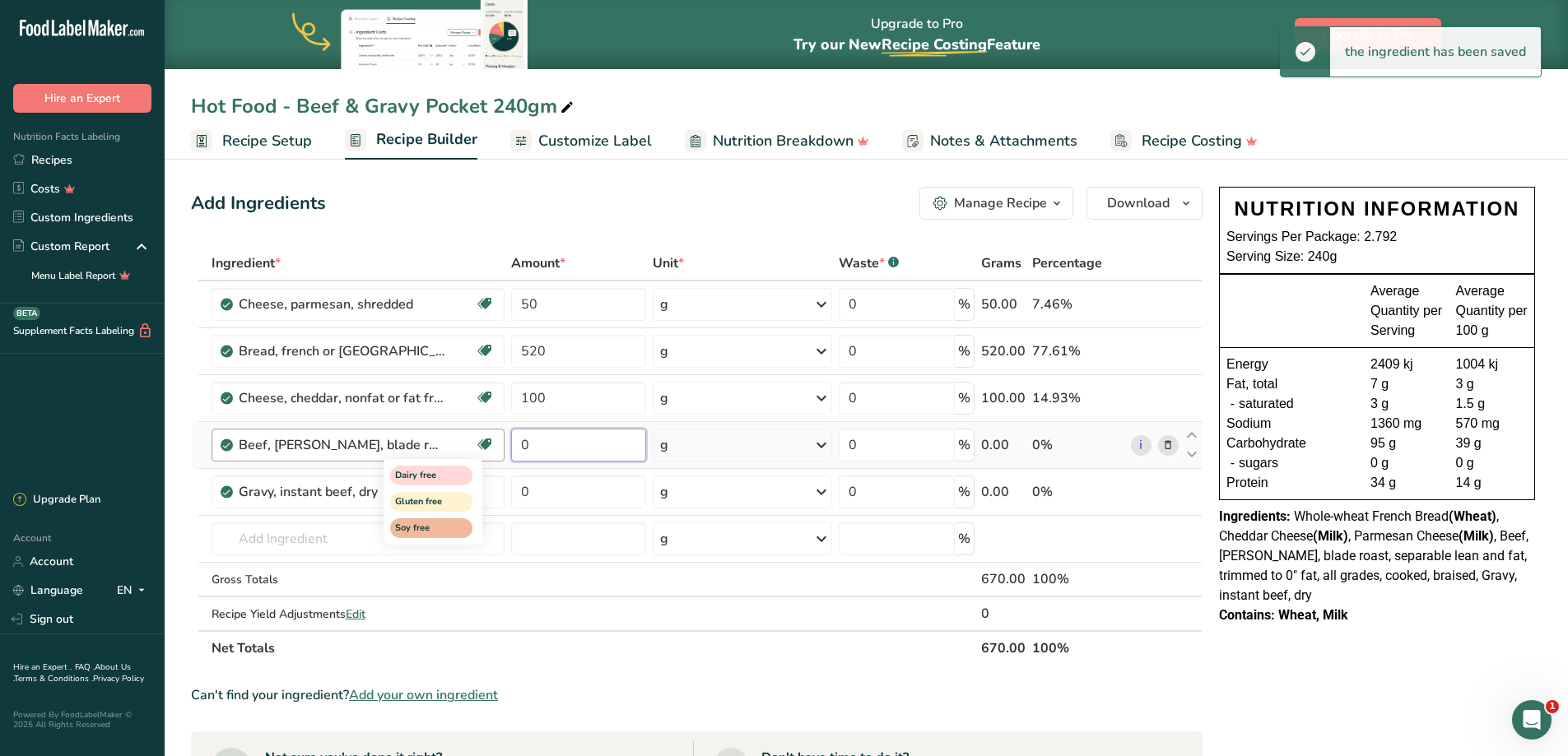
drag, startPoint x: 577, startPoint y: 447, endPoint x: 484, endPoint y: 449, distance: 93.0
click at [484, 449] on tr "Beef, [PERSON_NAME], blade roast, separable lean and fat, trimmed to 0" fat, al…" at bounding box center [697, 446] width 1010 height 47
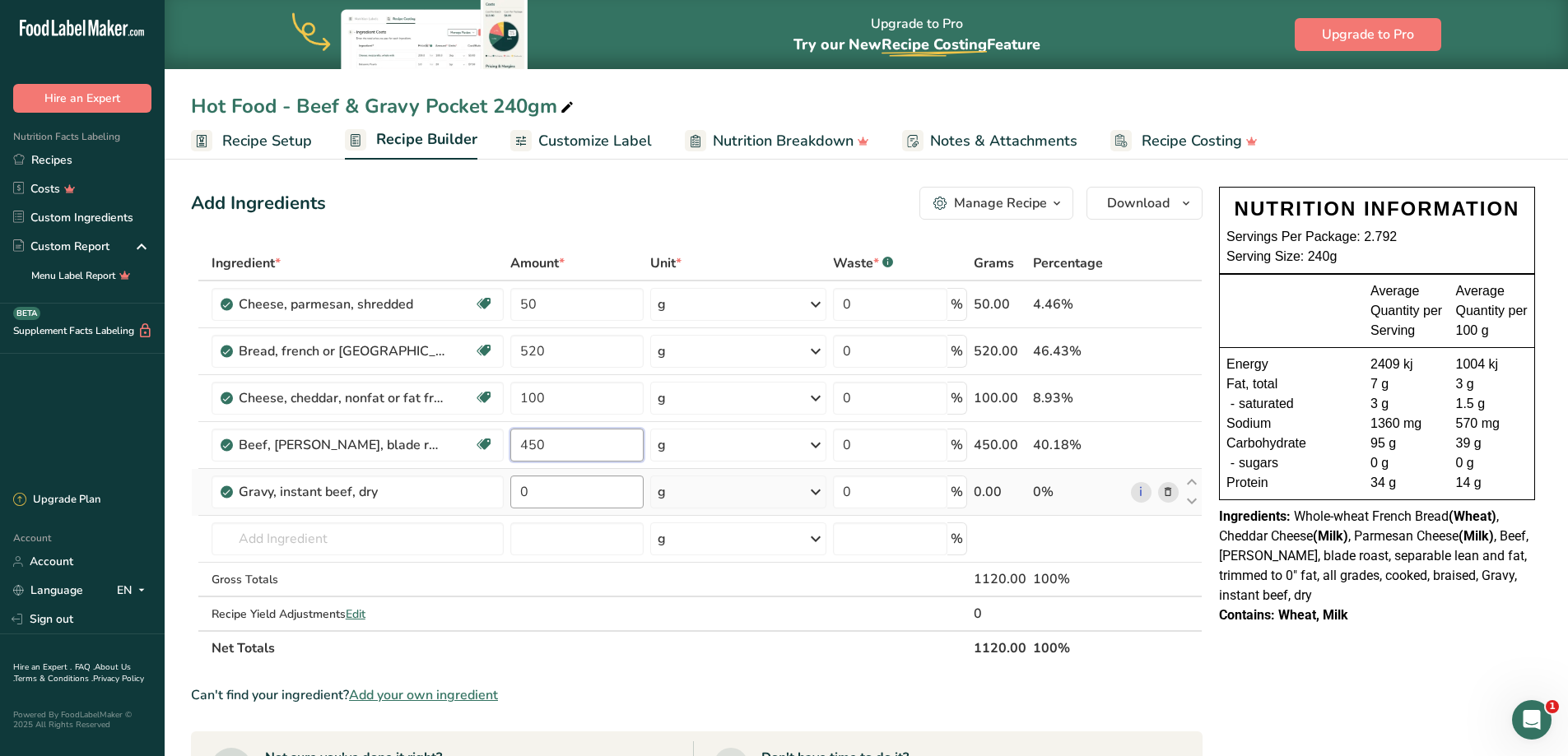
type input "450"
click at [557, 489] on div "Ingredient * Amount * Unit * Waste * .a-a{fill:#347362;}.b-a{fill:#fff;} Grams …" at bounding box center [697, 456] width 1012 height 419
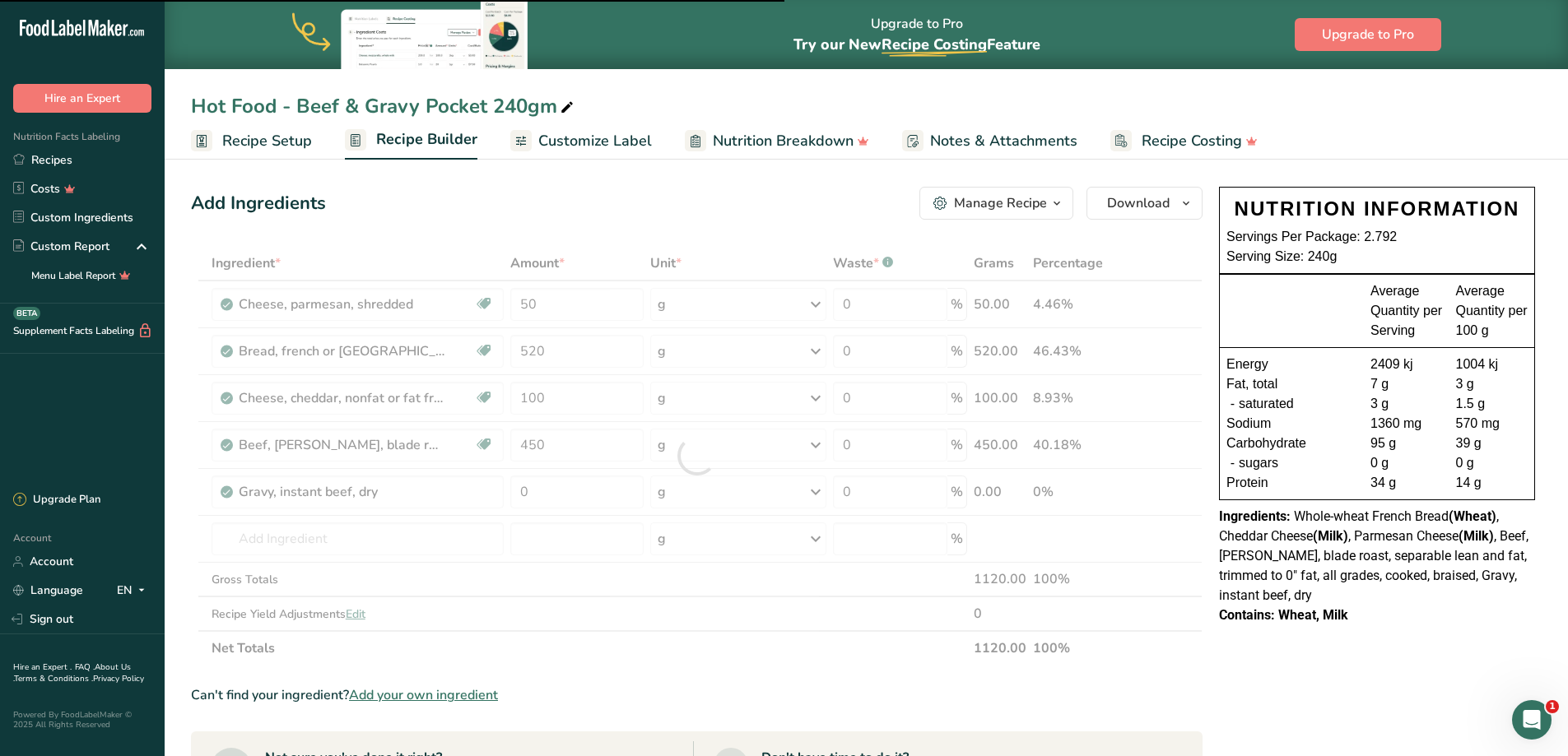
drag, startPoint x: 557, startPoint y: 489, endPoint x: 429, endPoint y: 486, distance: 128.0
click at [429, 486] on div at bounding box center [697, 456] width 1012 height 419
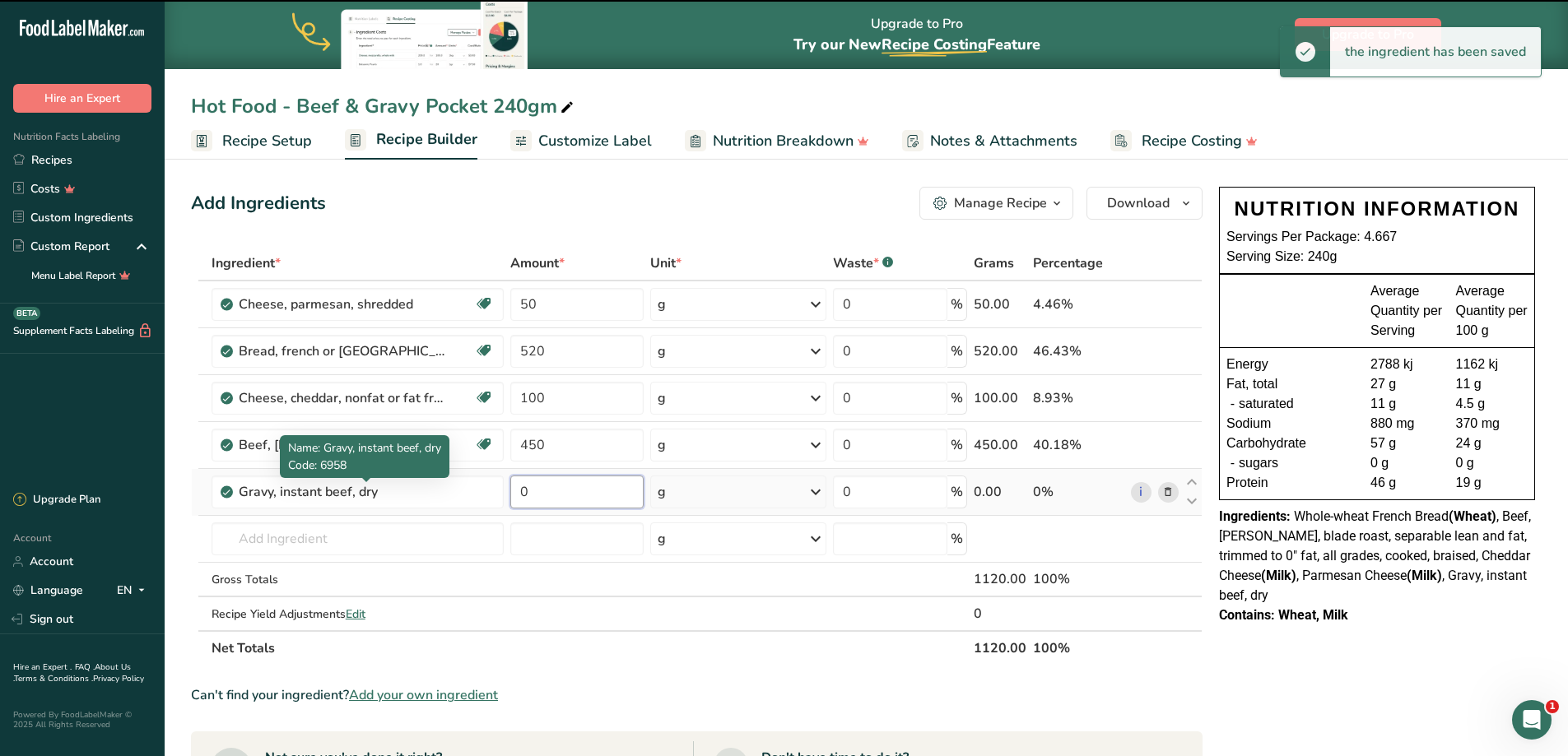
click at [549, 491] on input "0" at bounding box center [576, 491] width 133 height 32
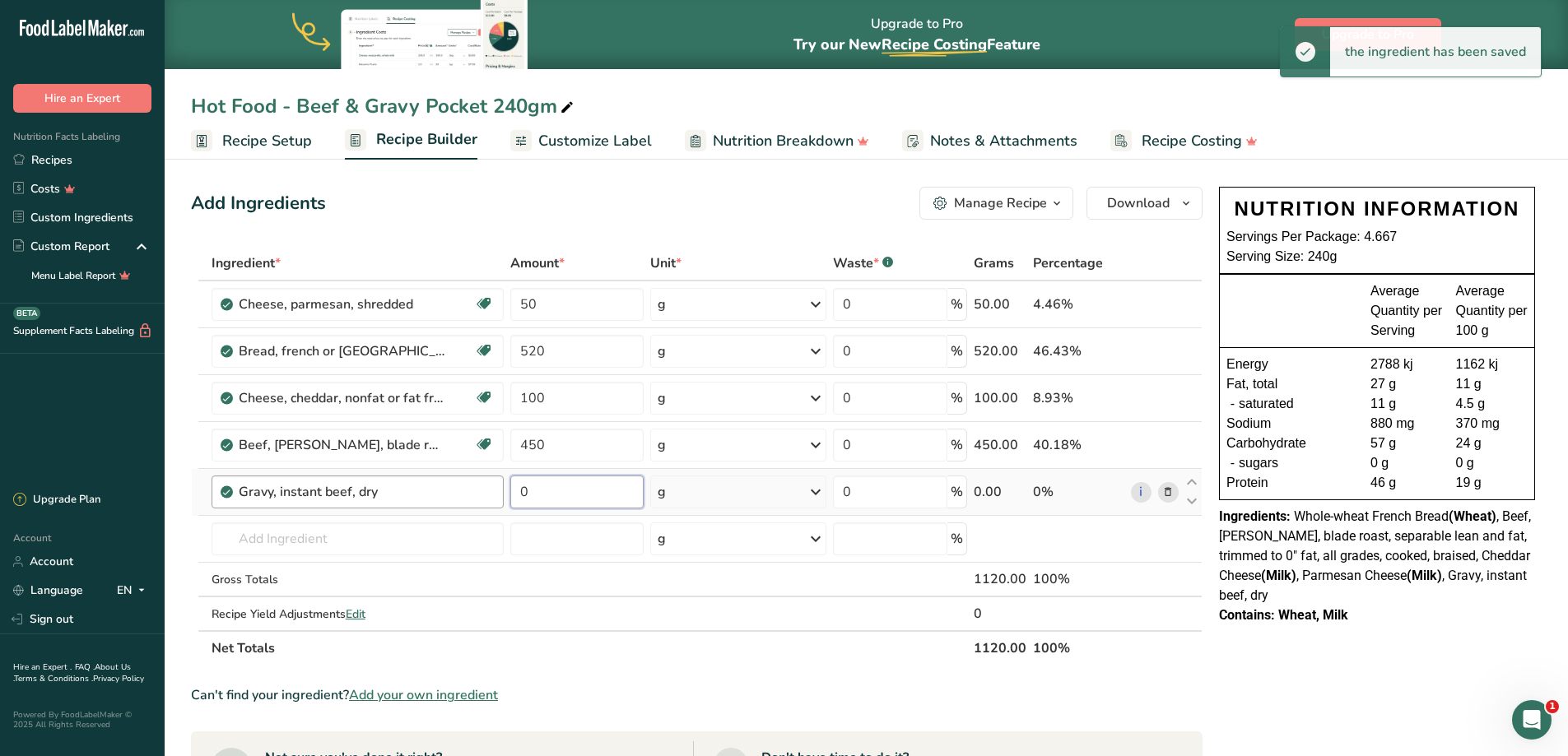
drag, startPoint x: 551, startPoint y: 490, endPoint x: 460, endPoint y: 490, distance: 91.0
click at [460, 490] on tr "Gravy, instant beef, dry 0 g Portions 1 serving 1 package (16 oz) Weight Units …" at bounding box center [697, 493] width 1010 height 47
type input "100"
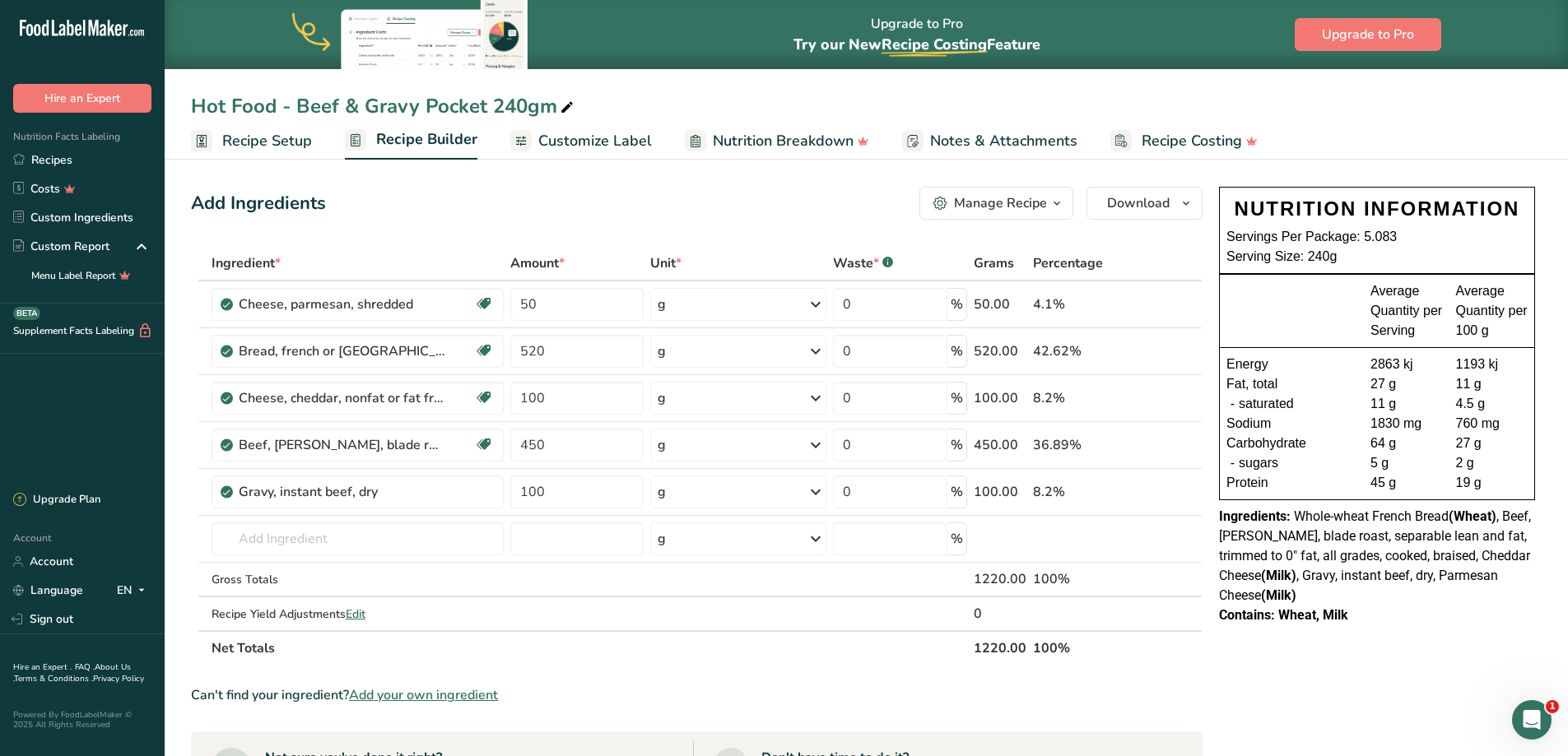
click at [803, 143] on span "Nutrition Breakdown" at bounding box center [783, 141] width 141 height 23
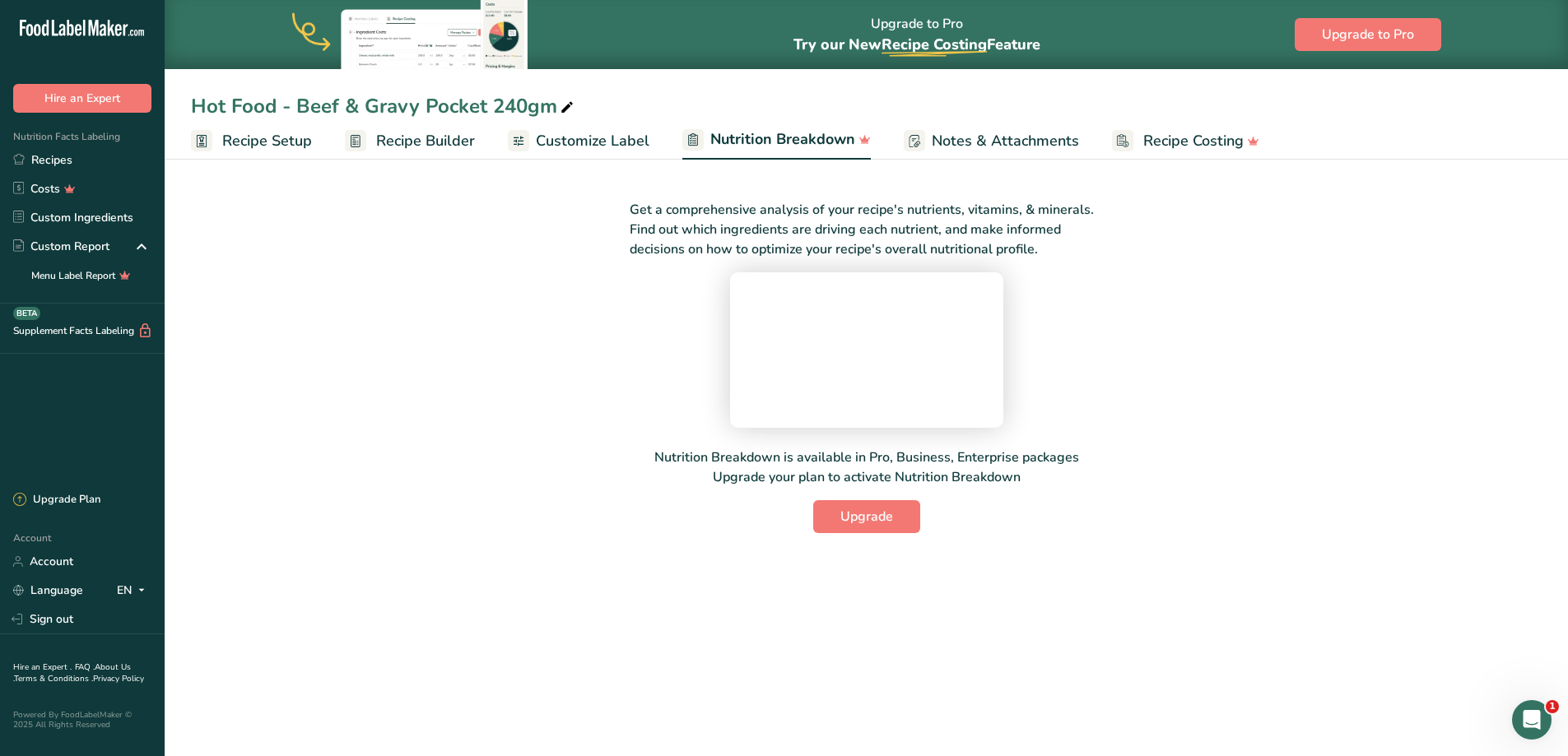
click at [607, 143] on span "Customize Label" at bounding box center [592, 141] width 113 height 23
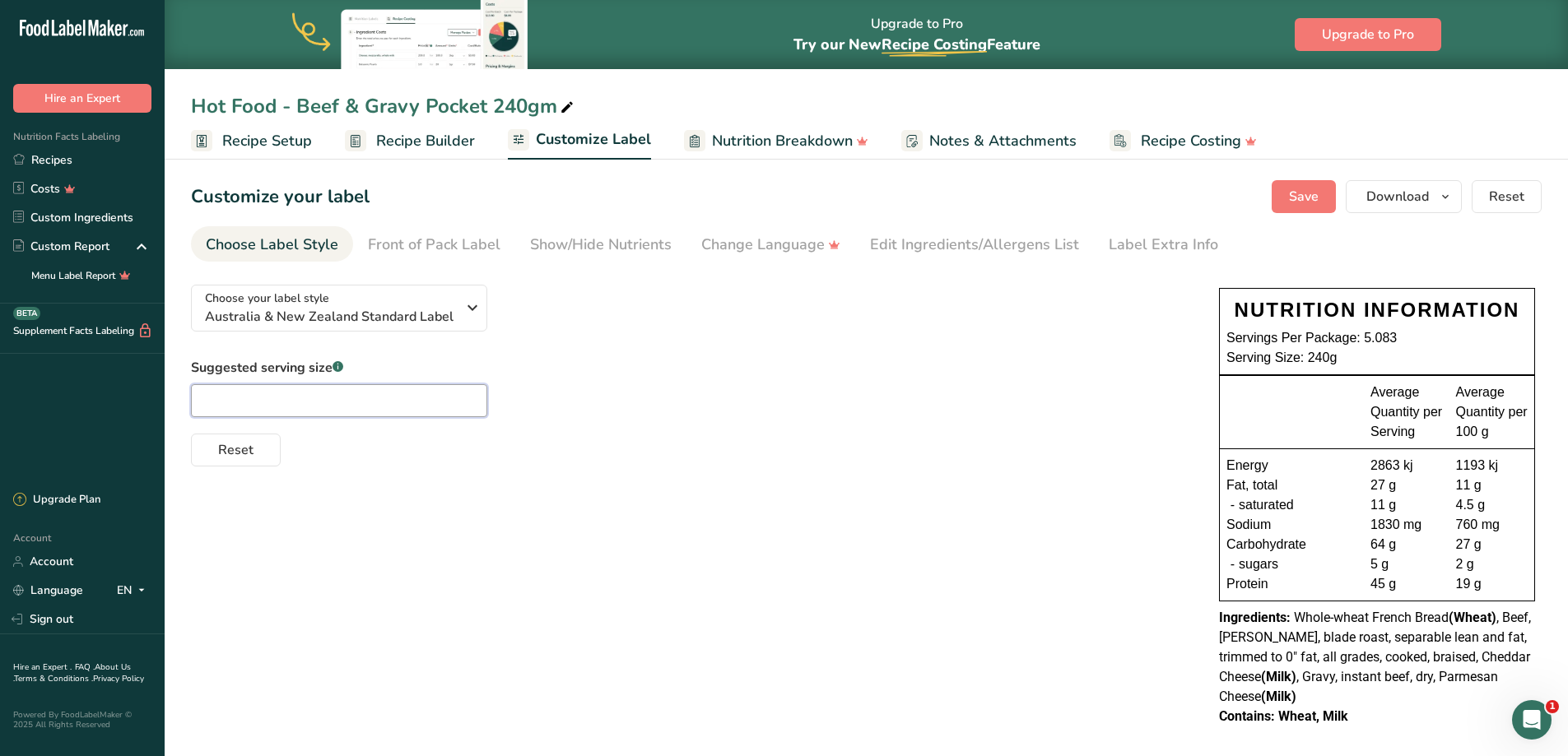
click at [373, 395] on input "text" at bounding box center [339, 400] width 296 height 32
click at [430, 243] on div "Front of Pack Label" at bounding box center [434, 244] width 133 height 23
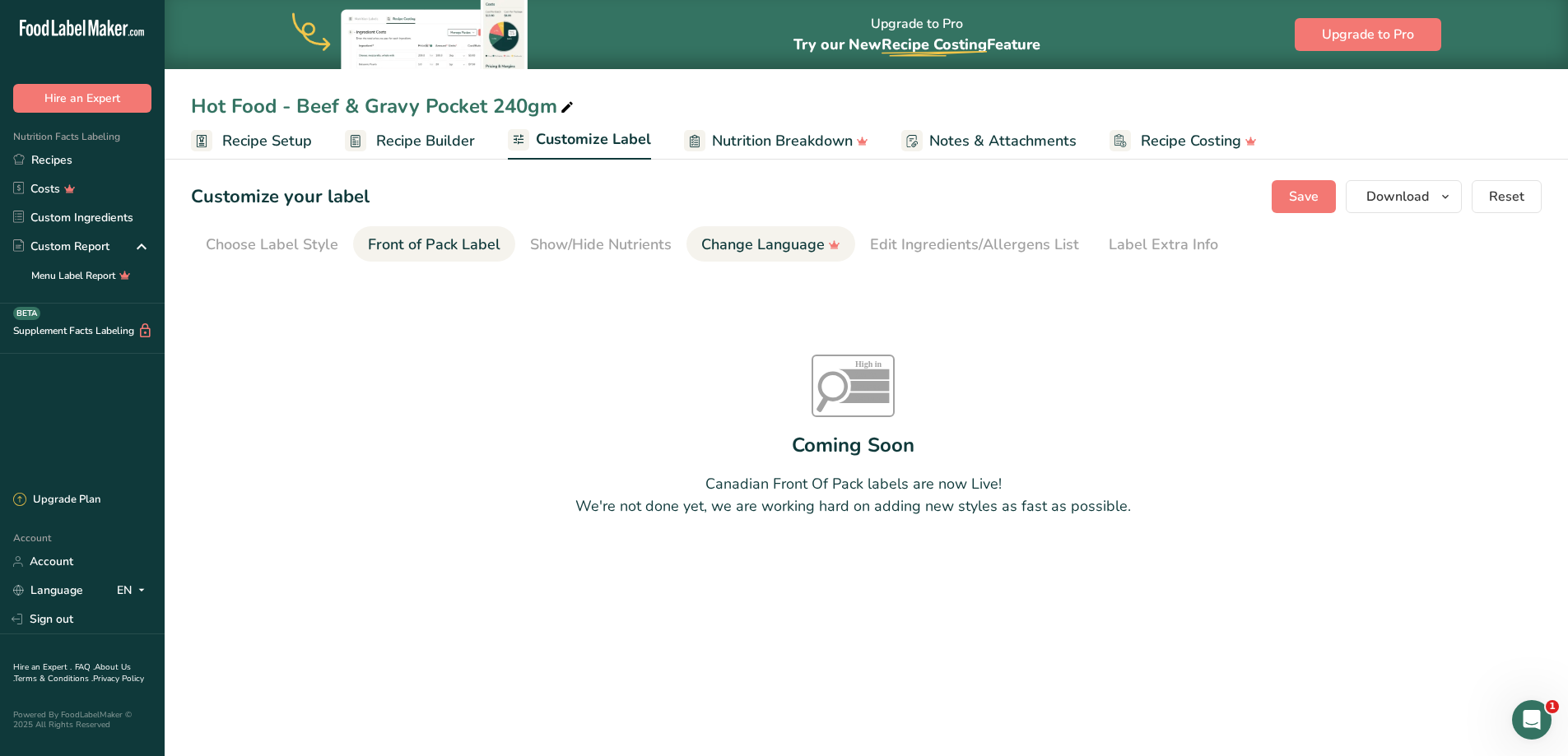
click at [706, 244] on div "Change Language" at bounding box center [770, 244] width 139 height 23
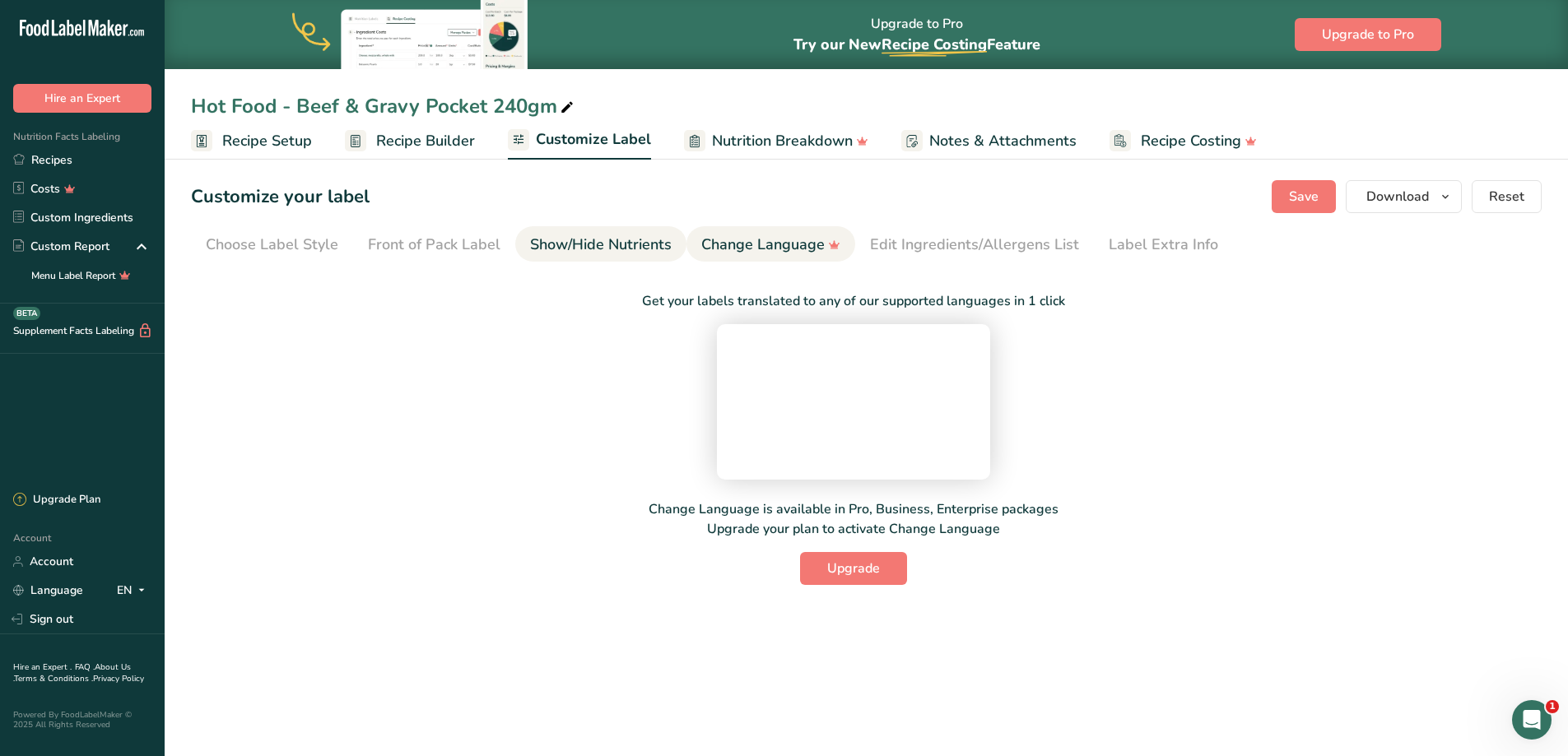
click at [602, 246] on div "Show/Hide Nutrients" at bounding box center [600, 244] width 142 height 23
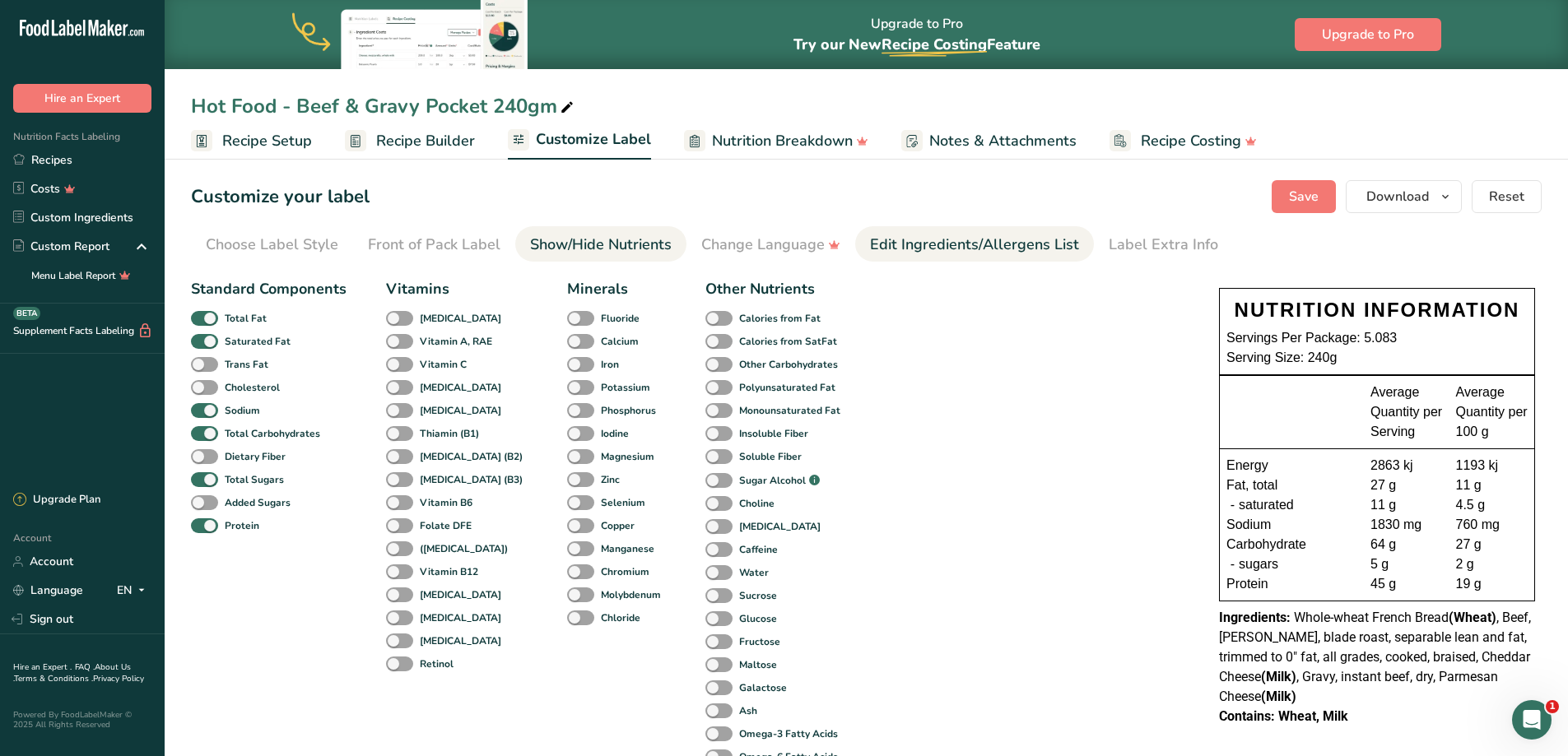
click at [931, 243] on div "Edit Ingredients/Allergens List" at bounding box center [974, 244] width 209 height 23
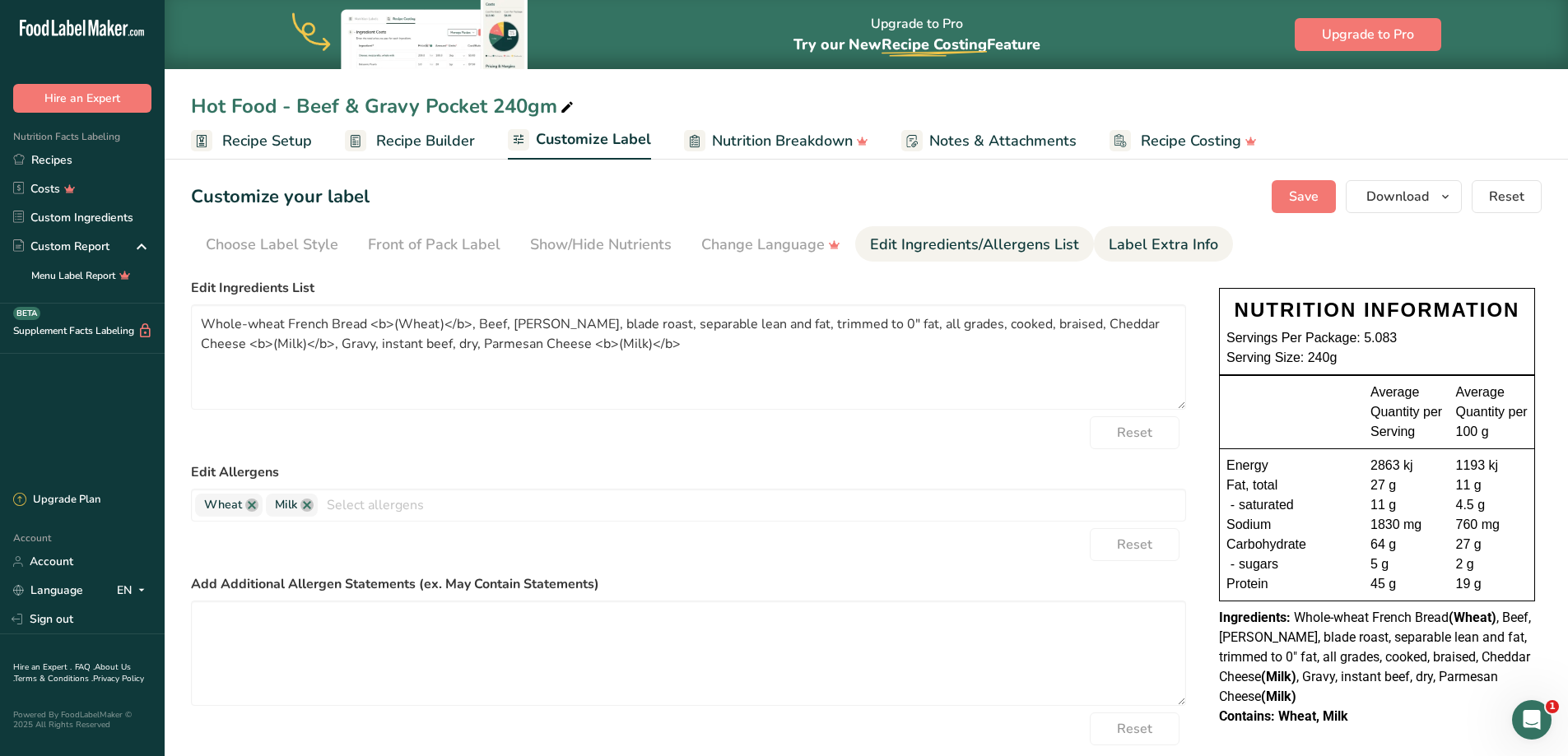
click at [1137, 242] on div "Label Extra Info" at bounding box center [1162, 244] width 109 height 23
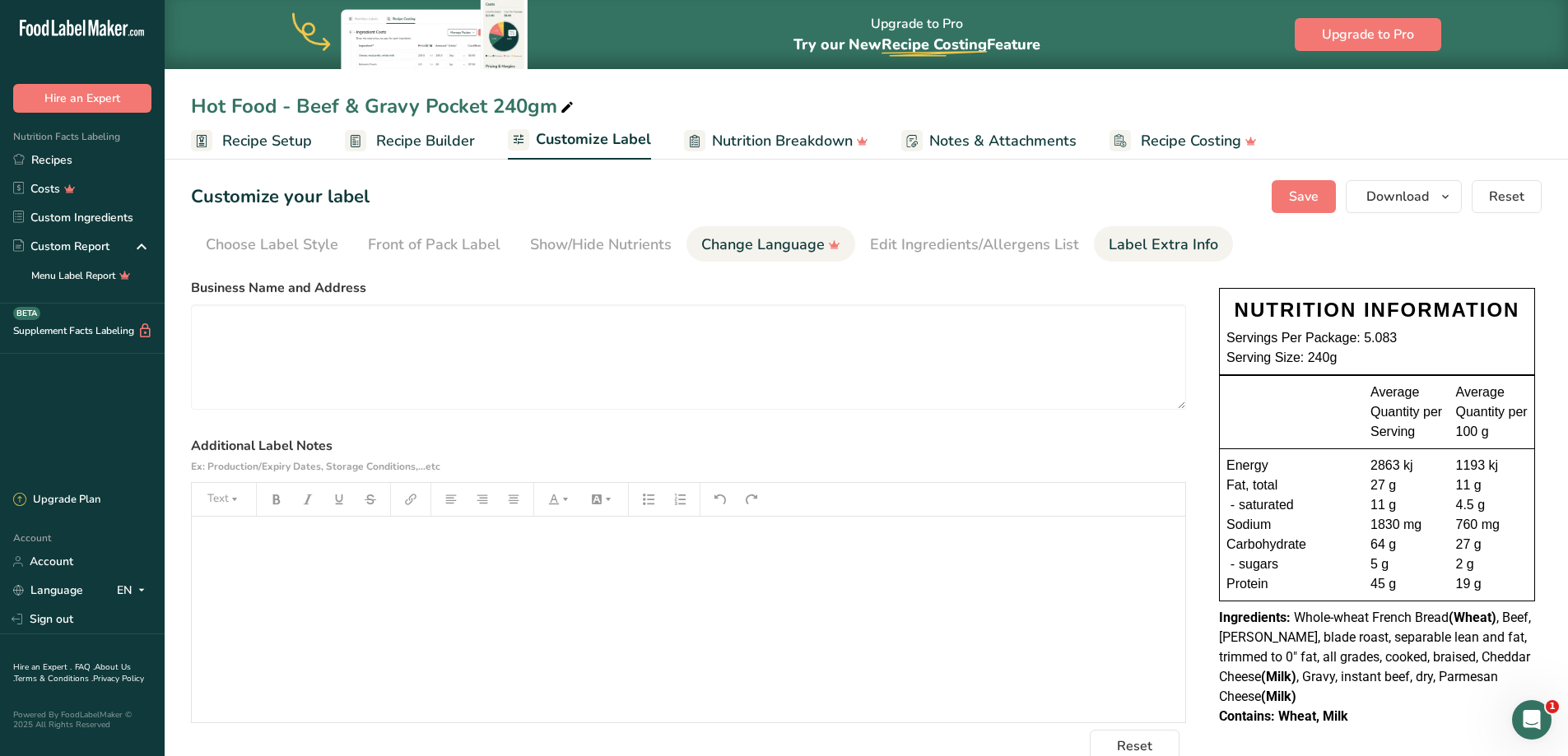
drag, startPoint x: 941, startPoint y: 239, endPoint x: 776, endPoint y: 228, distance: 165.4
click at [941, 240] on div "Edit Ingredients/Allergens List" at bounding box center [974, 244] width 209 height 23
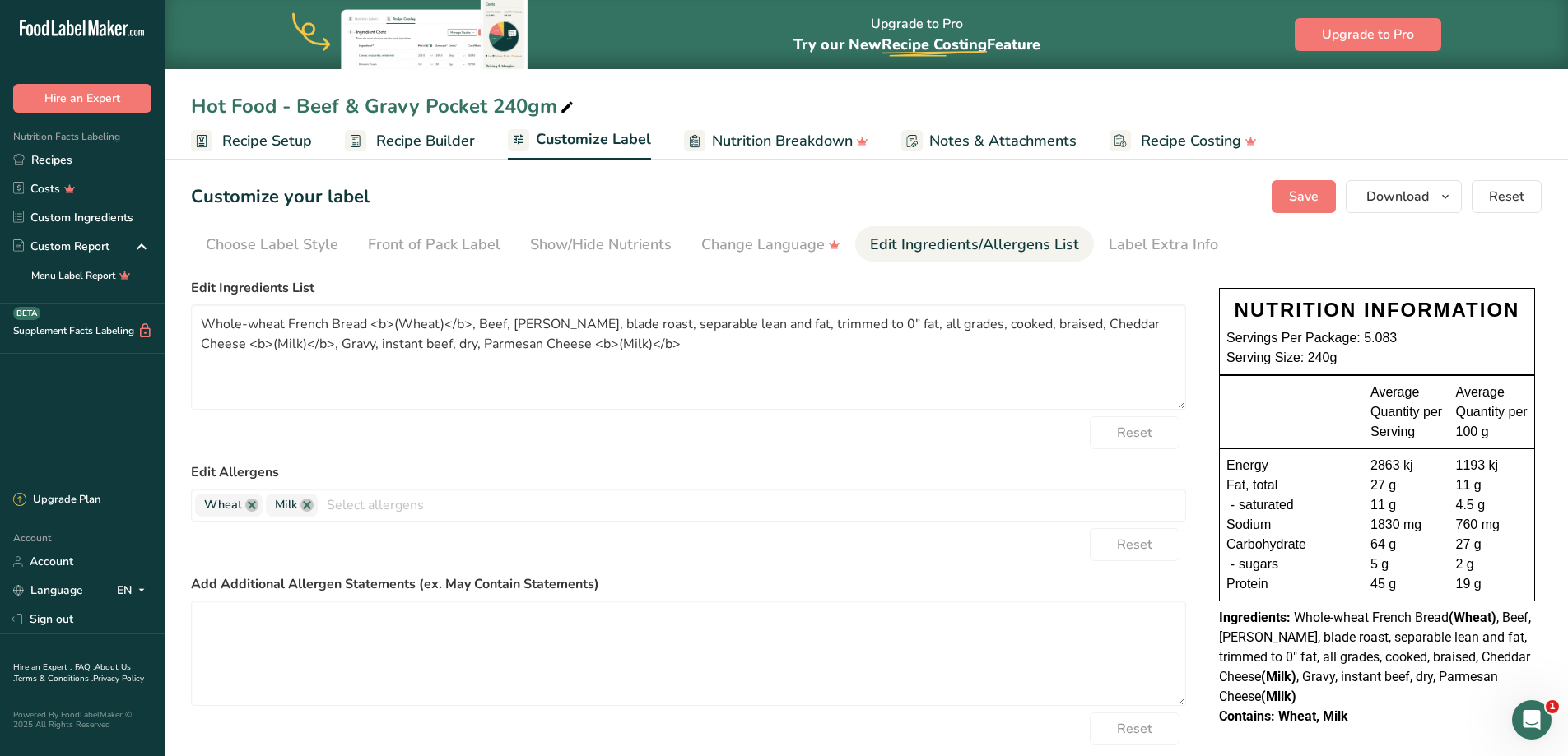
click at [419, 143] on span "Recipe Builder" at bounding box center [425, 141] width 98 height 23
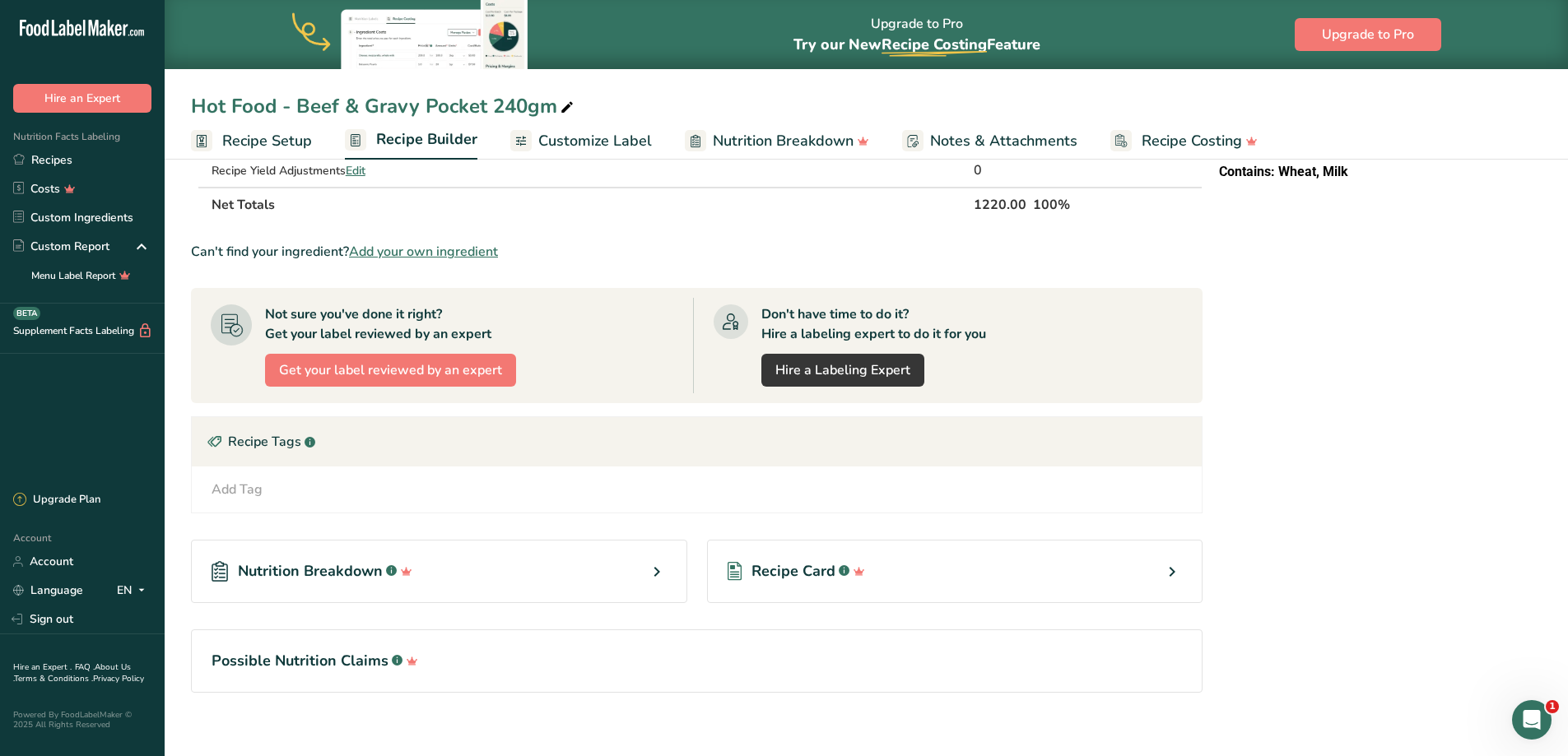
scroll to position [460, 0]
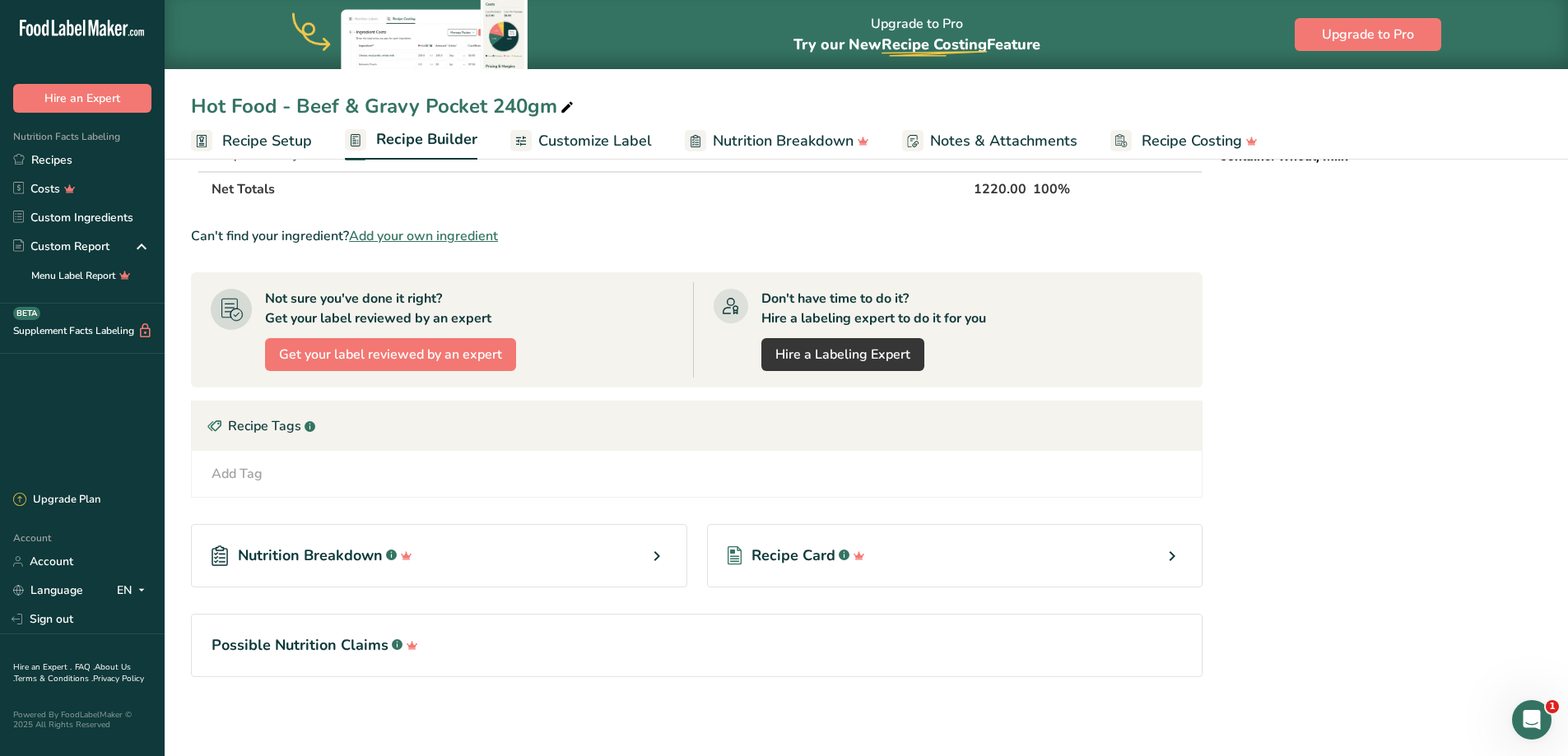
click at [575, 547] on div "Nutrition Breakdown .a-a{fill:#347362;}.b-a{fill:#fff;}" at bounding box center [439, 556] width 496 height 63
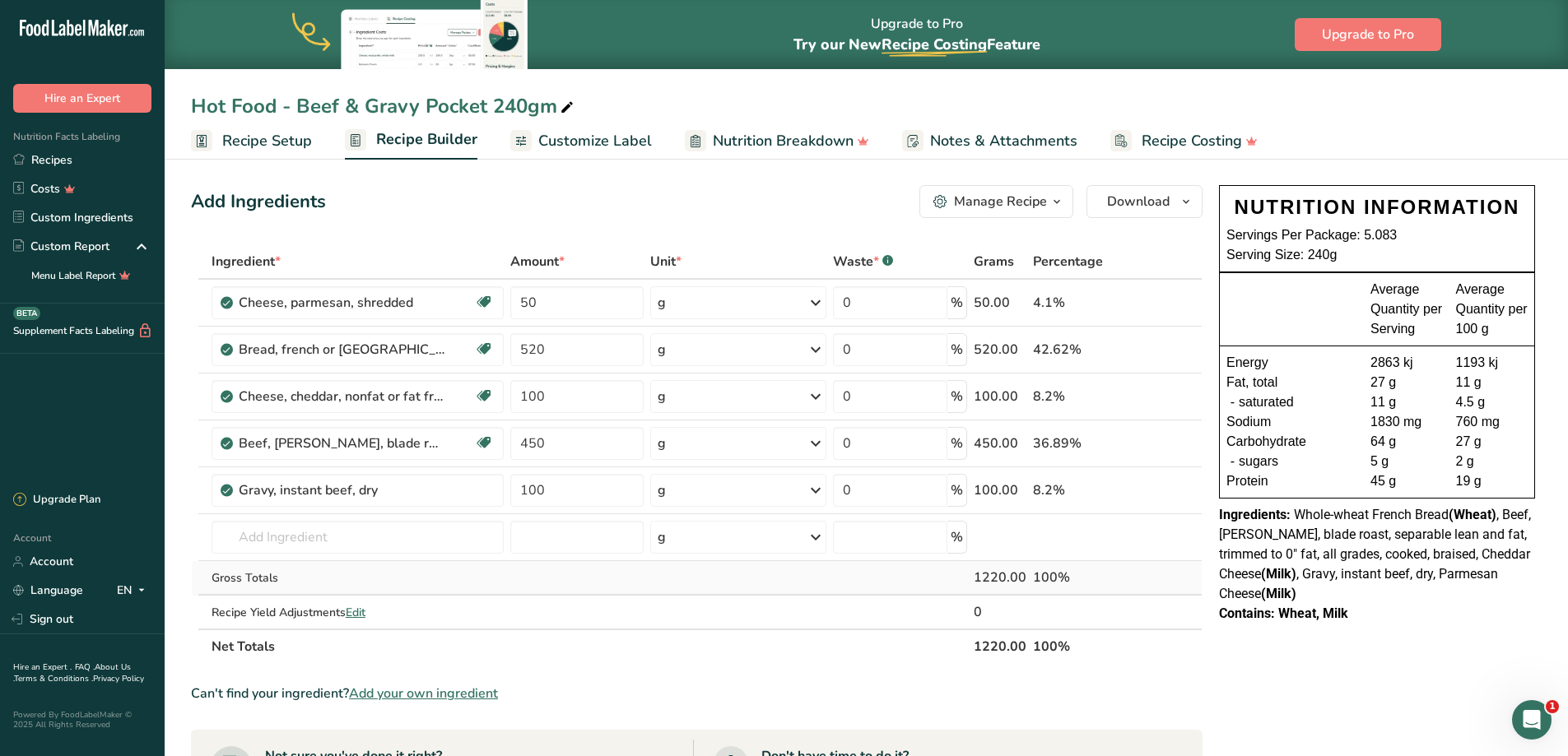
scroll to position [0, 0]
click at [278, 140] on span "Recipe Setup" at bounding box center [267, 141] width 90 height 23
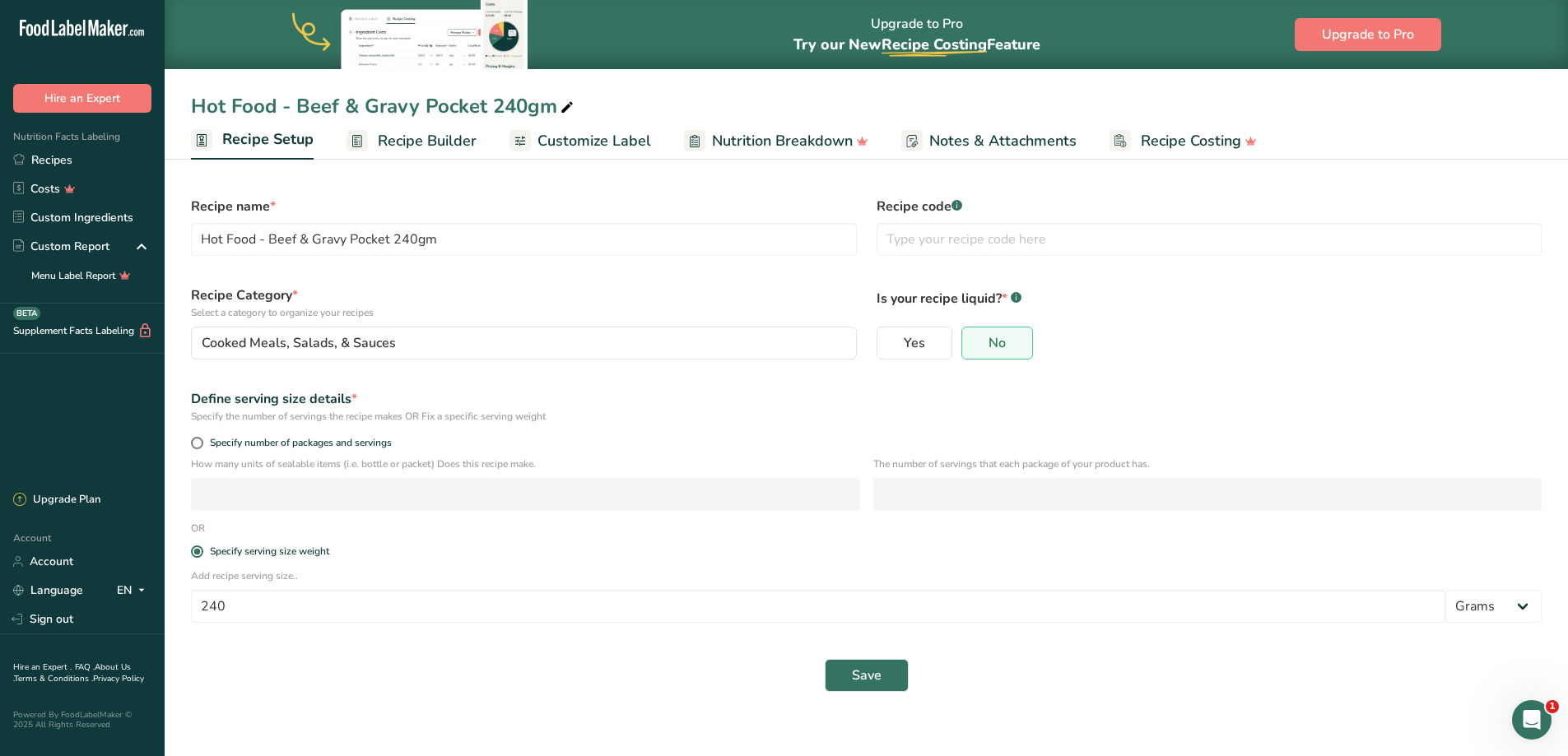
click at [408, 140] on span "Recipe Builder" at bounding box center [427, 141] width 98 height 23
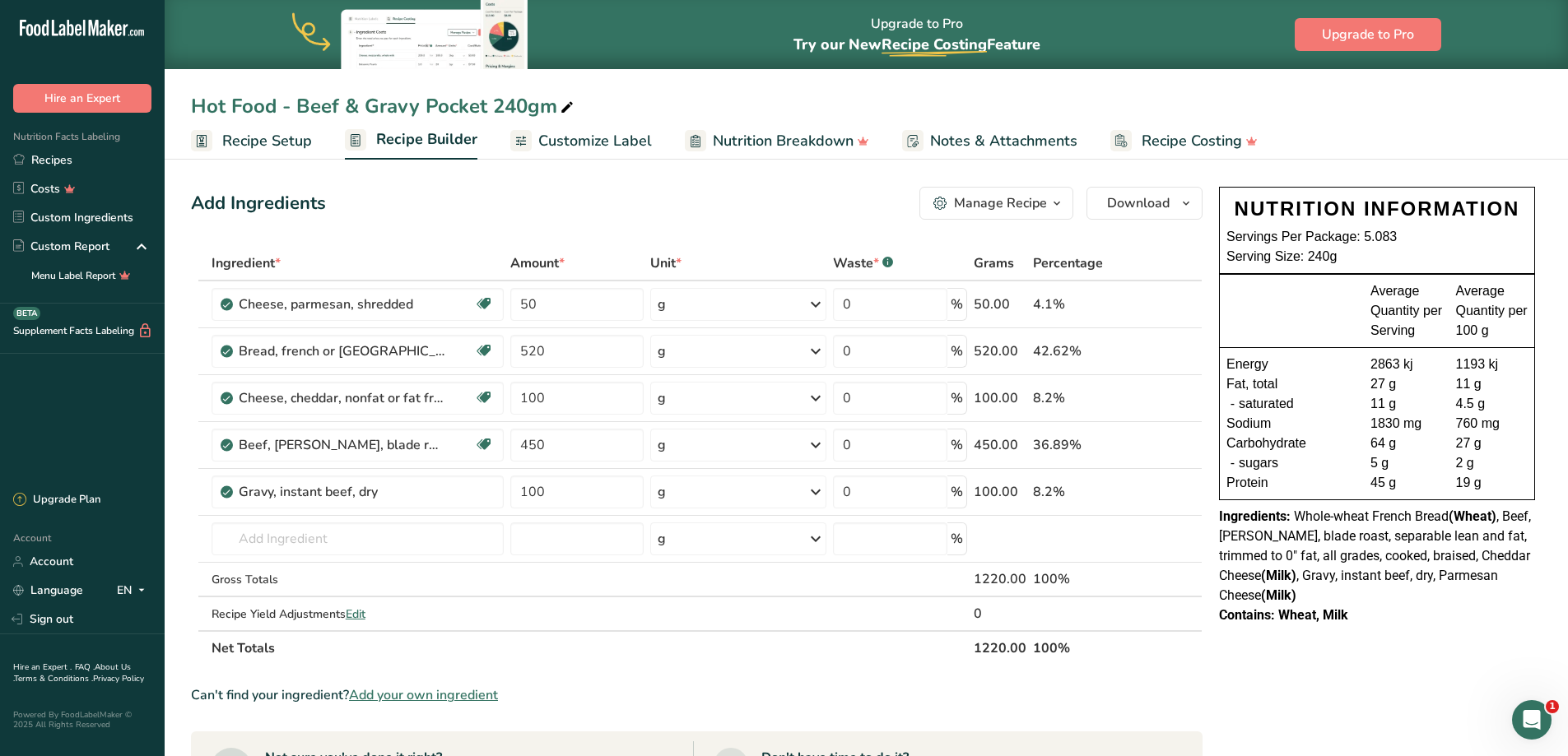
click at [962, 205] on div "Manage Recipe" at bounding box center [1000, 203] width 93 height 20
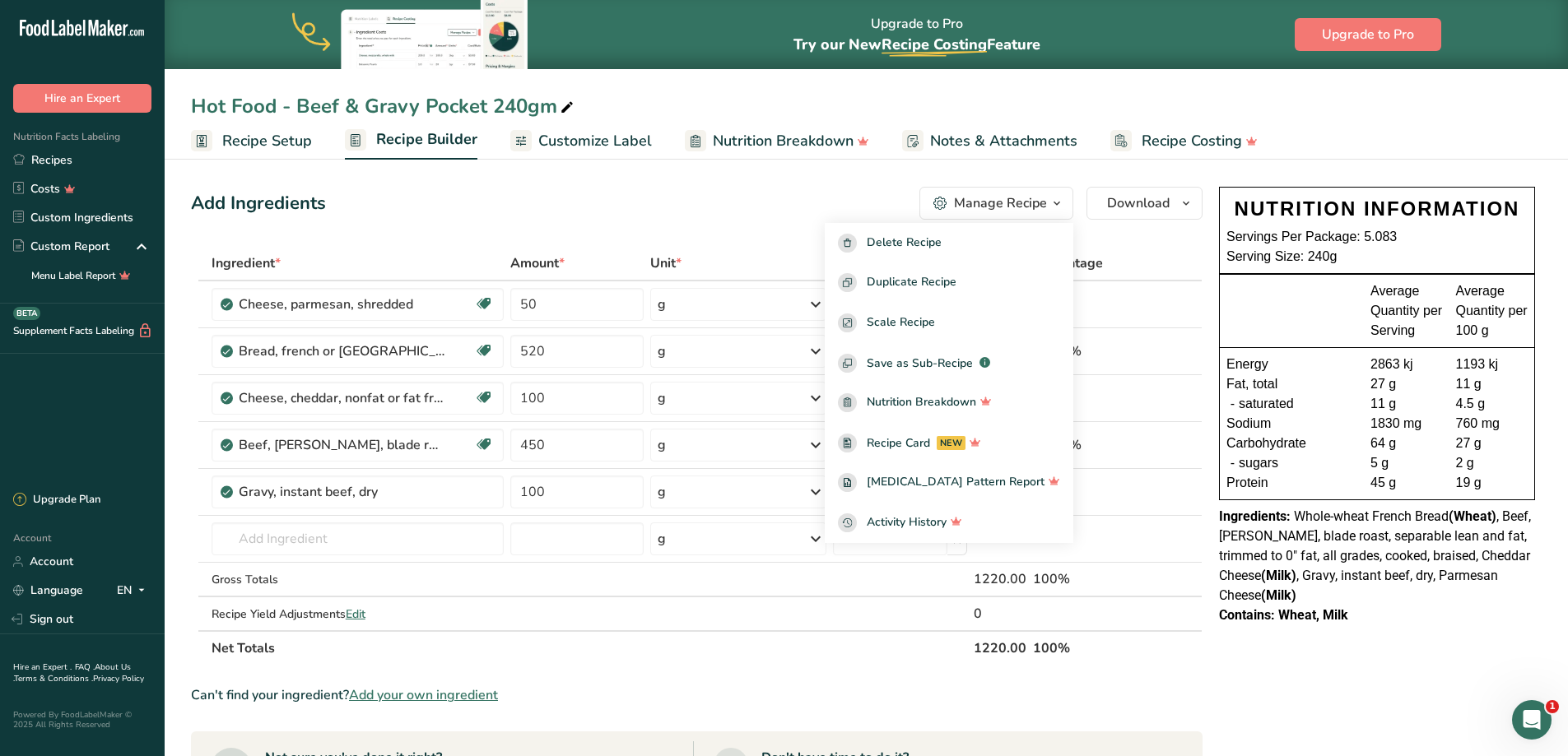
click at [795, 168] on section "Add Ingredients Manage Recipe Delete Recipe Duplicate Recipe Scale Recipe Save …" at bounding box center [866, 684] width 1404 height 1062
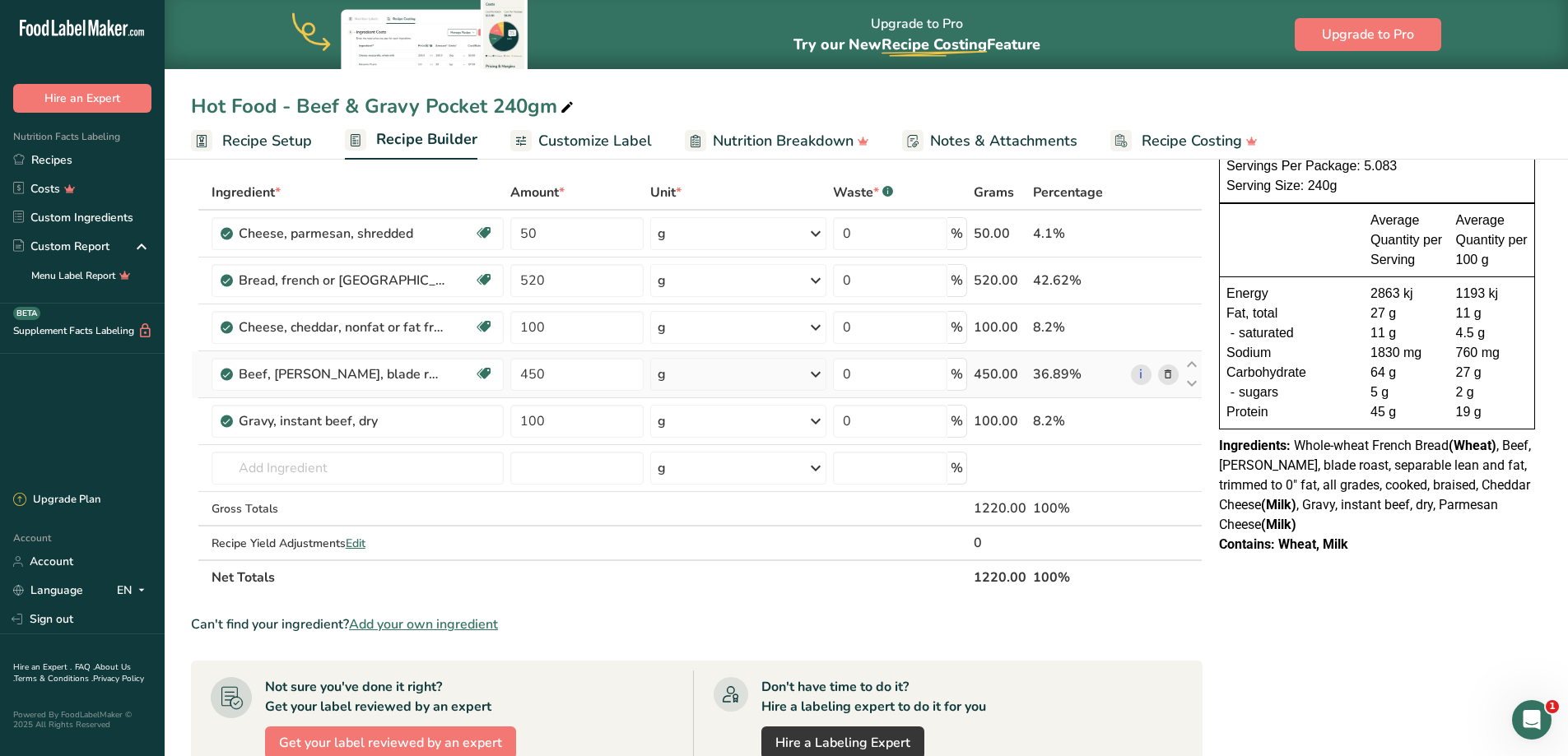
scroll to position [164, 0]
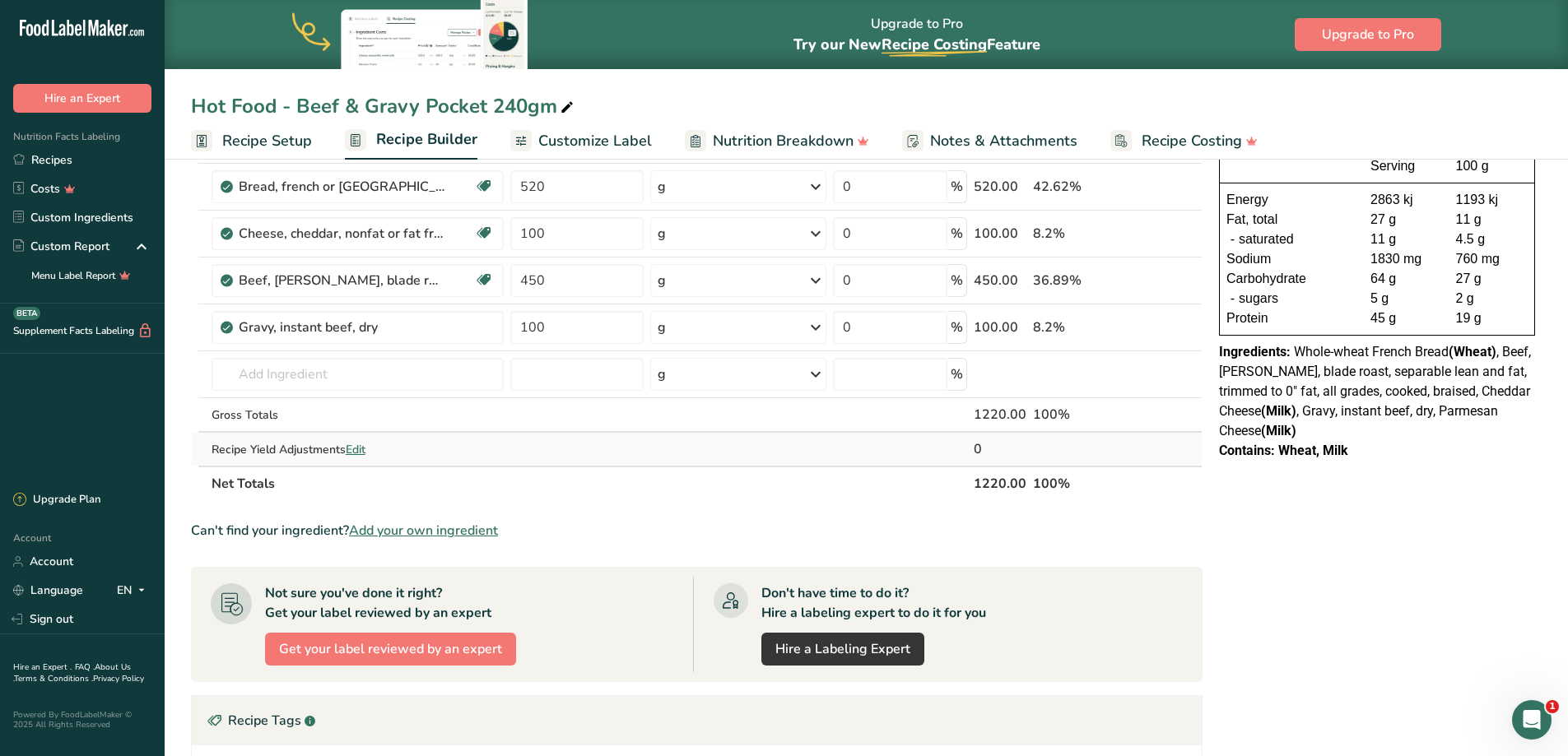
click at [355, 449] on span "Edit" at bounding box center [355, 450] width 20 height 16
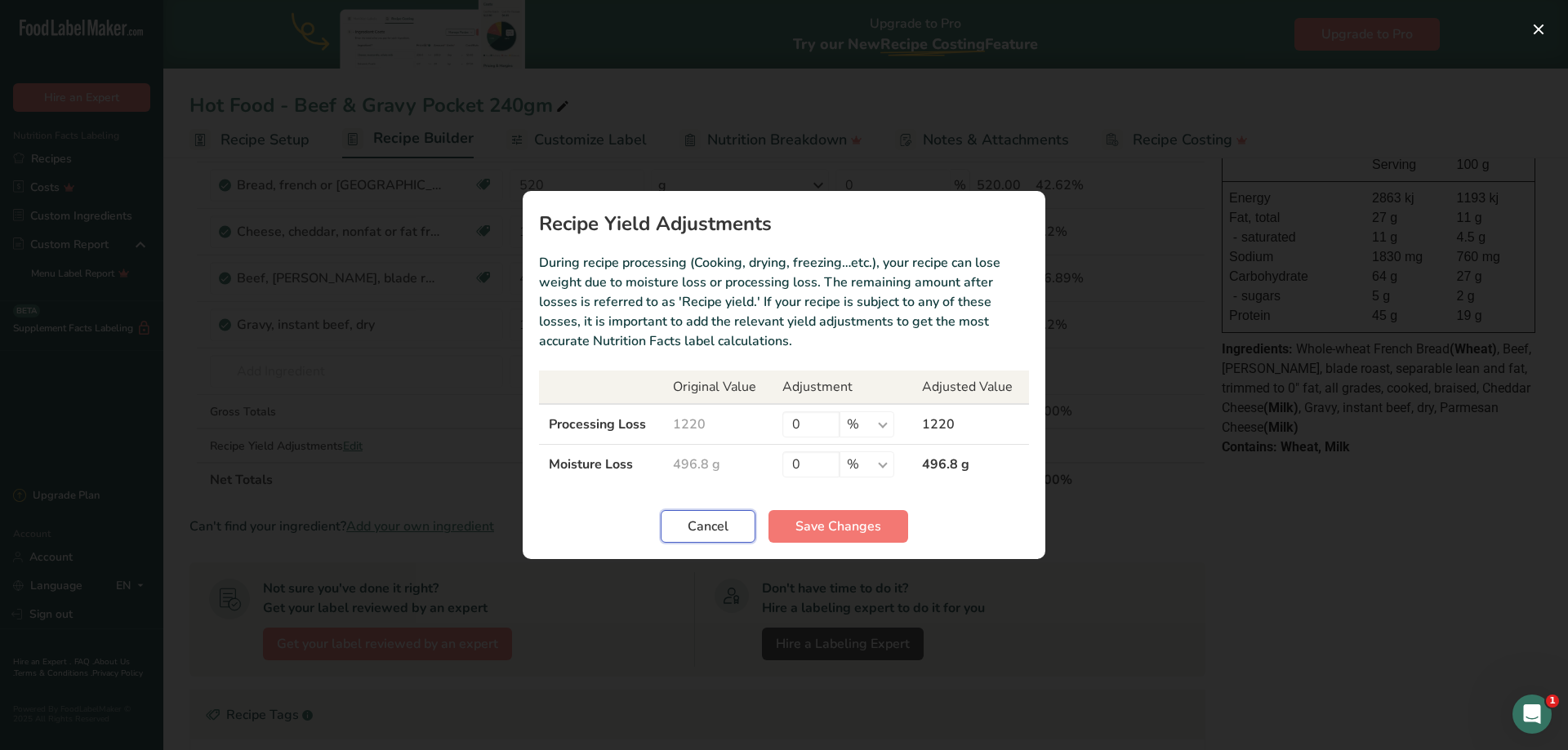
click at [713, 524] on span "Cancel" at bounding box center [708, 526] width 41 height 20
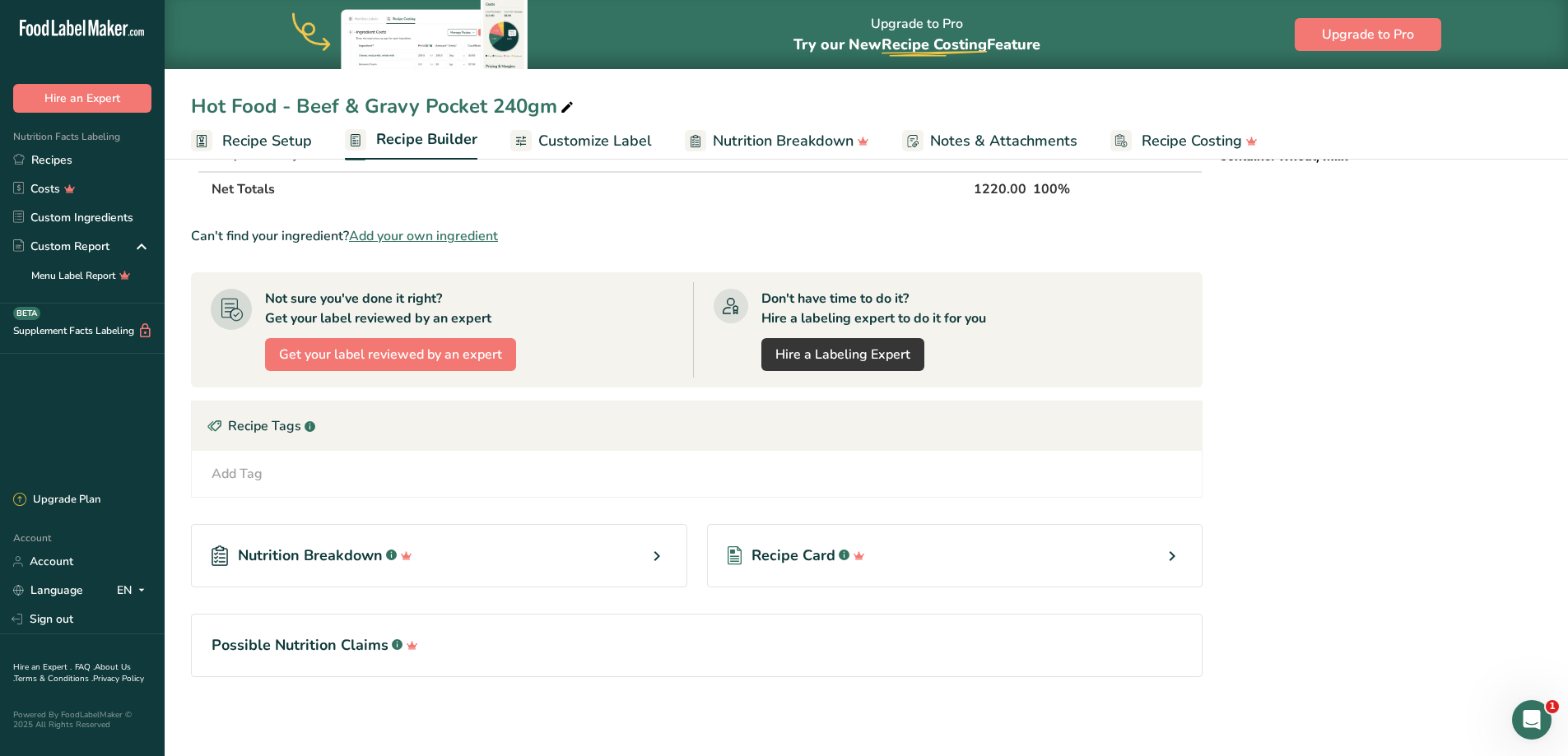
scroll to position [0, 0]
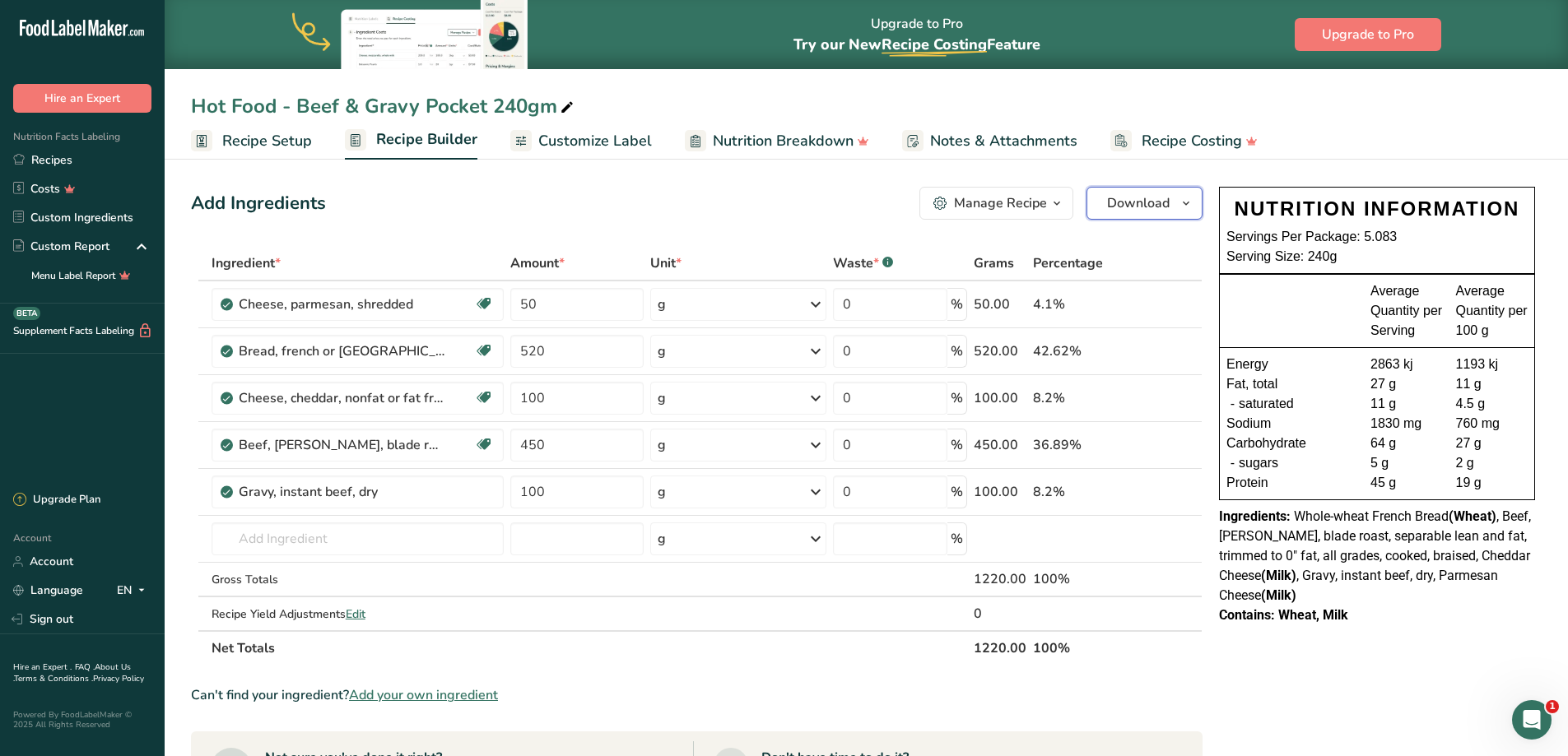
click at [1108, 204] on span "Download" at bounding box center [1139, 203] width 63 height 20
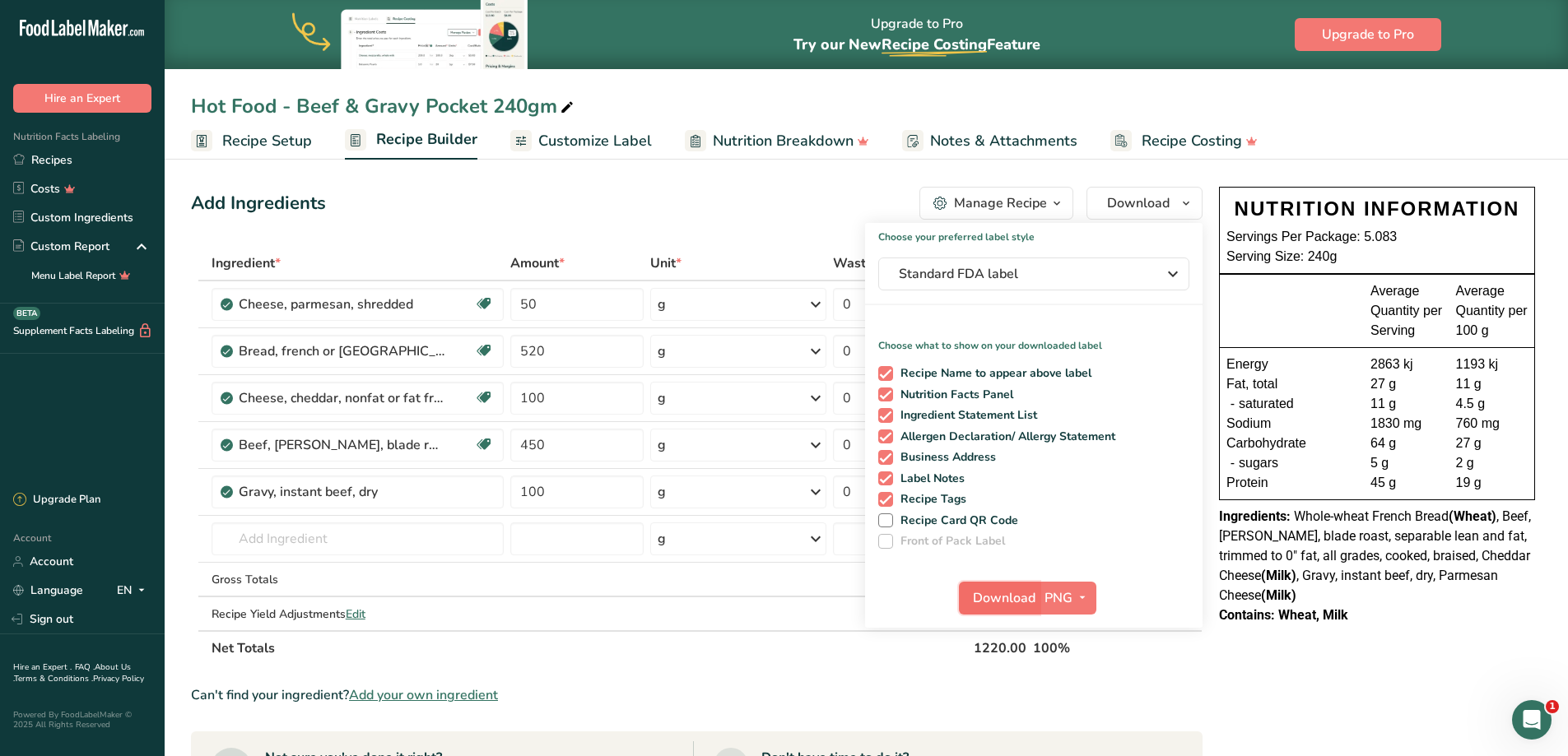
click at [1004, 607] on span "Download" at bounding box center [1004, 598] width 63 height 20
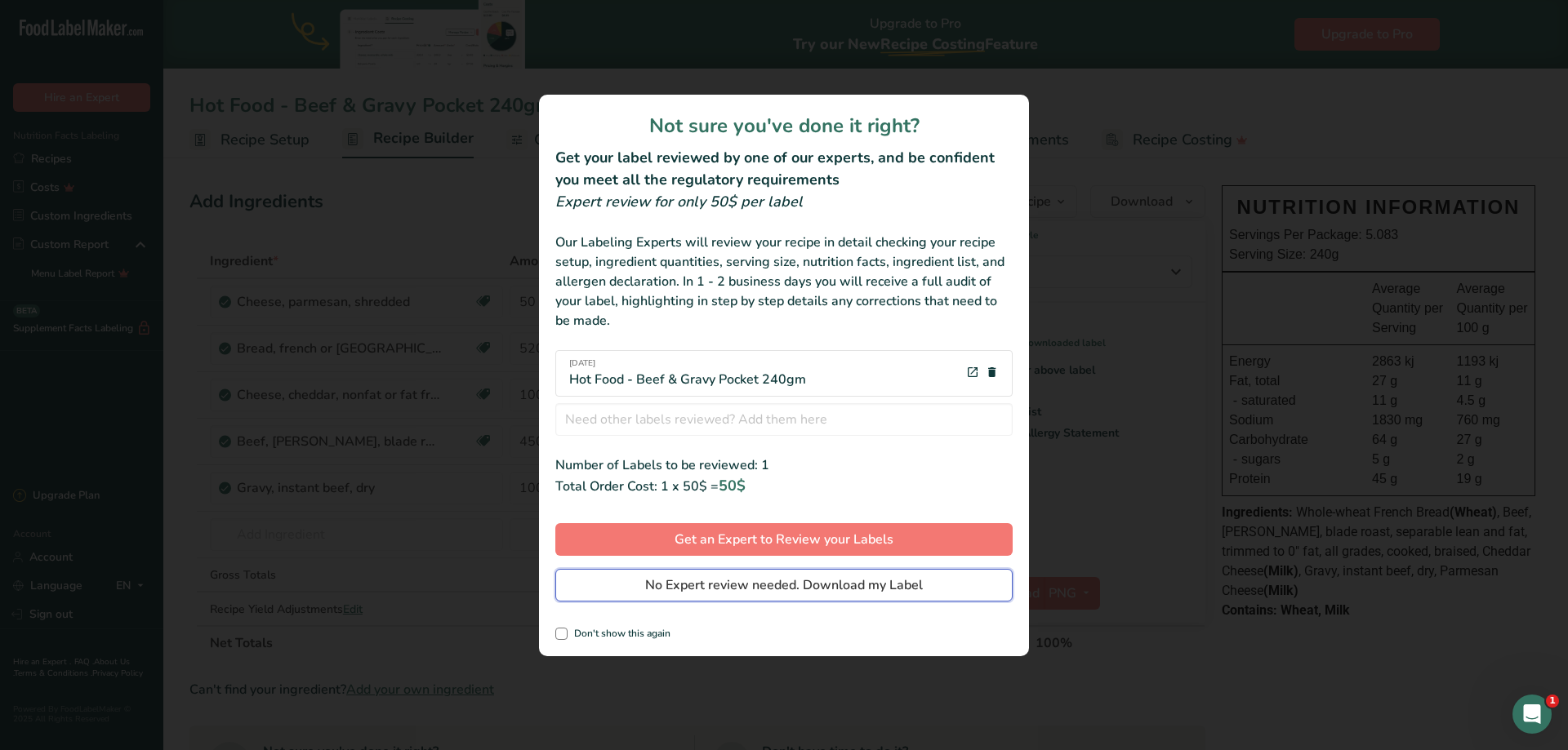
click at [688, 588] on span "No Expert review needed. Download my Label" at bounding box center [784, 585] width 277 height 20
